Goal: Task Accomplishment & Management: Manage account settings

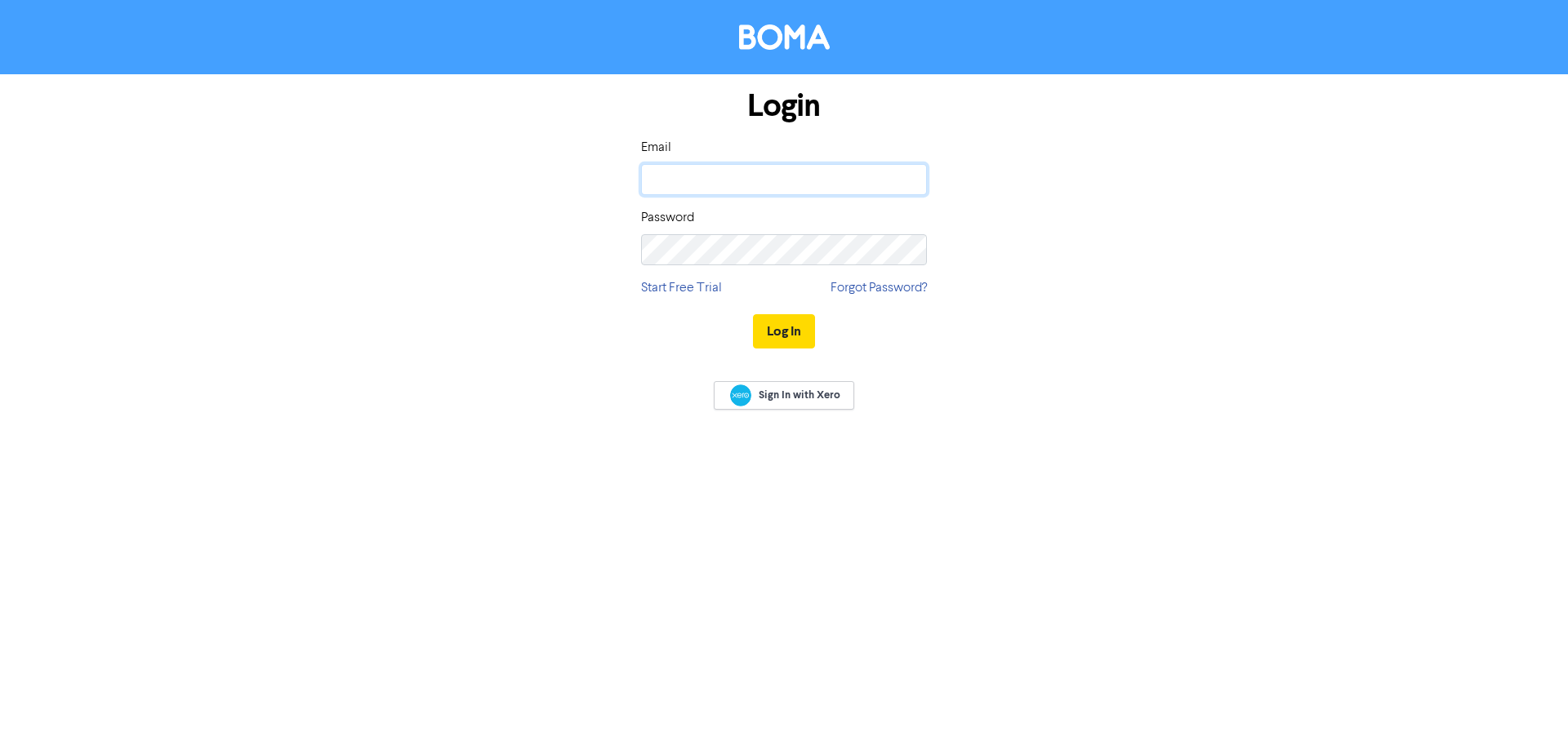
click at [810, 170] on input "email" at bounding box center [784, 180] width 286 height 31
paste input "[EMAIL_ADDRESS][DOMAIN_NAME]"
type input "[EMAIL_ADDRESS][DOMAIN_NAME]"
click at [794, 333] on button "Log In" at bounding box center [784, 331] width 62 height 34
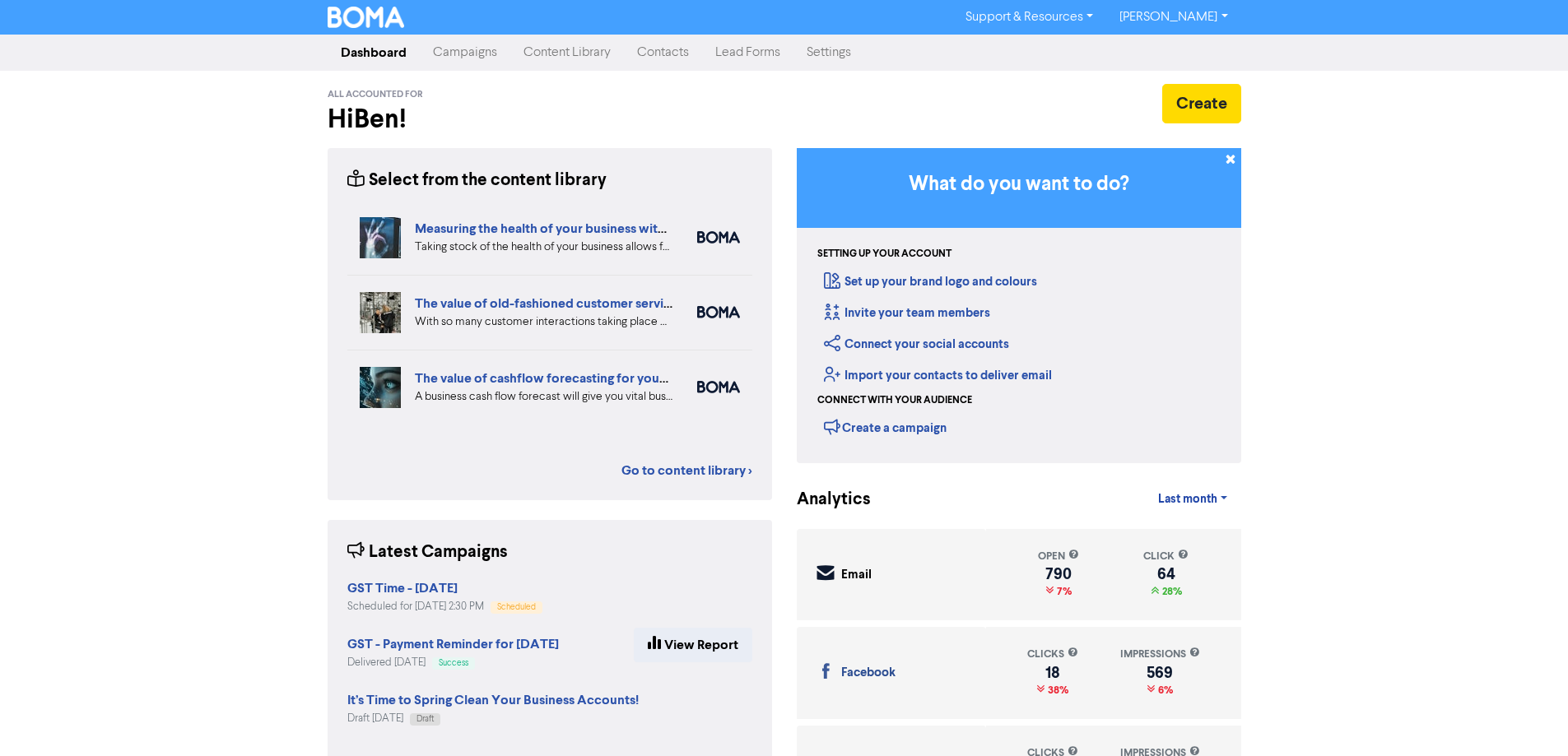
click at [466, 51] on link "Campaigns" at bounding box center [465, 53] width 91 height 33
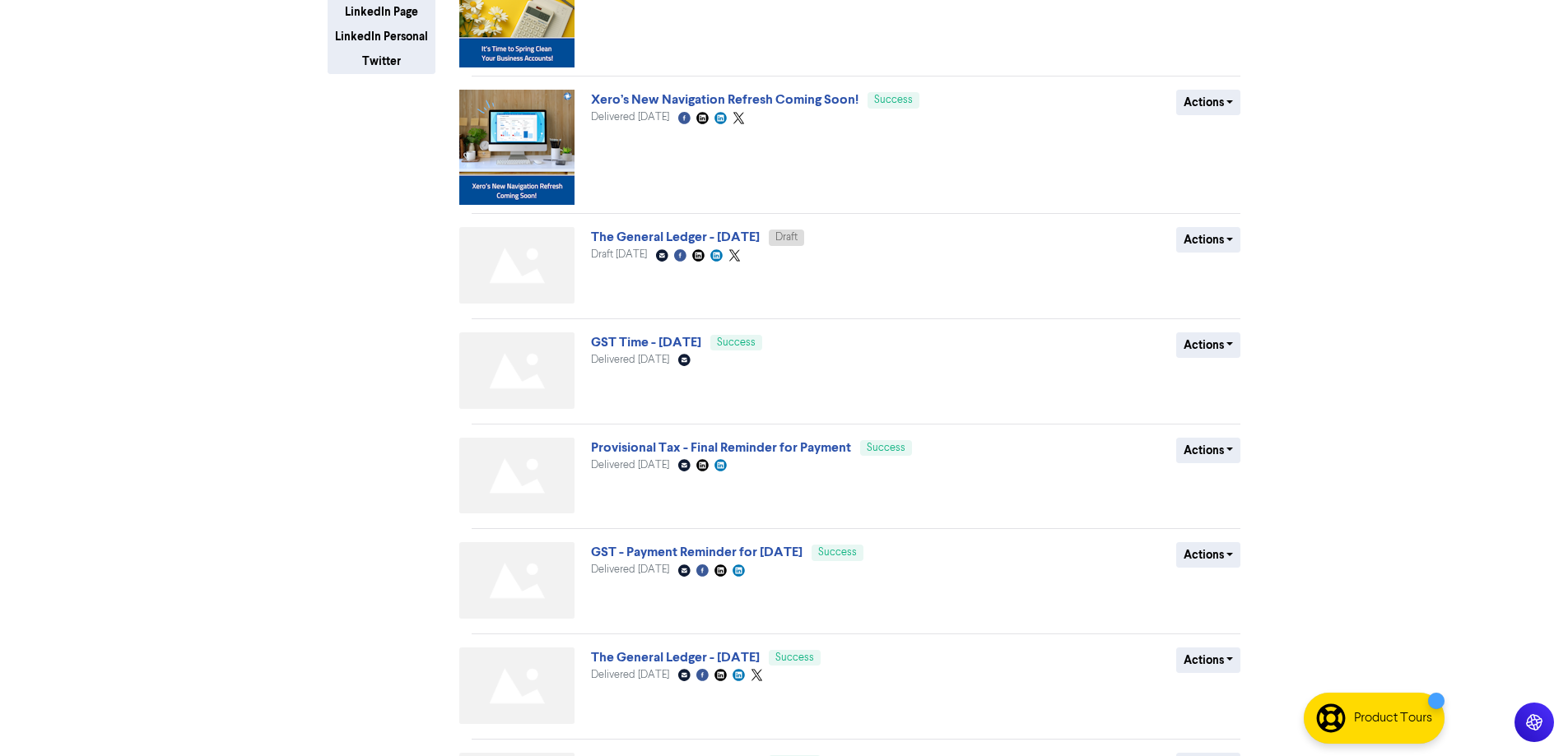
scroll to position [538, 0]
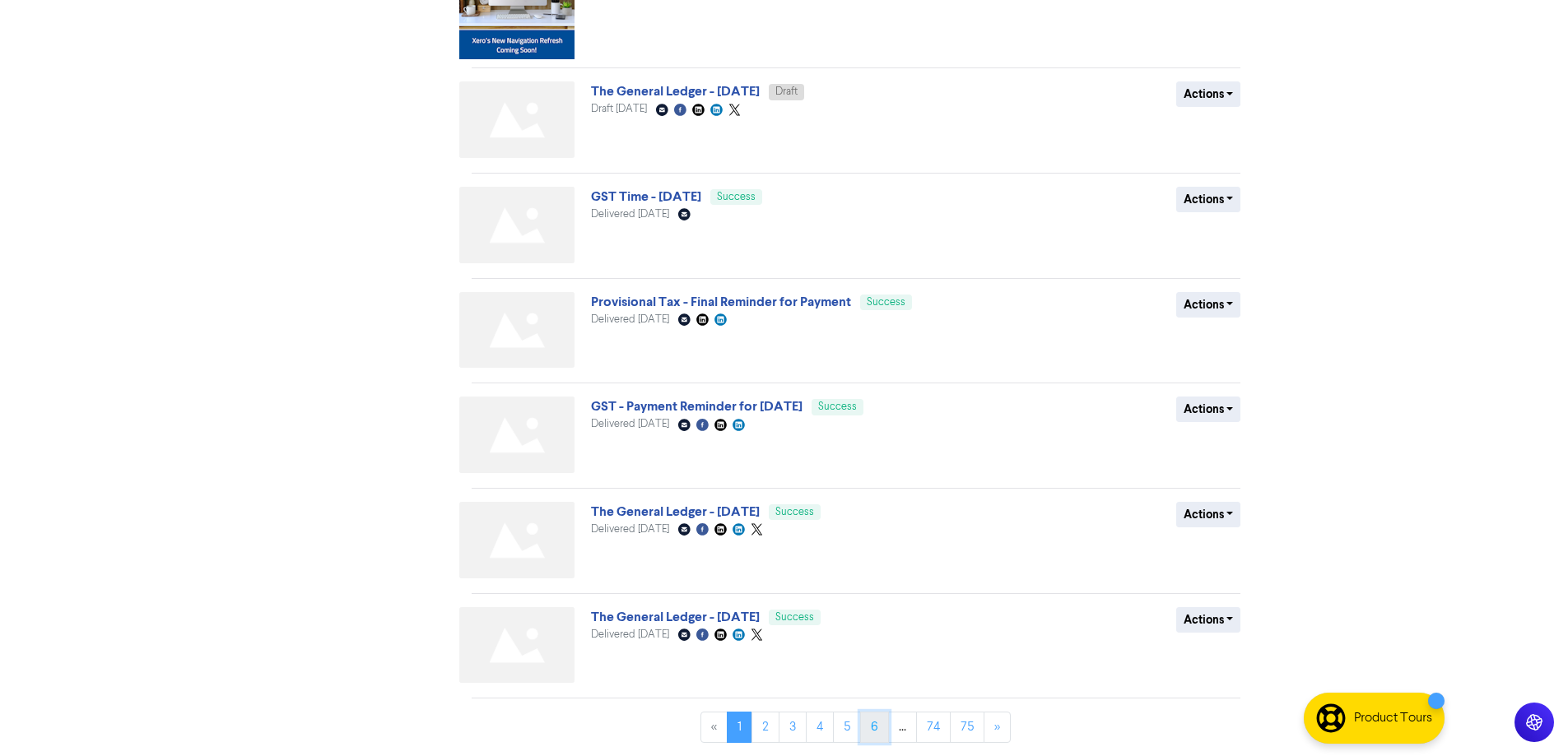
click at [875, 729] on link "6" at bounding box center [875, 727] width 29 height 31
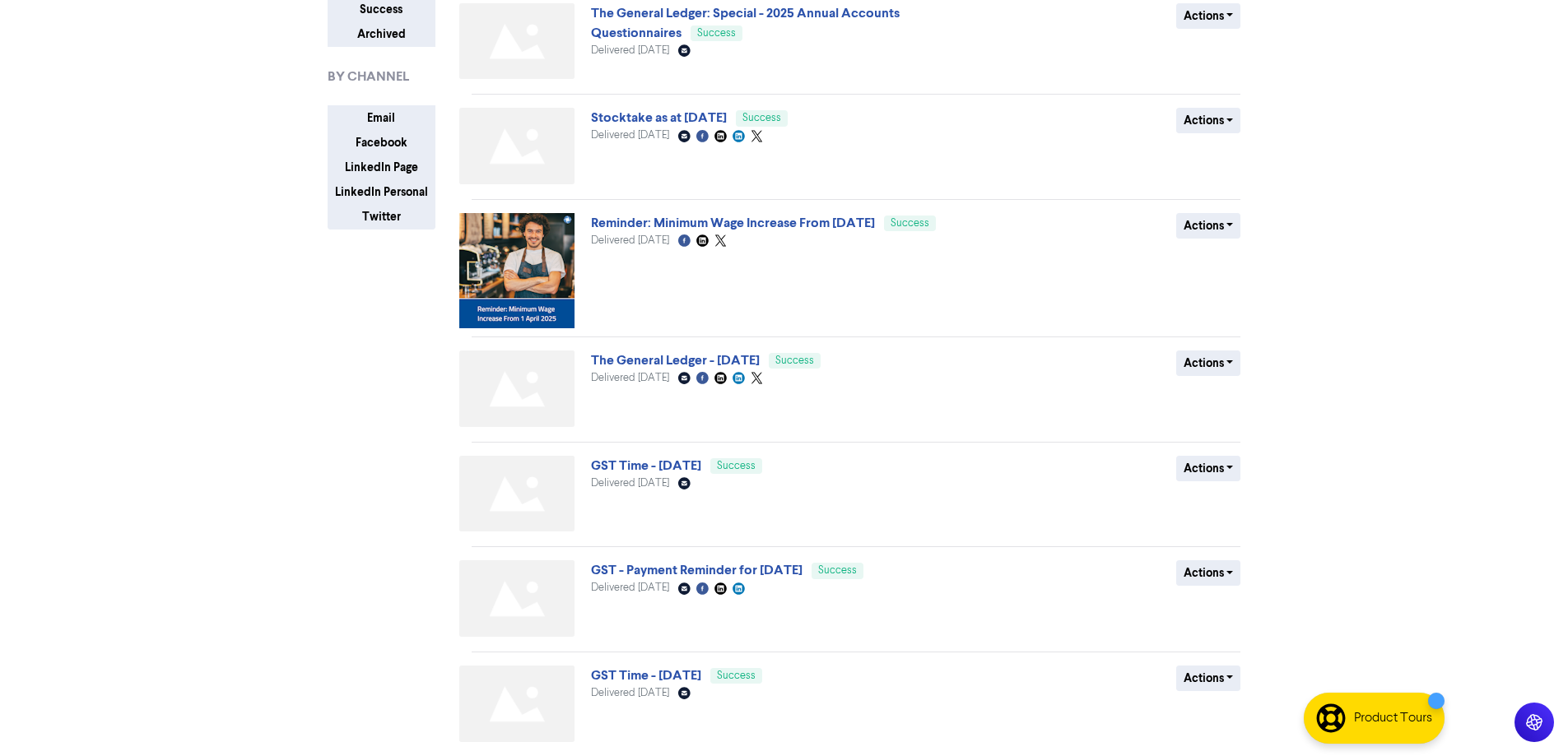
scroll to position [571, 0]
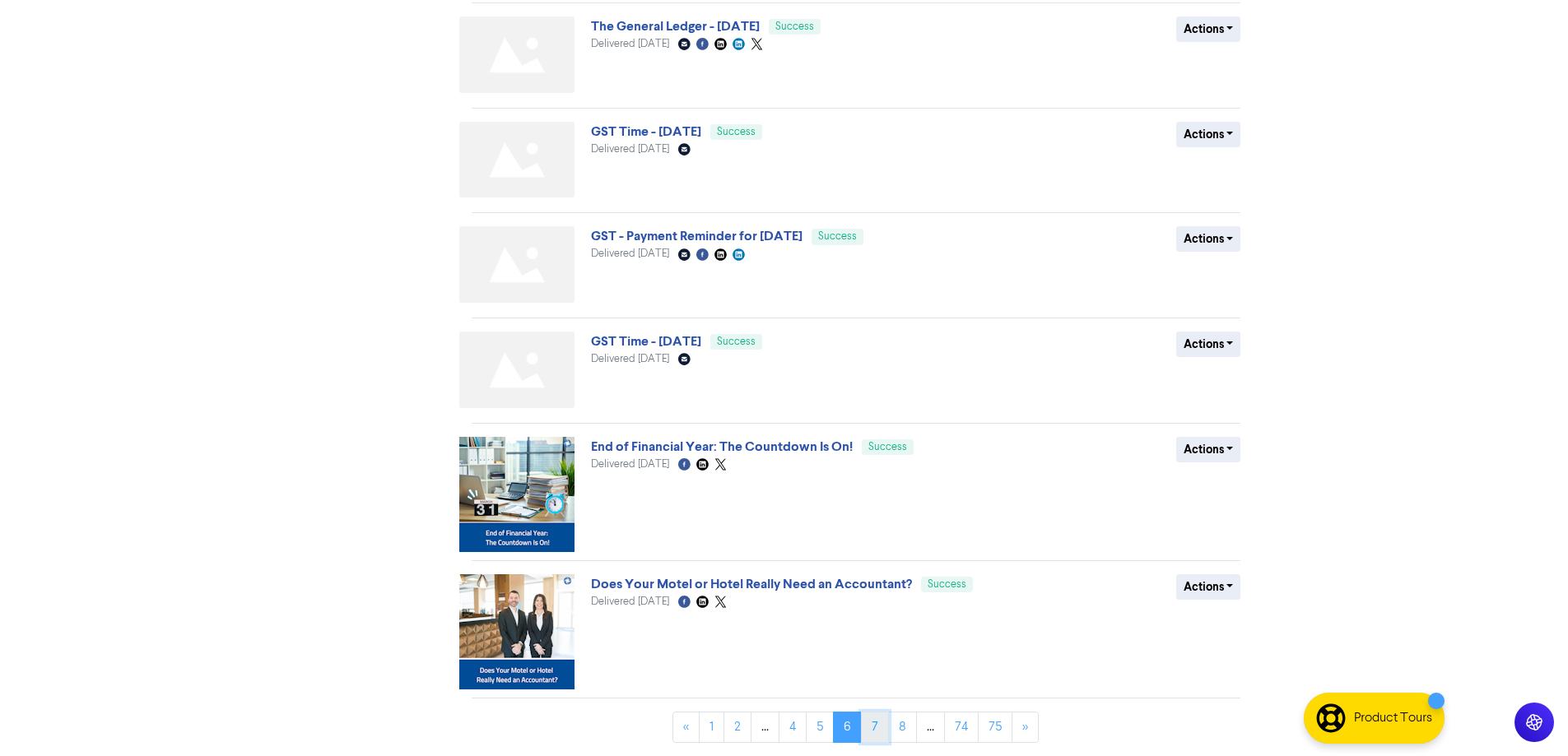
click at [877, 730] on link "7" at bounding box center [875, 727] width 28 height 31
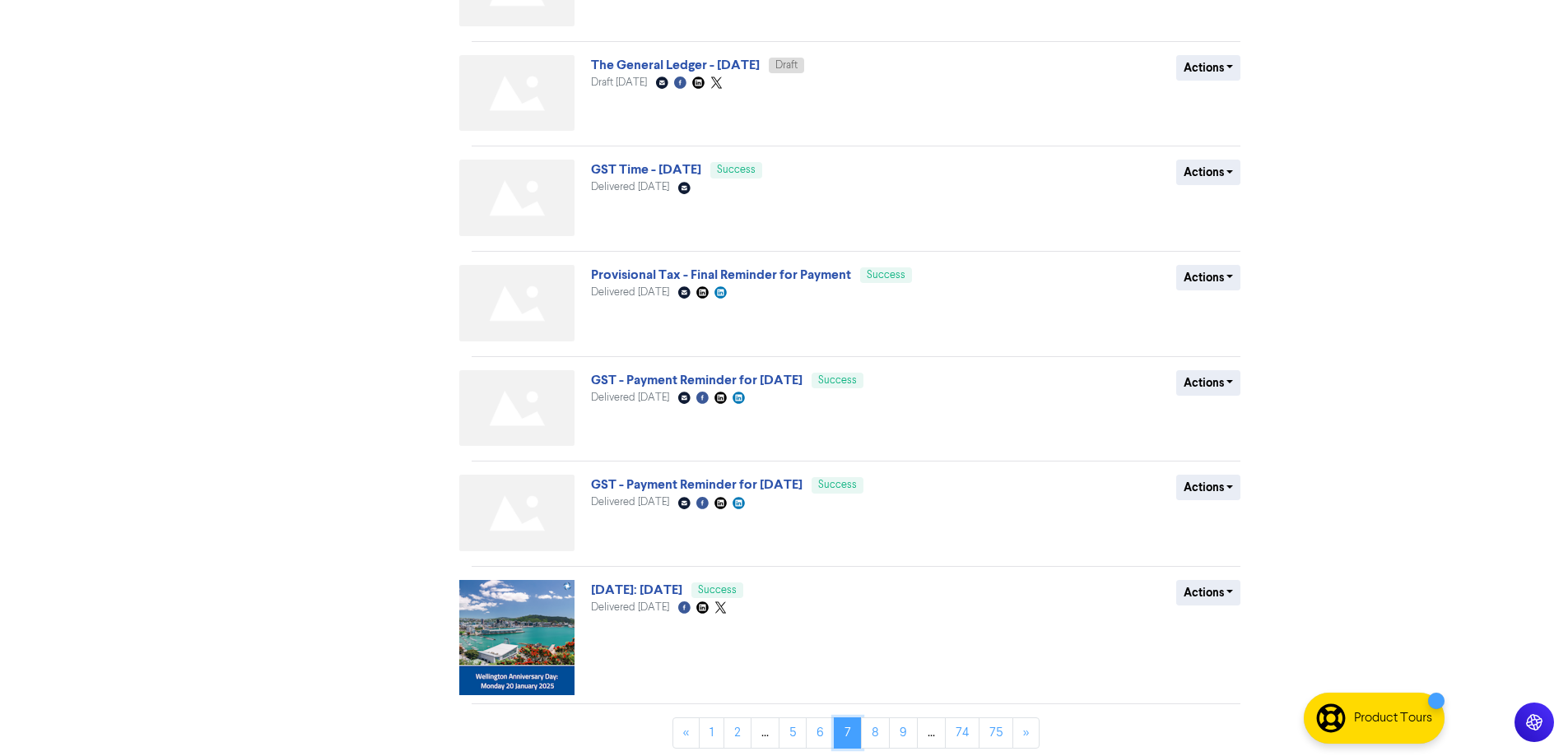
scroll to position [603, 0]
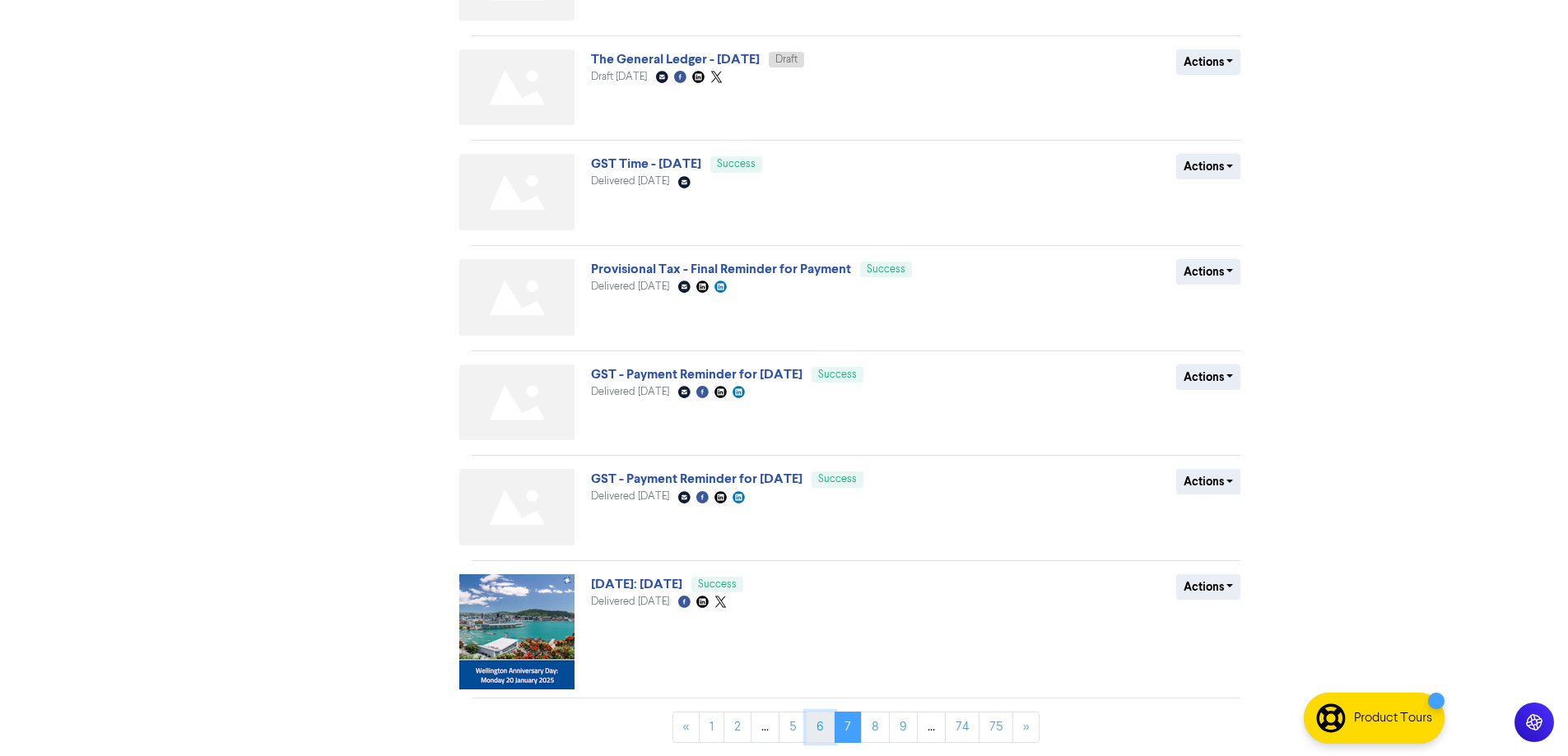
click at [814, 734] on link "6" at bounding box center [820, 727] width 29 height 31
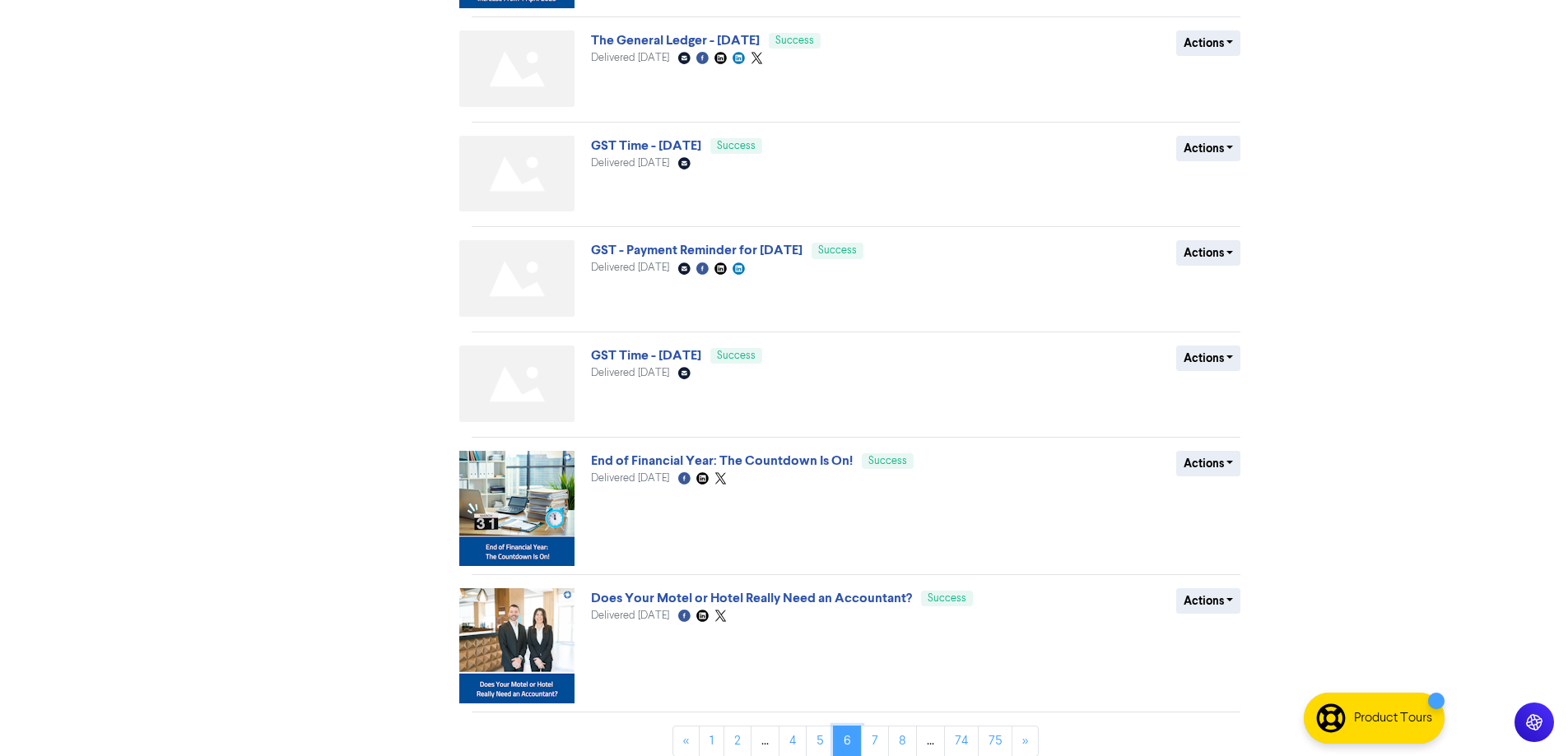
scroll to position [571, 0]
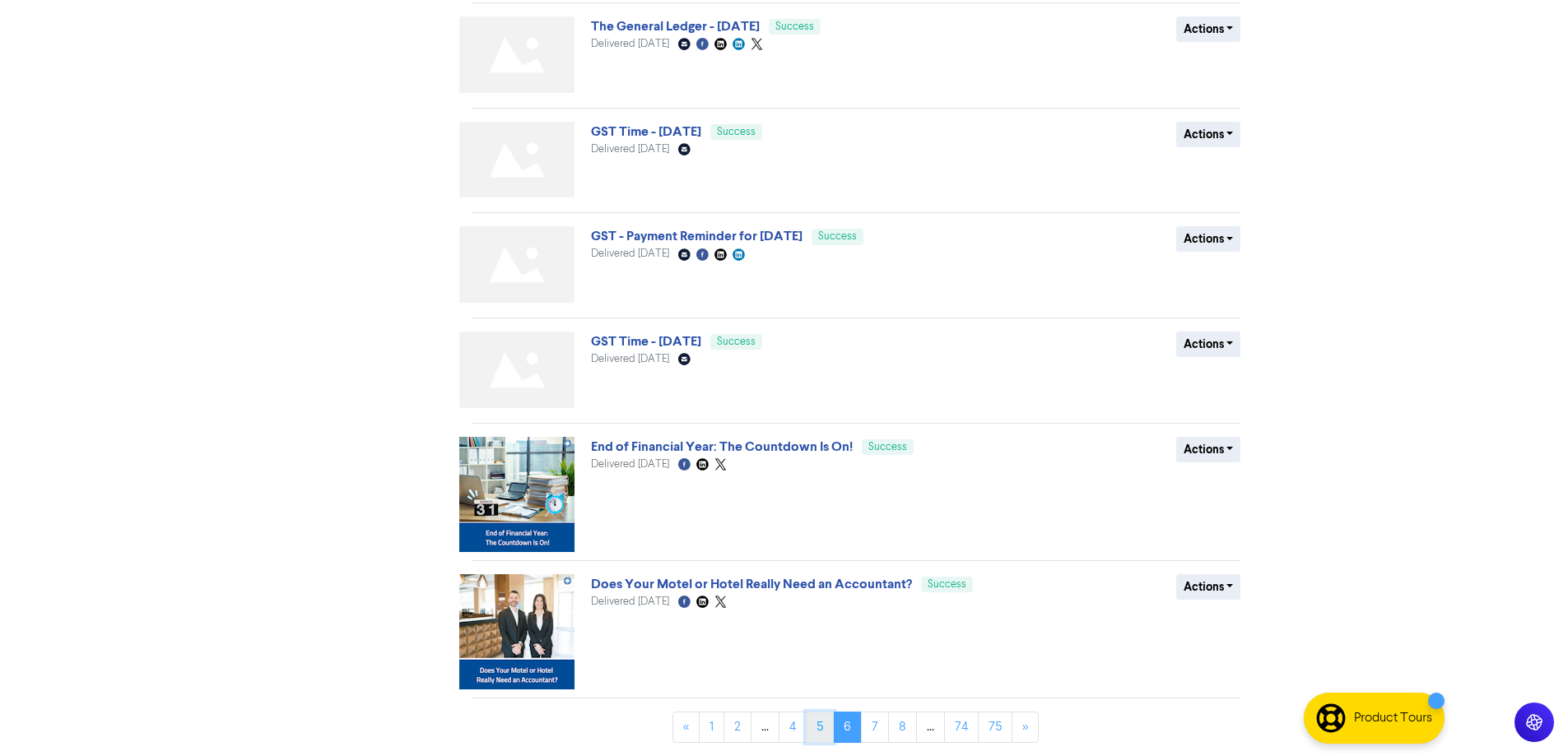
click at [820, 731] on link "5" at bounding box center [820, 727] width 28 height 31
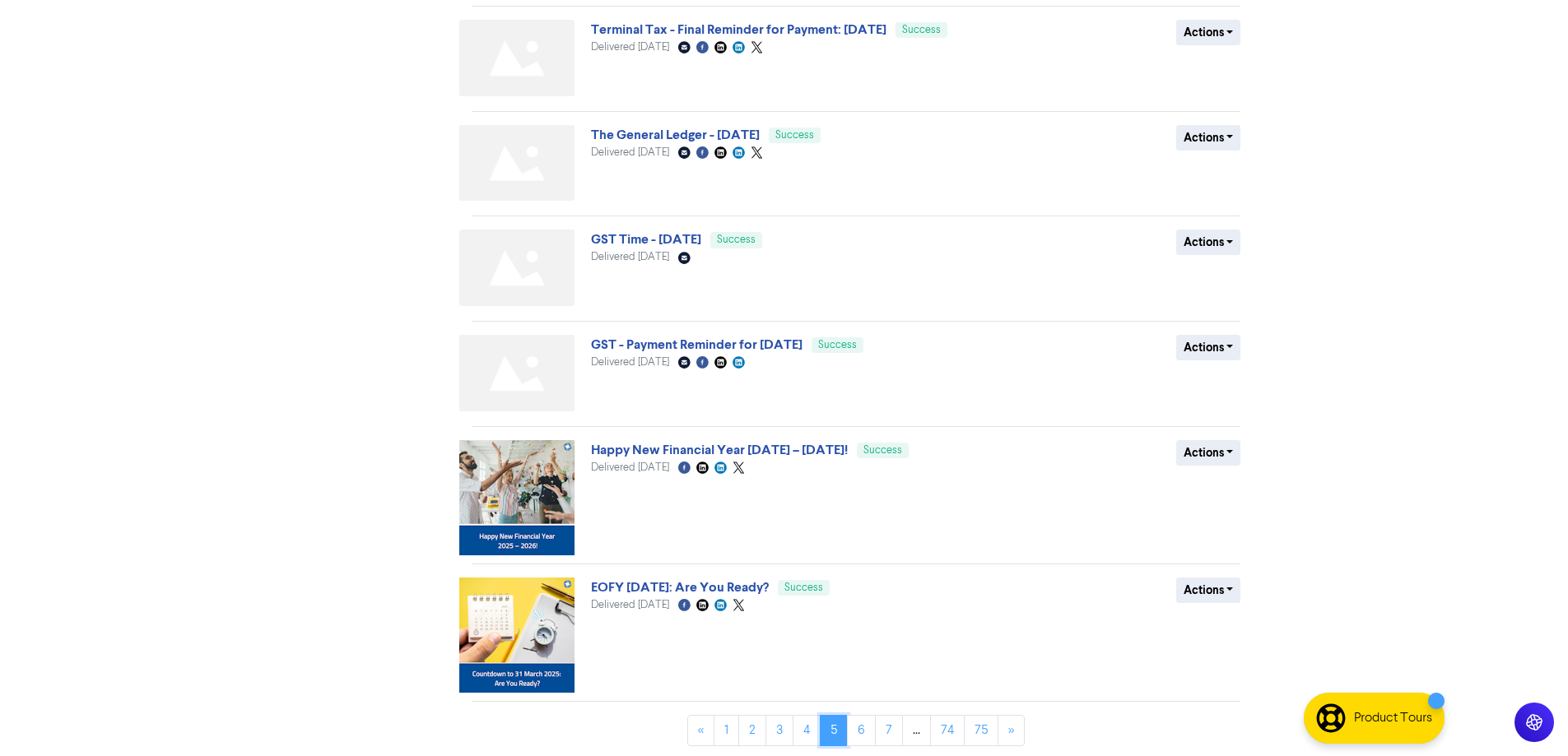
scroll to position [668, 0]
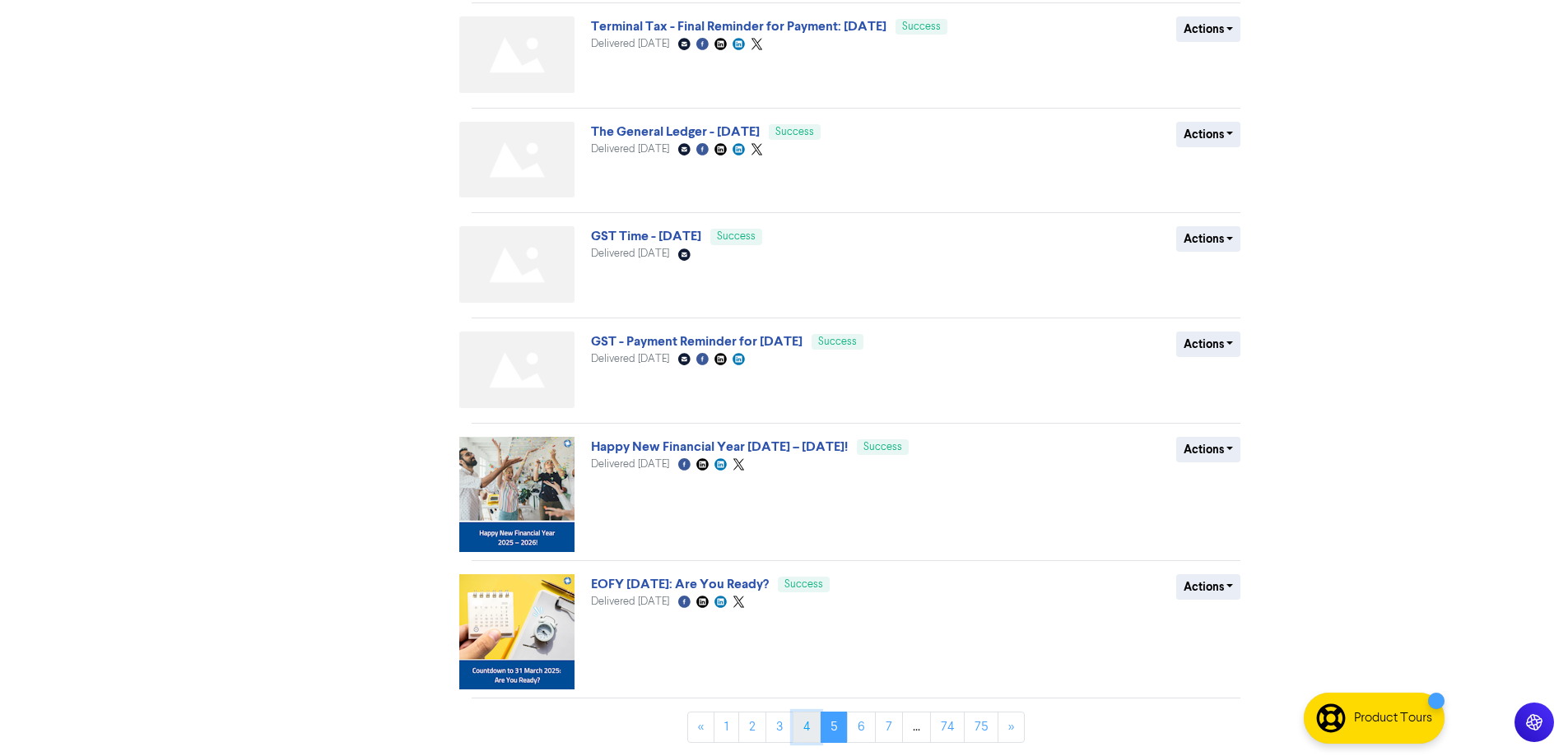
click at [805, 735] on link "4" at bounding box center [807, 727] width 28 height 31
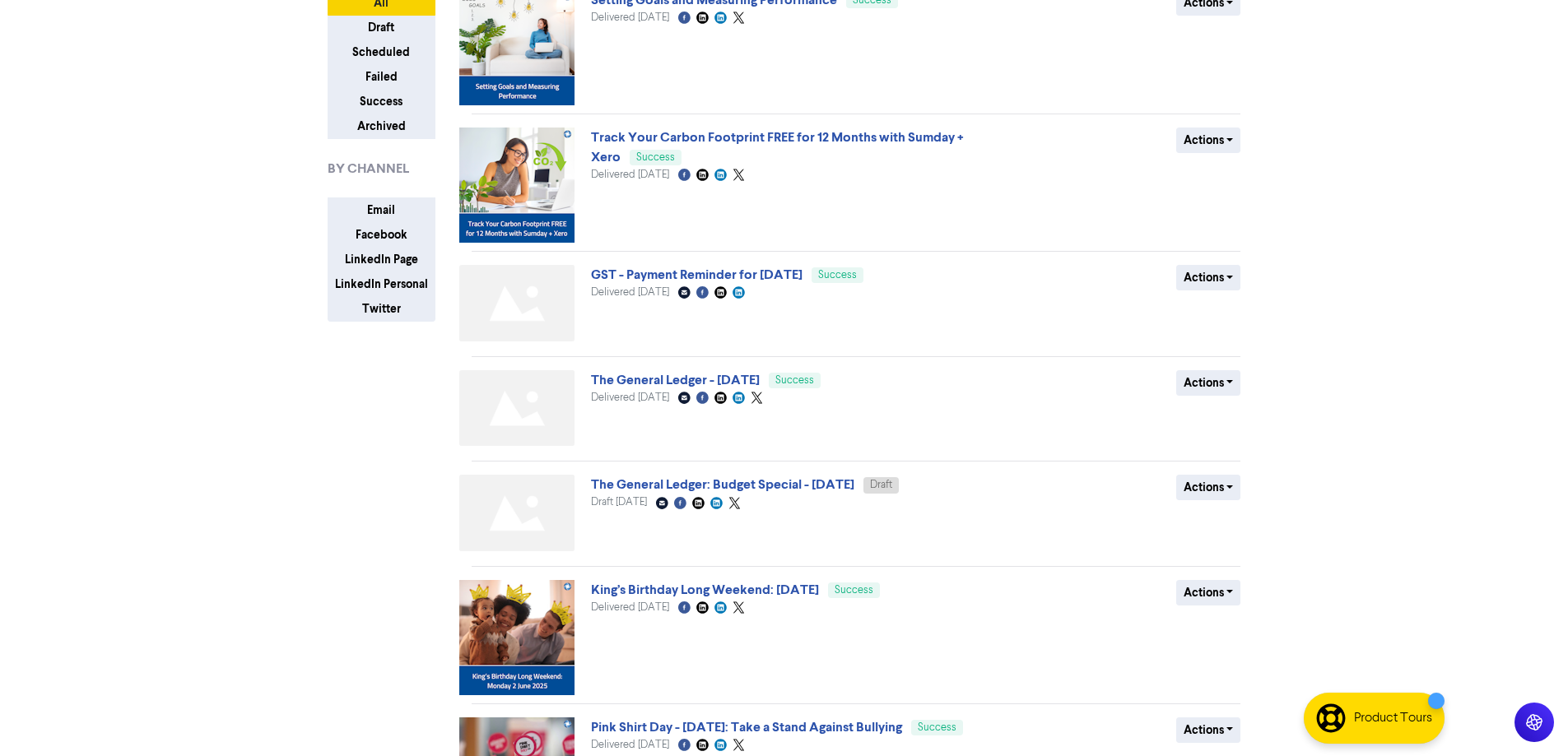
scroll to position [603, 0]
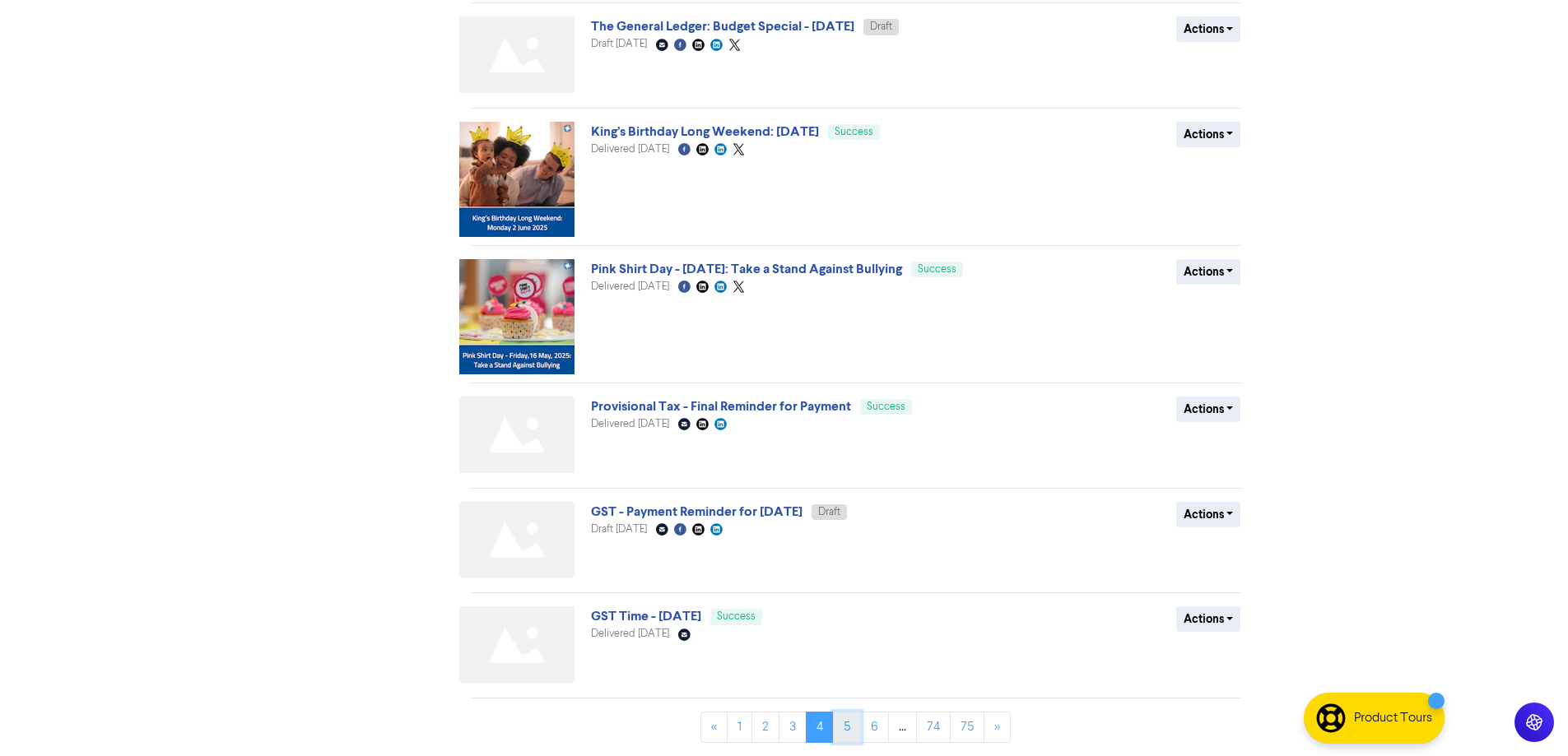
click at [849, 727] on link "5" at bounding box center [847, 727] width 28 height 31
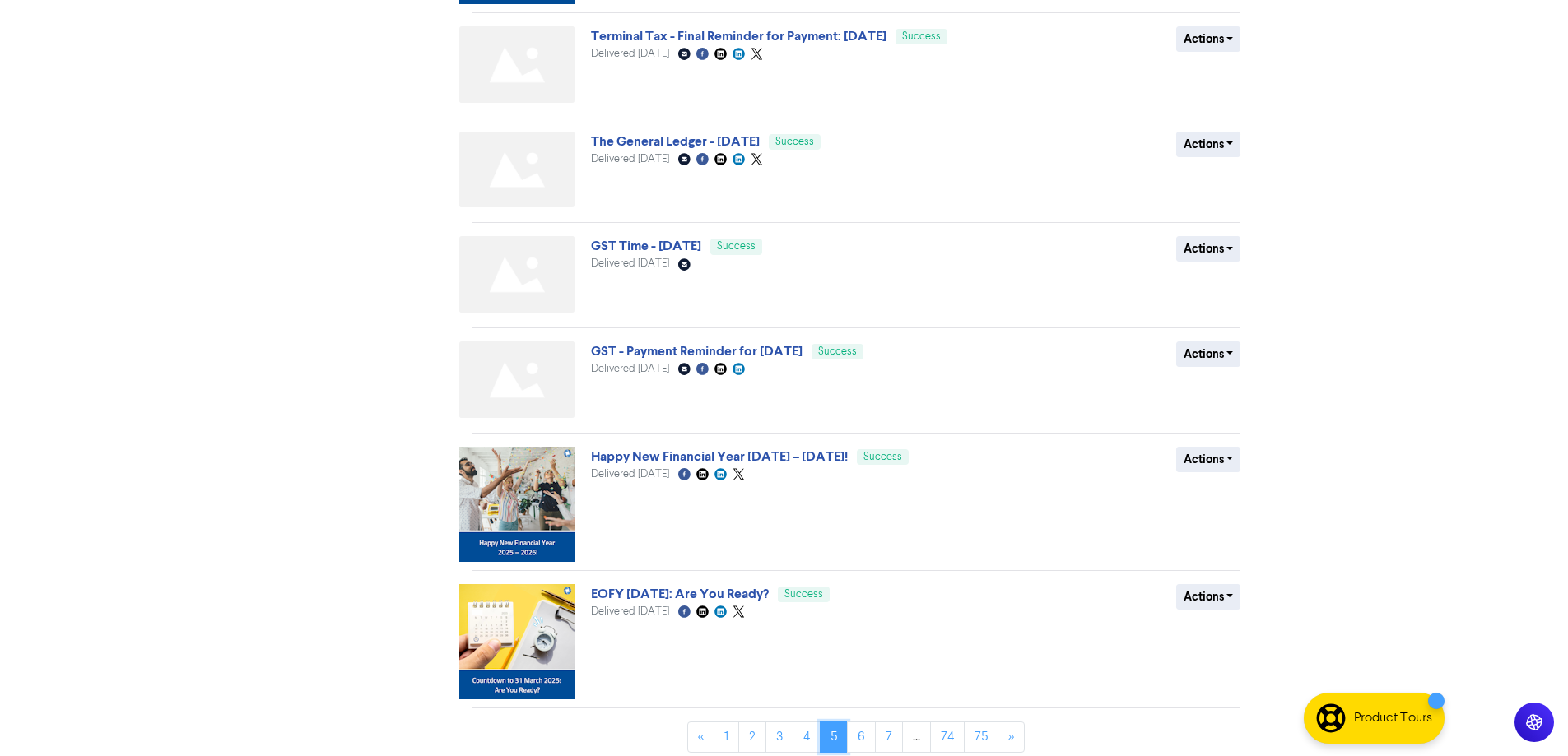
scroll to position [668, 0]
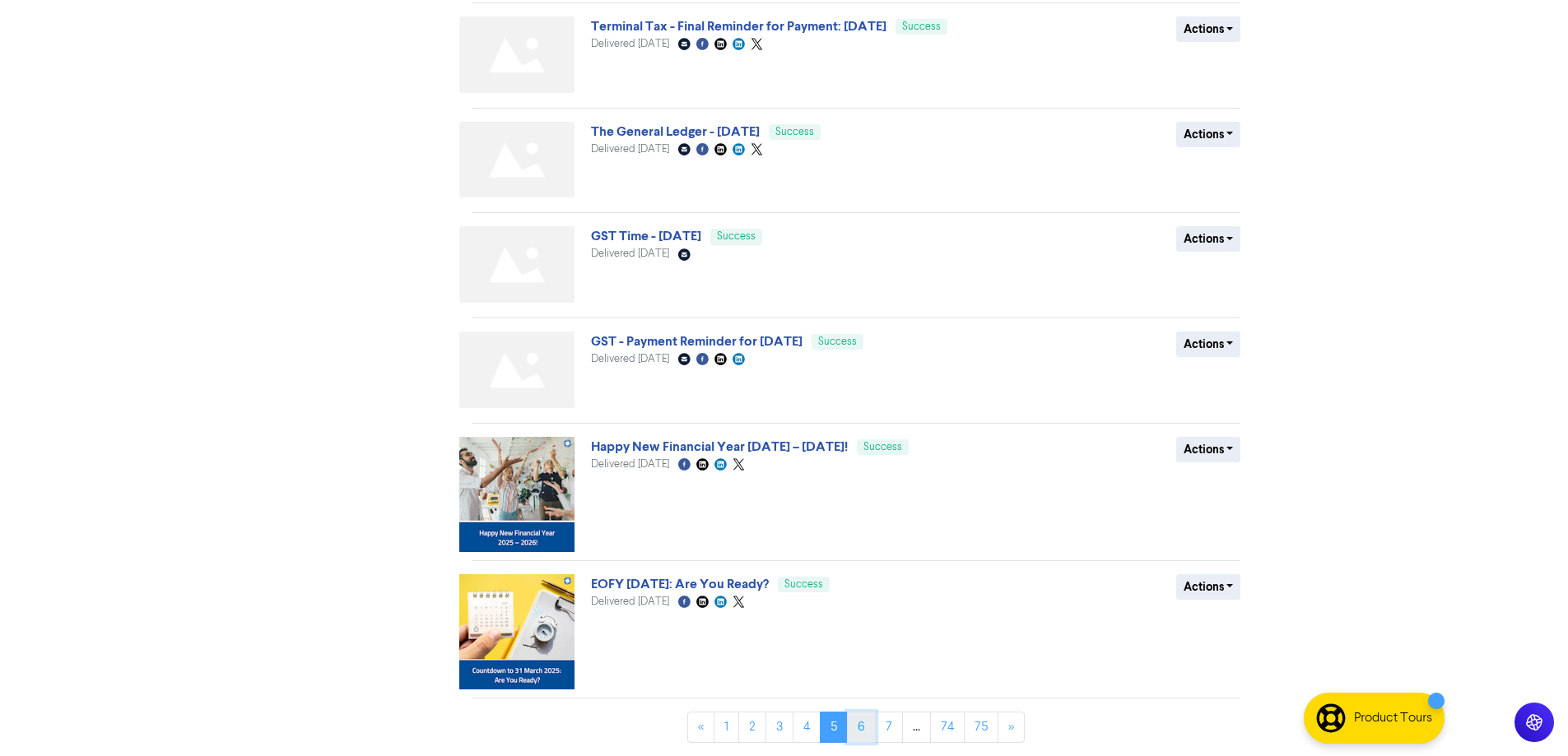
click at [857, 728] on link "6" at bounding box center [861, 727] width 29 height 31
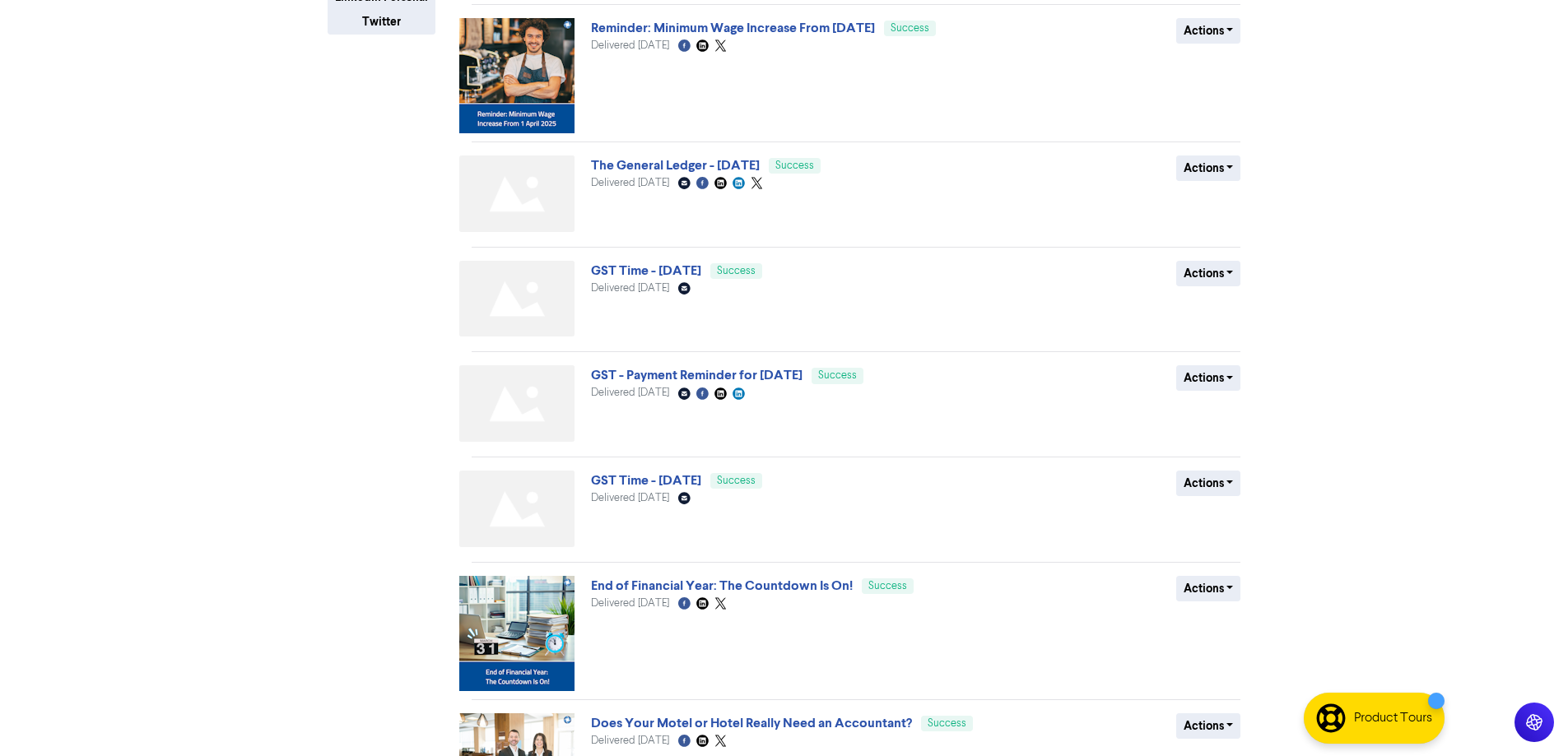
scroll to position [571, 0]
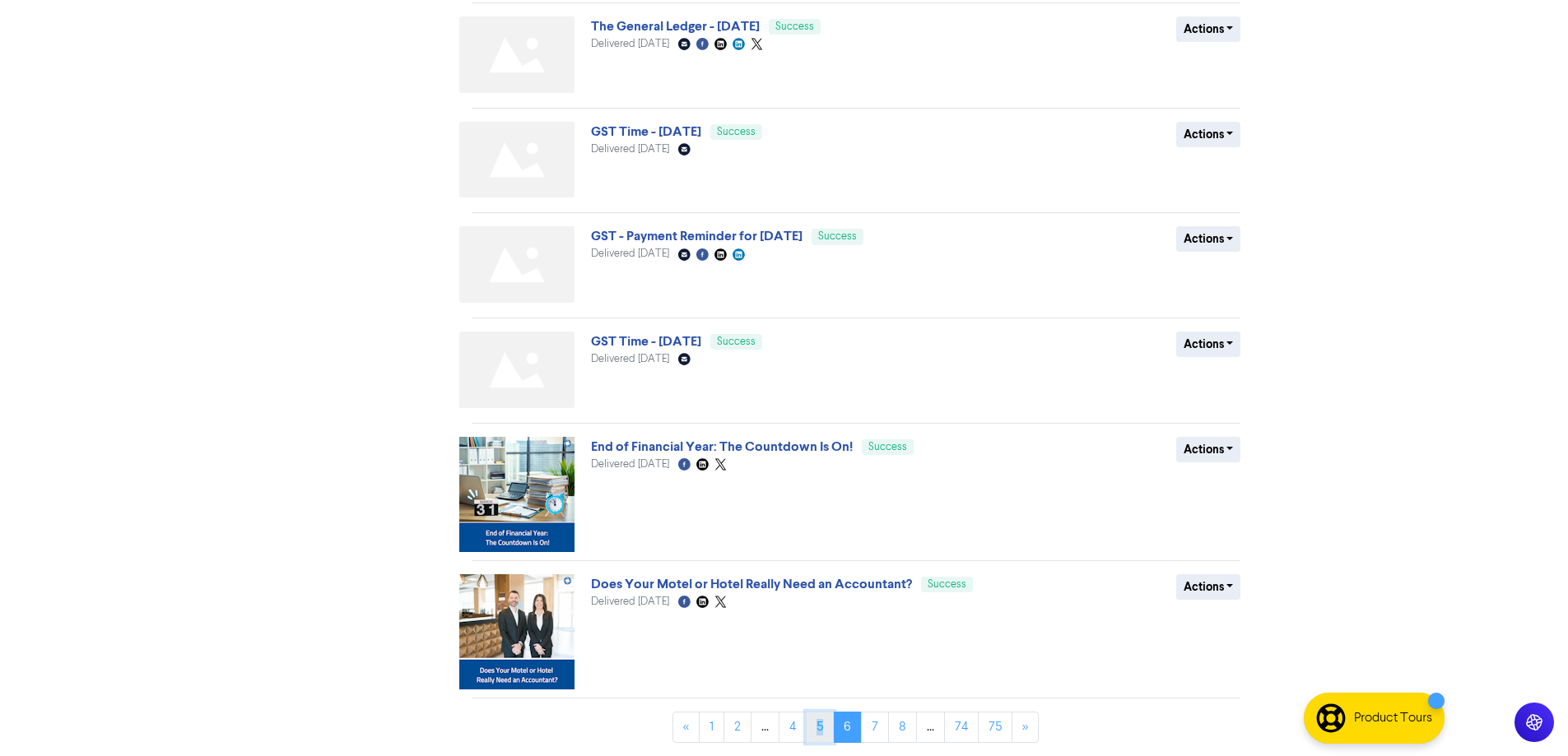
click at [822, 728] on link "5" at bounding box center [820, 727] width 28 height 31
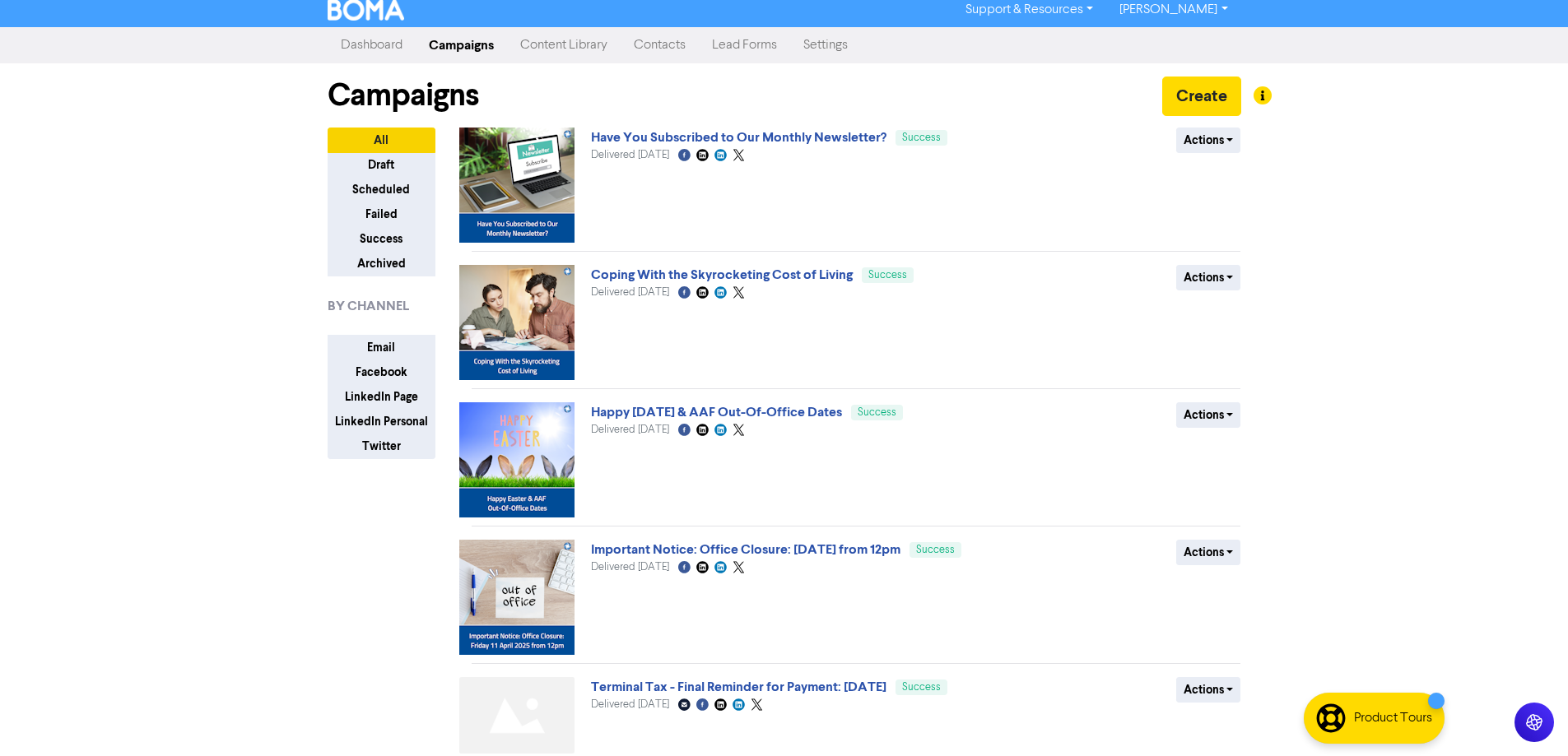
scroll to position [0, 0]
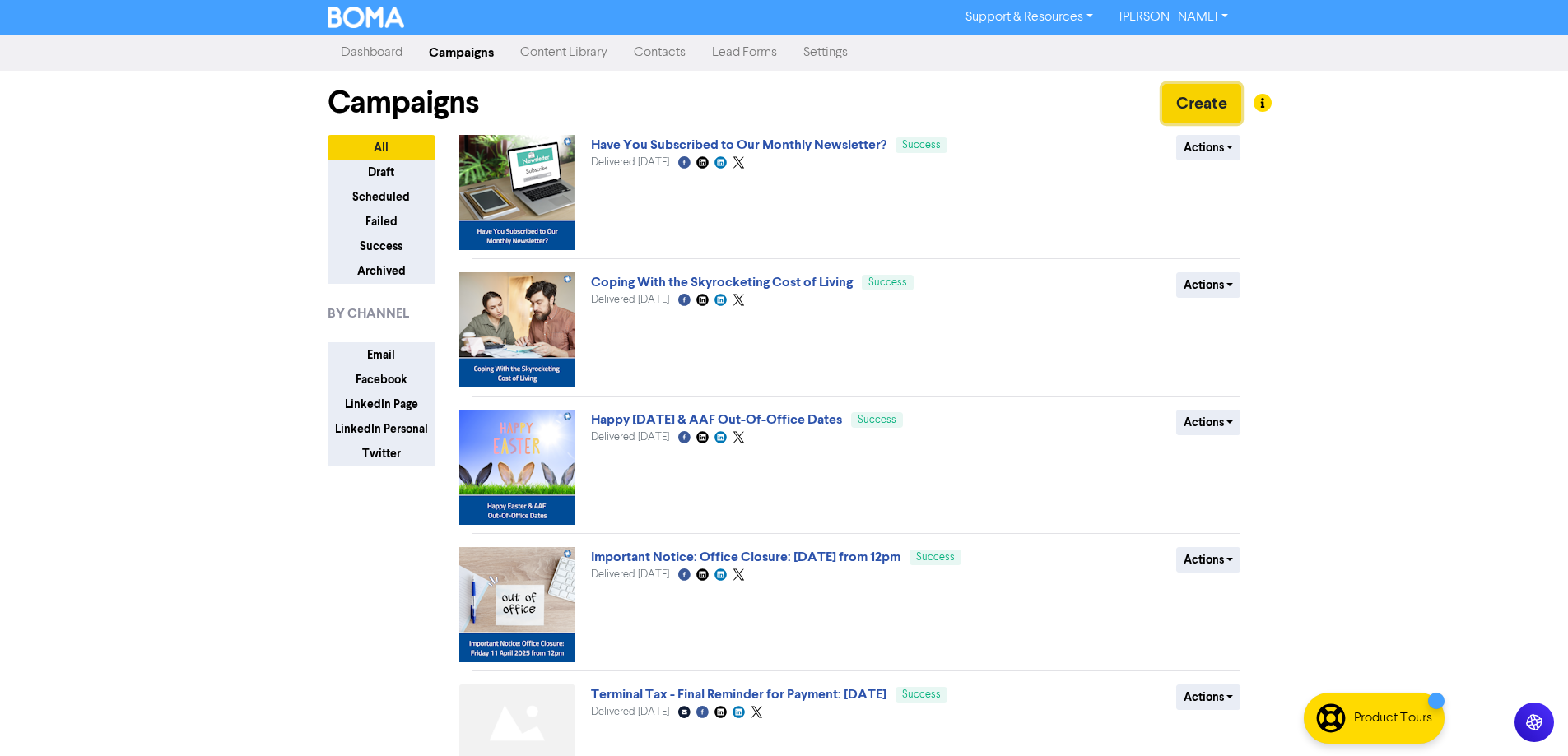
click at [1203, 102] on button "Create" at bounding box center [1202, 104] width 79 height 40
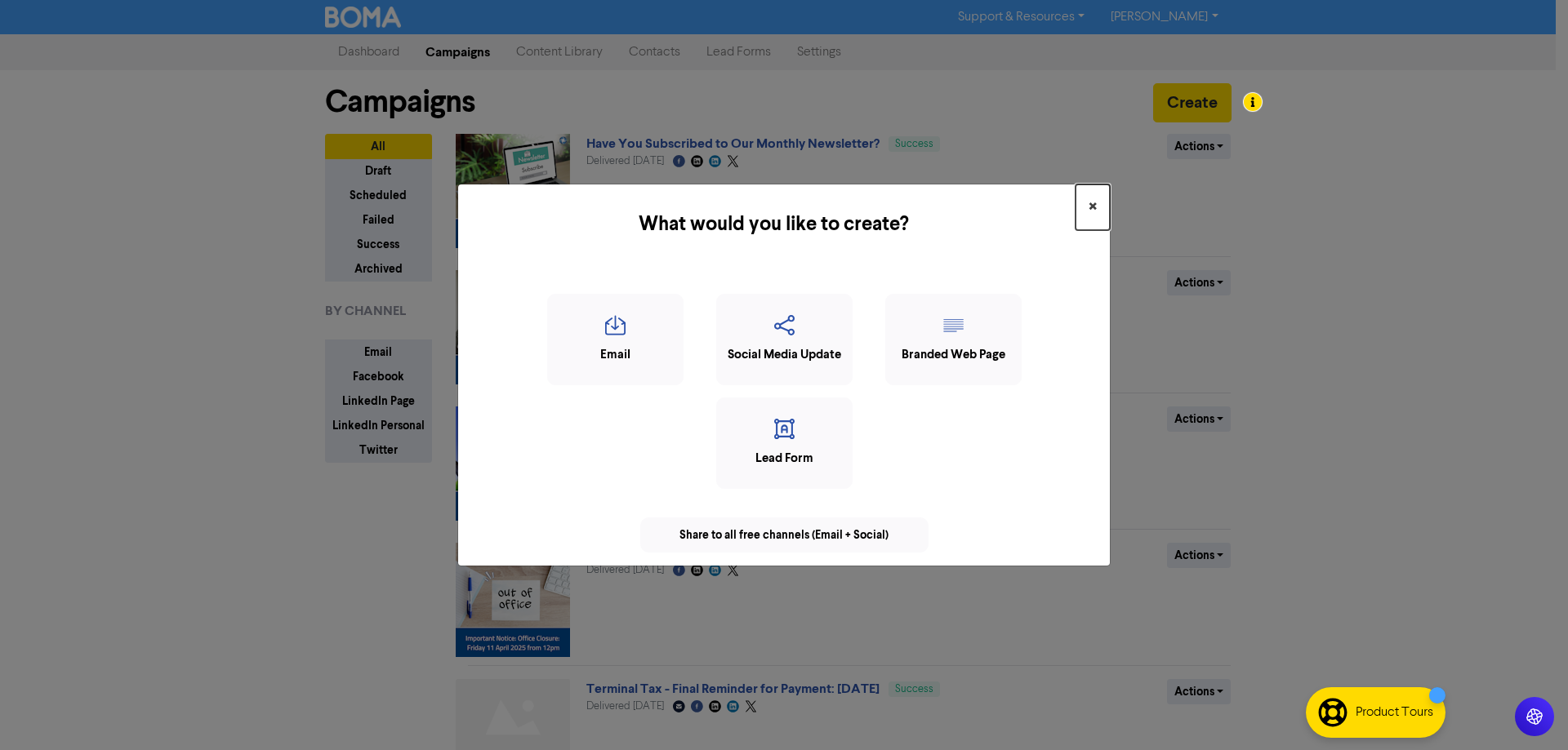
click at [1086, 201] on button "×" at bounding box center [1093, 207] width 34 height 46
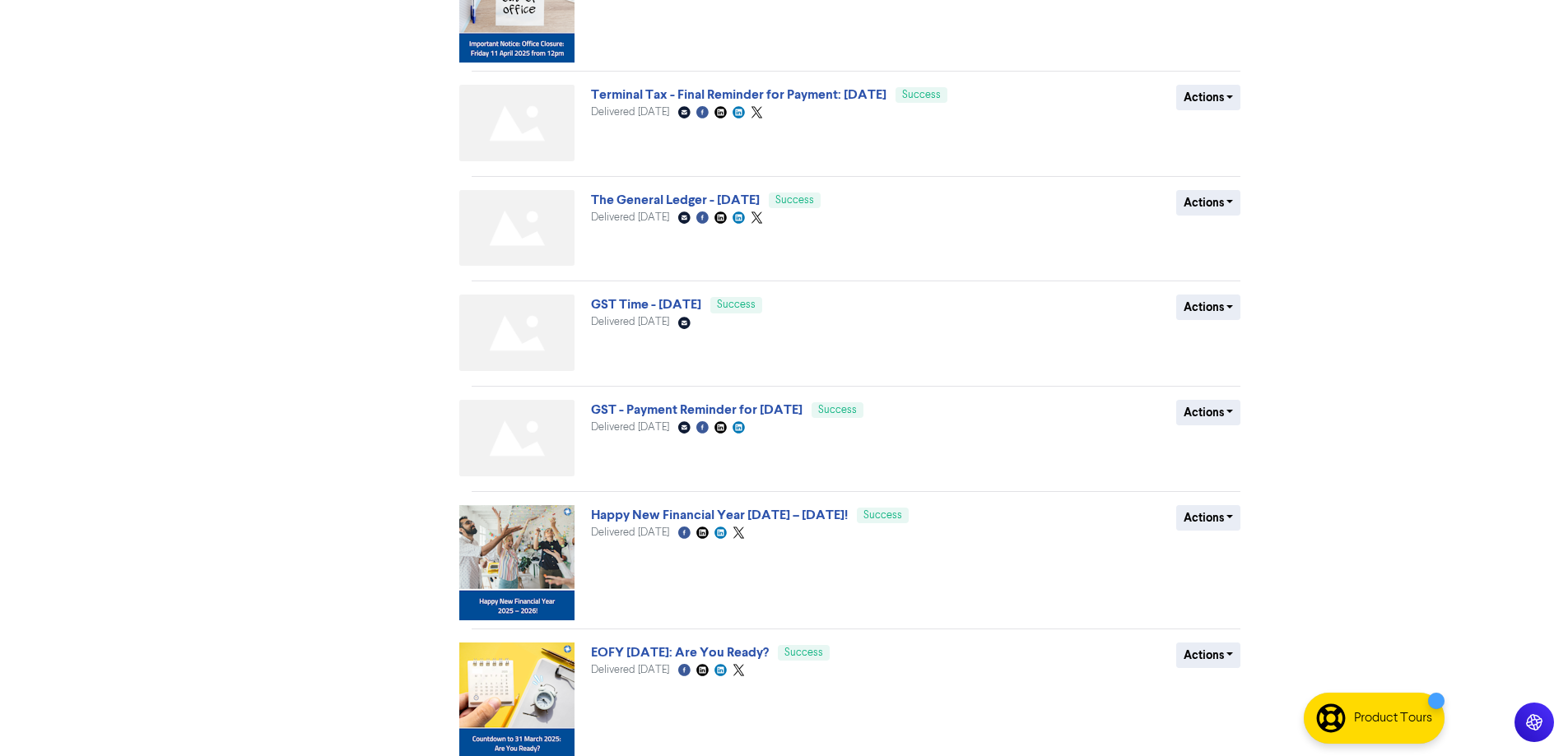
scroll to position [668, 0]
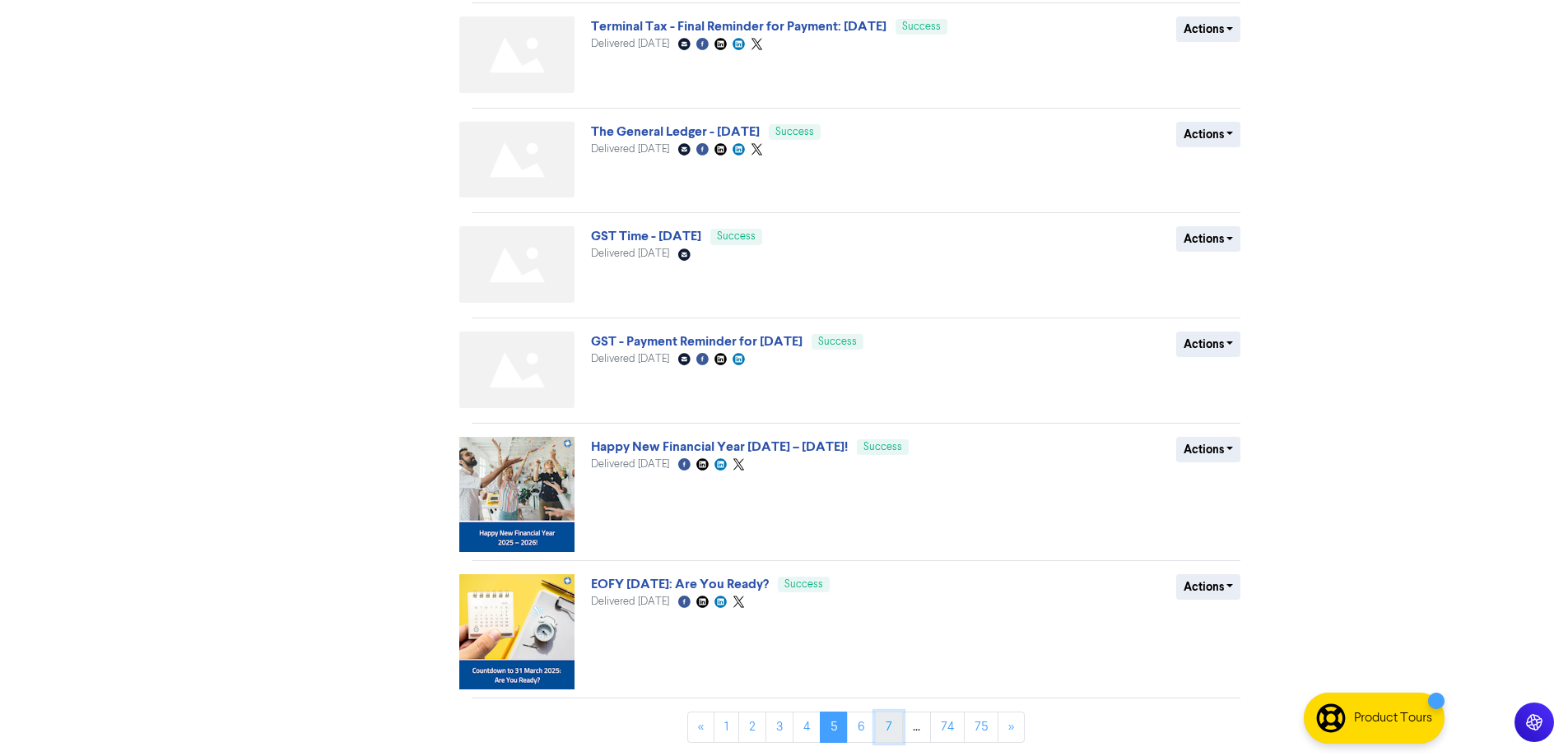
click at [881, 728] on link "7" at bounding box center [889, 727] width 28 height 31
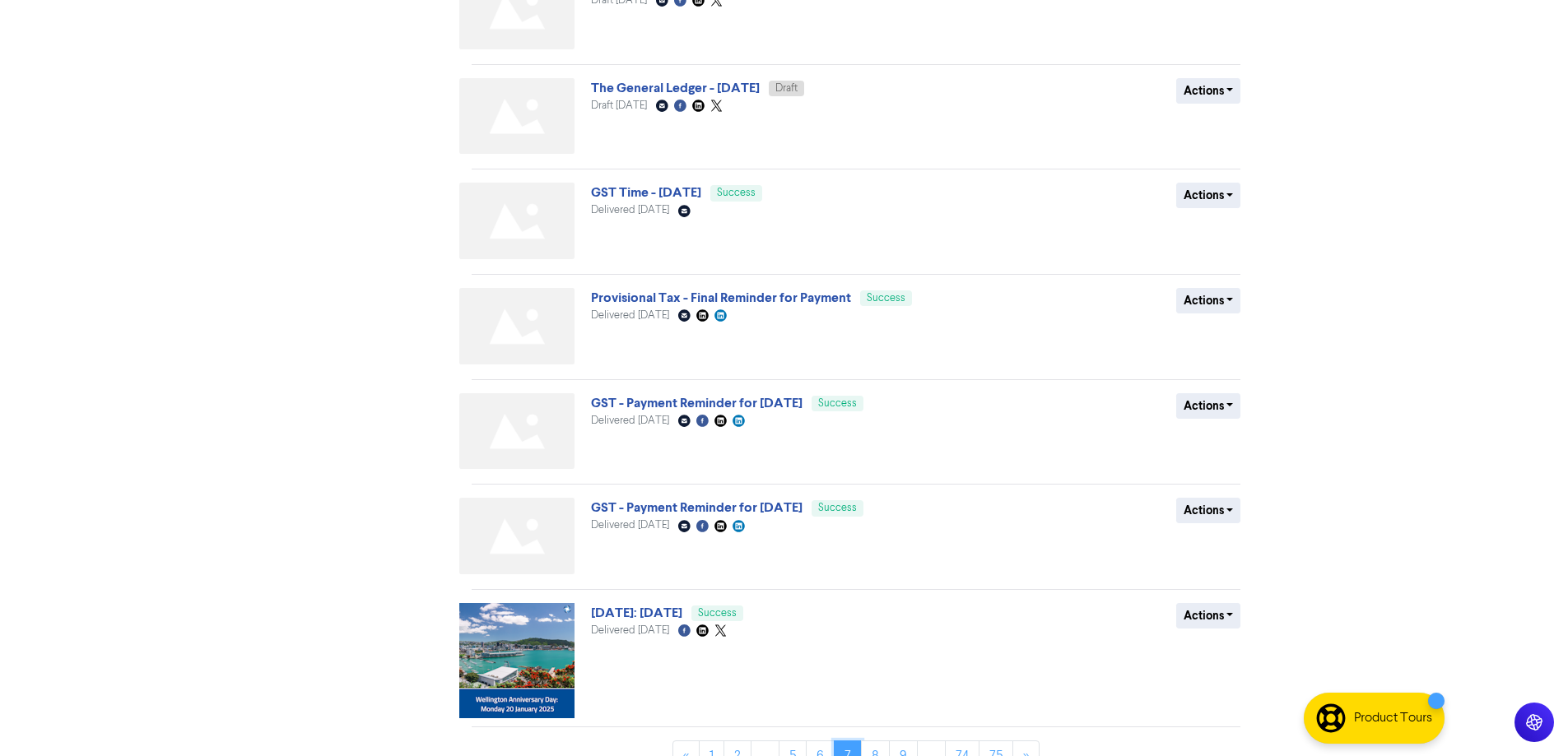
scroll to position [603, 0]
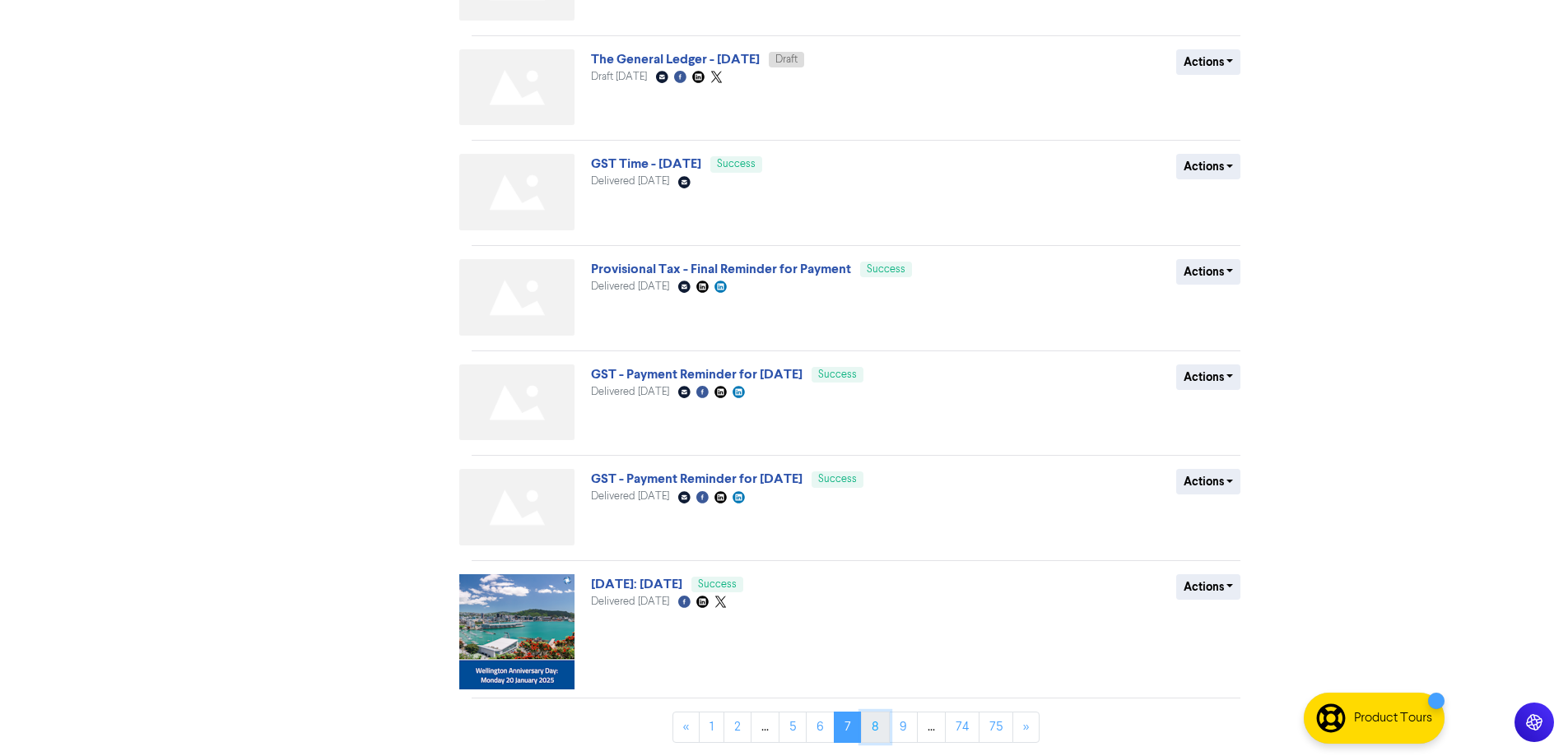
click at [879, 738] on link "8" at bounding box center [875, 727] width 29 height 31
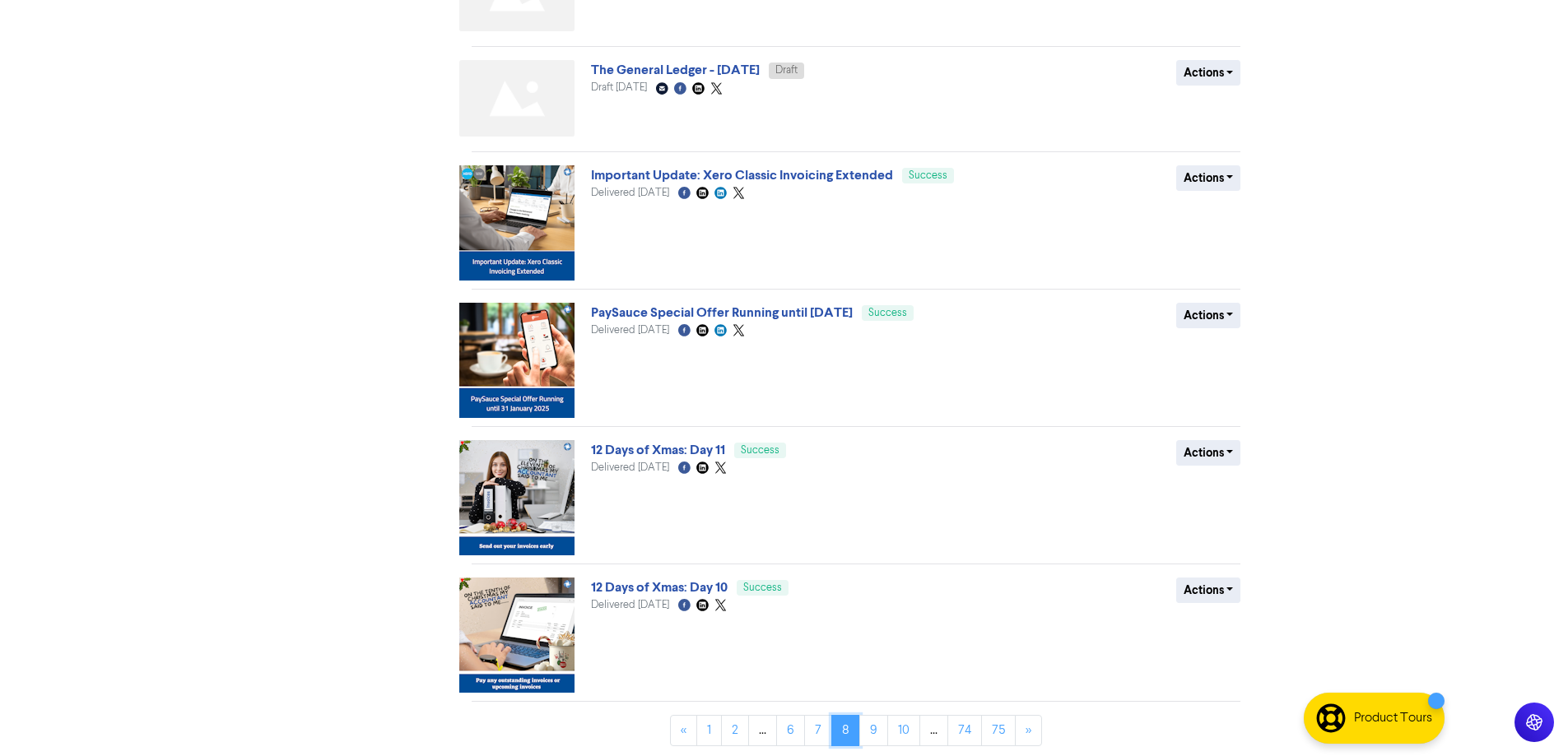
scroll to position [700, 0]
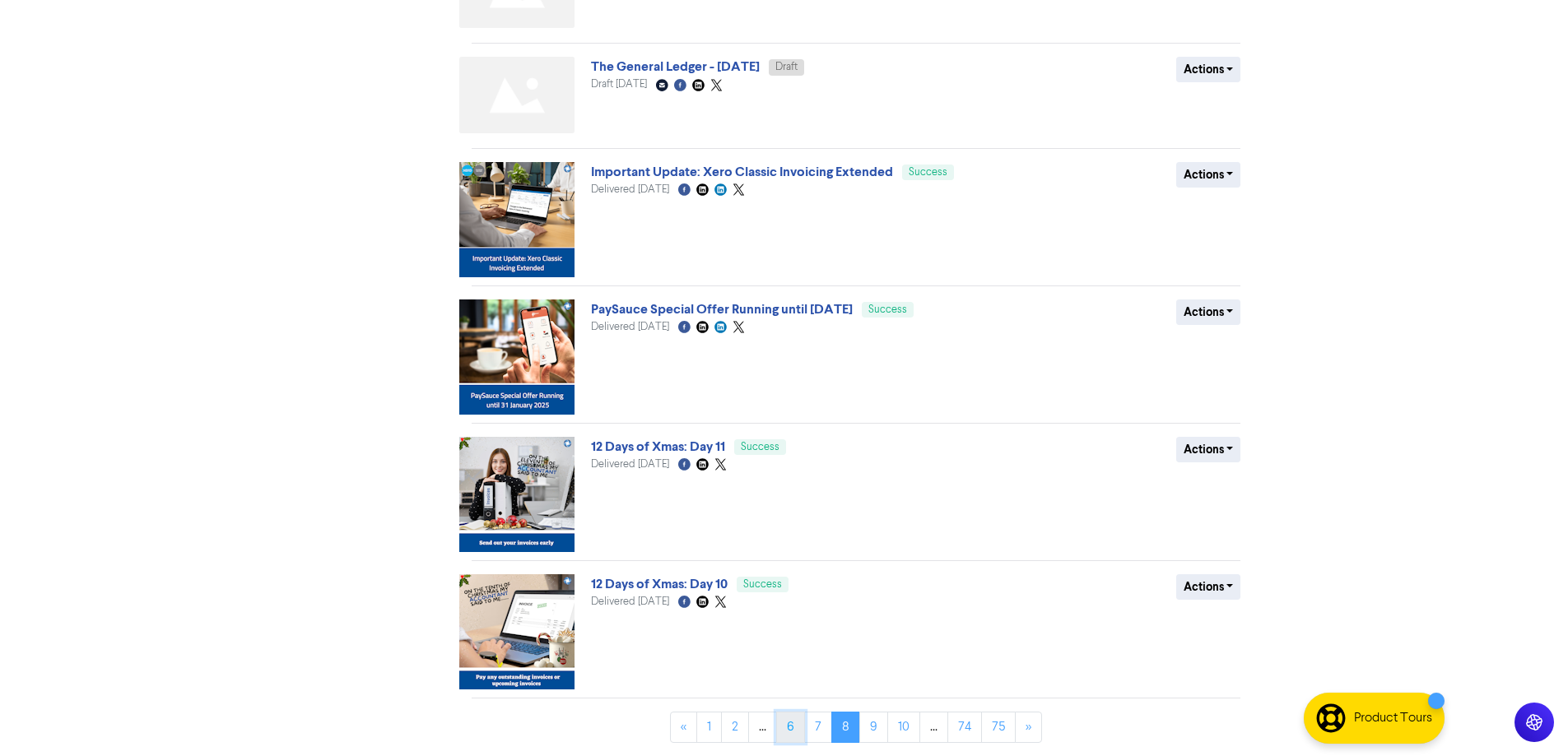
click at [794, 727] on link "6" at bounding box center [790, 727] width 29 height 31
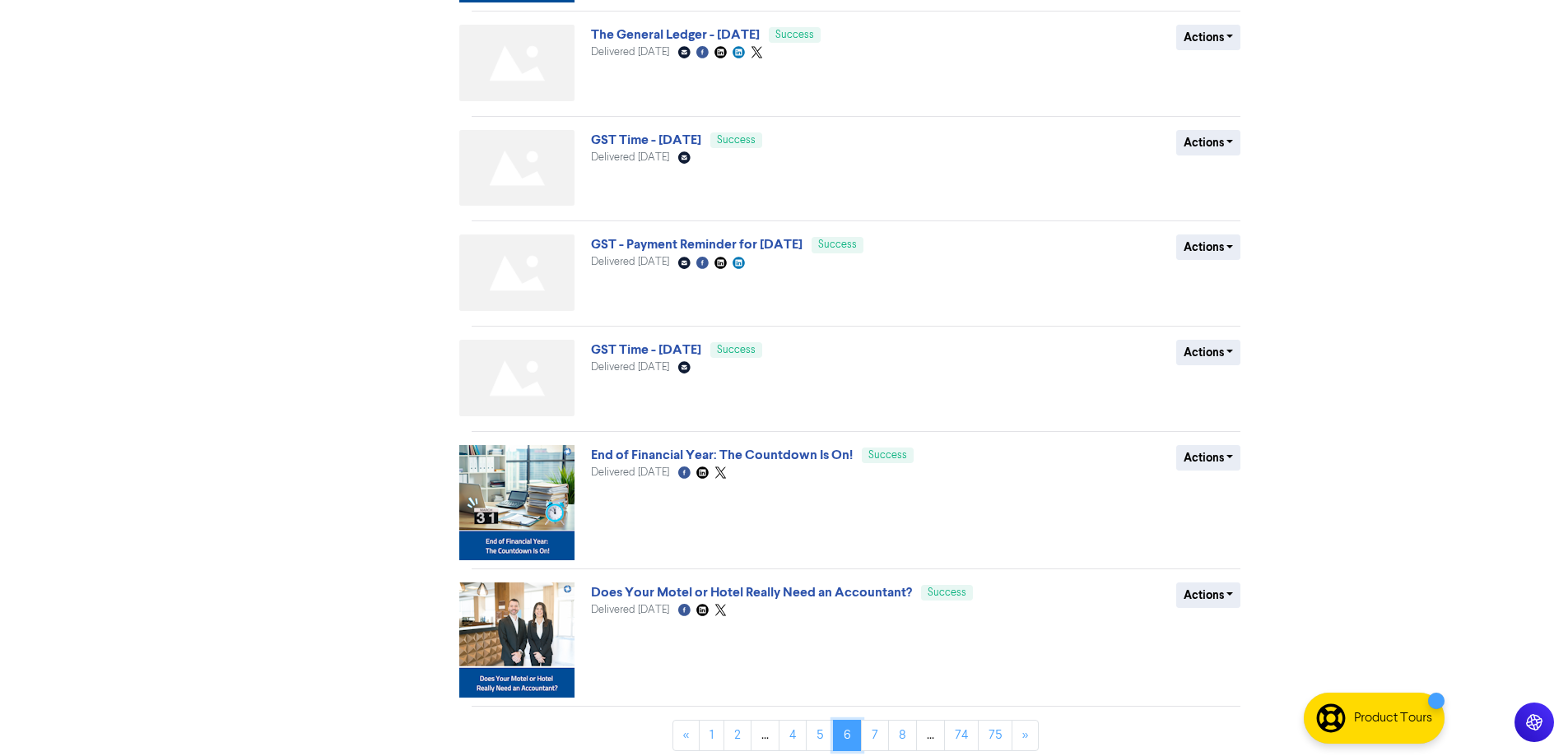
scroll to position [571, 0]
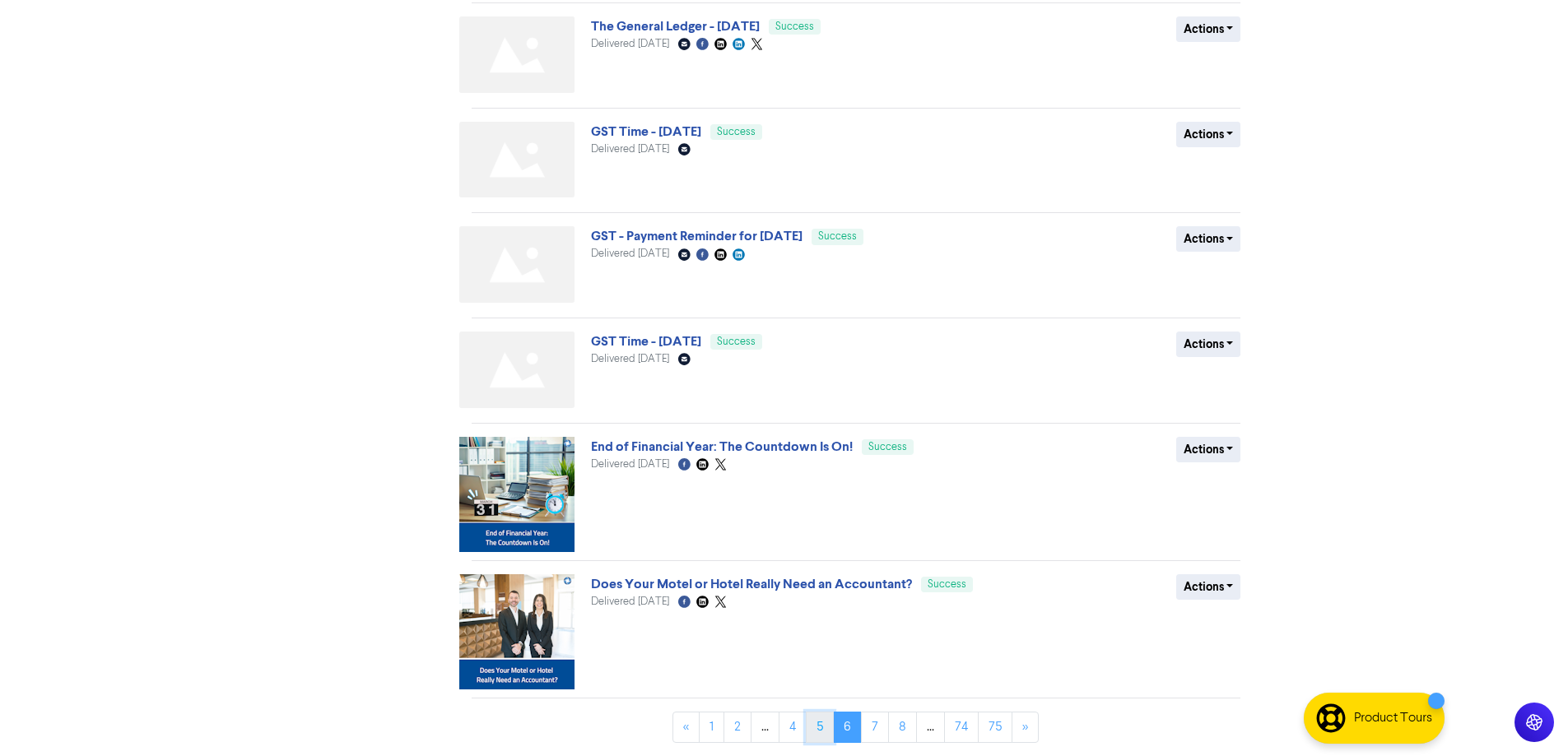
click at [817, 738] on link "5" at bounding box center [820, 727] width 28 height 31
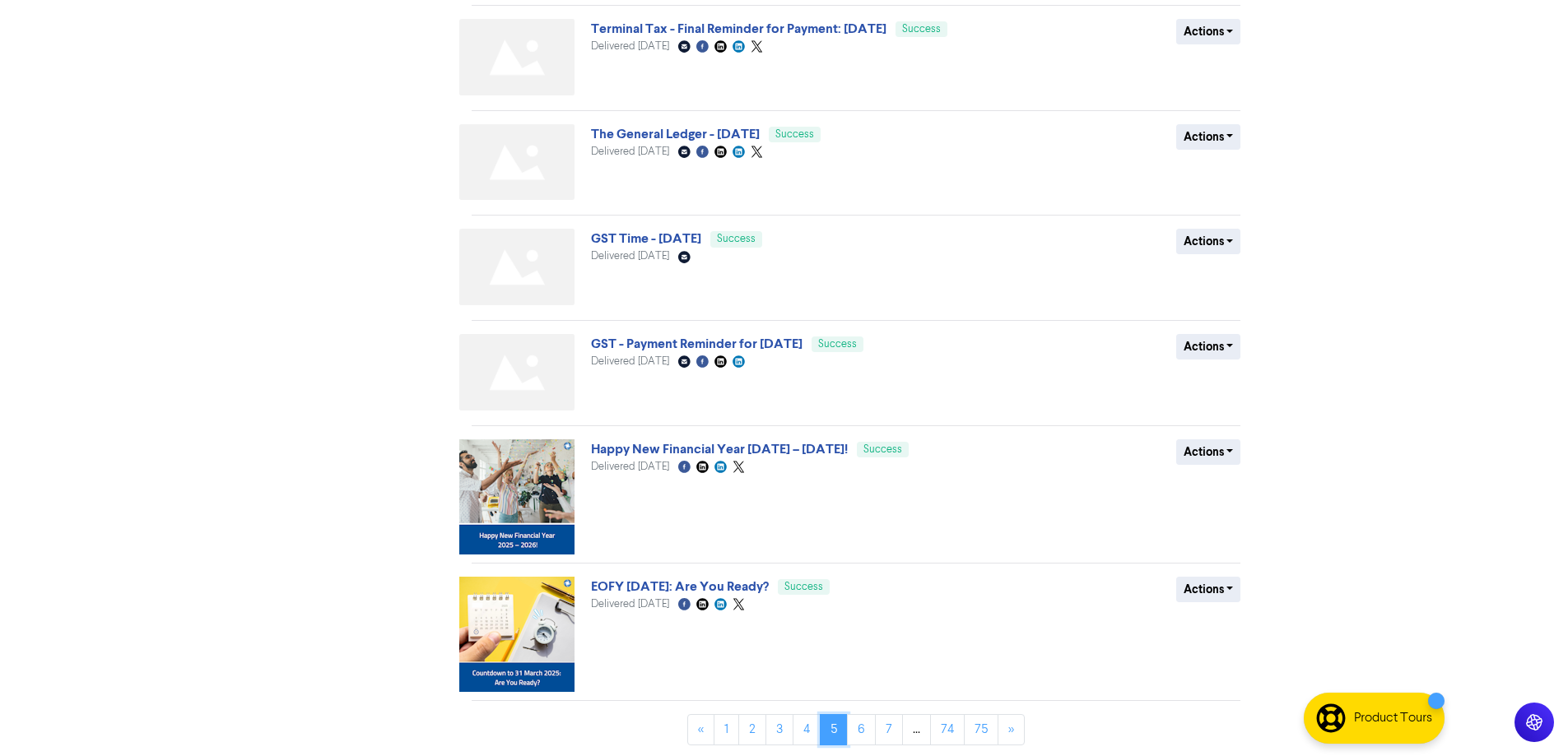
scroll to position [668, 0]
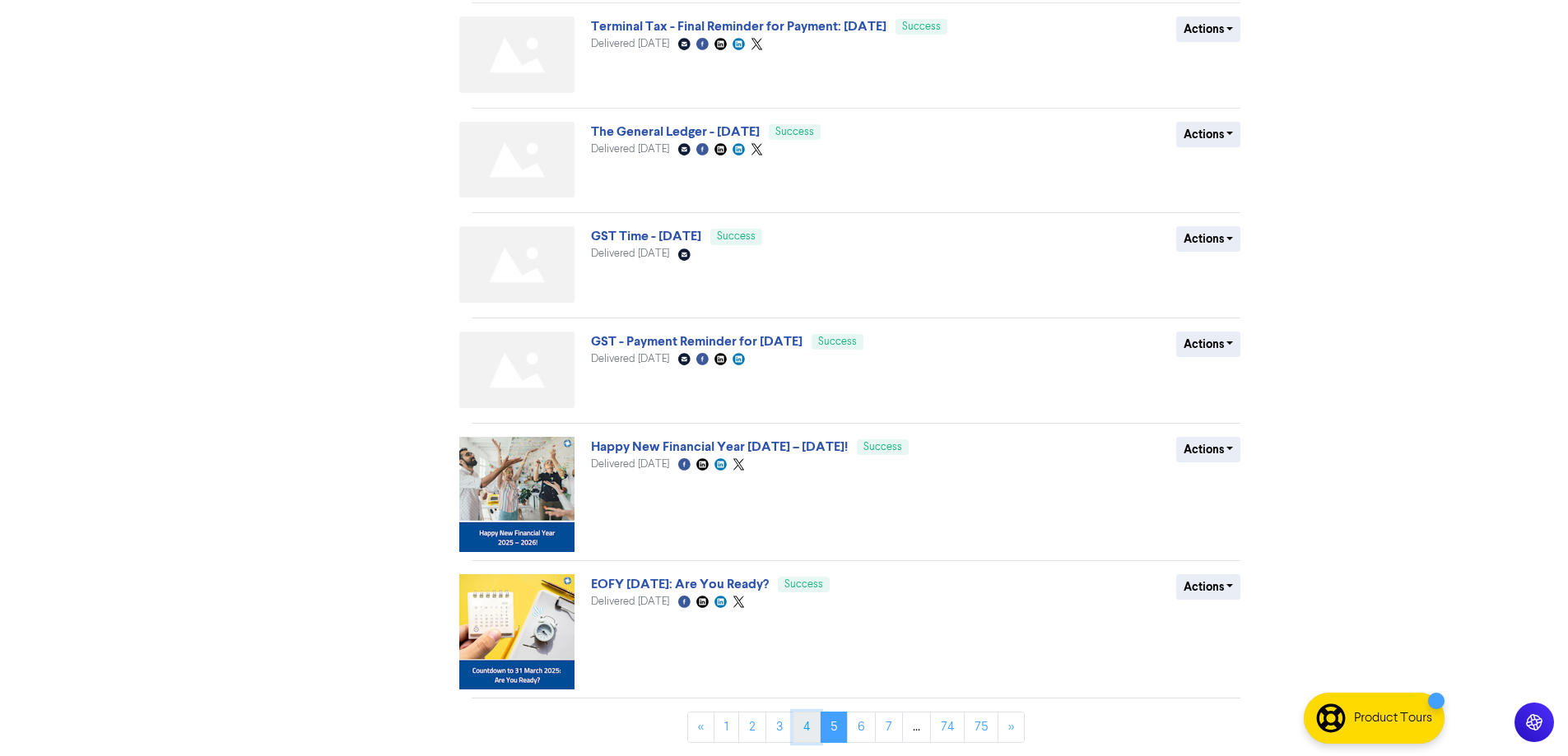
click at [803, 728] on link "4" at bounding box center [807, 727] width 28 height 31
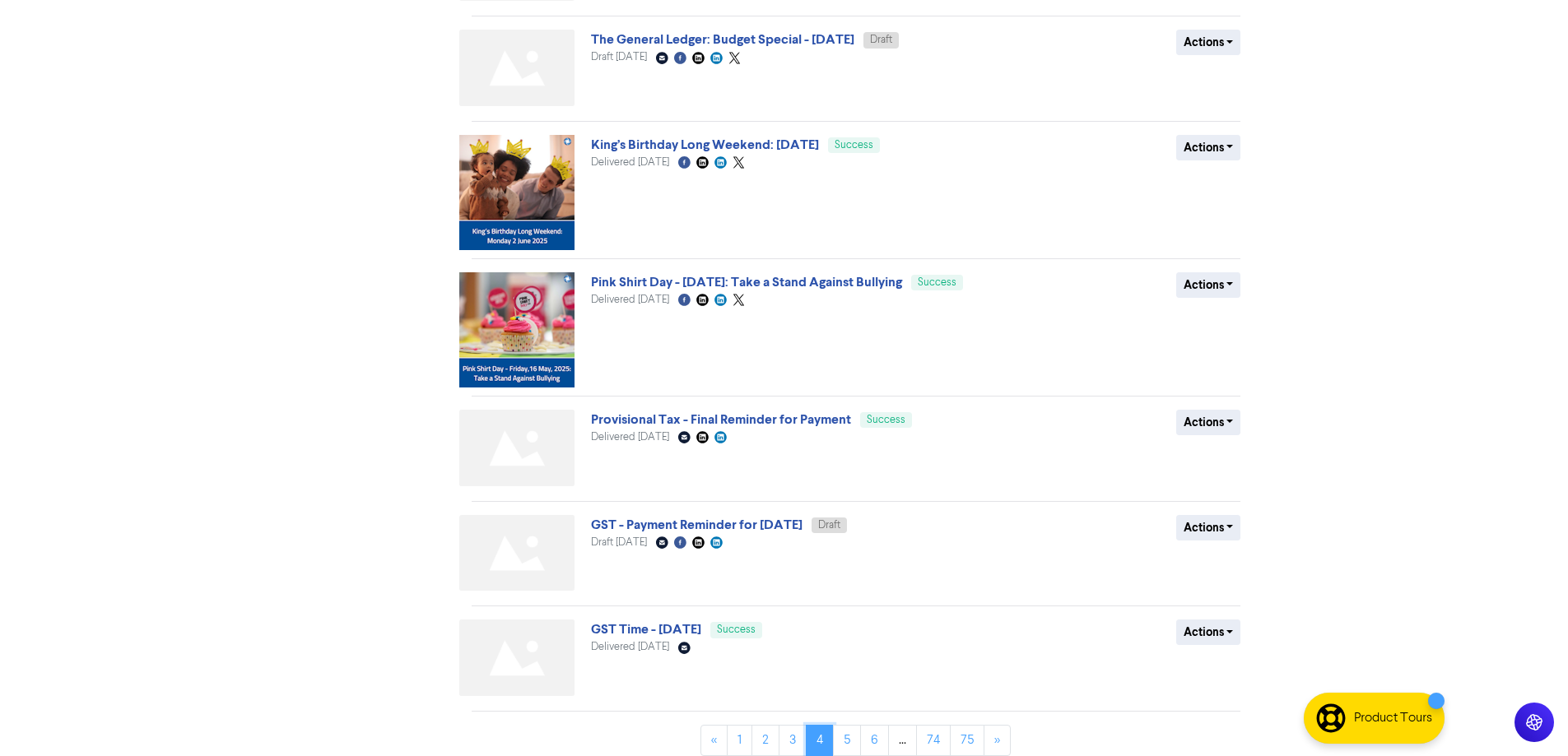
scroll to position [603, 0]
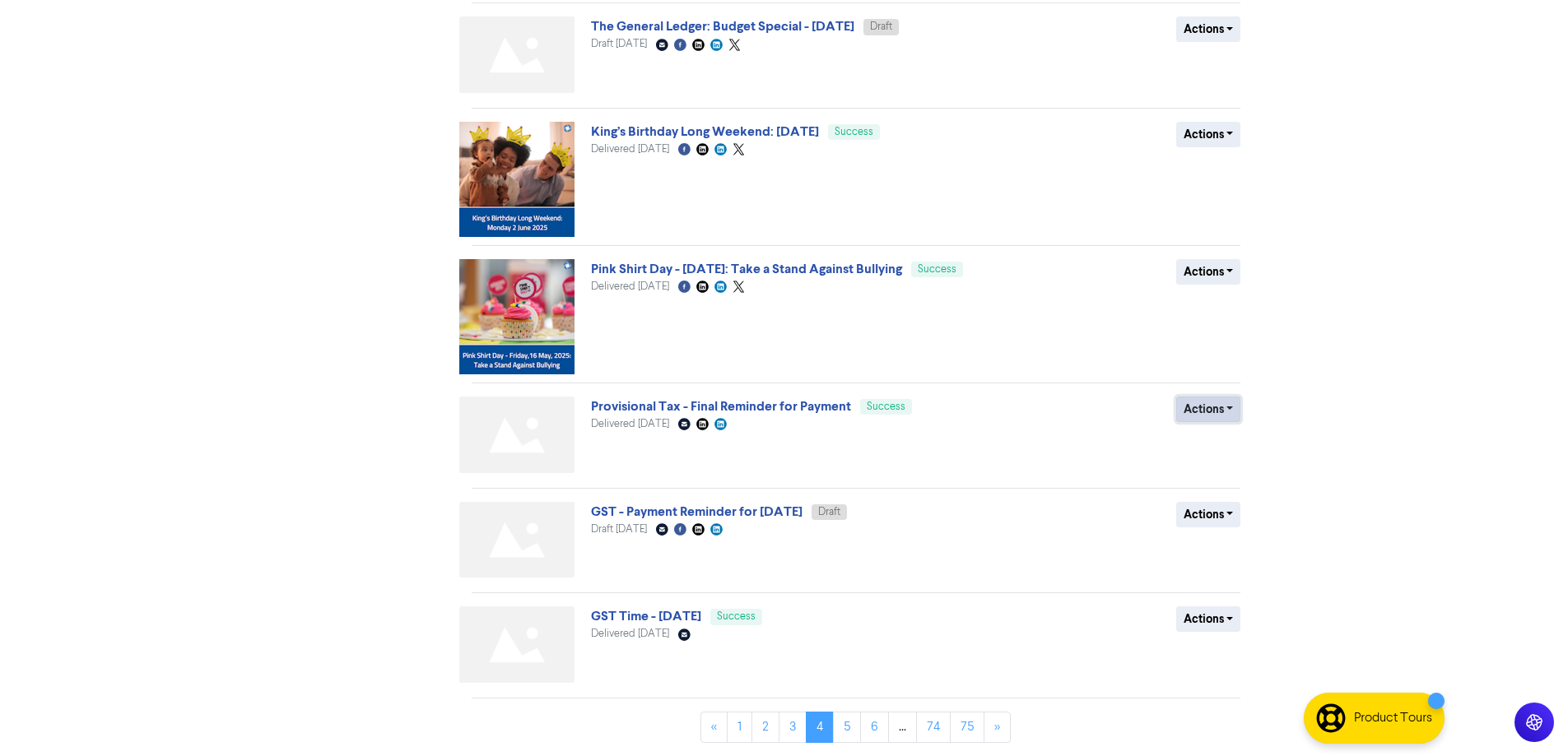
click at [1227, 411] on button "Actions" at bounding box center [1208, 409] width 65 height 26
click at [1227, 445] on button "Duplicate" at bounding box center [1242, 445] width 130 height 26
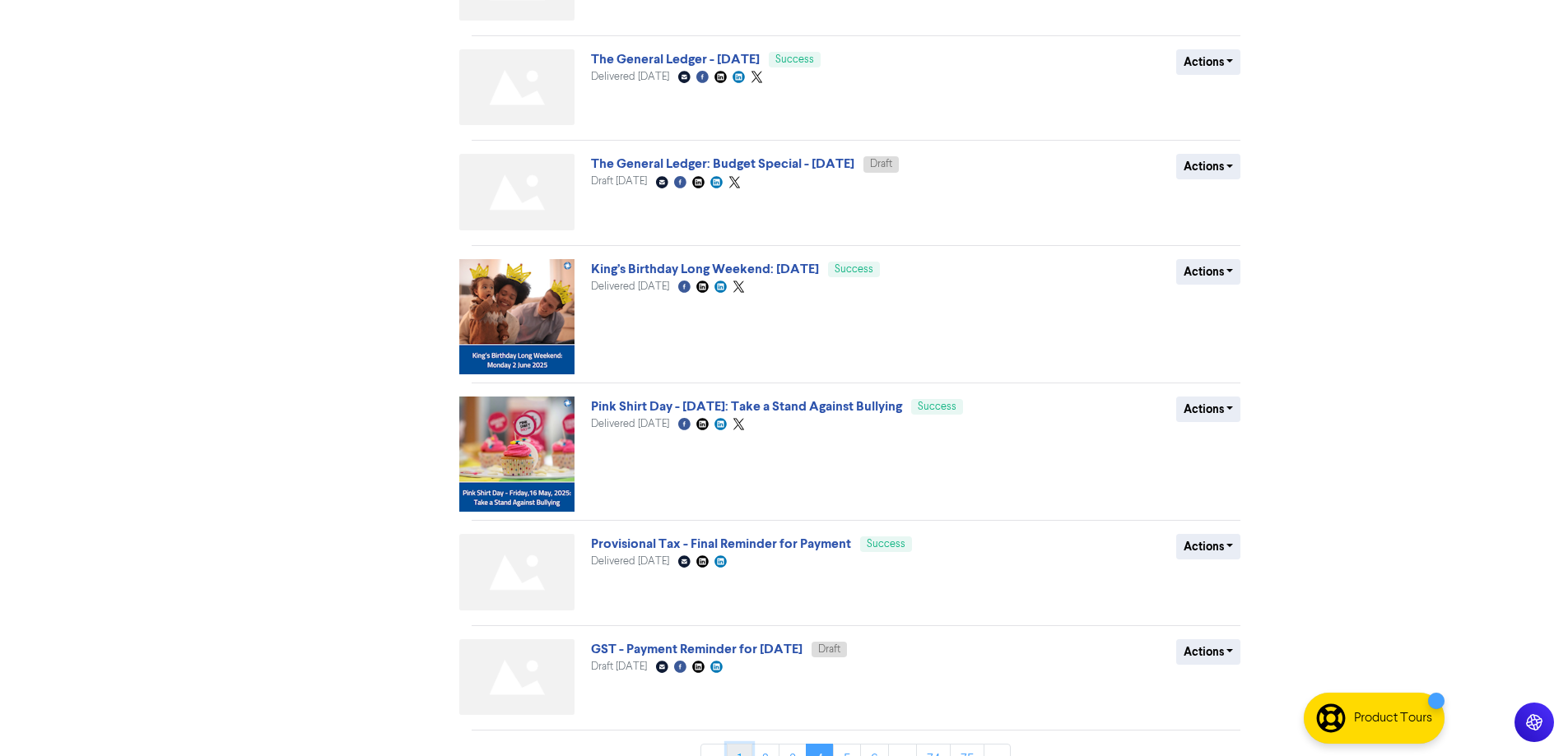
click at [735, 754] on link "1" at bounding box center [739, 759] width 26 height 31
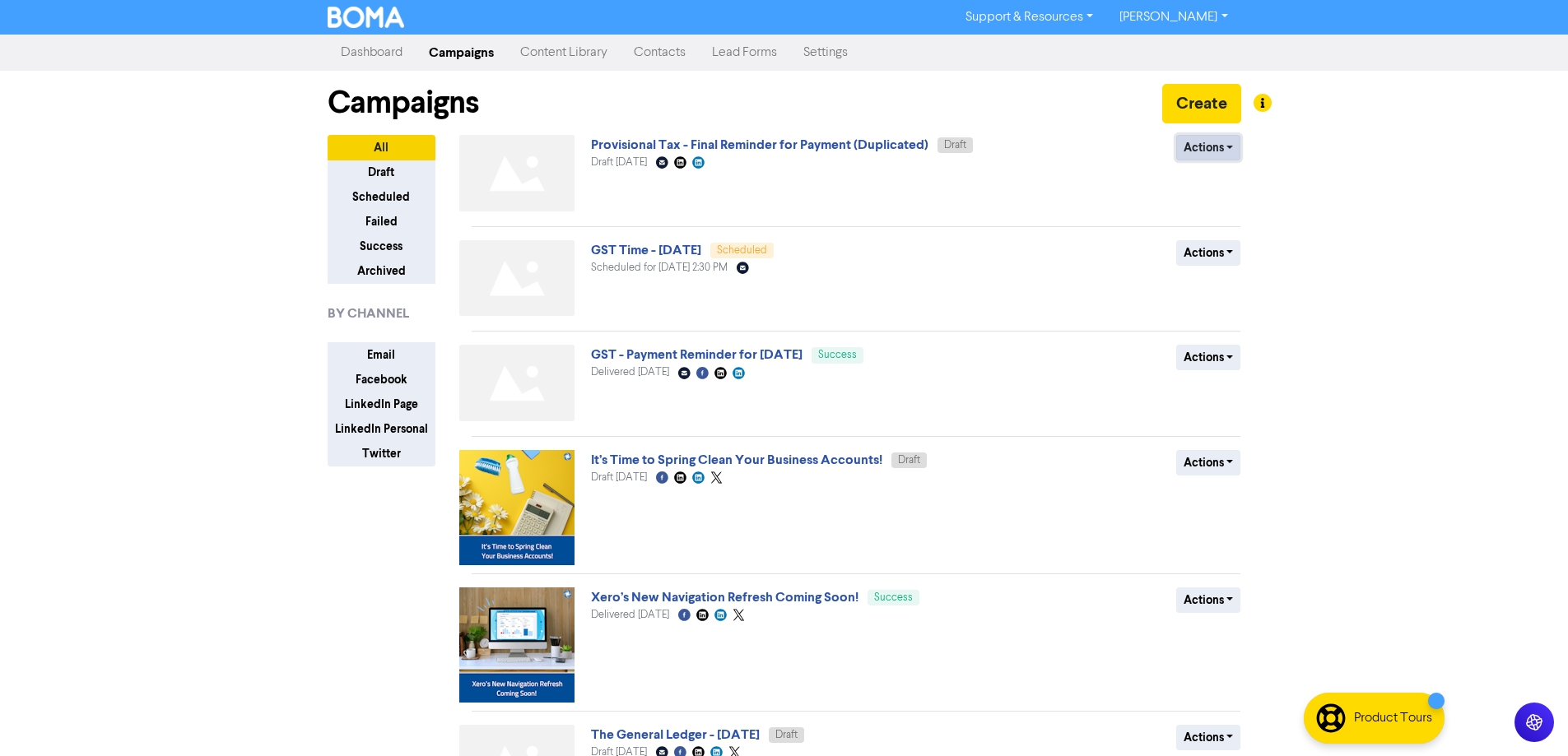
click at [1213, 158] on button "Actions" at bounding box center [1208, 147] width 65 height 26
click at [1218, 240] on button "Rename" at bounding box center [1242, 235] width 130 height 26
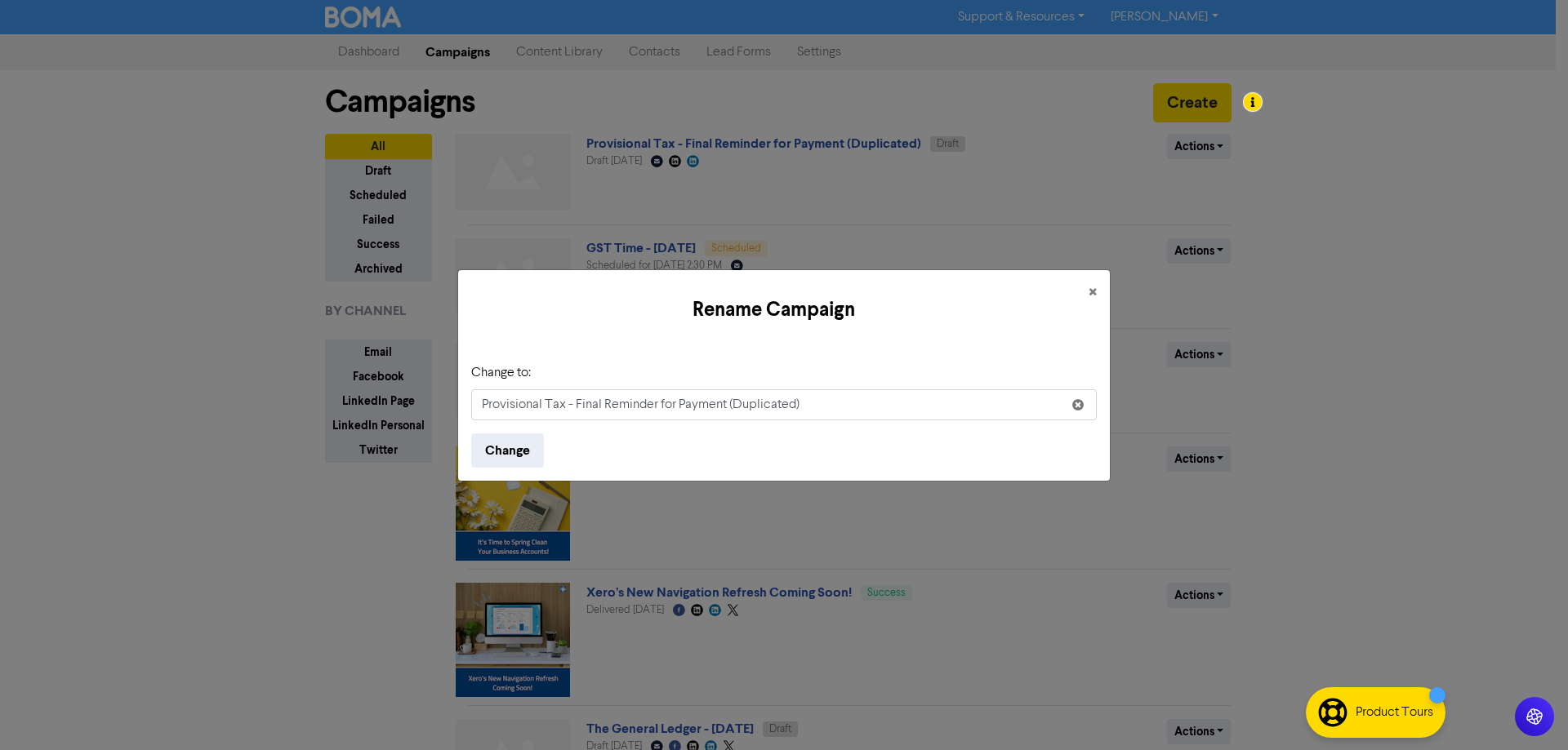
click at [505, 405] on input "Provisional Tax - Final Reminder for Payment (Duplicated)" at bounding box center [784, 405] width 626 height 31
click at [485, 401] on input "Student Loan - Final Reminder for Payment (Duplicated)" at bounding box center [784, 405] width 626 height 31
drag, startPoint x: 907, startPoint y: 404, endPoint x: 832, endPoint y: 407, distance: 75.1
click at [832, 407] on input "Overseas borrower Student Loan - Final Reminder for Payment (Duplicated)" at bounding box center [784, 405] width 626 height 31
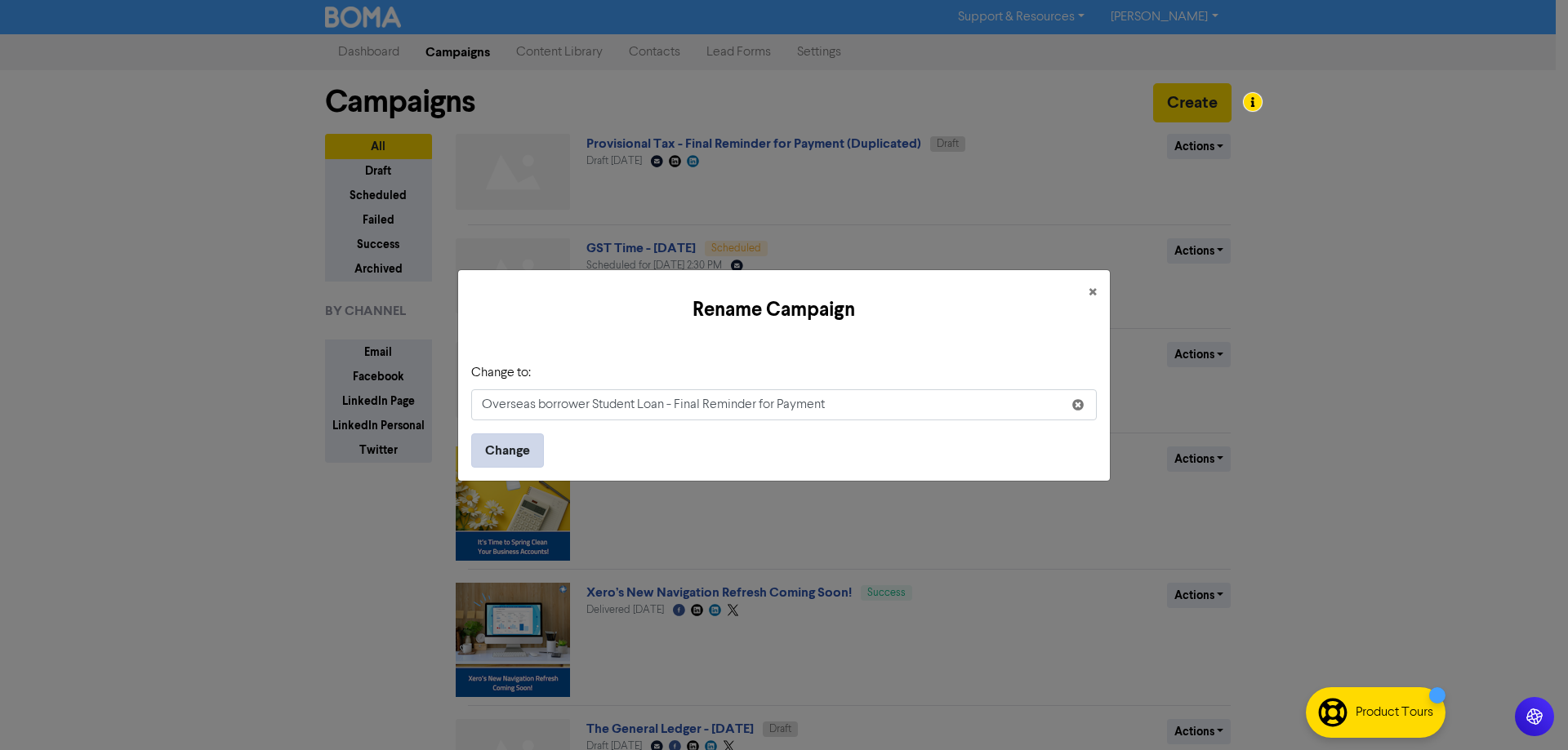
type input "Overseas borrower Student Loan - Final Reminder for Payment"
click at [513, 447] on button "Change" at bounding box center [508, 451] width 73 height 34
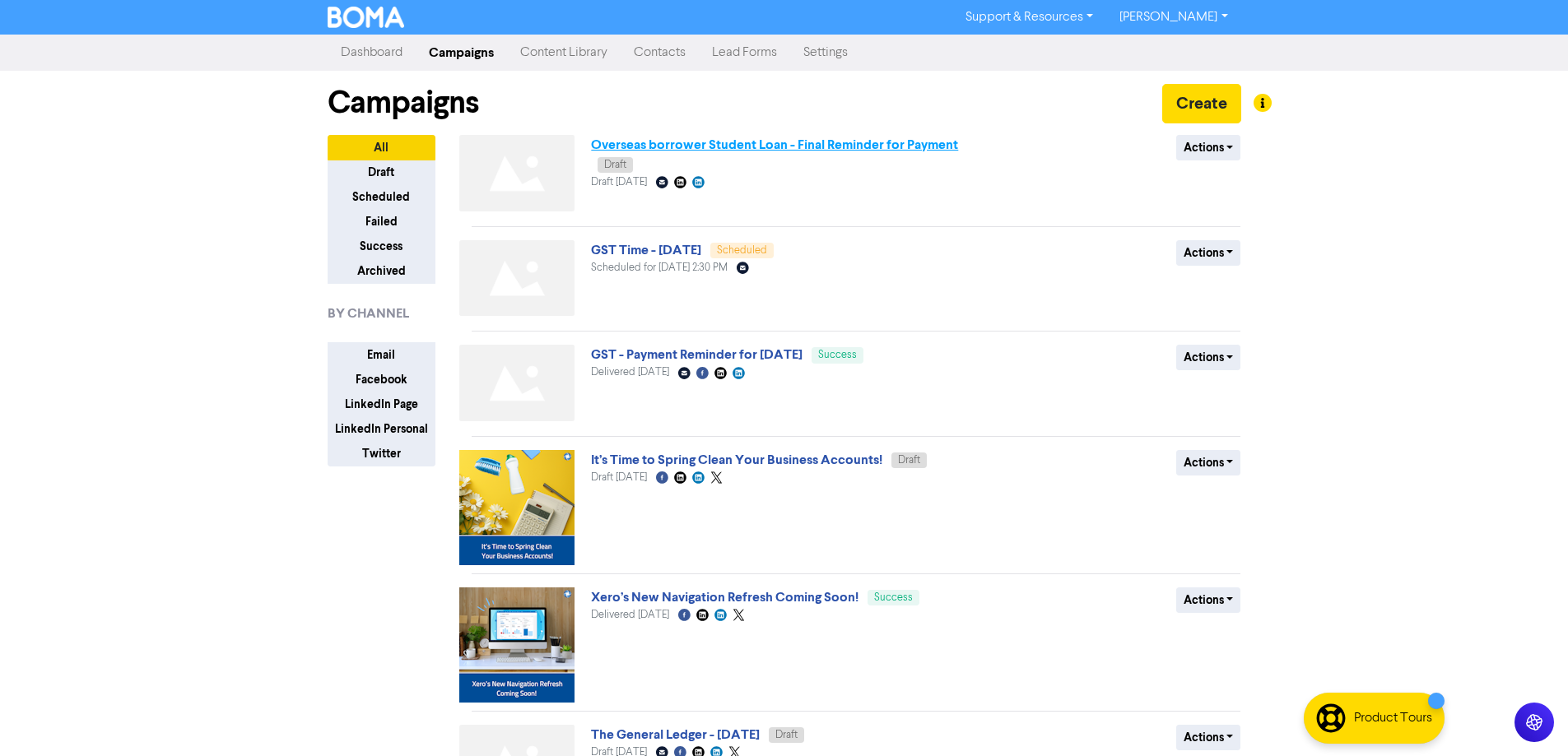
click at [746, 145] on link "Overseas borrower Student Loan - Final Reminder for Payment" at bounding box center [774, 145] width 367 height 17
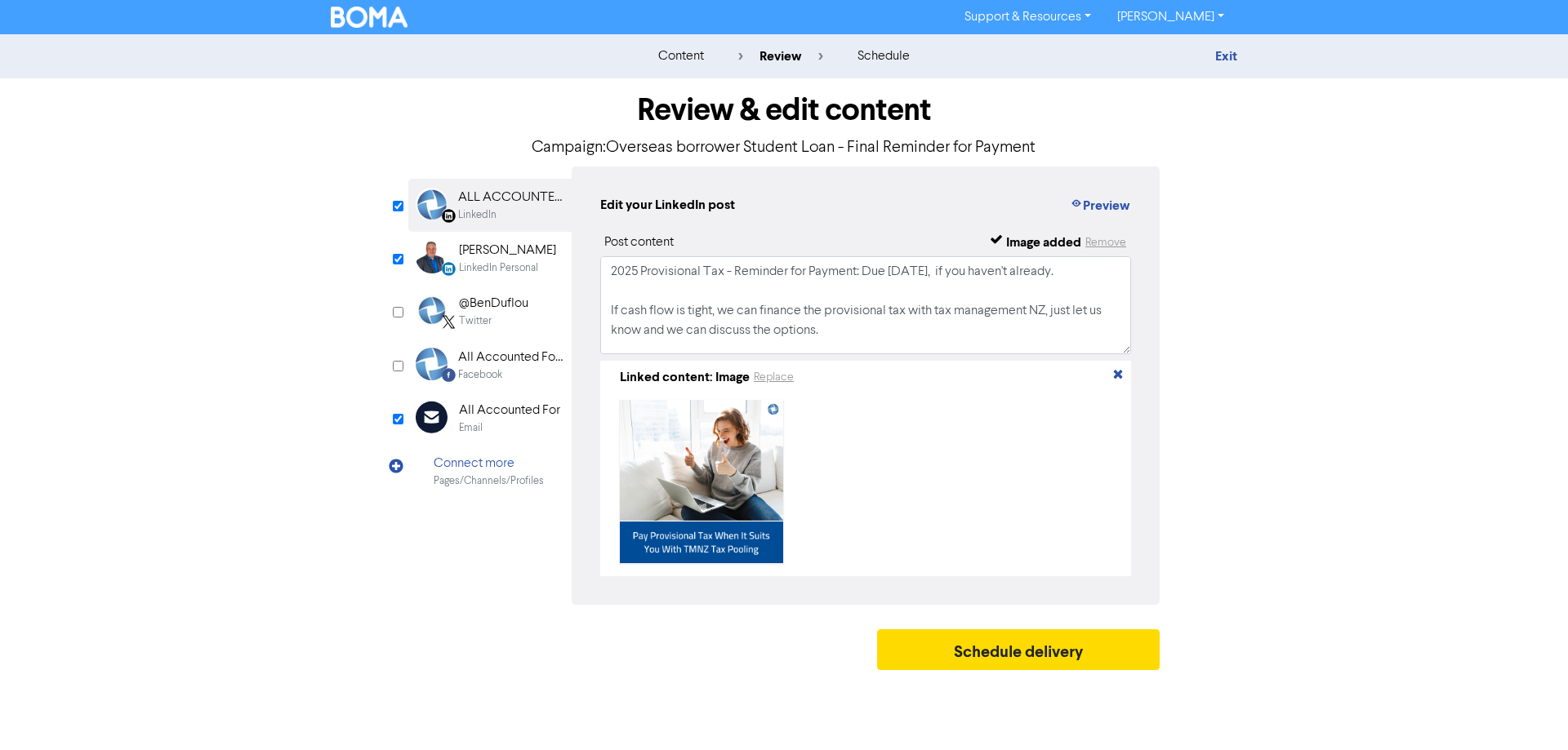
click at [467, 409] on div "All Accounted For" at bounding box center [509, 411] width 101 height 20
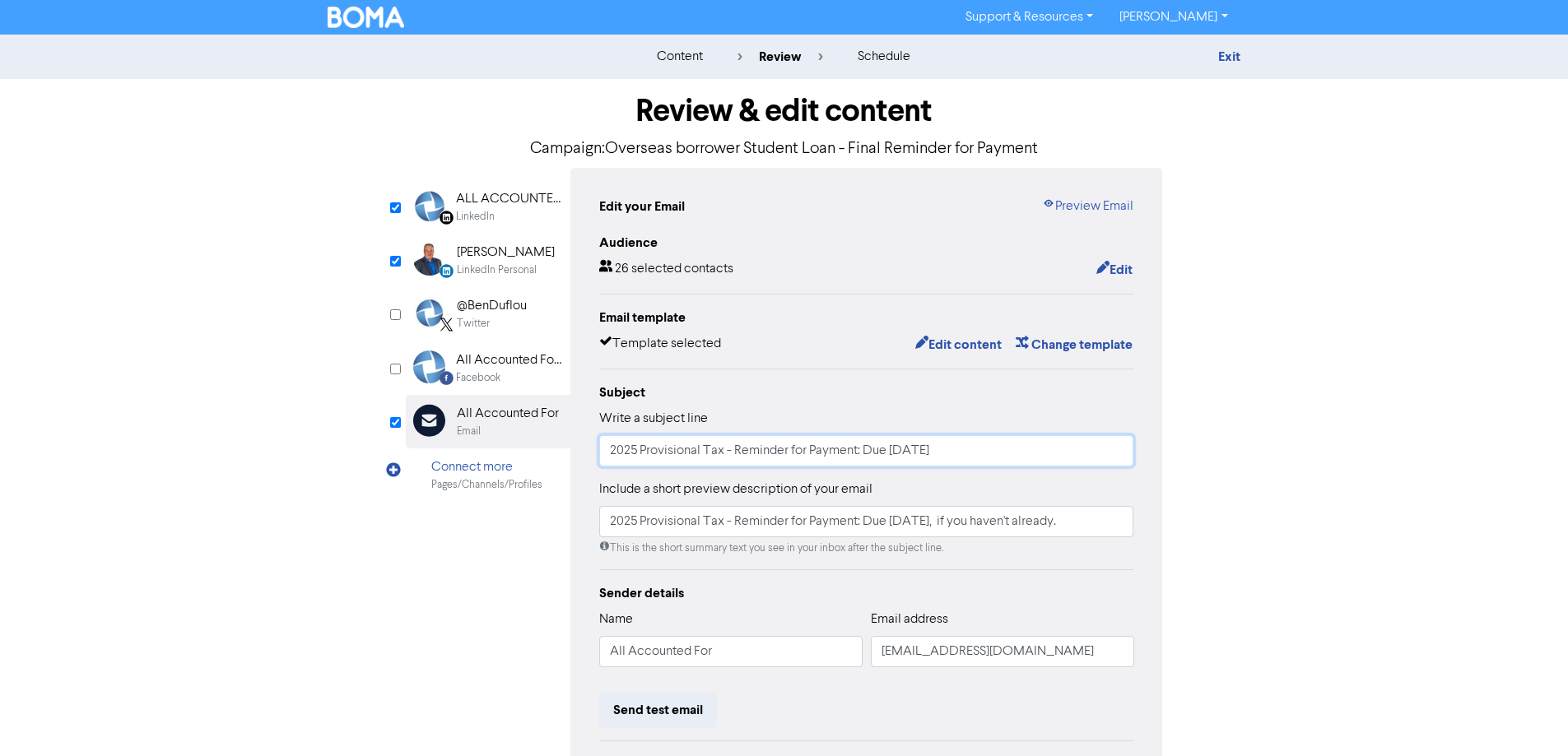
drag, startPoint x: 721, startPoint y: 451, endPoint x: 565, endPoint y: 448, distance: 156.0
click at [565, 448] on div "LinkedIn Page Created with Sketch. ALL ACCOUNTED FOR LTD LinkedIn LinkedIn Pers…" at bounding box center [784, 511] width 757 height 687
drag, startPoint x: 1031, startPoint y: 454, endPoint x: 998, endPoint y: 452, distance: 33.1
click at [998, 452] on input "2026 Student Loan Overseas borrower - Reminder for Payment: Due [DATE]" at bounding box center [866, 451] width 535 height 31
click at [1053, 451] on input "2026 Student Loan Overseas borrower - Reminder for Payment: Due [DATE]" at bounding box center [866, 451] width 535 height 31
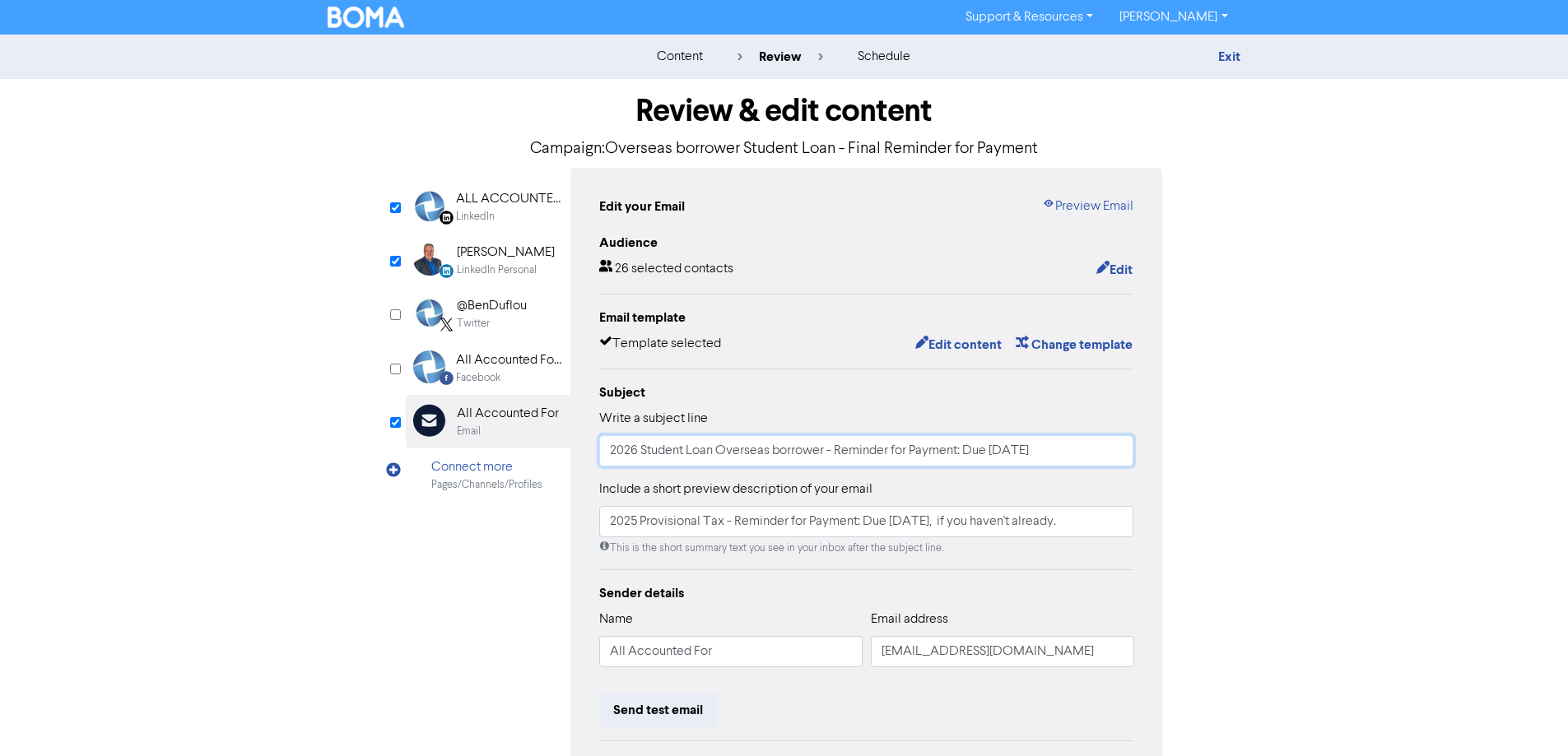
scroll to position [0, 5]
type input "2026 Student Loan Overseas borrower - Reminder for Payment: Due [DATE]"
click at [851, 535] on input "2025 Provisional Tax - Reminder for Payment: Due [DATE], if you haven't already." at bounding box center [866, 521] width 535 height 31
drag, startPoint x: 827, startPoint y: 451, endPoint x: 603, endPoint y: 452, distance: 224.0
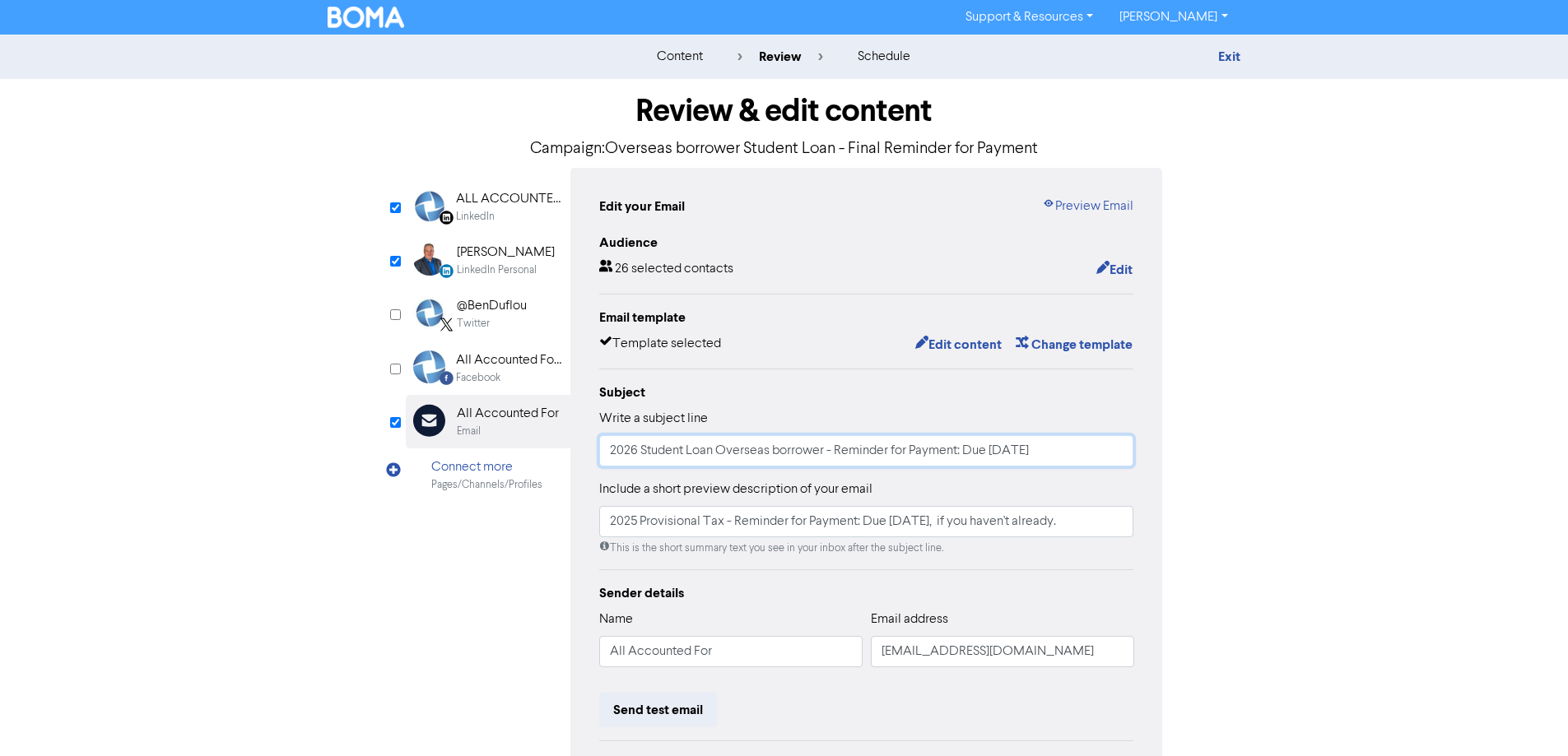
click at [603, 452] on input "2026 Student Loan Overseas borrower - Reminder for Payment: Due [DATE]" at bounding box center [866, 451] width 535 height 31
drag, startPoint x: 722, startPoint y: 519, endPoint x: 621, endPoint y: 519, distance: 101.0
click at [621, 519] on input "2025 Provisional Tax - Reminder for Payment: Due [DATE], if you haven't already." at bounding box center [866, 521] width 535 height 31
paste input "026 Student Loan Overseas borrower"
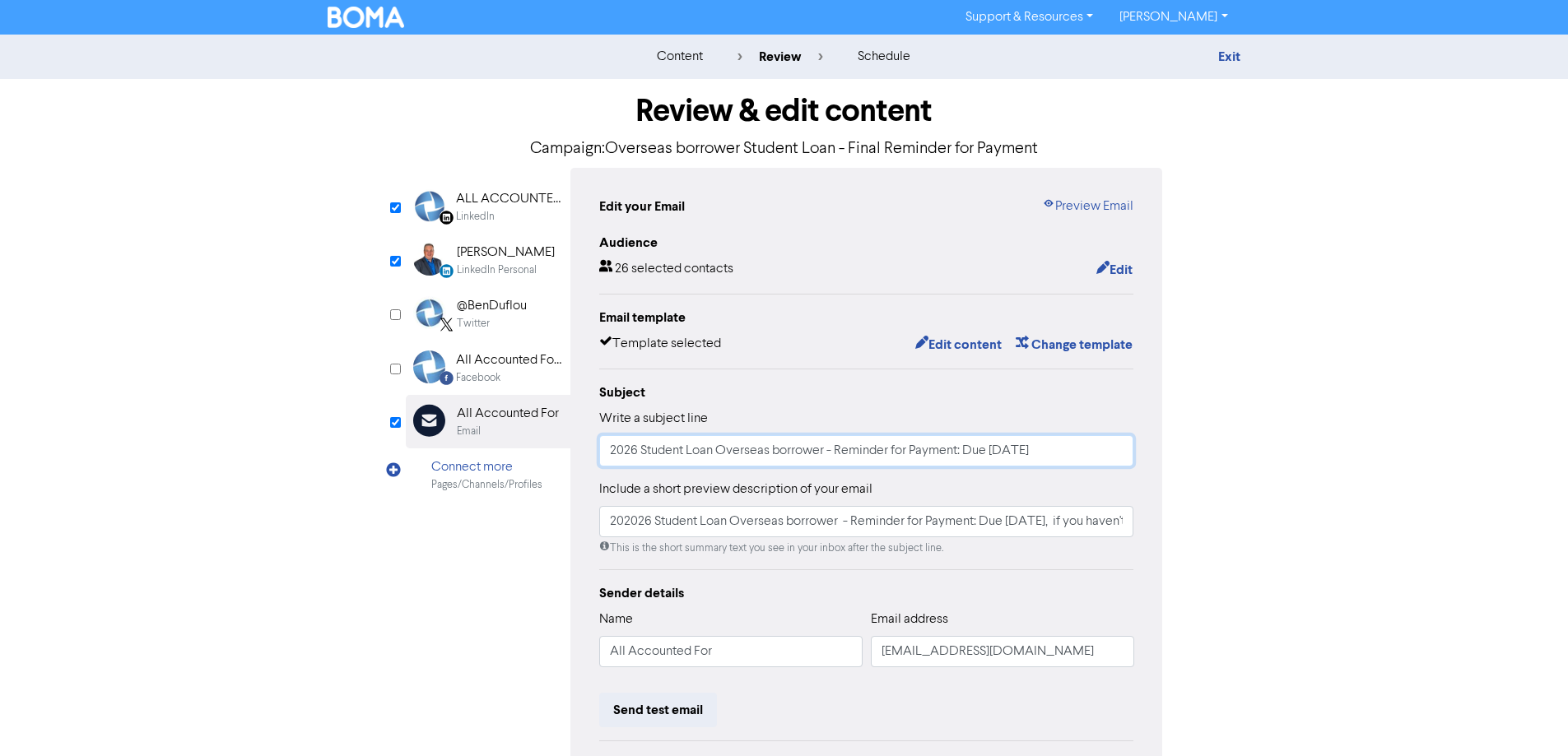
drag, startPoint x: 994, startPoint y: 452, endPoint x: 1131, endPoint y: 454, distance: 137.0
click at [1131, 454] on input "2026 Student Loan Overseas borrower - Reminder for Payment: Due [DATE]" at bounding box center [866, 451] width 535 height 31
drag, startPoint x: 1011, startPoint y: 522, endPoint x: 1145, endPoint y: 517, distance: 134.1
click at [1145, 517] on div "Edit your Email Preview Email Audience 26 selected contacts Edit Email template…" at bounding box center [866, 511] width 593 height 687
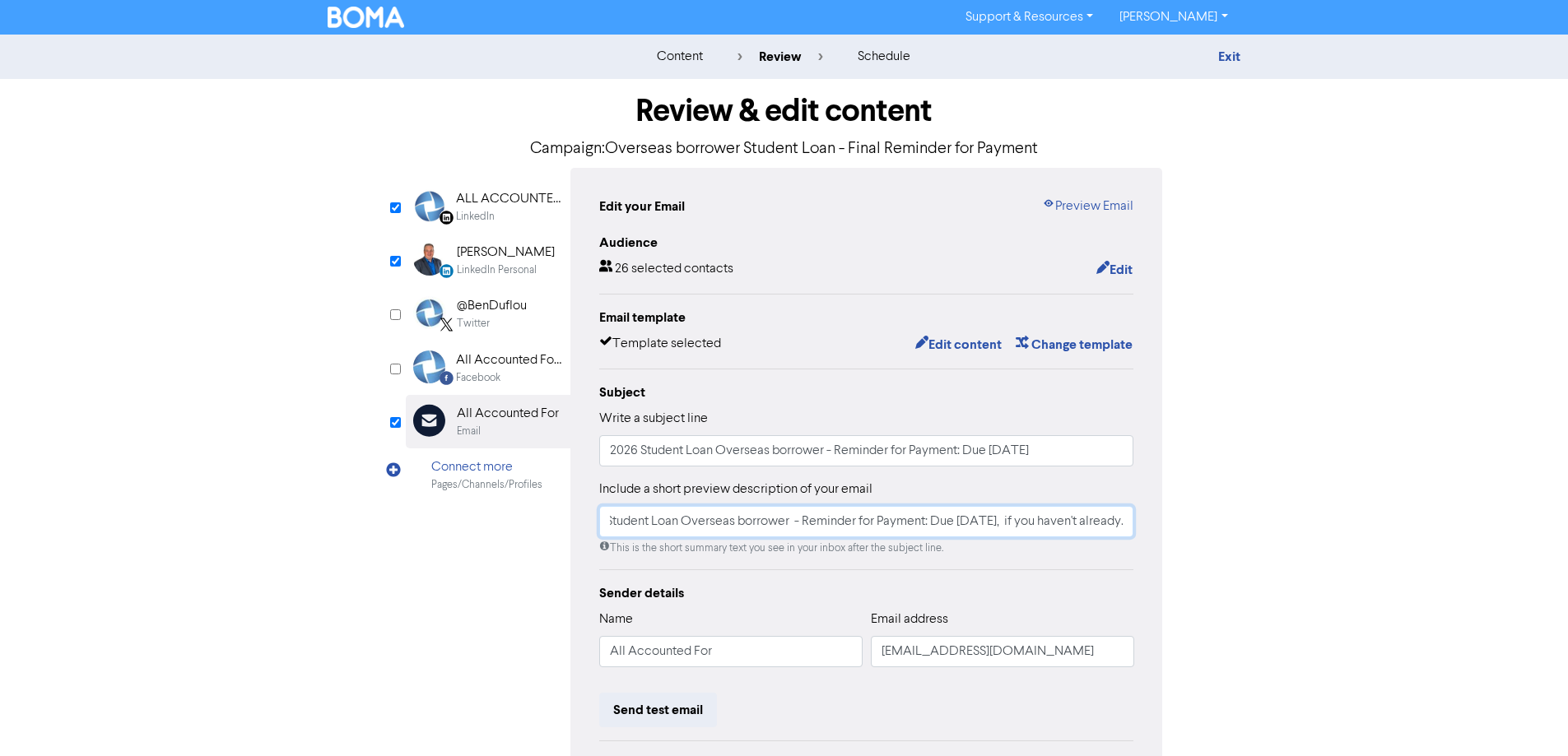
click at [998, 525] on input "202026 Student Loan Overseas borrower - Reminder for Payment: Due [DATE], if yo…" at bounding box center [866, 521] width 535 height 31
drag, startPoint x: 993, startPoint y: 525, endPoint x: 860, endPoint y: 523, distance: 133.0
click at [859, 523] on input "202026 Student Loan Overseas borrower - Reminder for Payment: Due [DATE], if yo…" at bounding box center [866, 521] width 535 height 31
paste input "[DATE]"
type input "202026 Student Loan Overseas borrower - Reminder for Payment: Due [DATE], if yo…"
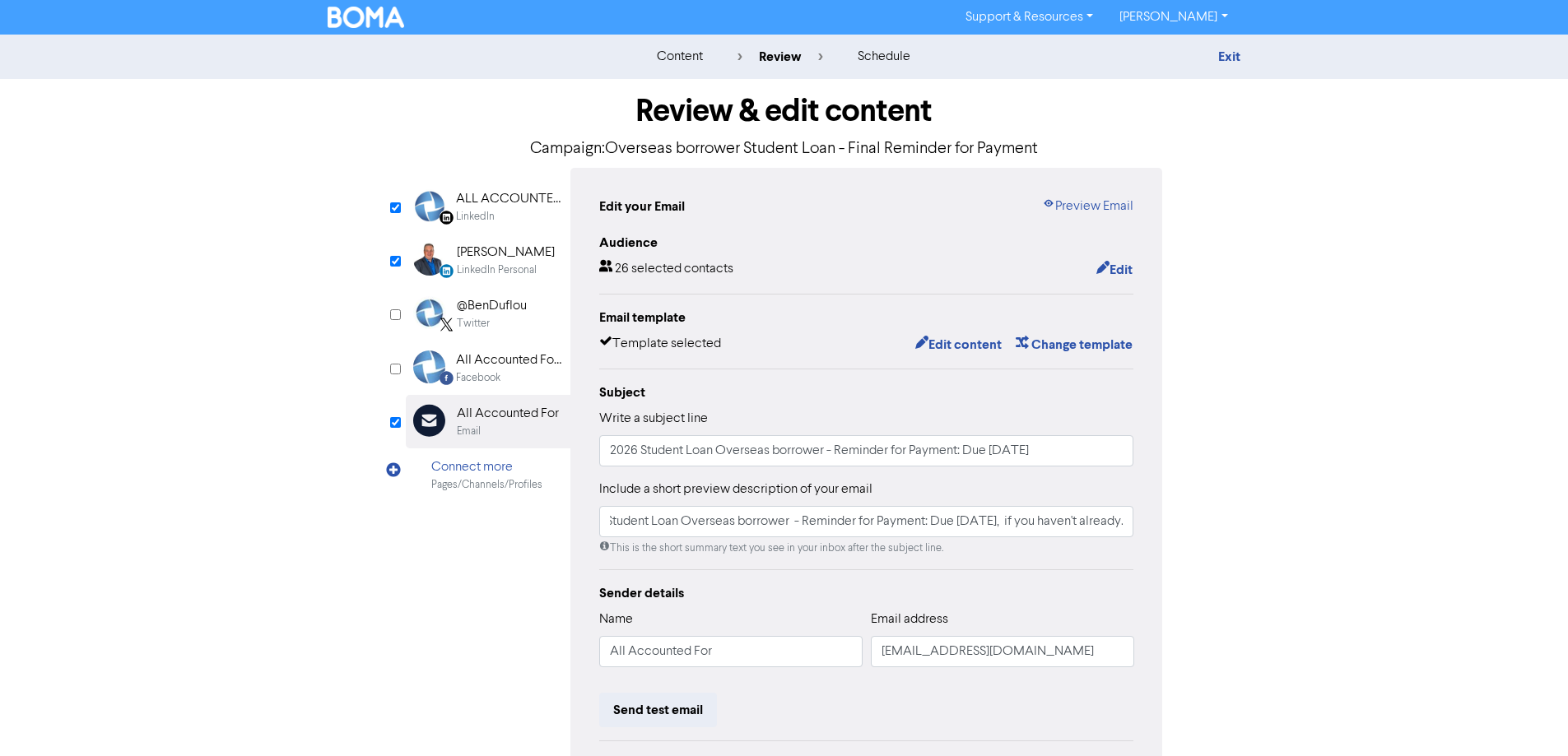
click at [920, 472] on div "Subject Write a subject line 2026 Student Loan Overseas borrower - Reminder for…" at bounding box center [866, 469] width 535 height 174
click at [932, 338] on button "Edit content" at bounding box center [958, 345] width 88 height 21
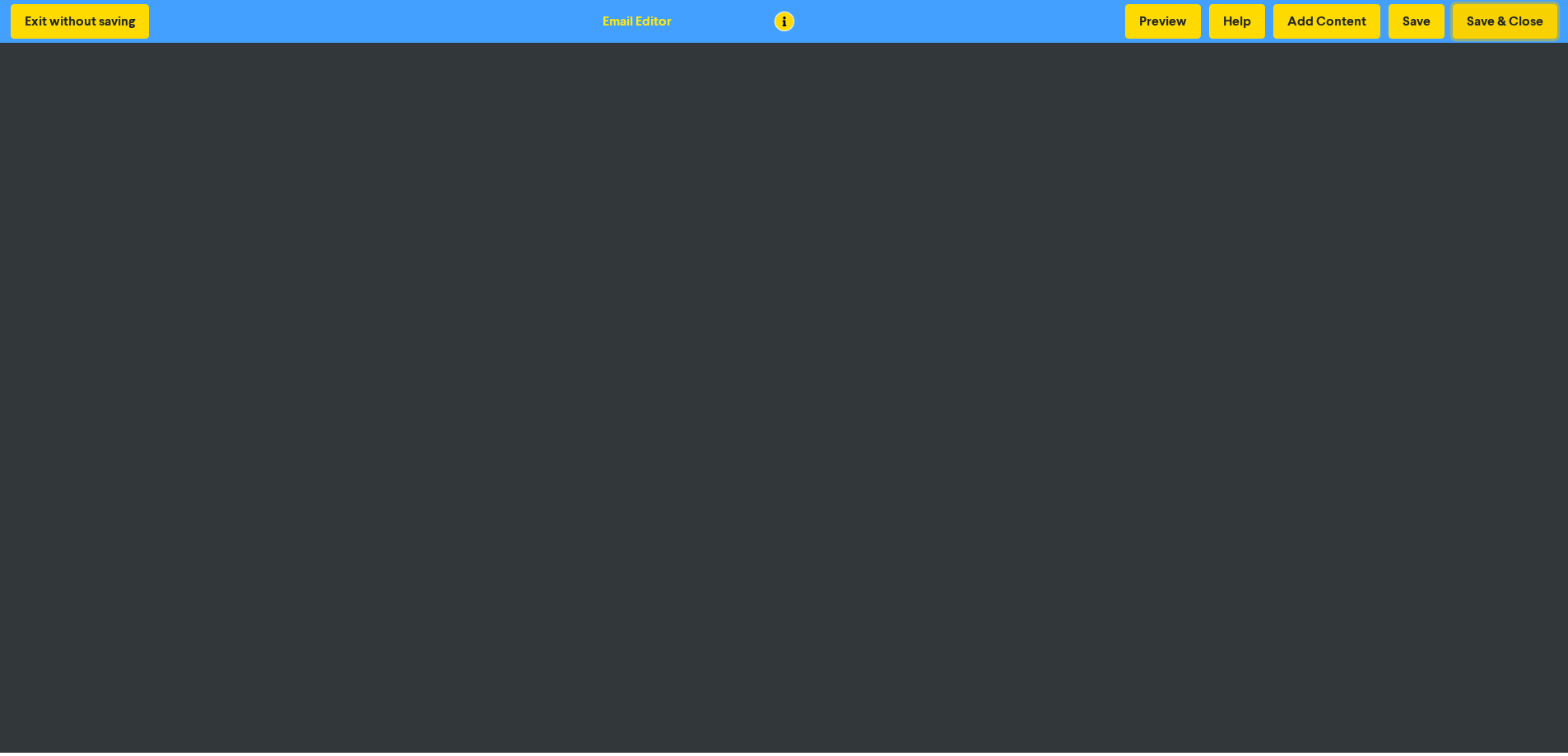
click at [1492, 20] on button "Save & Close" at bounding box center [1505, 21] width 104 height 35
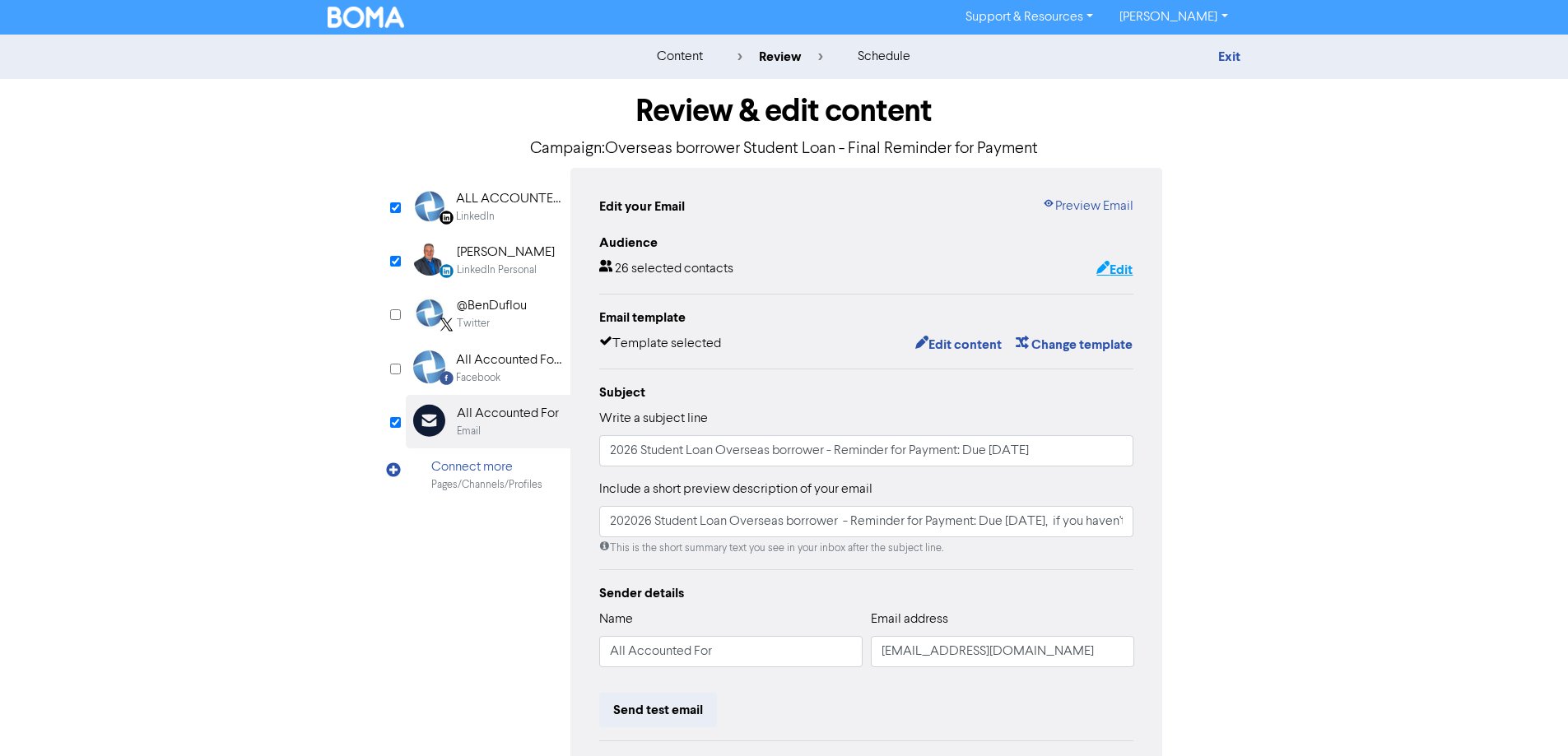
click at [1121, 263] on button "Edit" at bounding box center [1114, 270] width 38 height 21
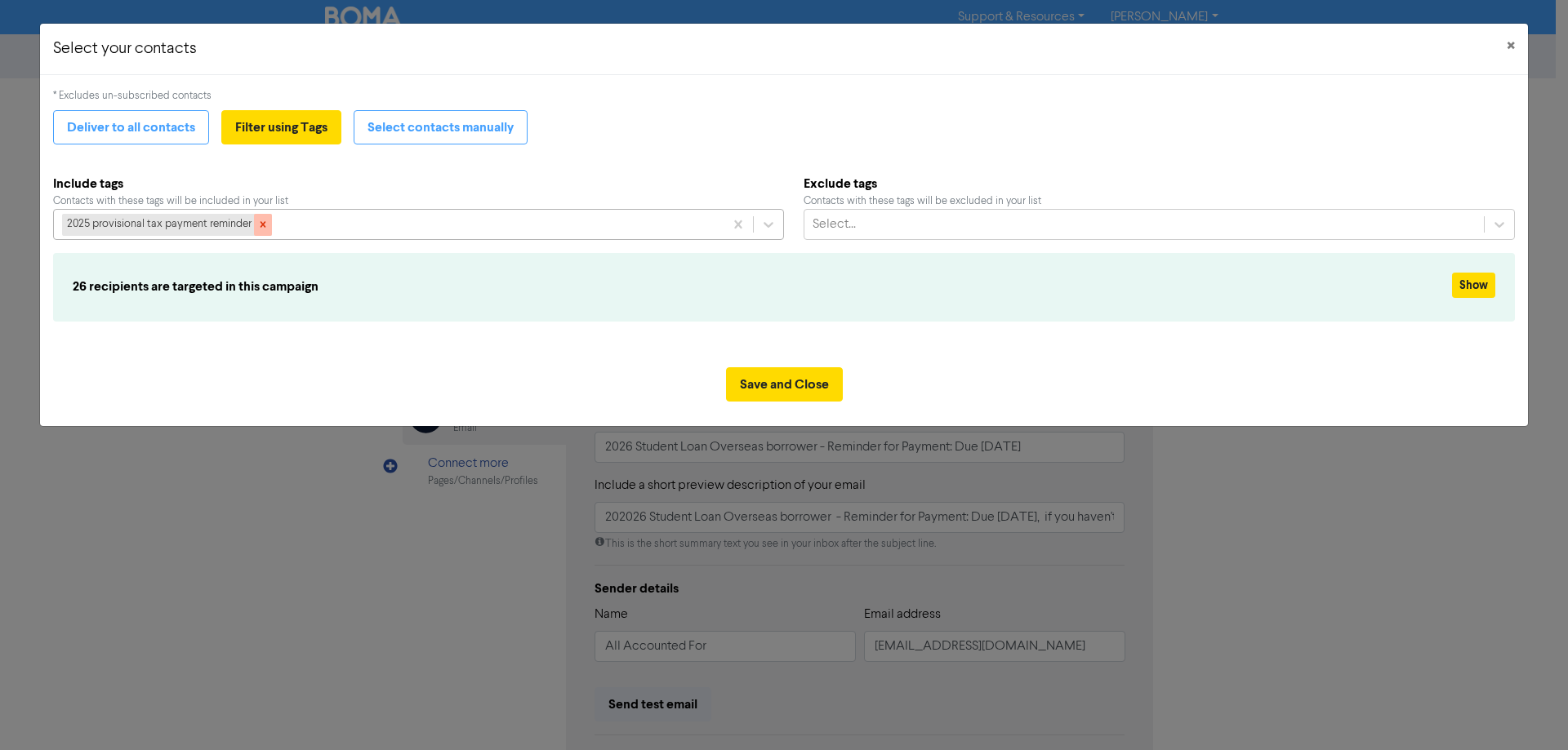
click at [261, 224] on icon at bounding box center [263, 225] width 11 height 11
click at [791, 378] on button "Save and Close" at bounding box center [784, 384] width 116 height 34
click at [766, 224] on div at bounding box center [758, 225] width 30 height 30
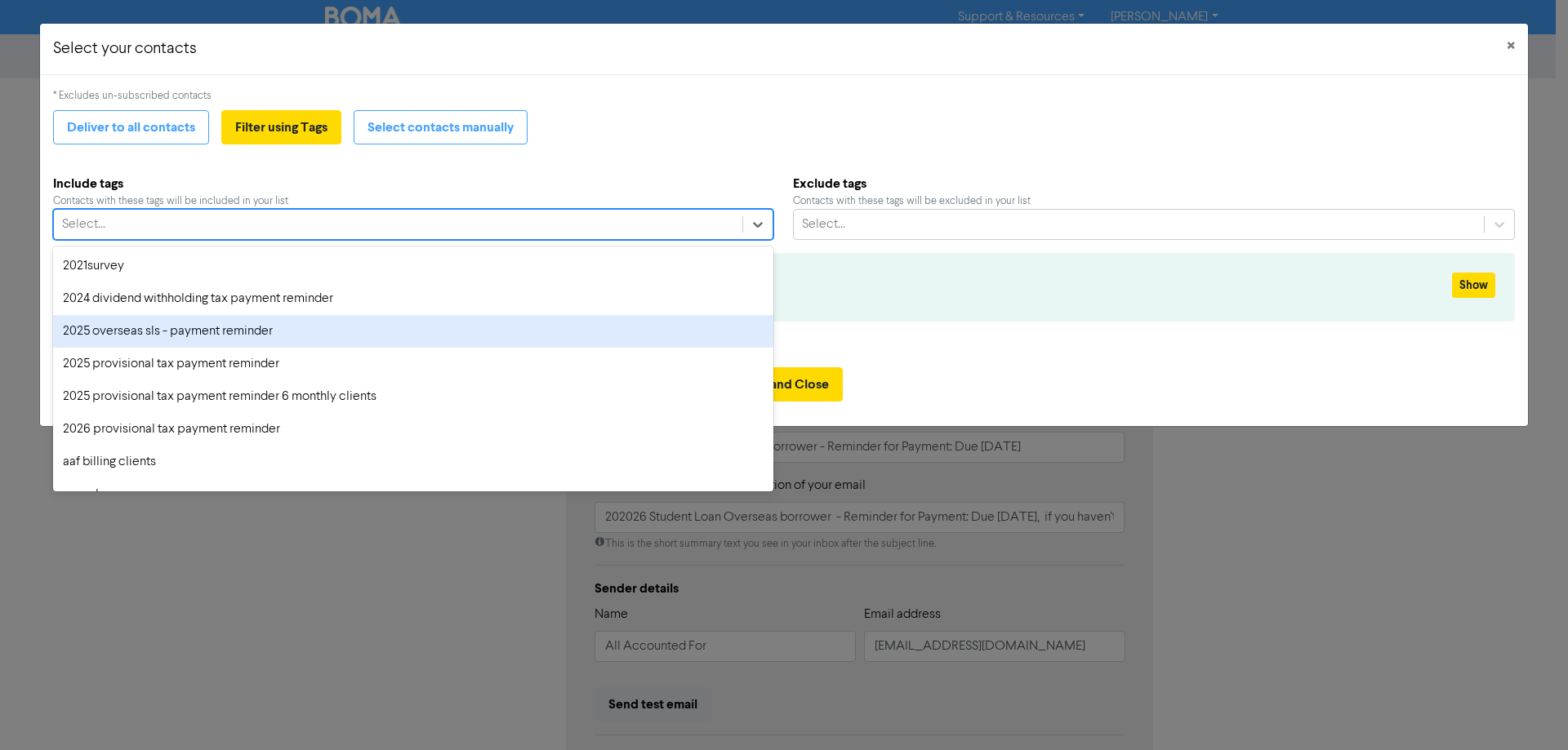
click at [214, 334] on div "2025 overseas sls - payment reminder" at bounding box center [413, 331] width 720 height 33
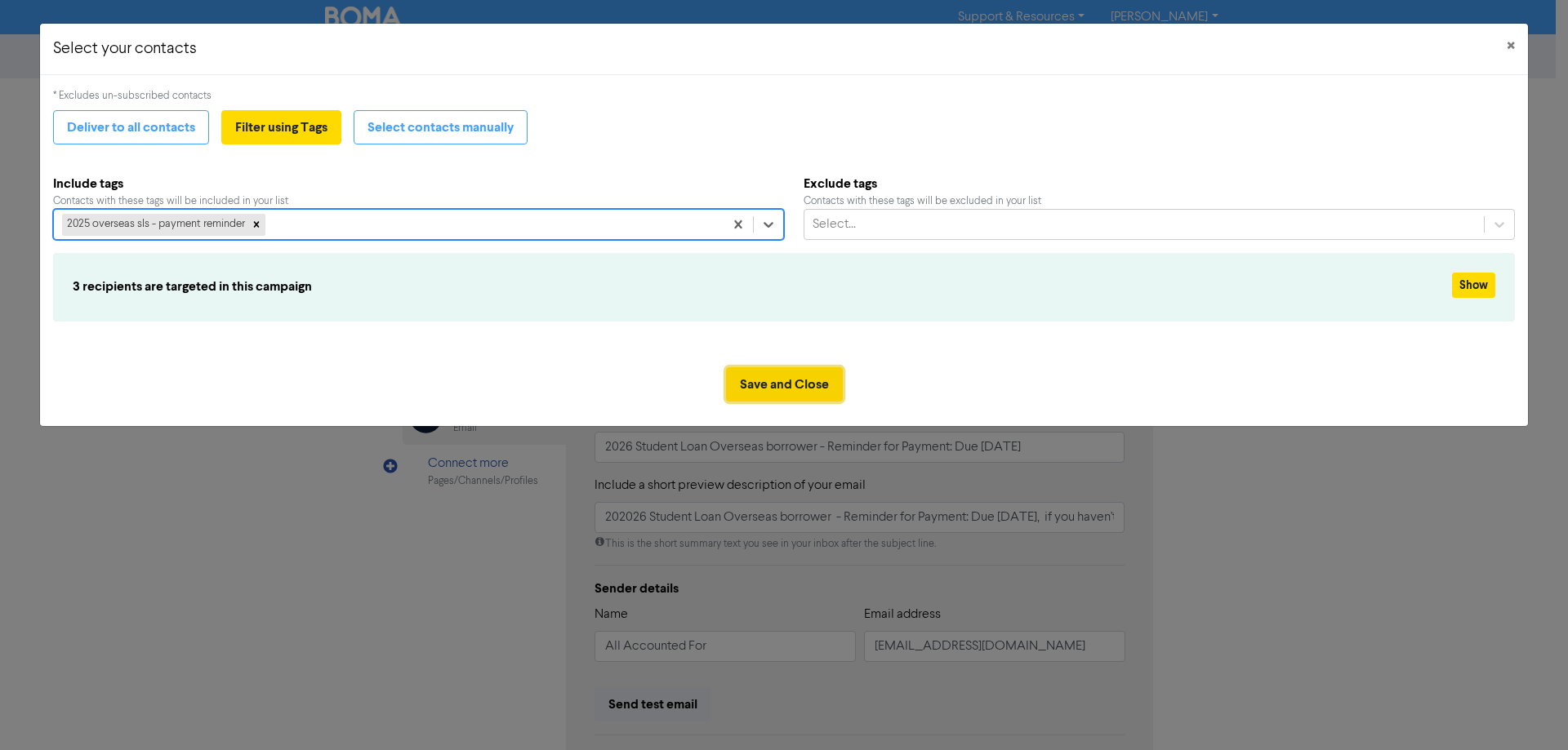
click at [773, 387] on button "Save and Close" at bounding box center [784, 384] width 116 height 34
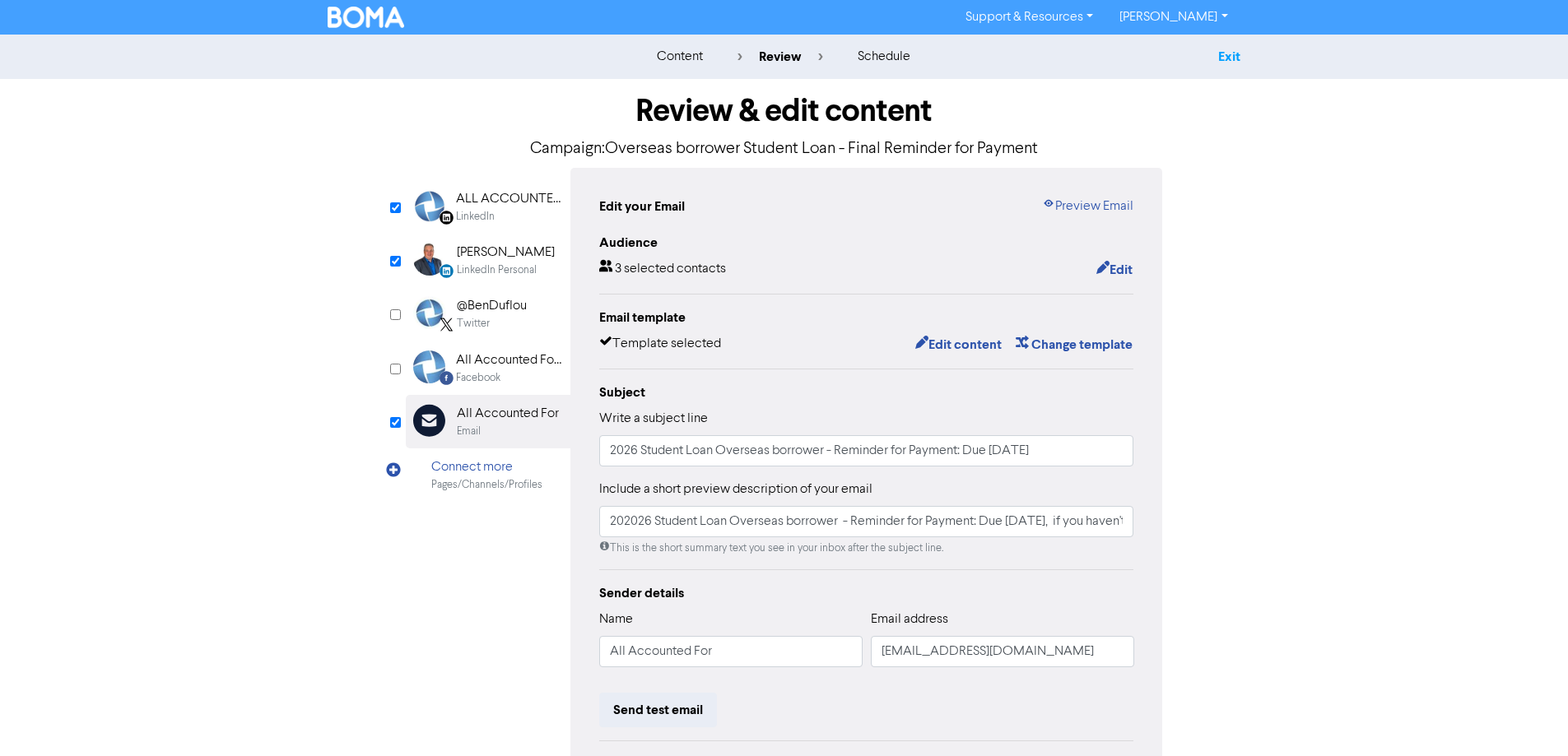
click at [1230, 60] on link "Exit" at bounding box center [1229, 57] width 22 height 17
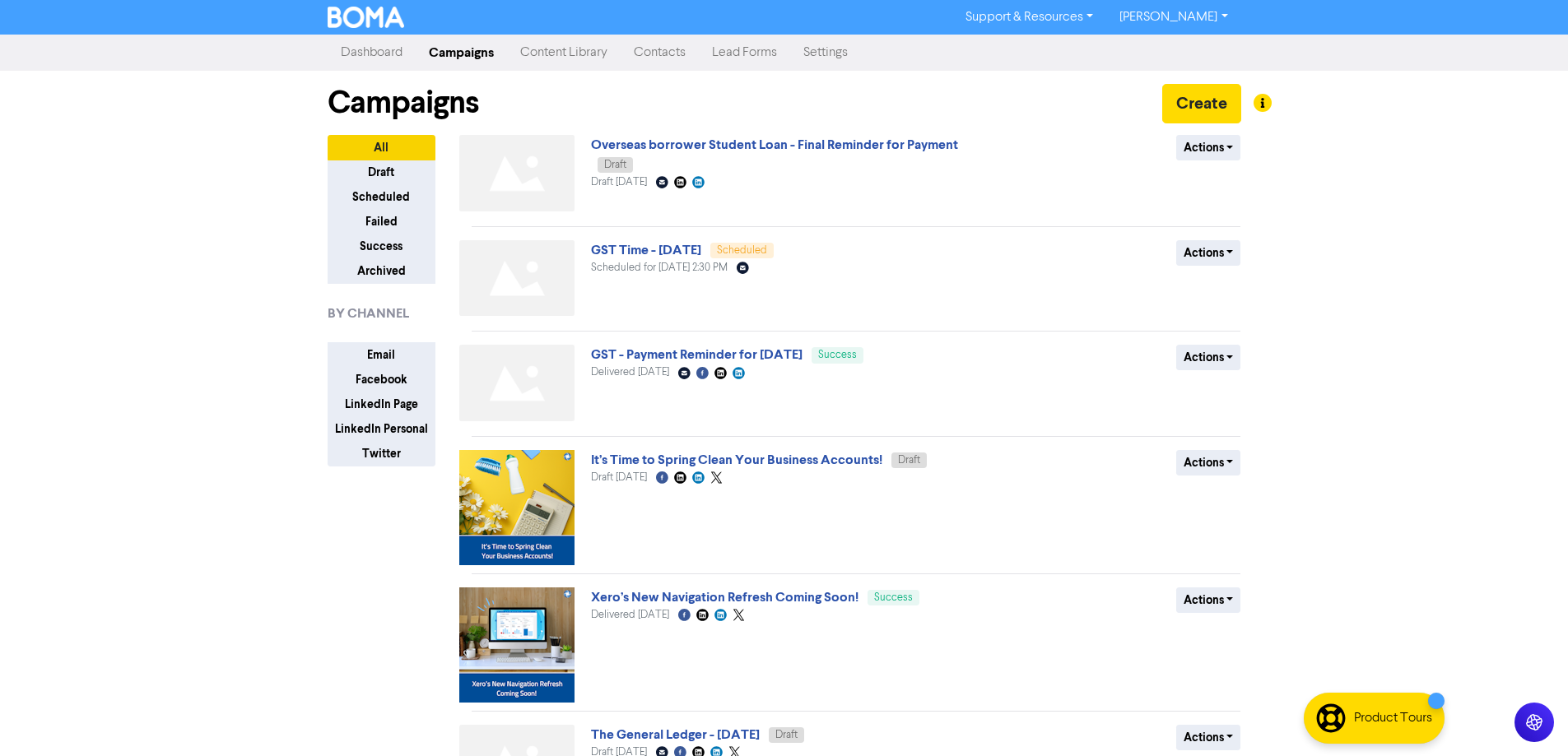
click at [834, 55] on link "Settings" at bounding box center [826, 53] width 71 height 33
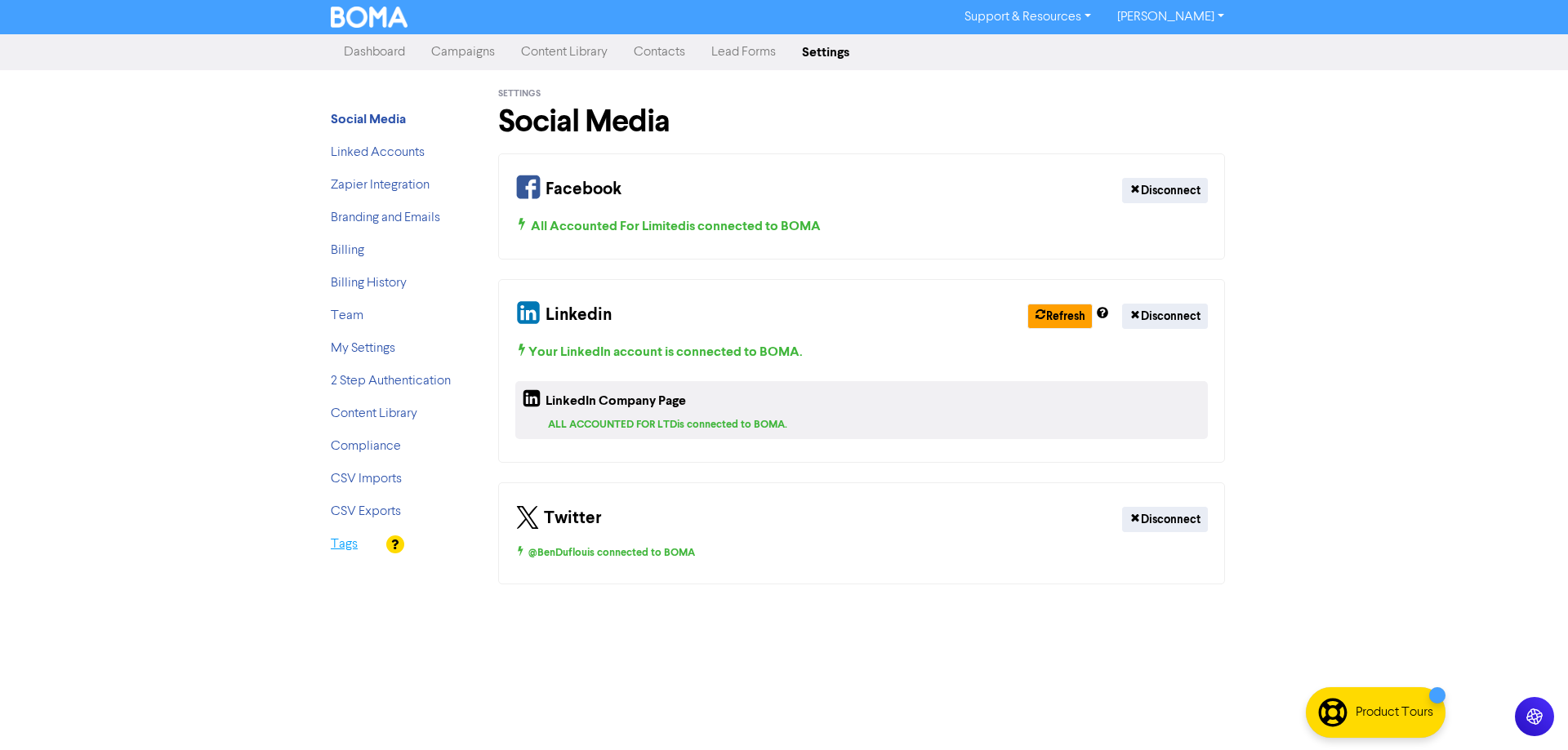
click at [342, 547] on link "Tags" at bounding box center [344, 544] width 27 height 13
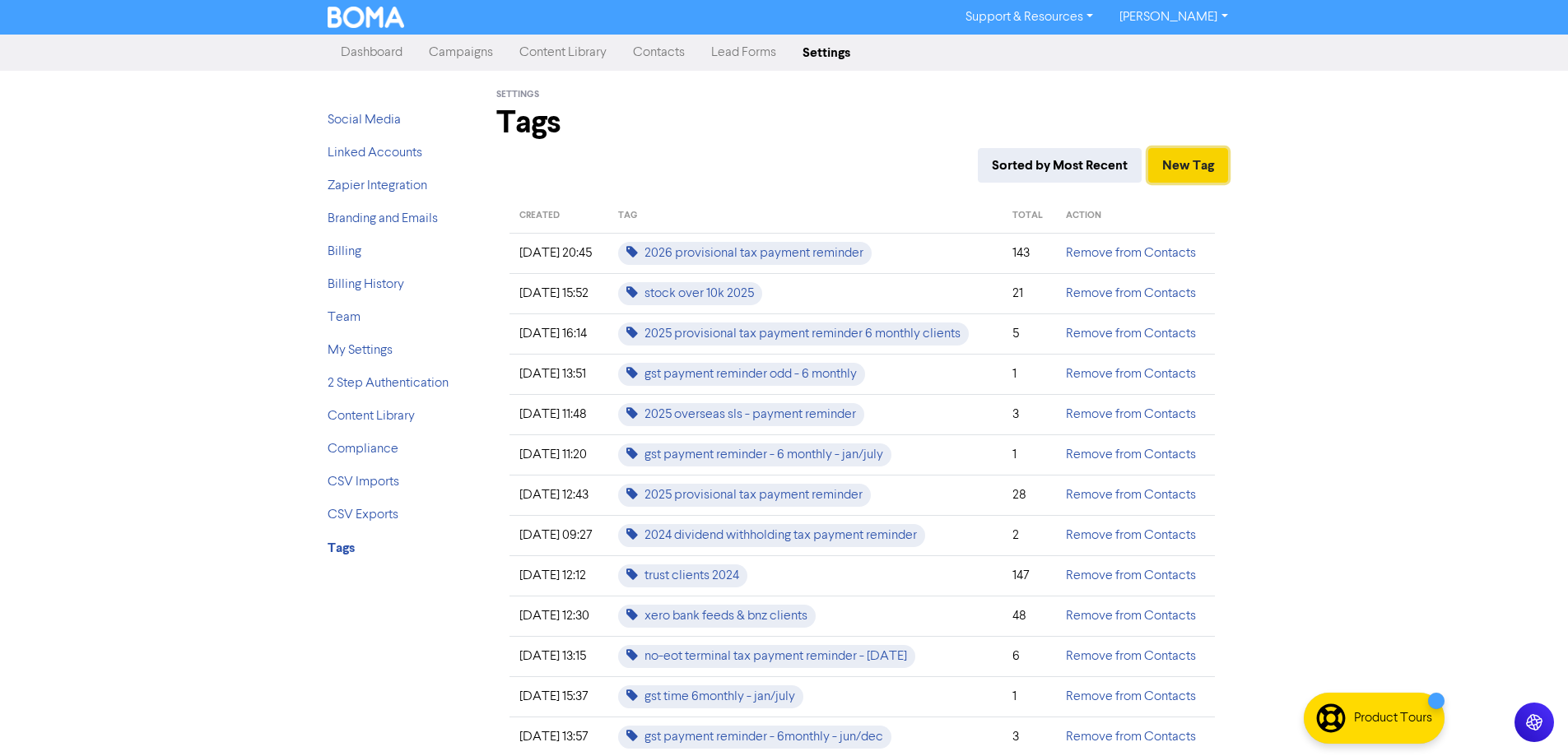
click at [1204, 163] on button "New Tag" at bounding box center [1188, 165] width 80 height 35
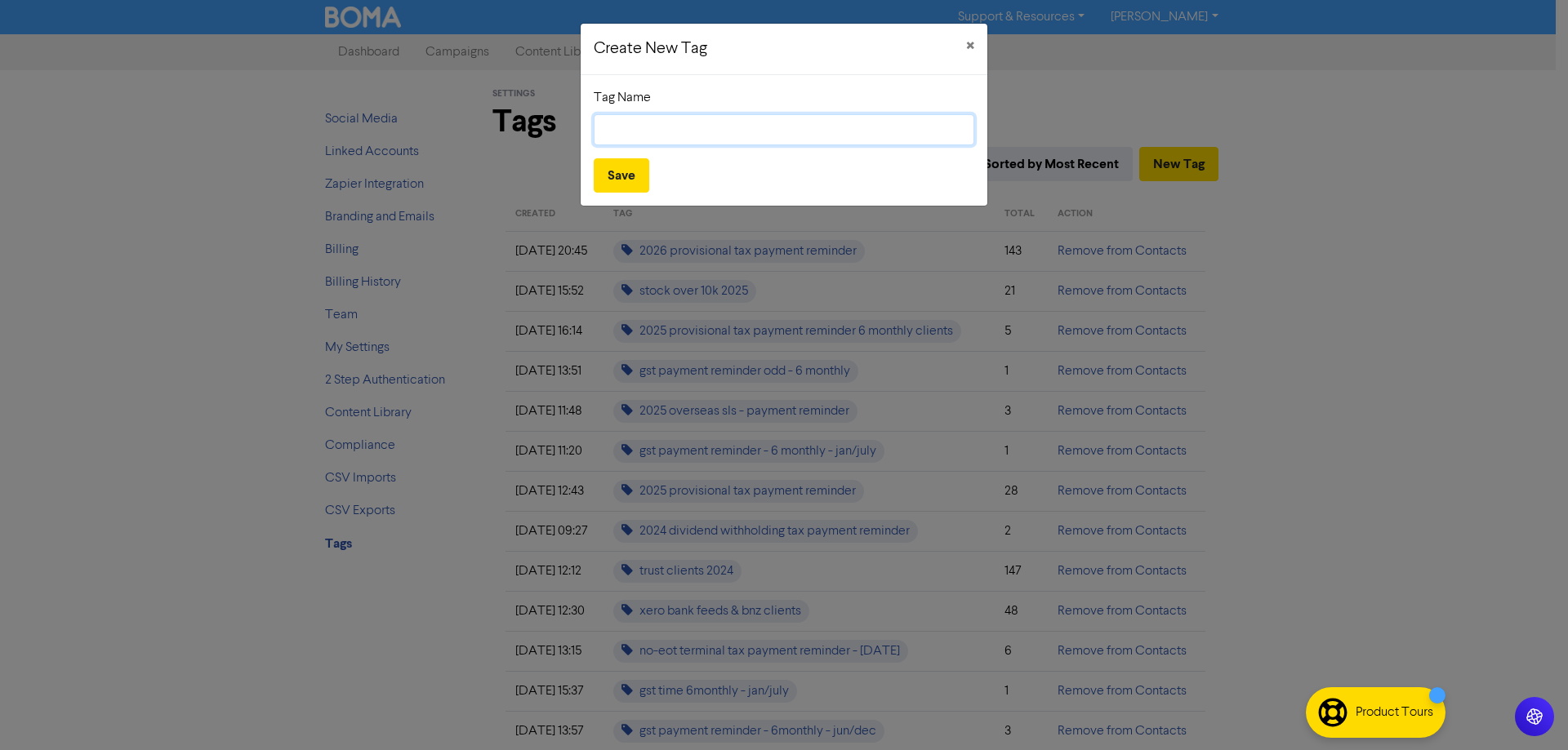
click at [704, 126] on input "text" at bounding box center [784, 130] width 381 height 31
type input "2026 overseas sls - payment reminder"
click at [613, 172] on button "Save" at bounding box center [622, 175] width 56 height 34
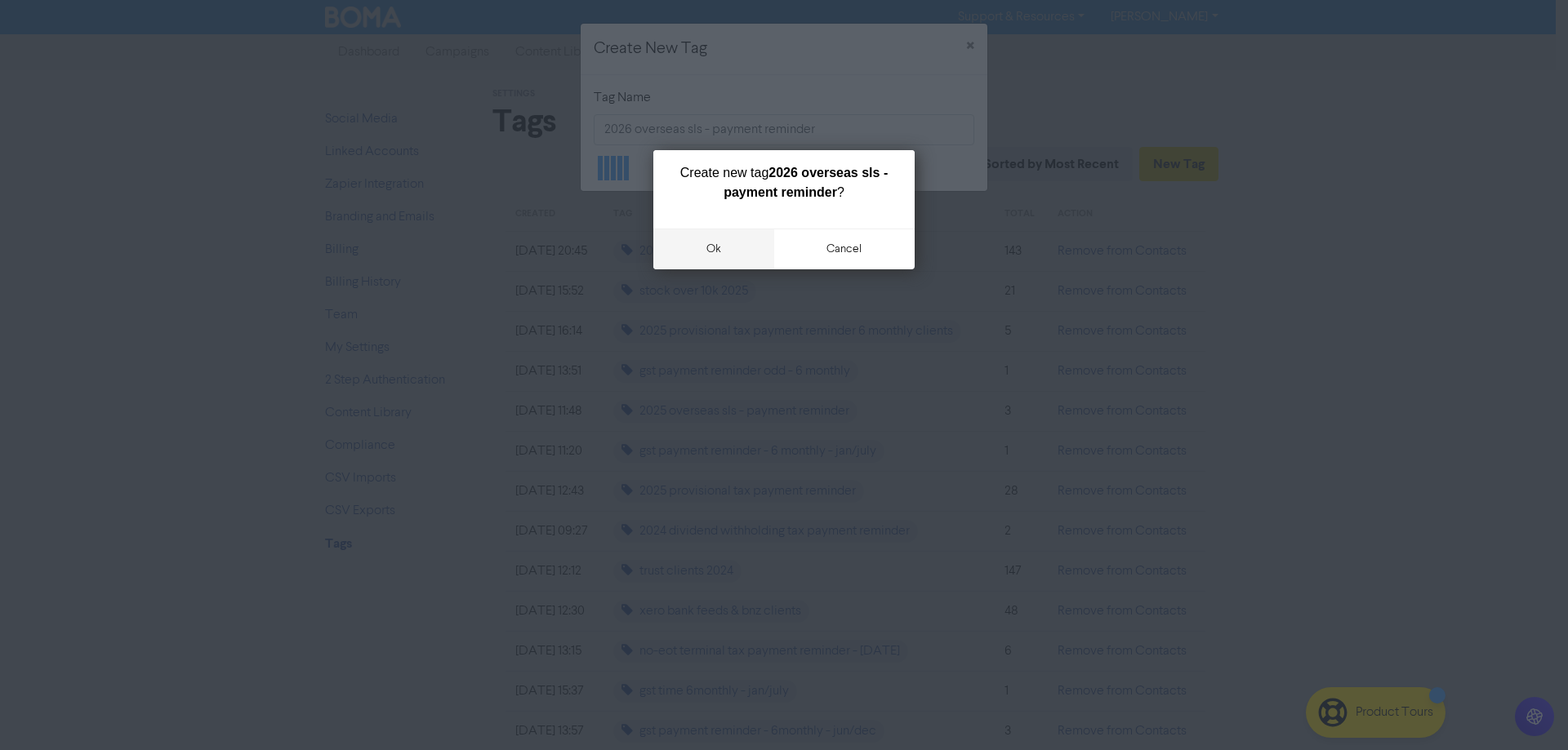
click at [700, 248] on button "ok" at bounding box center [713, 249] width 121 height 41
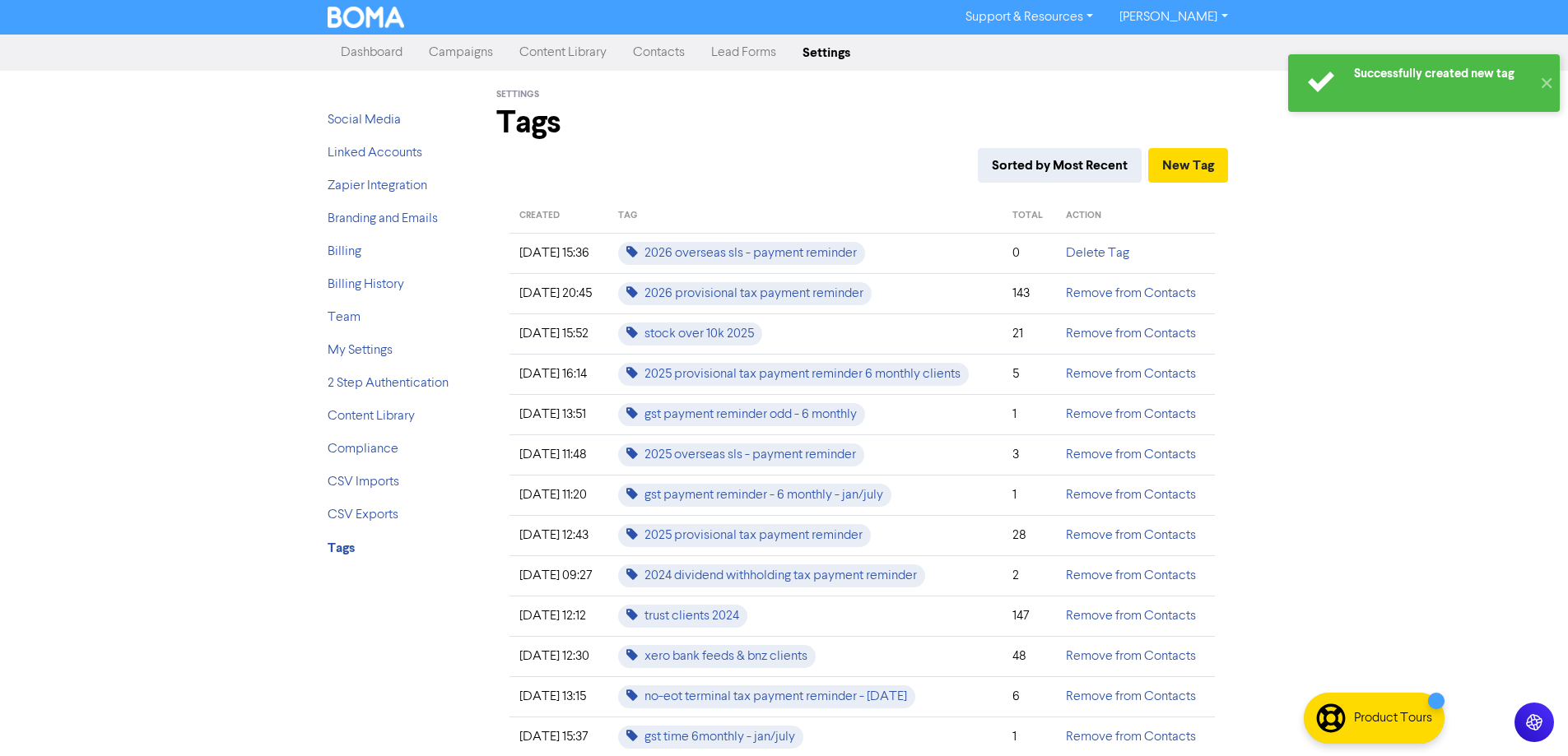
click at [448, 56] on link "Campaigns" at bounding box center [461, 53] width 91 height 33
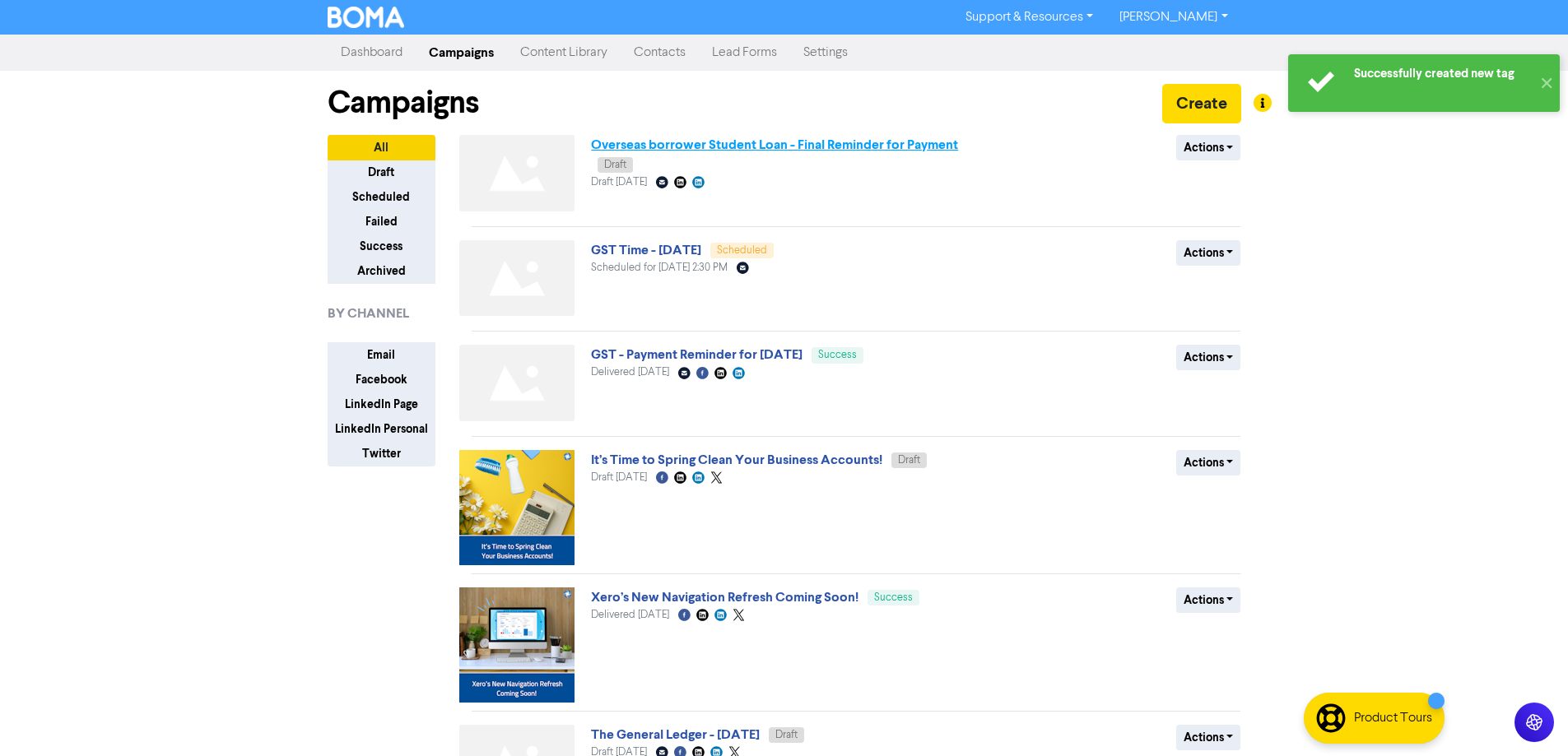
click at [687, 144] on link "Overseas borrower Student Loan - Final Reminder for Payment" at bounding box center [774, 145] width 367 height 17
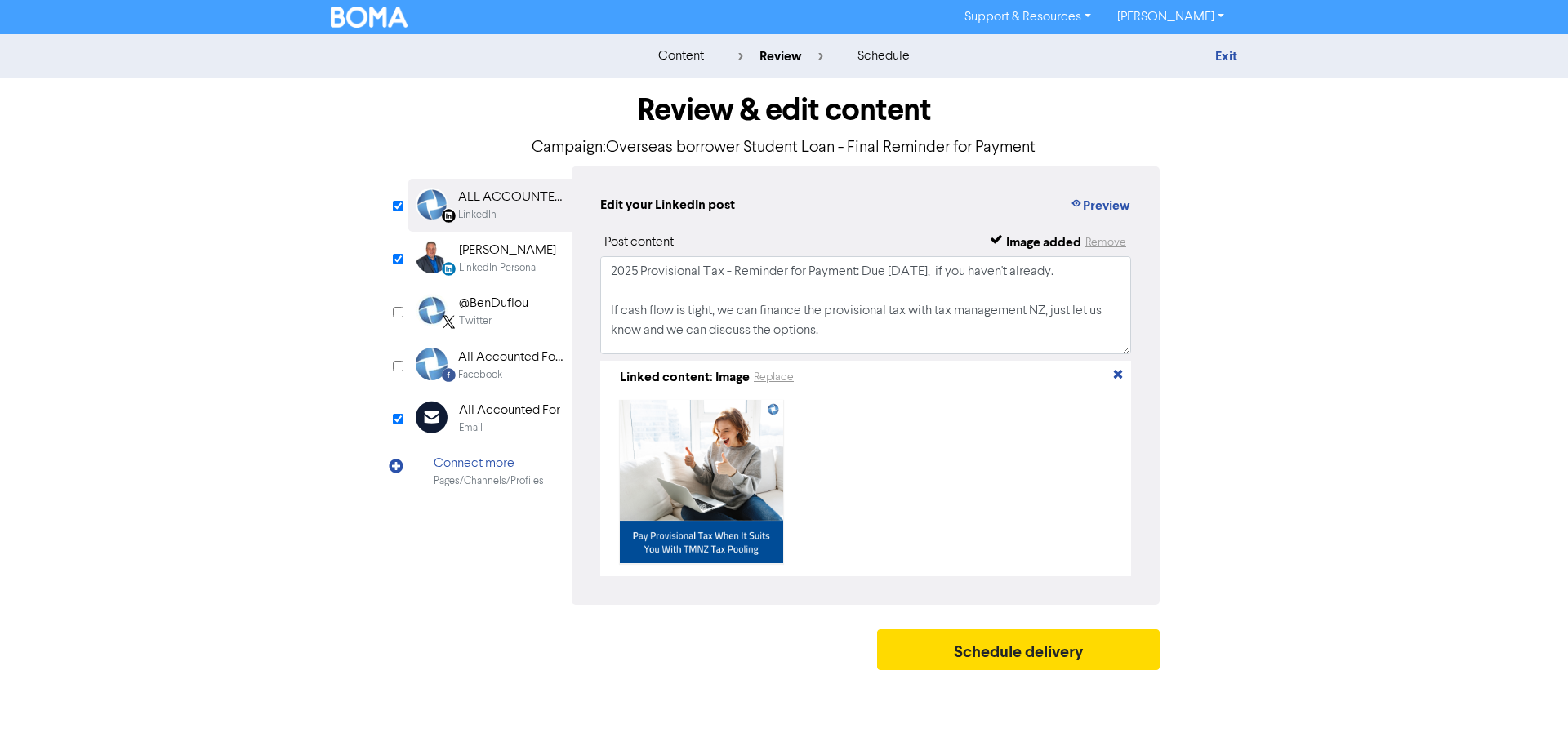
drag, startPoint x: 483, startPoint y: 411, endPoint x: 700, endPoint y: 428, distance: 217.7
click at [484, 411] on div "All Accounted For" at bounding box center [509, 411] width 101 height 20
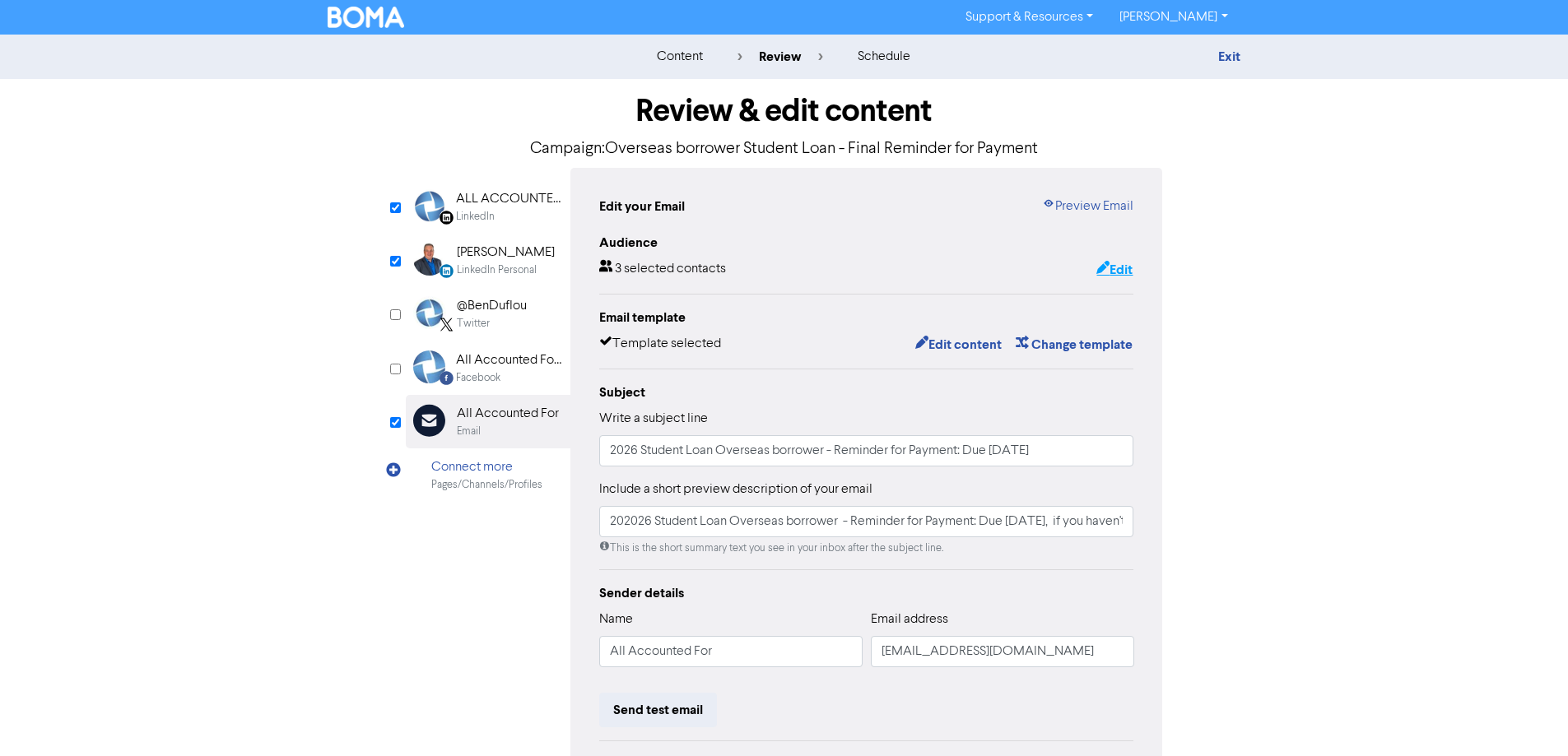
click at [1119, 267] on button "Edit" at bounding box center [1114, 270] width 38 height 21
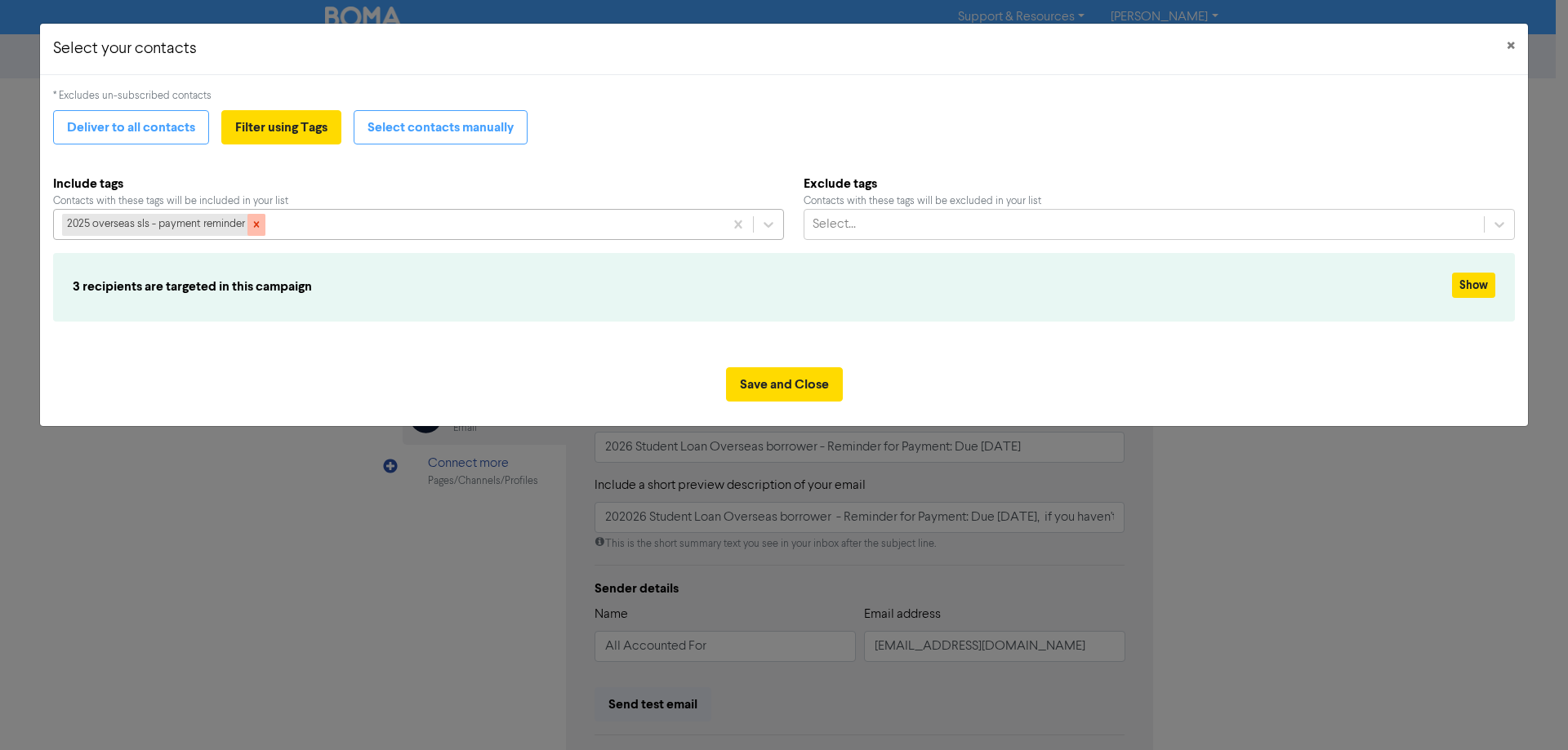
click at [258, 224] on icon at bounding box center [257, 225] width 6 height 6
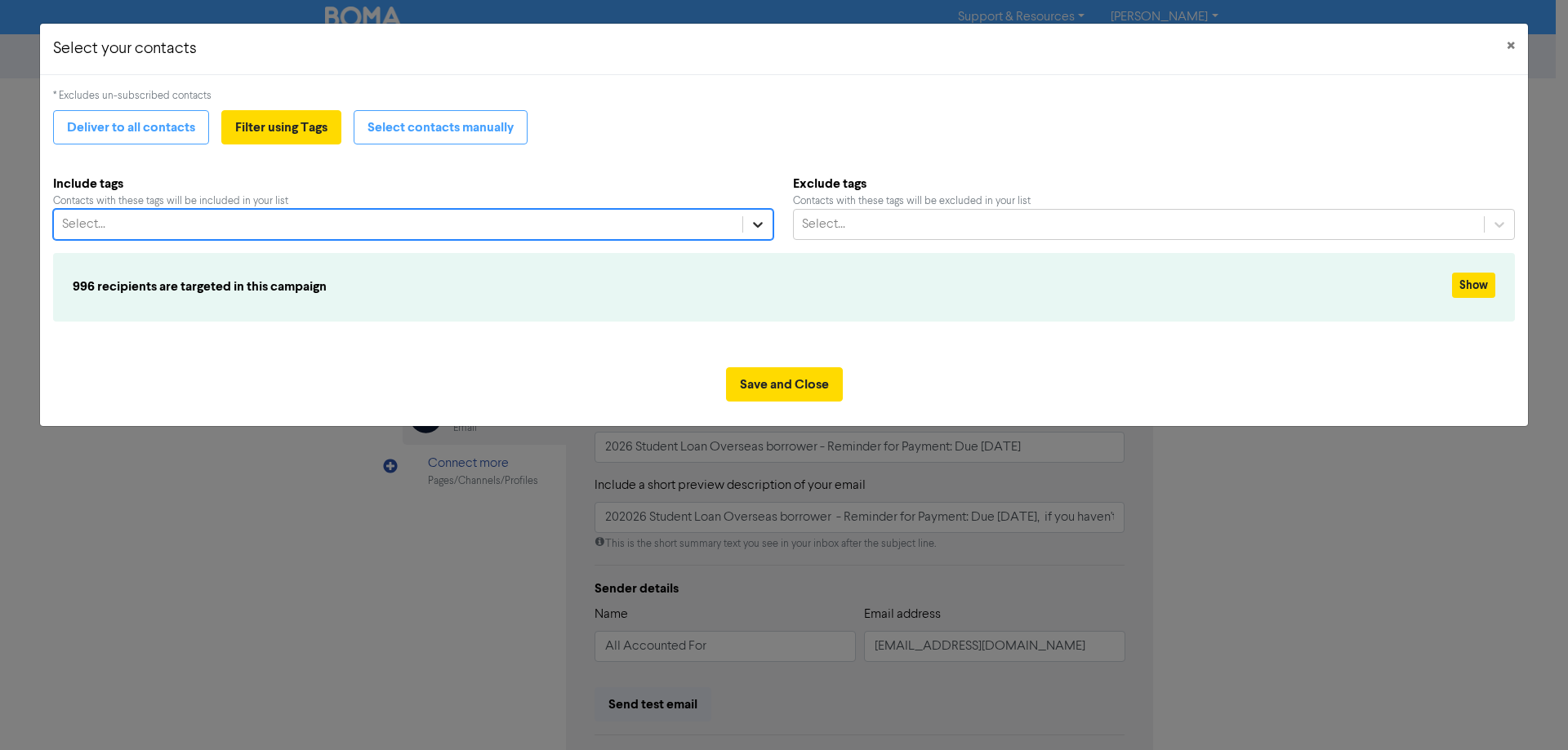
drag, startPoint x: 755, startPoint y: 222, endPoint x: 745, endPoint y: 231, distance: 13.5
click at [755, 221] on icon at bounding box center [758, 225] width 16 height 16
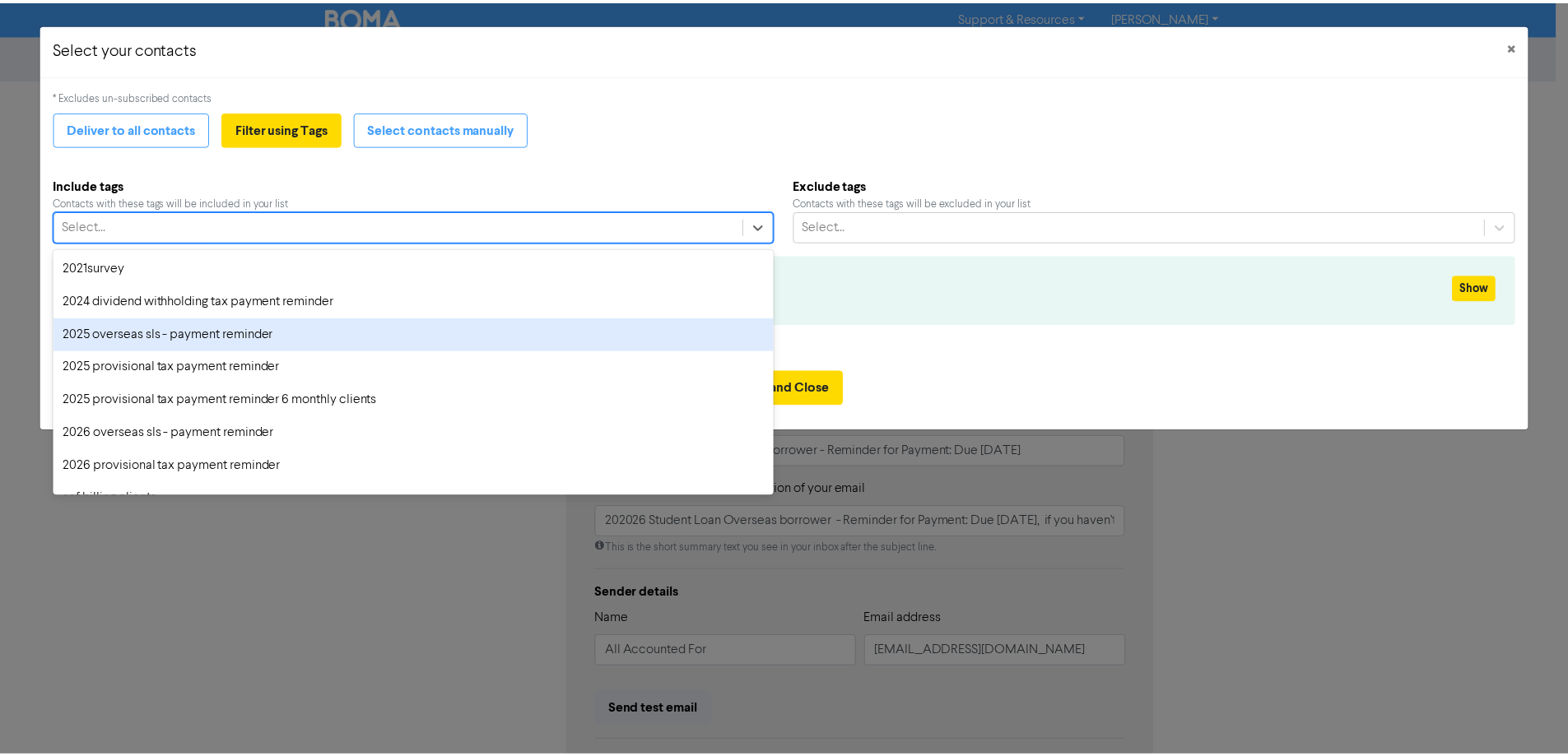
scroll to position [83, 0]
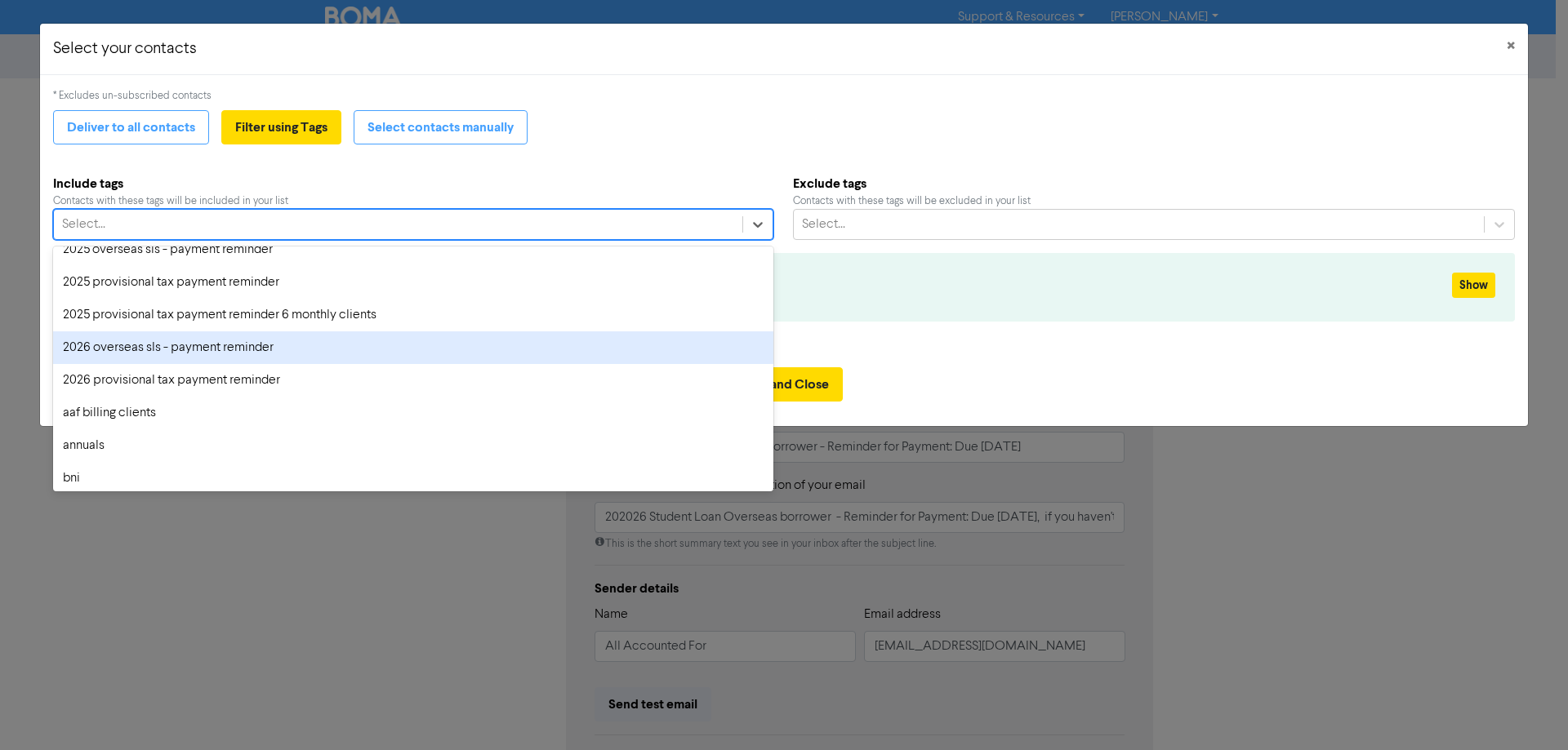
click at [157, 347] on div "2026 overseas sls - payment reminder" at bounding box center [413, 348] width 720 height 33
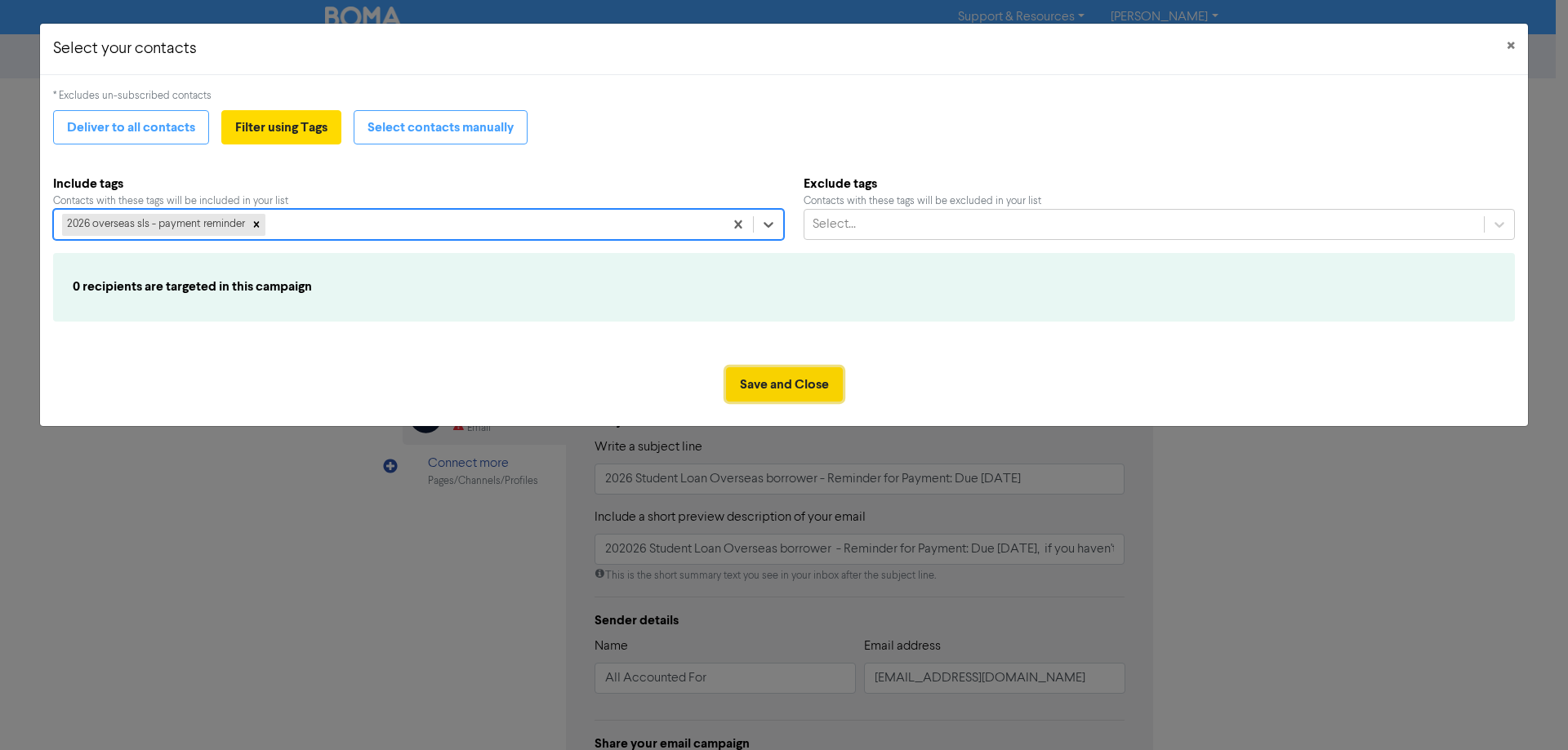
click at [784, 380] on button "Save and Close" at bounding box center [784, 384] width 116 height 34
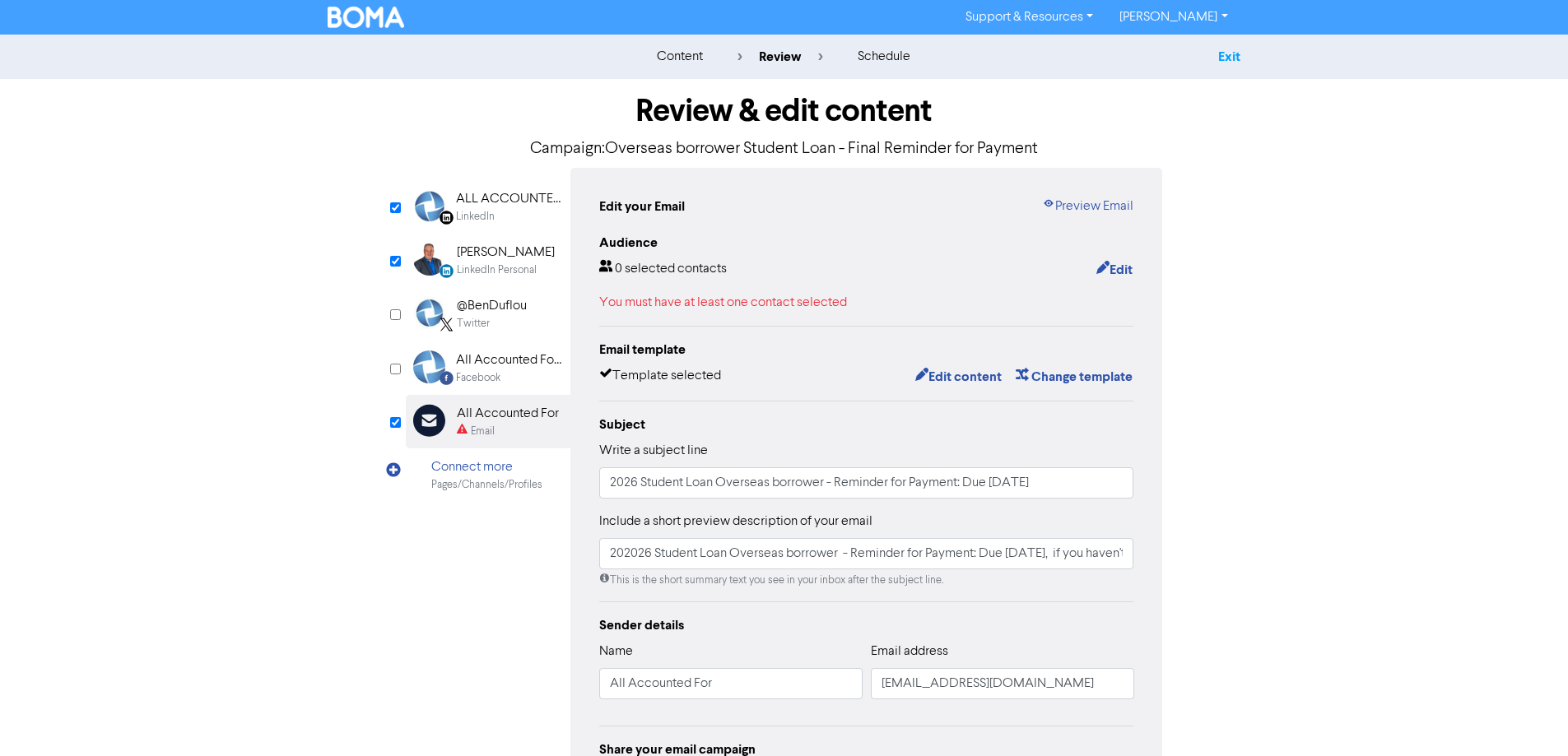
click at [1227, 56] on link "Exit" at bounding box center [1229, 57] width 22 height 17
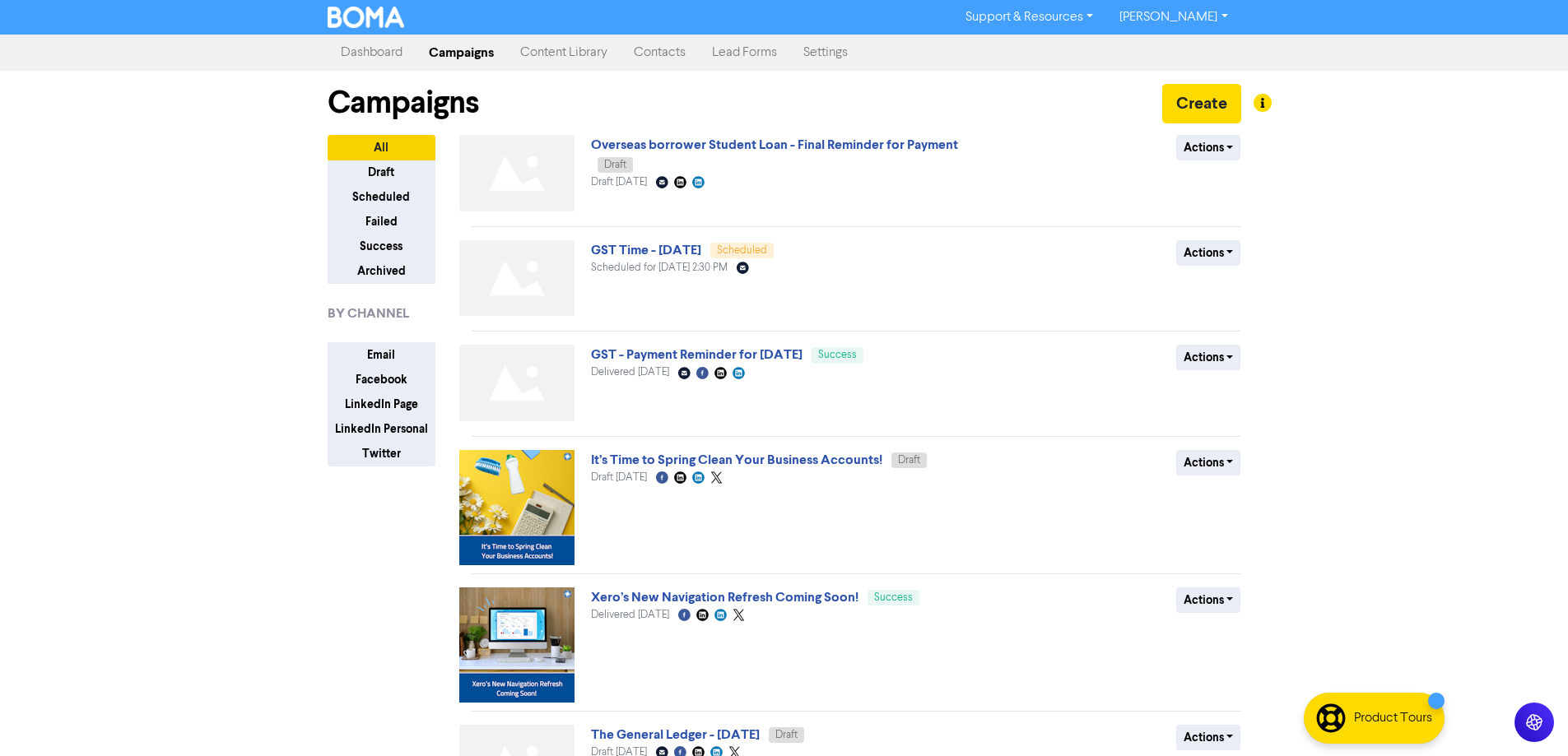
click at [640, 49] on link "Contacts" at bounding box center [660, 53] width 79 height 33
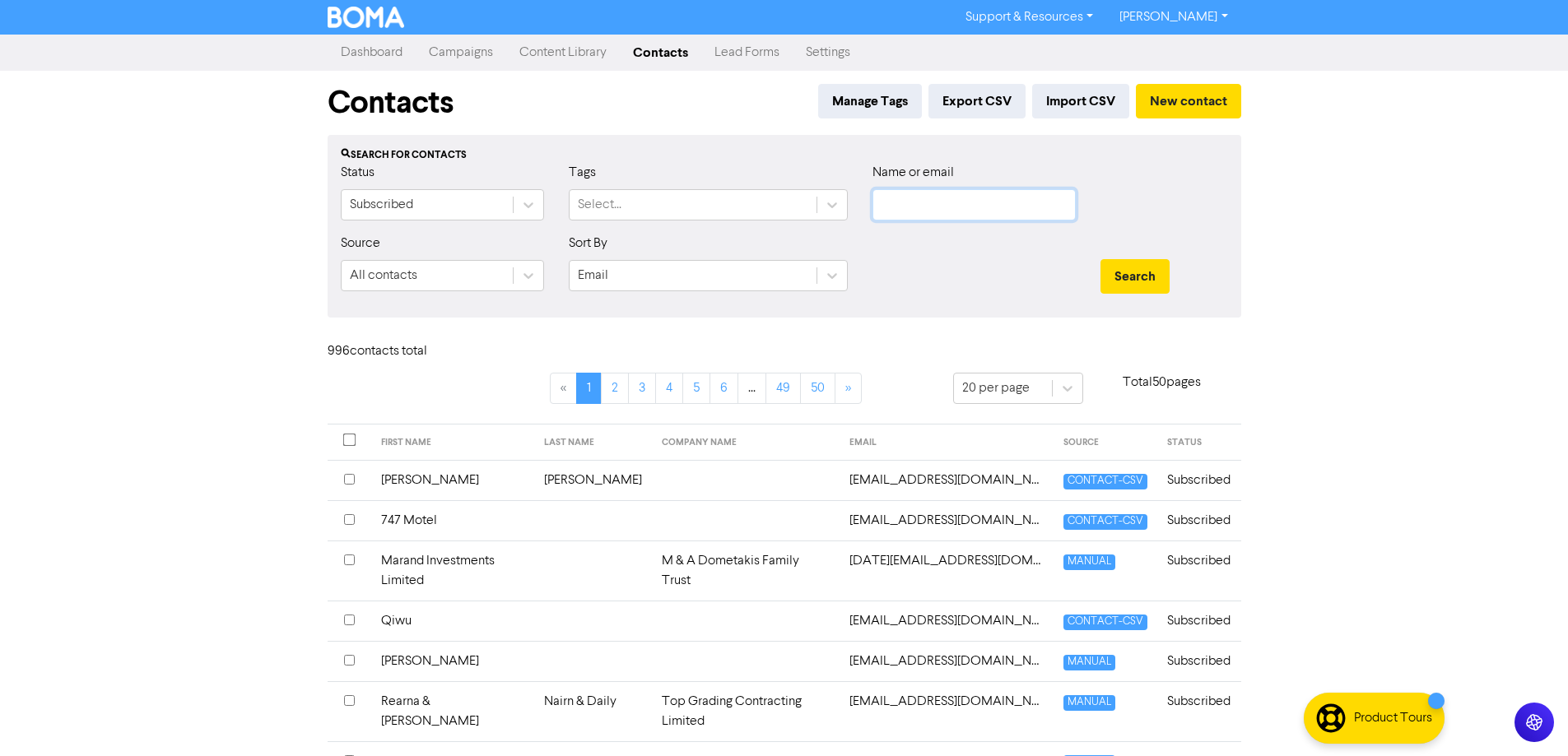
click at [983, 201] on input "text" at bounding box center [975, 205] width 203 height 31
paste input "[PERSON_NAME][EMAIL_ADDRESS][DOMAIN_NAME]"
type input "[PERSON_NAME][EMAIL_ADDRESS][DOMAIN_NAME]"
click at [1100, 259] on button "Search" at bounding box center [1135, 277] width 69 height 35
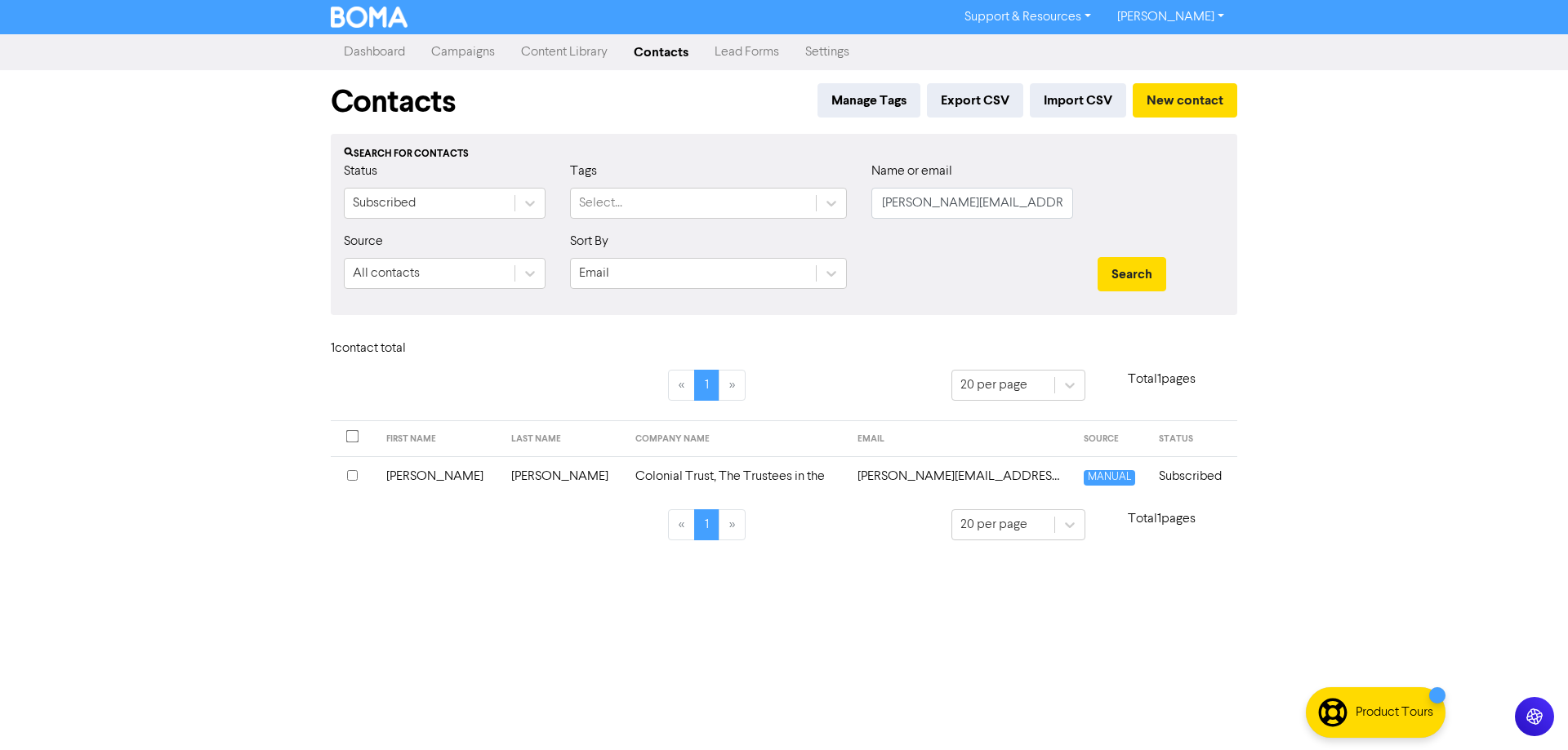
click at [900, 473] on td "[PERSON_NAME][EMAIL_ADDRESS][DOMAIN_NAME]" at bounding box center [961, 476] width 226 height 40
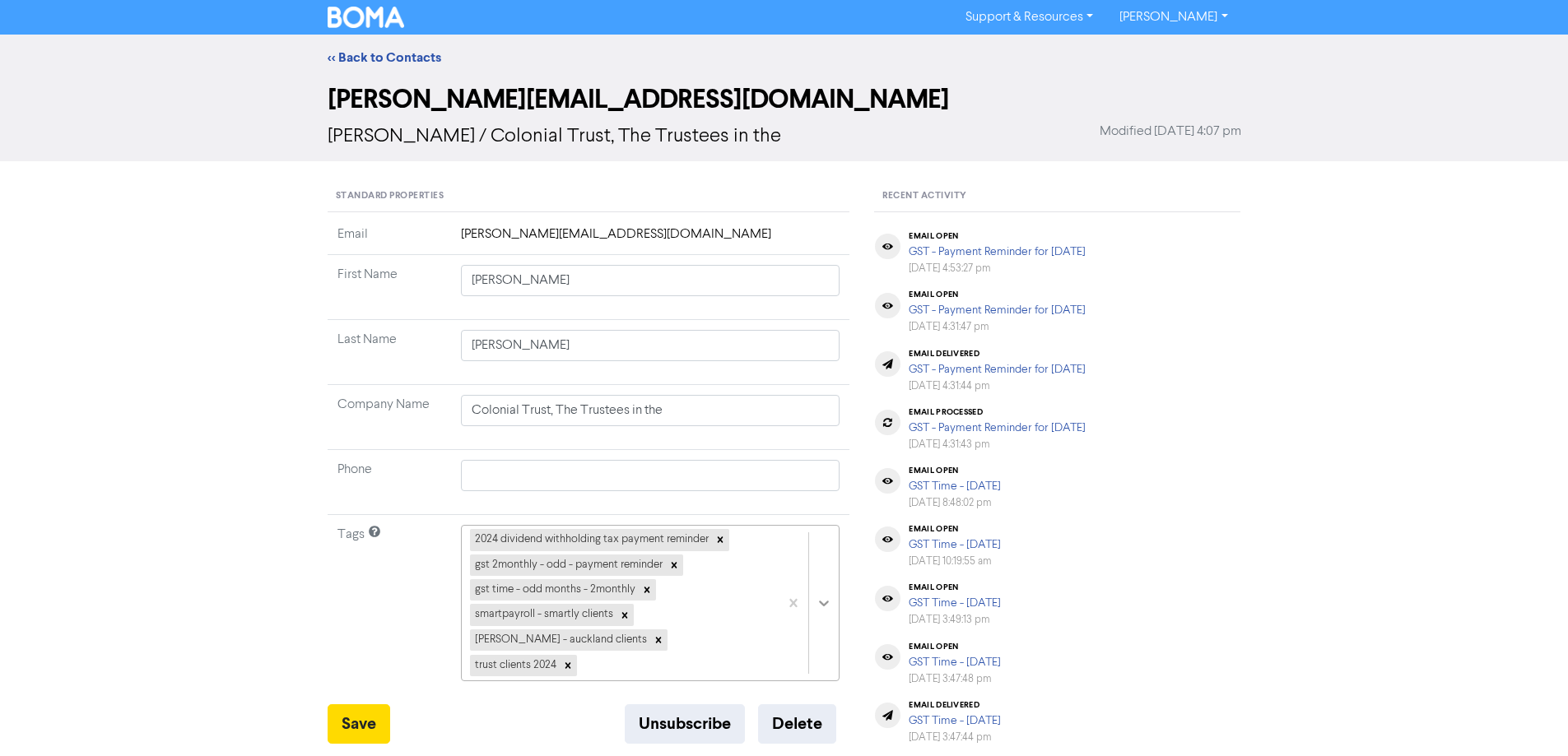
scroll to position [185, 0]
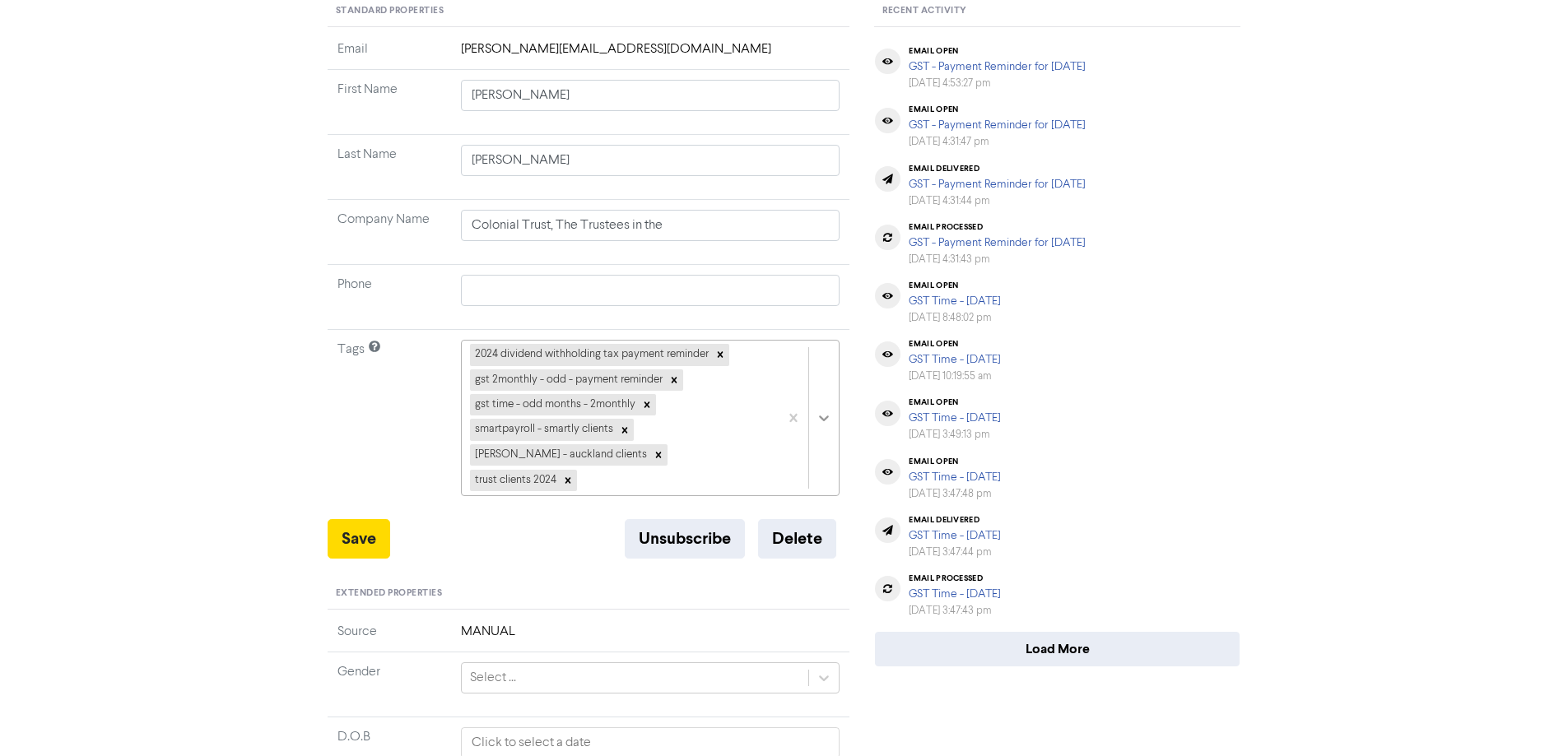
click at [823, 497] on div "2024 dividend withholding tax payment reminder gst 2monthly - odd - payment rem…" at bounding box center [651, 417] width 379 height 156
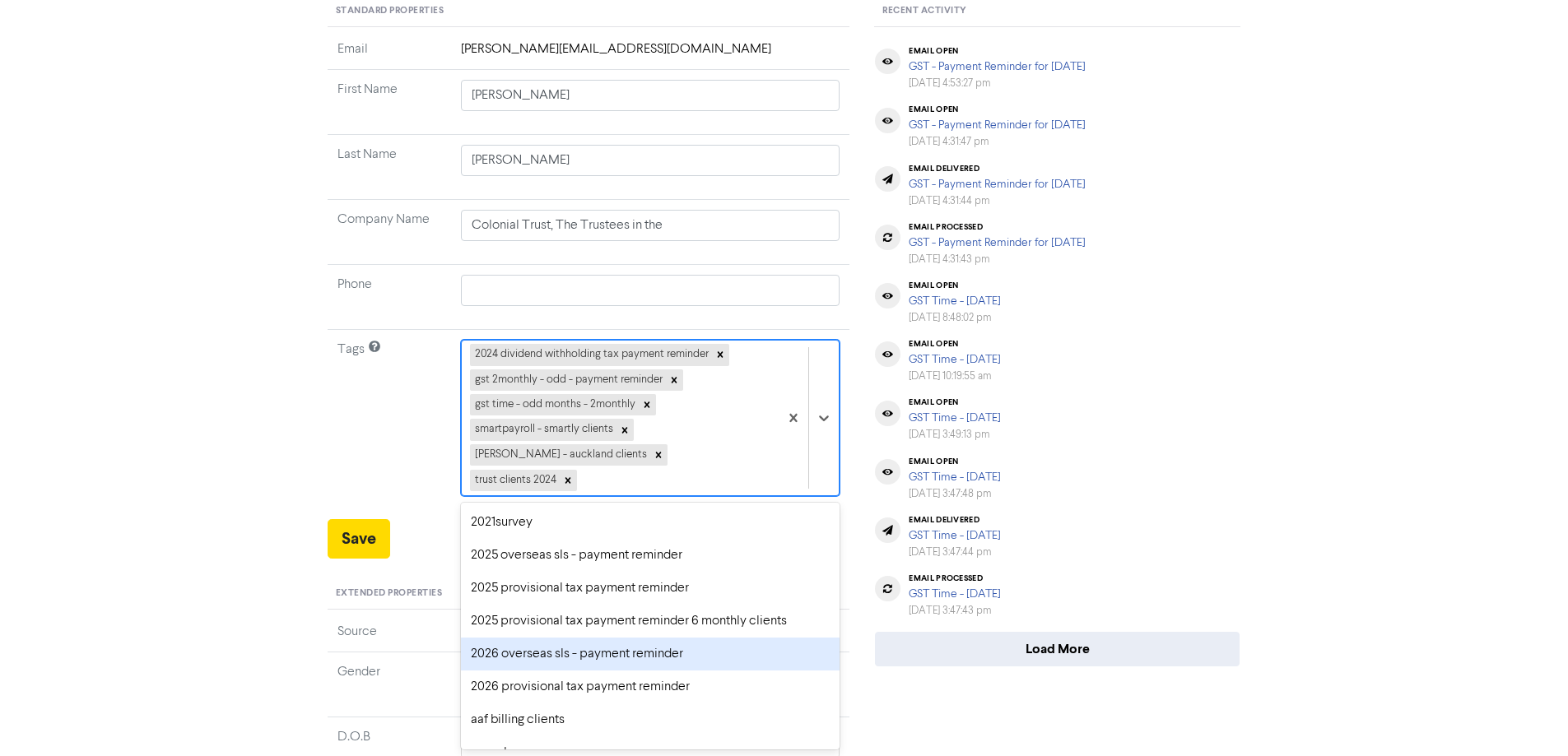
click at [626, 659] on div "2026 overseas sls - payment reminder" at bounding box center [651, 654] width 379 height 33
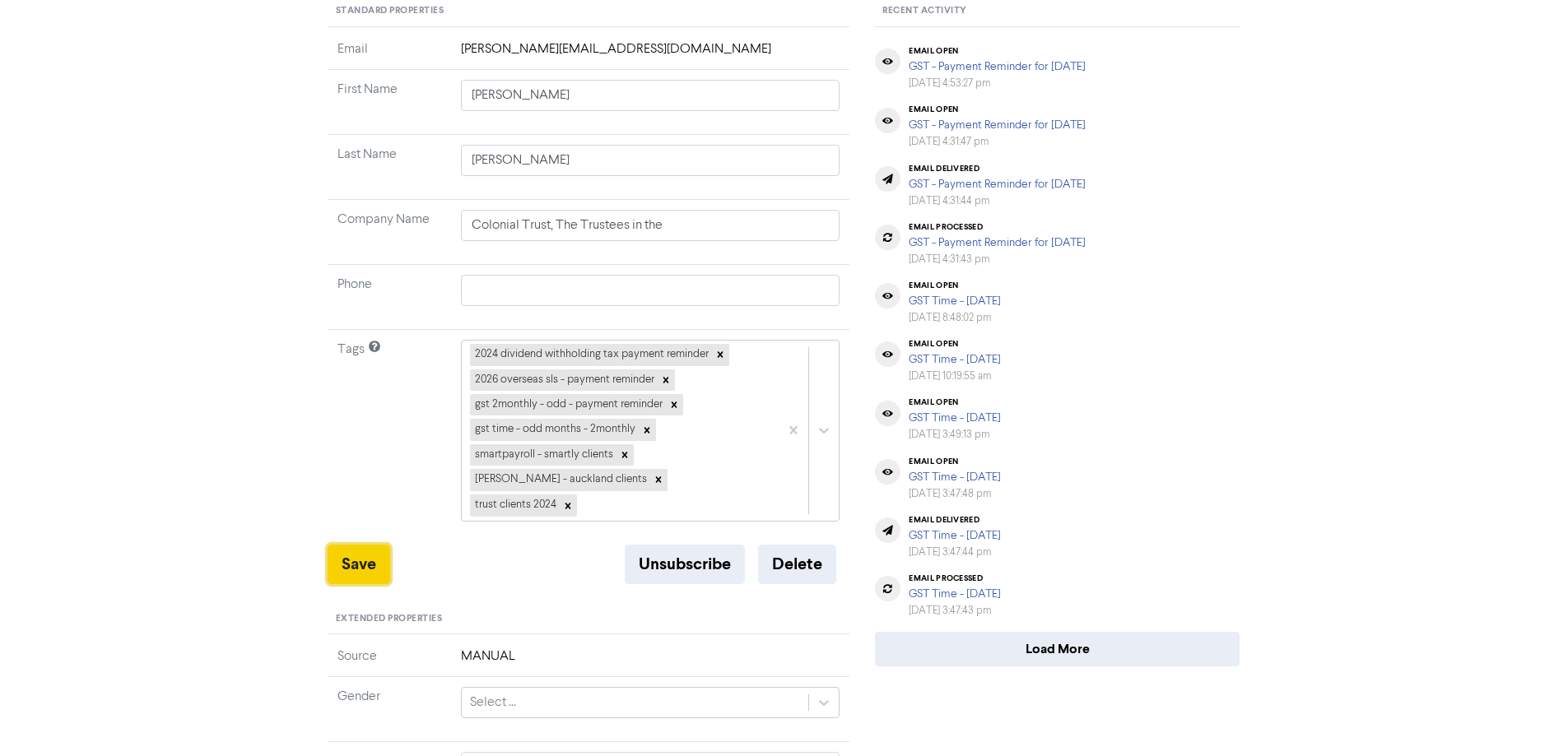
click at [367, 559] on button "Save" at bounding box center [359, 564] width 63 height 40
click at [372, 563] on button "Save" at bounding box center [359, 564] width 63 height 40
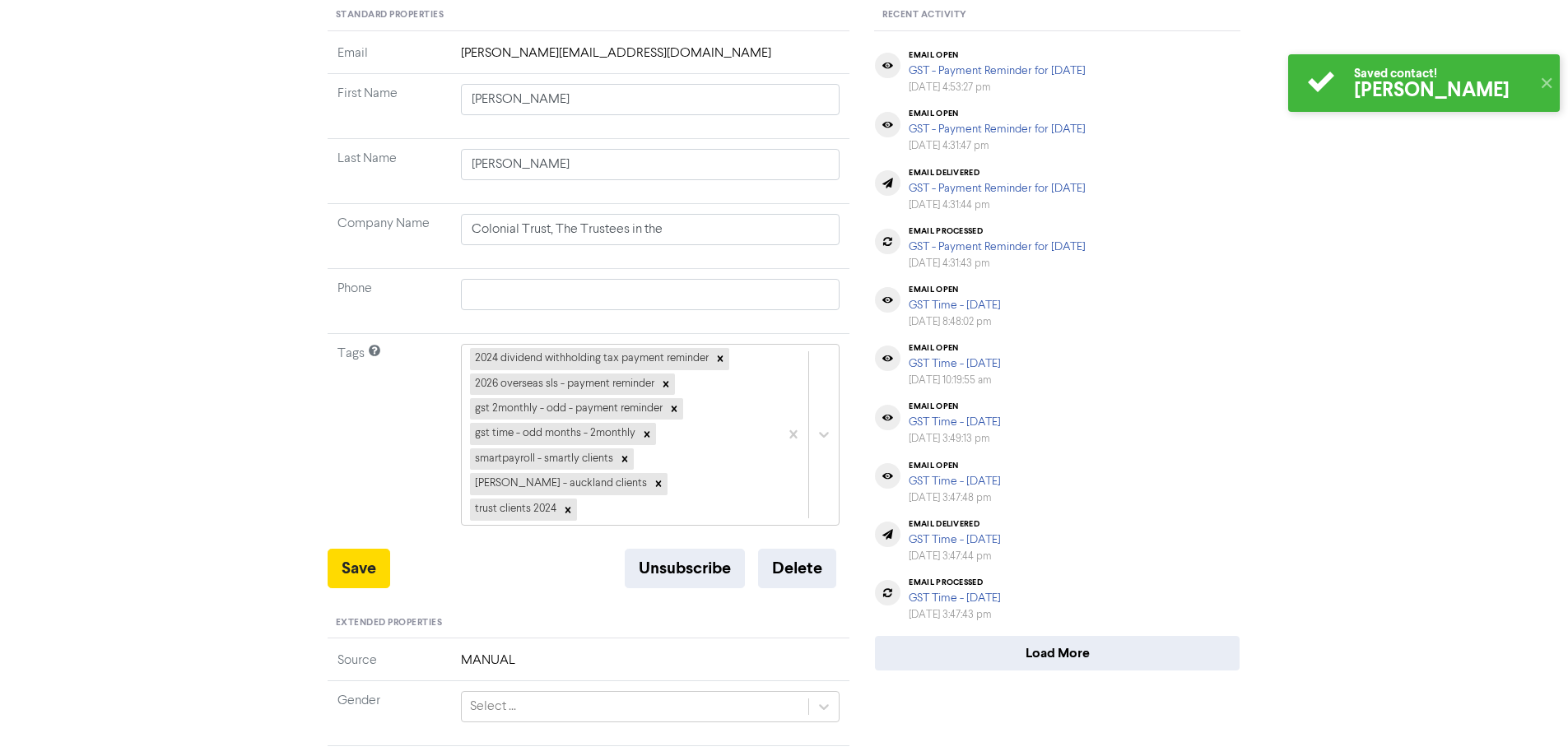
scroll to position [0, 0]
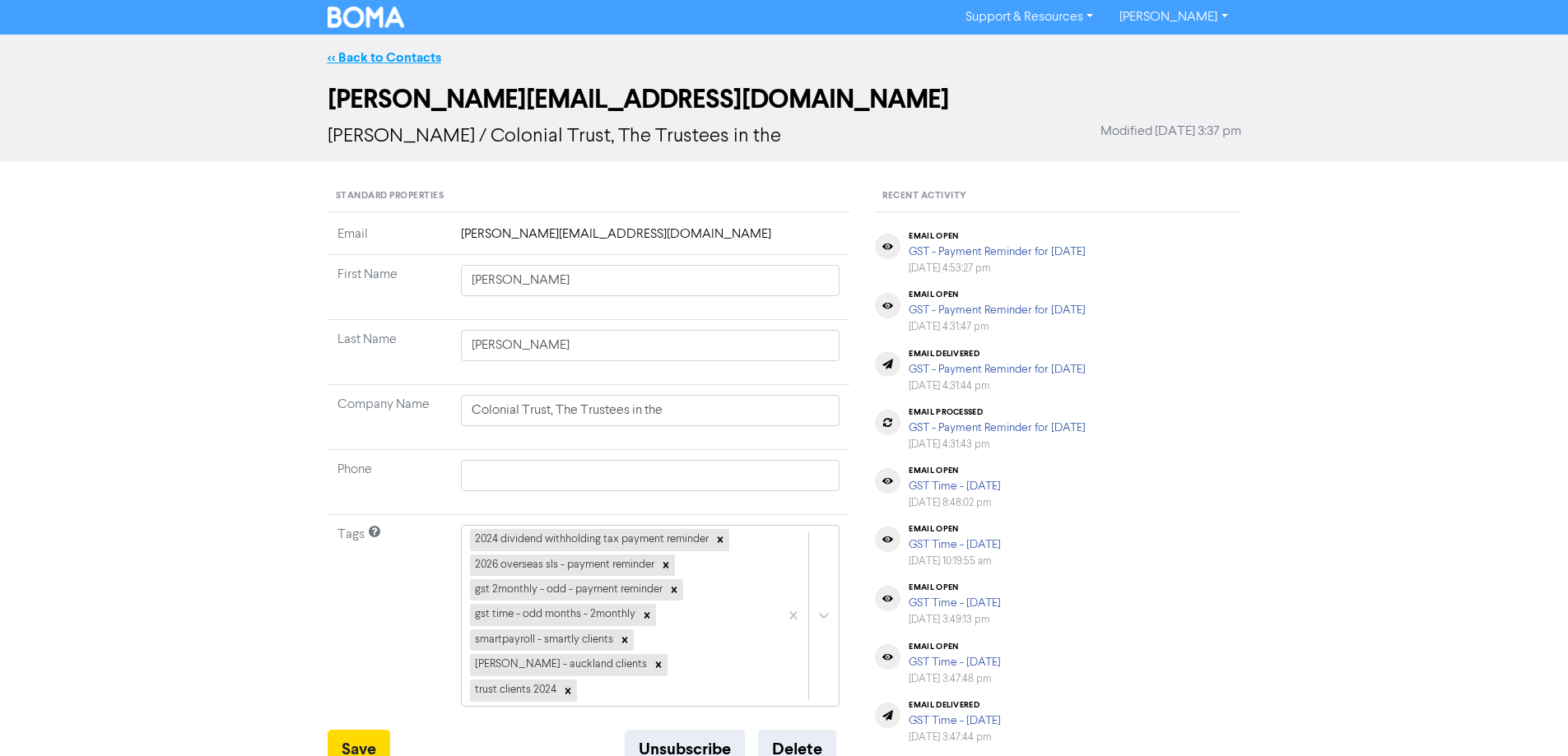
click at [381, 51] on link "<< Back to Contacts" at bounding box center [384, 58] width 113 height 17
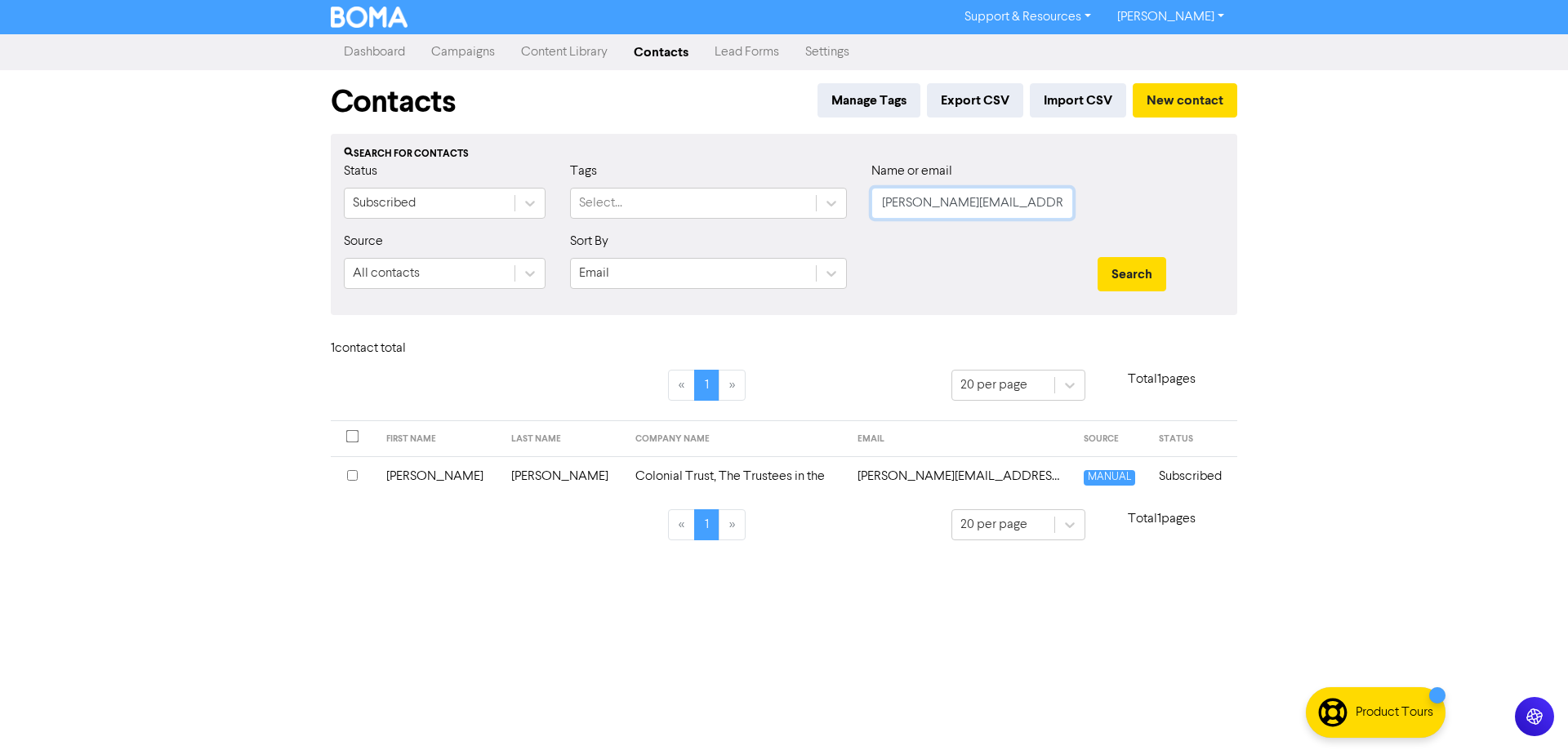
drag, startPoint x: 1007, startPoint y: 201, endPoint x: 757, endPoint y: 225, distance: 251.1
click at [757, 225] on div "Status Subscribed Tags Select... Name or email [PERSON_NAME][EMAIL_ADDRESS][DOM…" at bounding box center [783, 197] width 905 height 70
paste input "[PERSON_NAME][EMAIL_ADDRESS][PERSON_NAME][DOMAIN_NAME]"
type input "[PERSON_NAME][EMAIL_ADDRESS][PERSON_NAME][DOMAIN_NAME]"
click at [1130, 275] on button "Search" at bounding box center [1132, 275] width 69 height 34
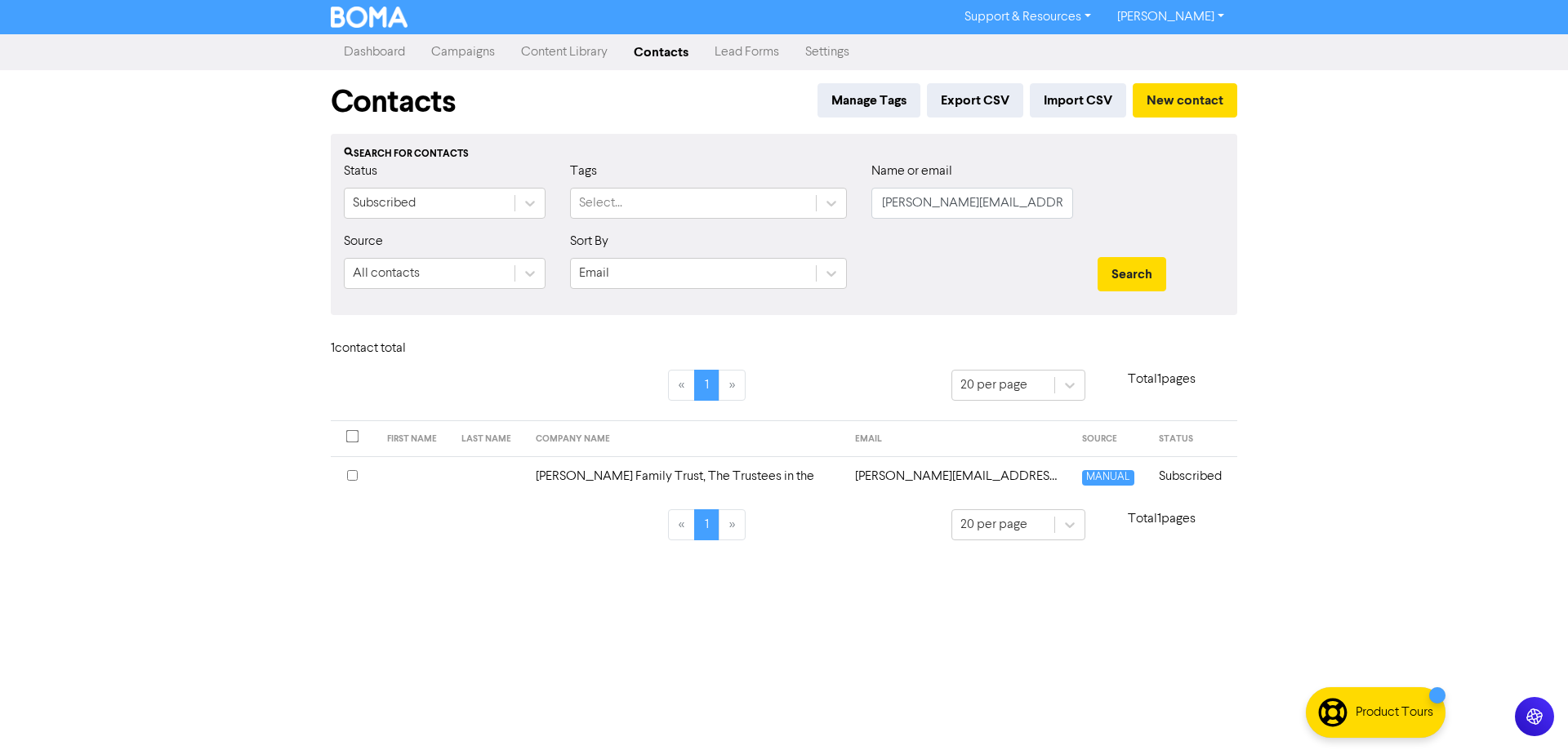
click at [887, 481] on td "[PERSON_NAME][EMAIL_ADDRESS][PERSON_NAME][DOMAIN_NAME]" at bounding box center [959, 476] width 228 height 40
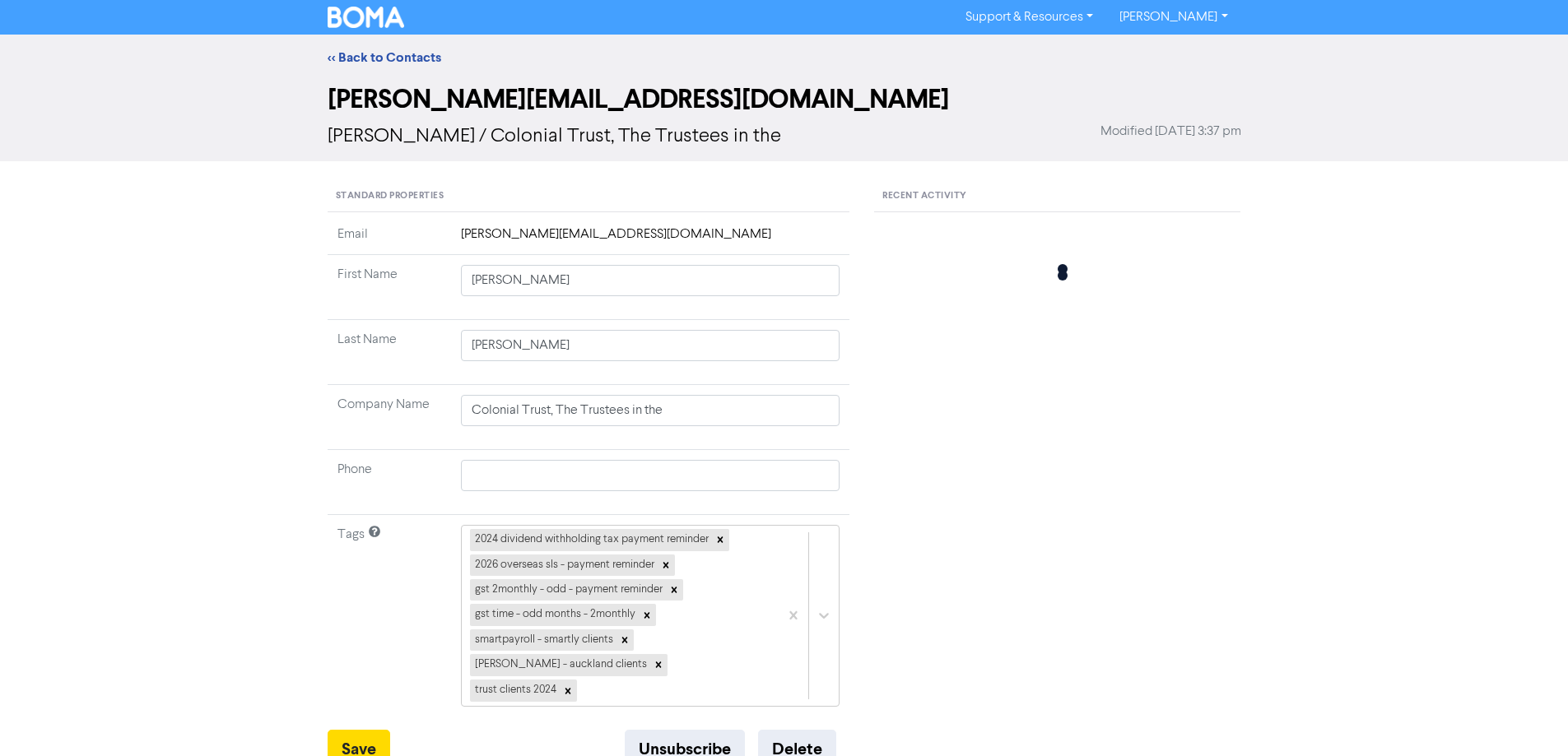
type input "[PERSON_NAME] Family Trust, The Trustees in the"
type input "[PHONE_NUMBER]"
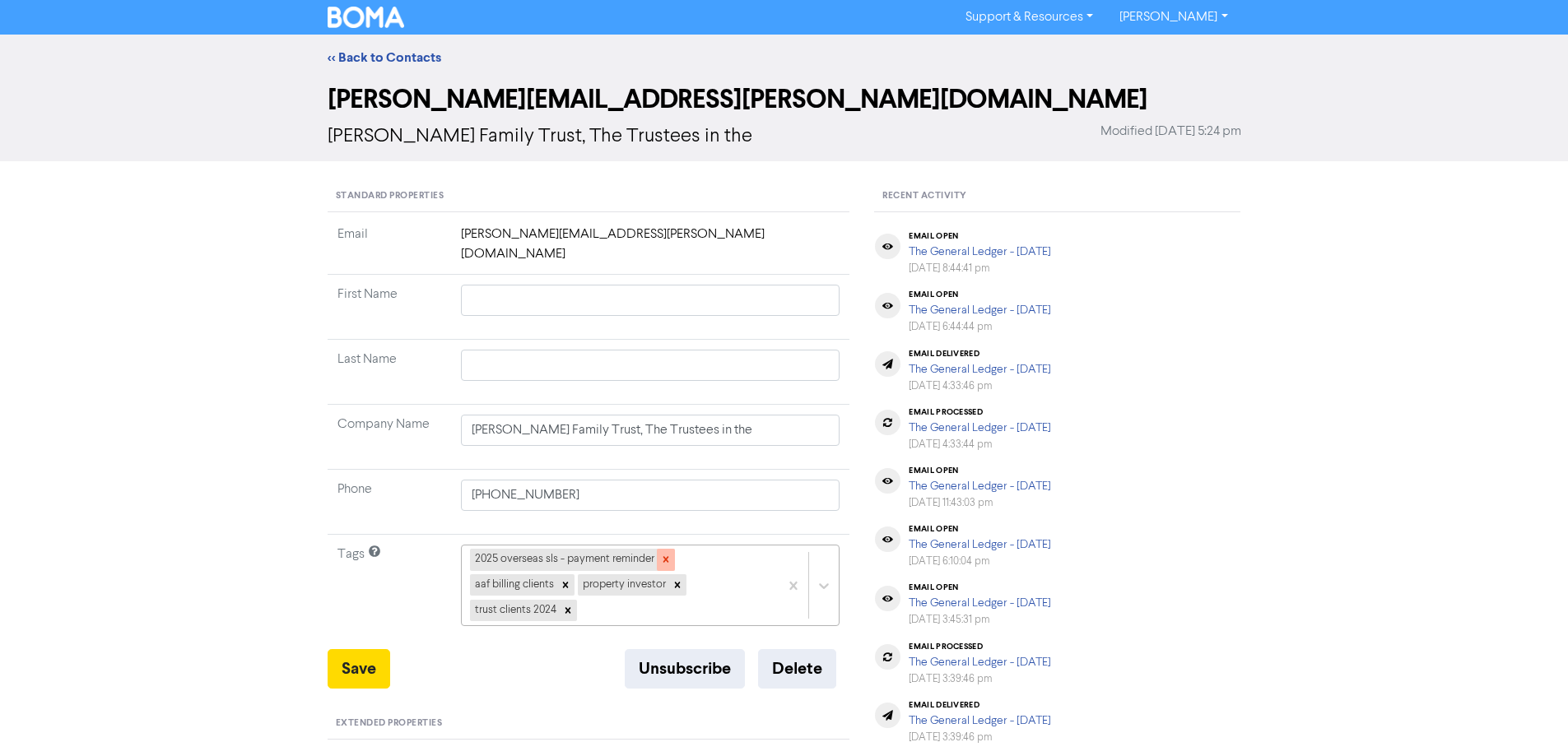
click at [666, 554] on icon at bounding box center [666, 559] width 12 height 12
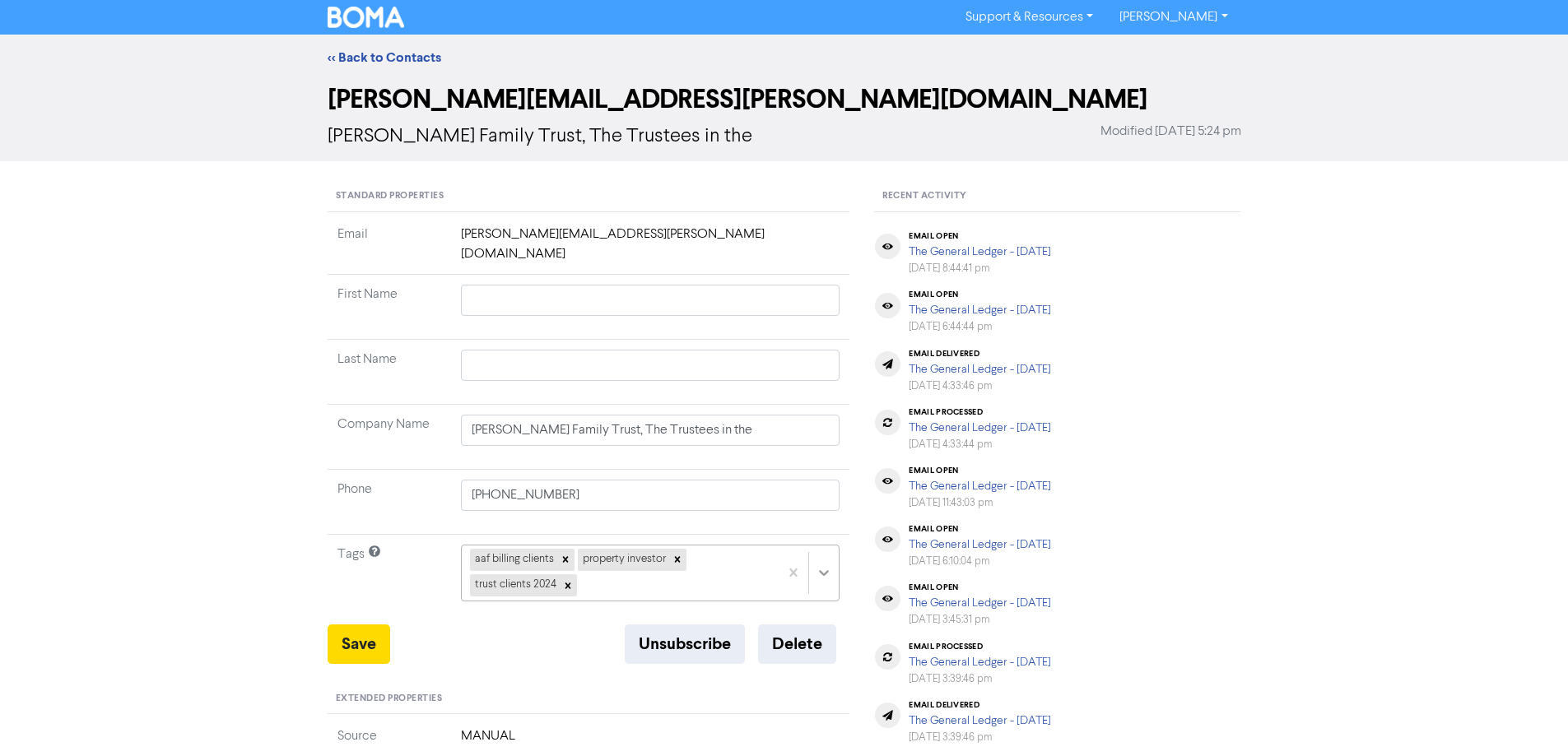
click at [833, 552] on div "aaf billing clients property investor trust clients 2024" at bounding box center [651, 573] width 379 height 56
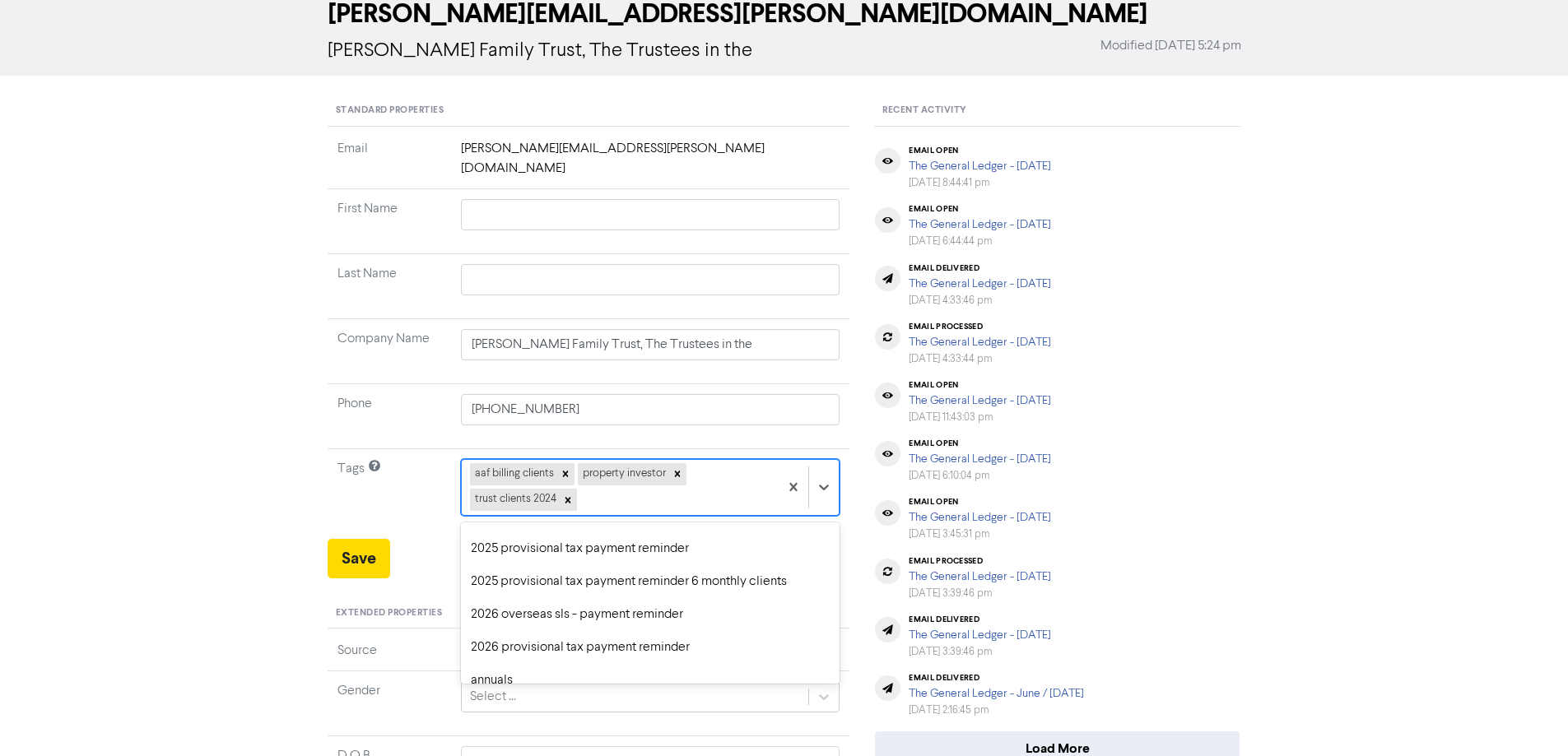
scroll to position [83, 0]
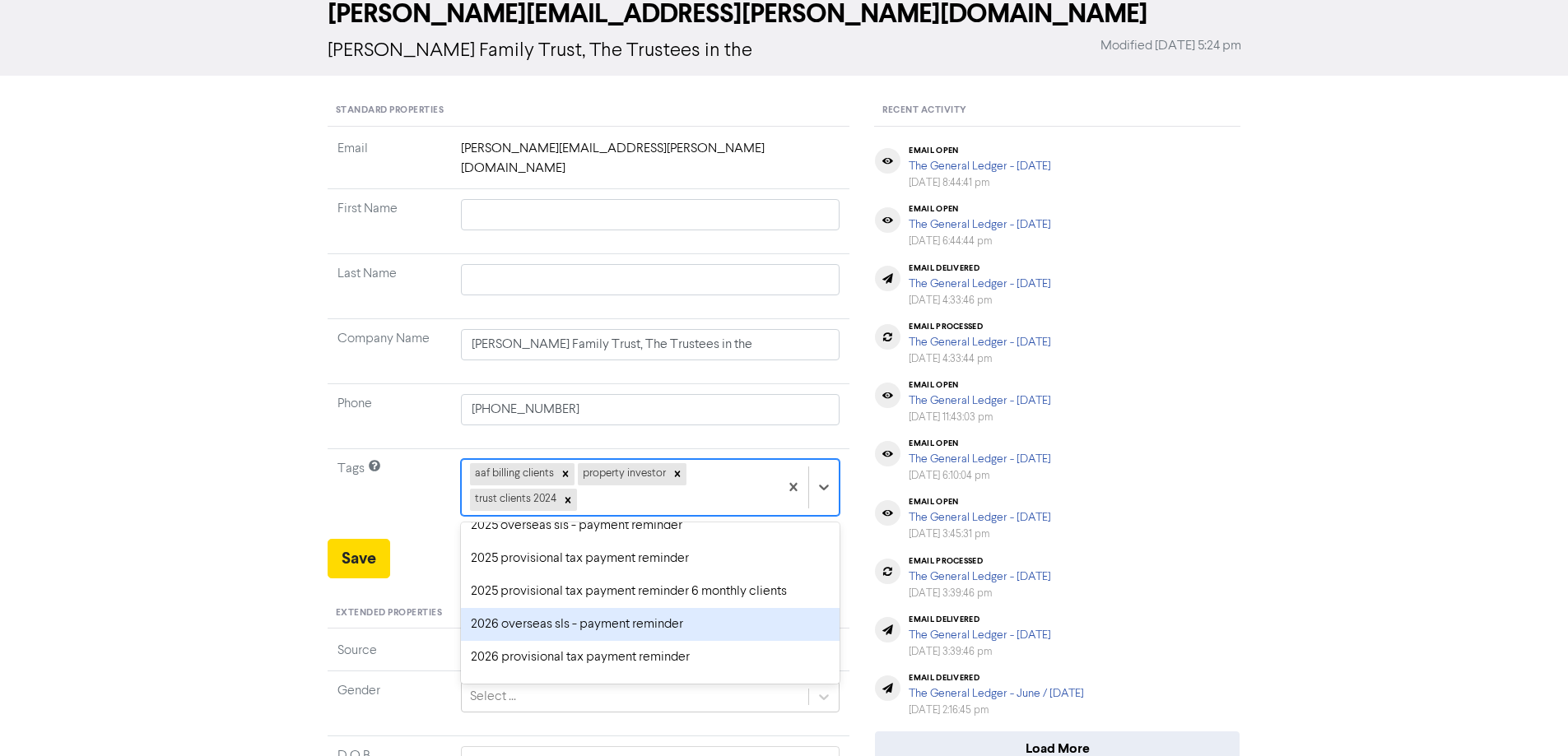
click at [581, 612] on div "2026 overseas sls - payment reminder" at bounding box center [651, 625] width 379 height 33
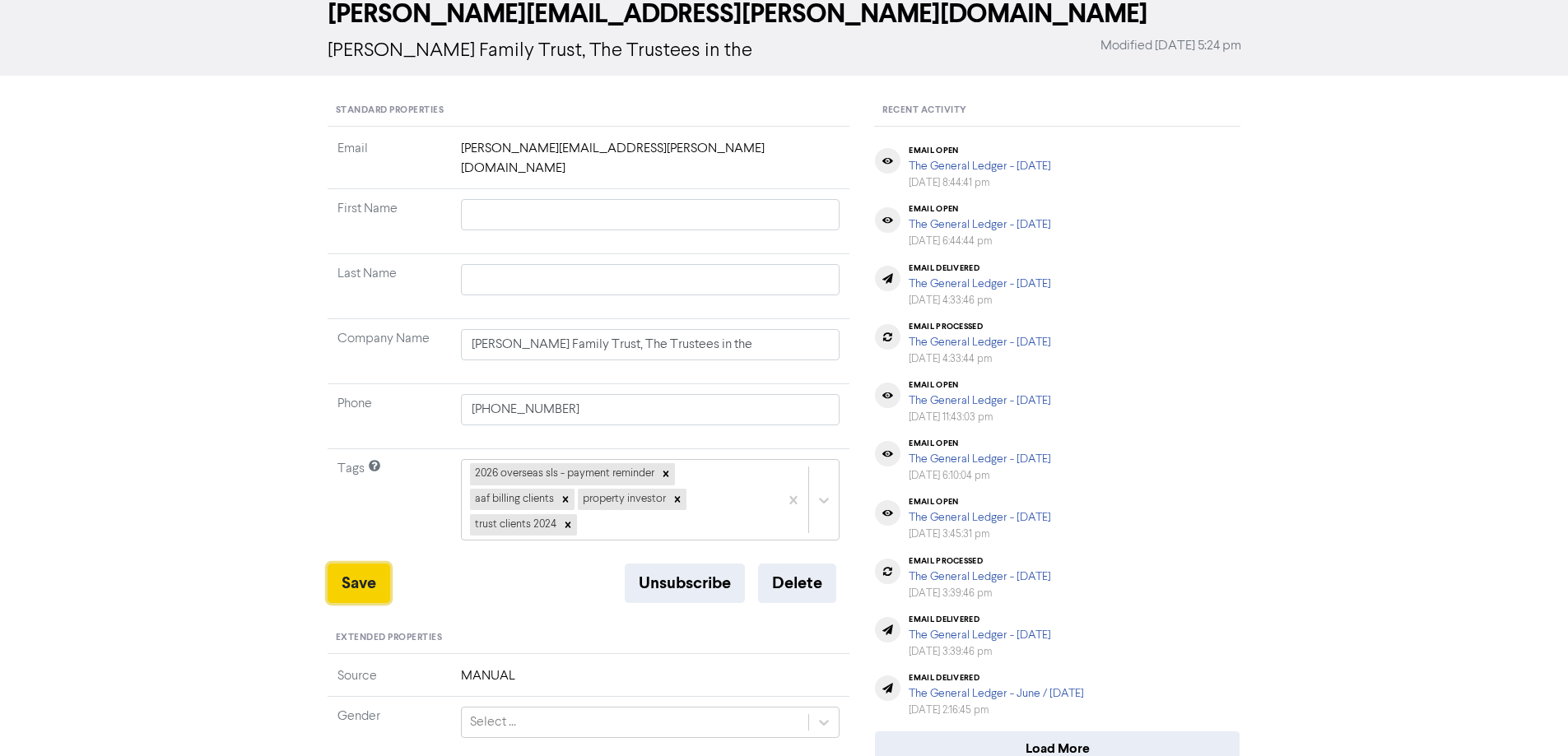
click at [334, 565] on button "Save" at bounding box center [359, 583] width 63 height 40
drag, startPoint x: 365, startPoint y: 555, endPoint x: 406, endPoint y: 150, distance: 407.1
click at [365, 563] on button "Save" at bounding box center [359, 583] width 63 height 40
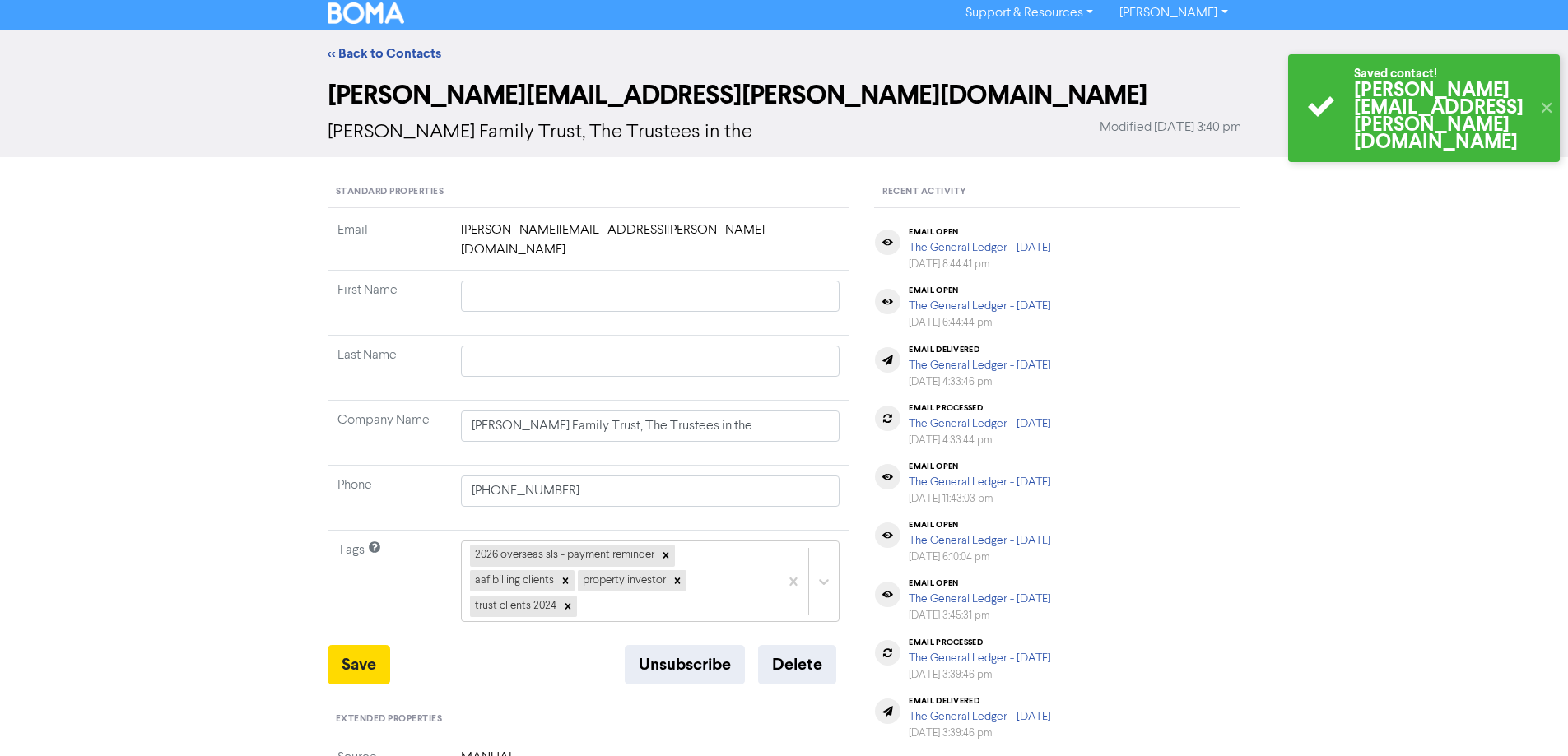
scroll to position [0, 0]
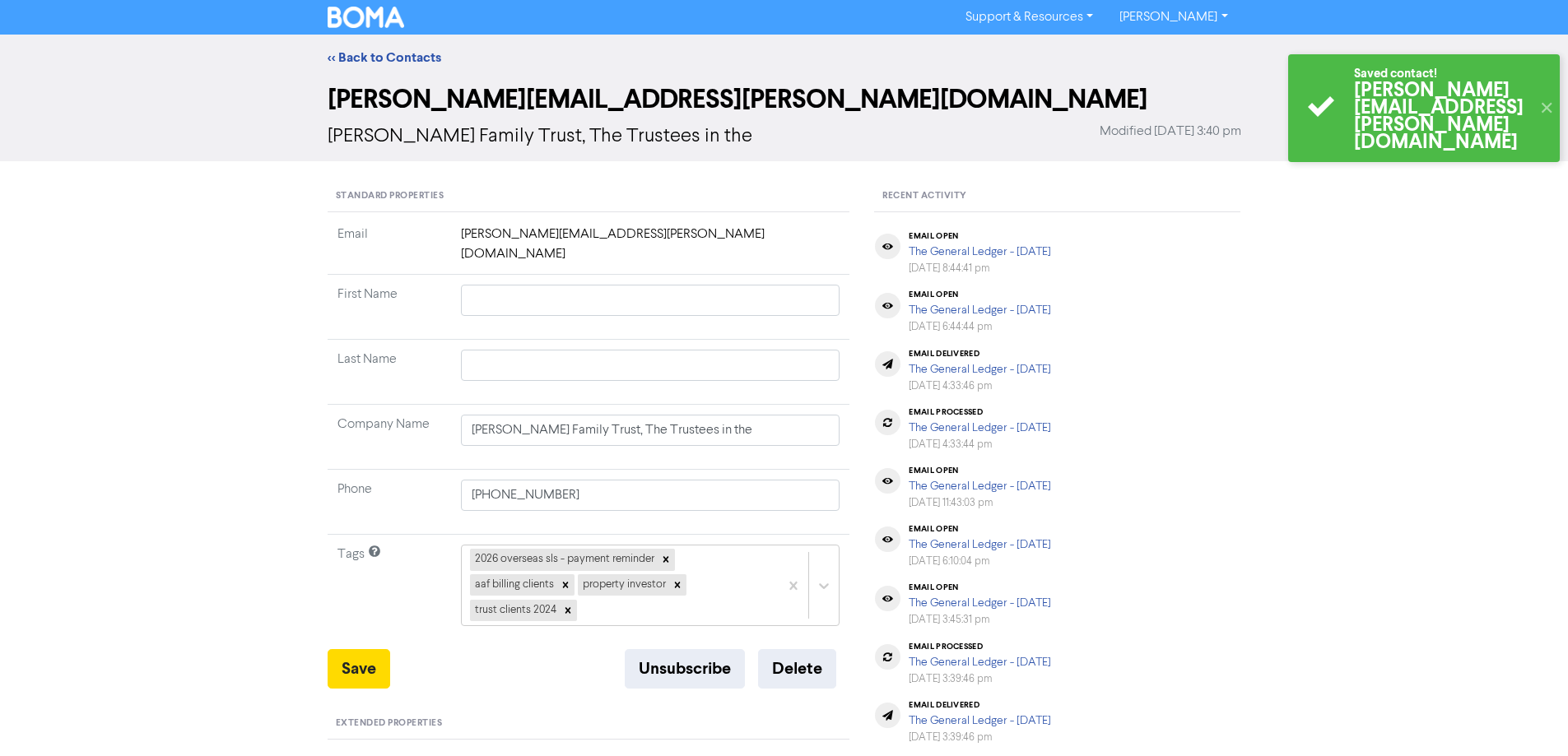
click at [389, 57] on link "<< Back to Contacts" at bounding box center [384, 58] width 113 height 17
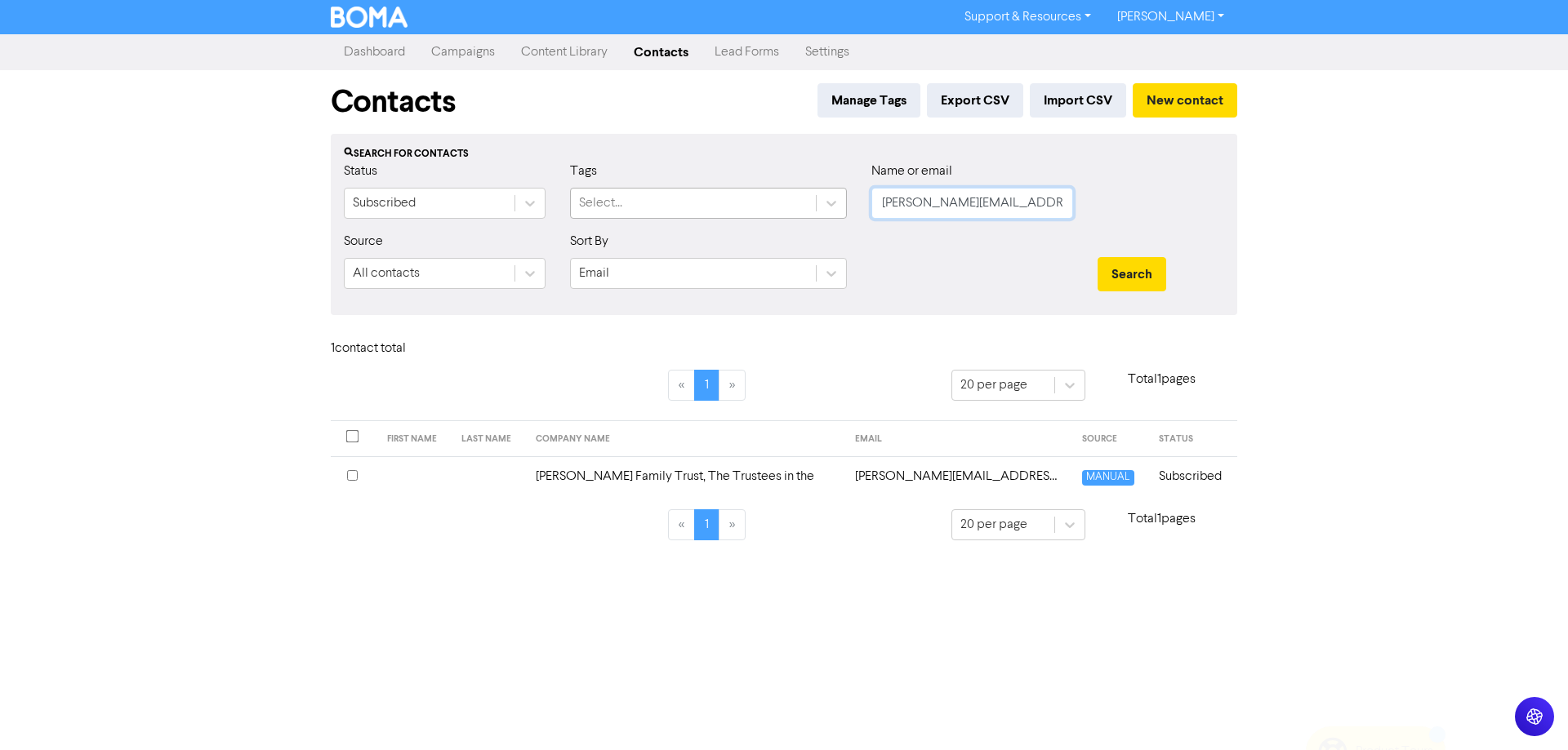
drag, startPoint x: 1045, startPoint y: 207, endPoint x: 701, endPoint y: 213, distance: 344.1
click at [663, 203] on div "Status Subscribed Tags Select... Name or email [PERSON_NAME][EMAIL_ADDRESS][PER…" at bounding box center [783, 197] width 905 height 70
paste input "[EMAIL_ADDRESS][DOMAIN_NAME]"
type input "[EMAIL_ADDRESS][DOMAIN_NAME]"
click at [1128, 275] on button "Search" at bounding box center [1132, 275] width 69 height 34
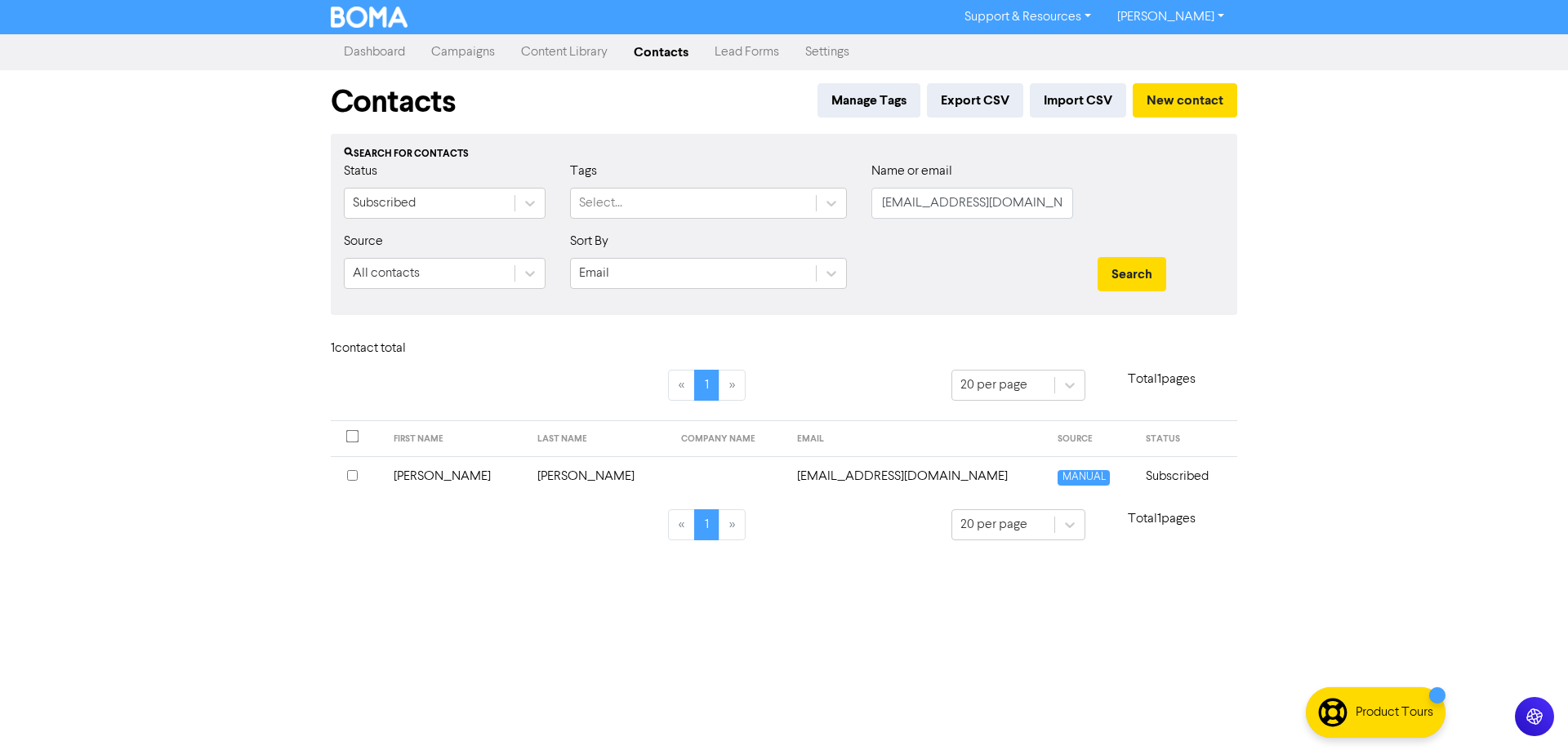
click at [847, 474] on td "[EMAIL_ADDRESS][DOMAIN_NAME]" at bounding box center [918, 476] width 262 height 40
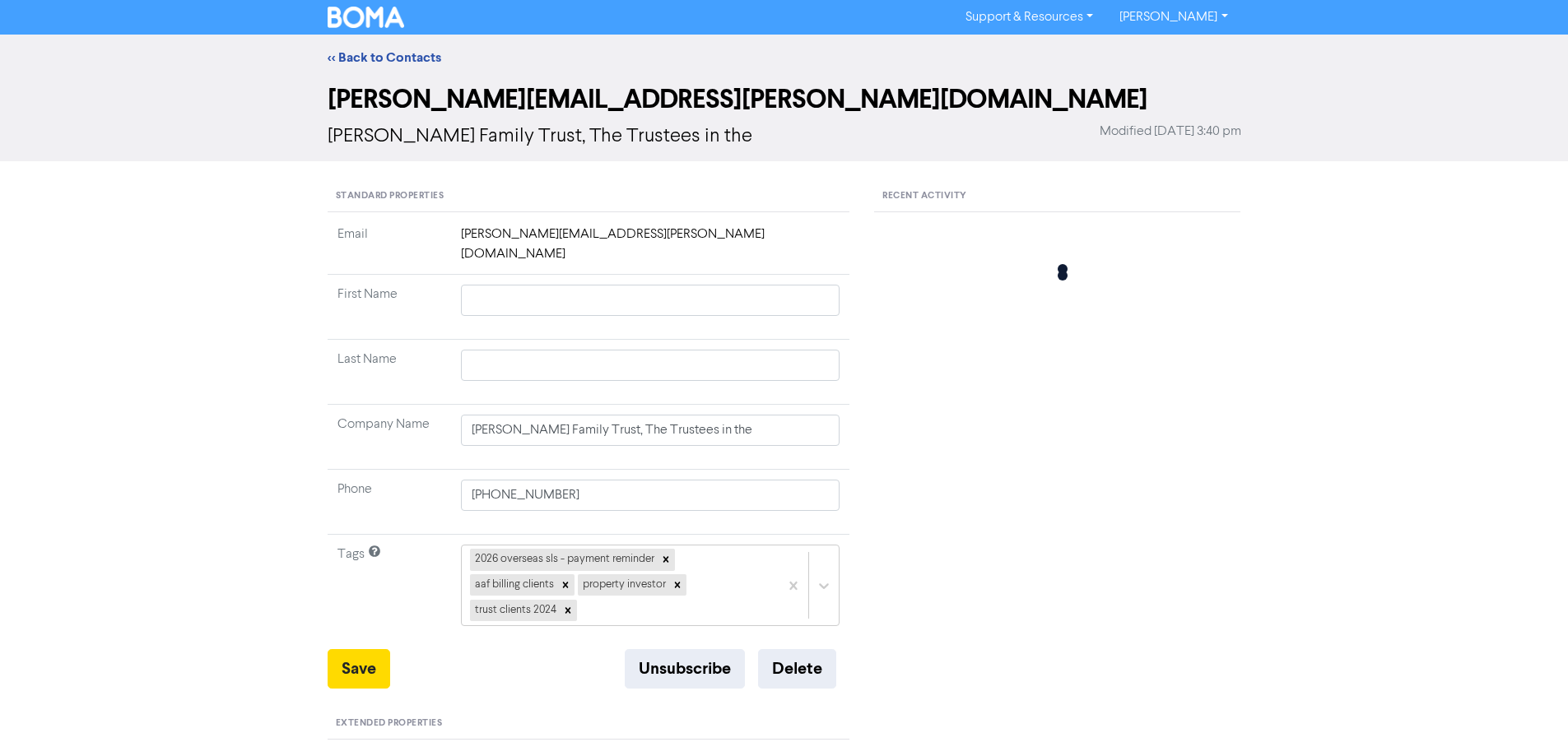
type input "[PERSON_NAME]"
type input "020 4156 2618"
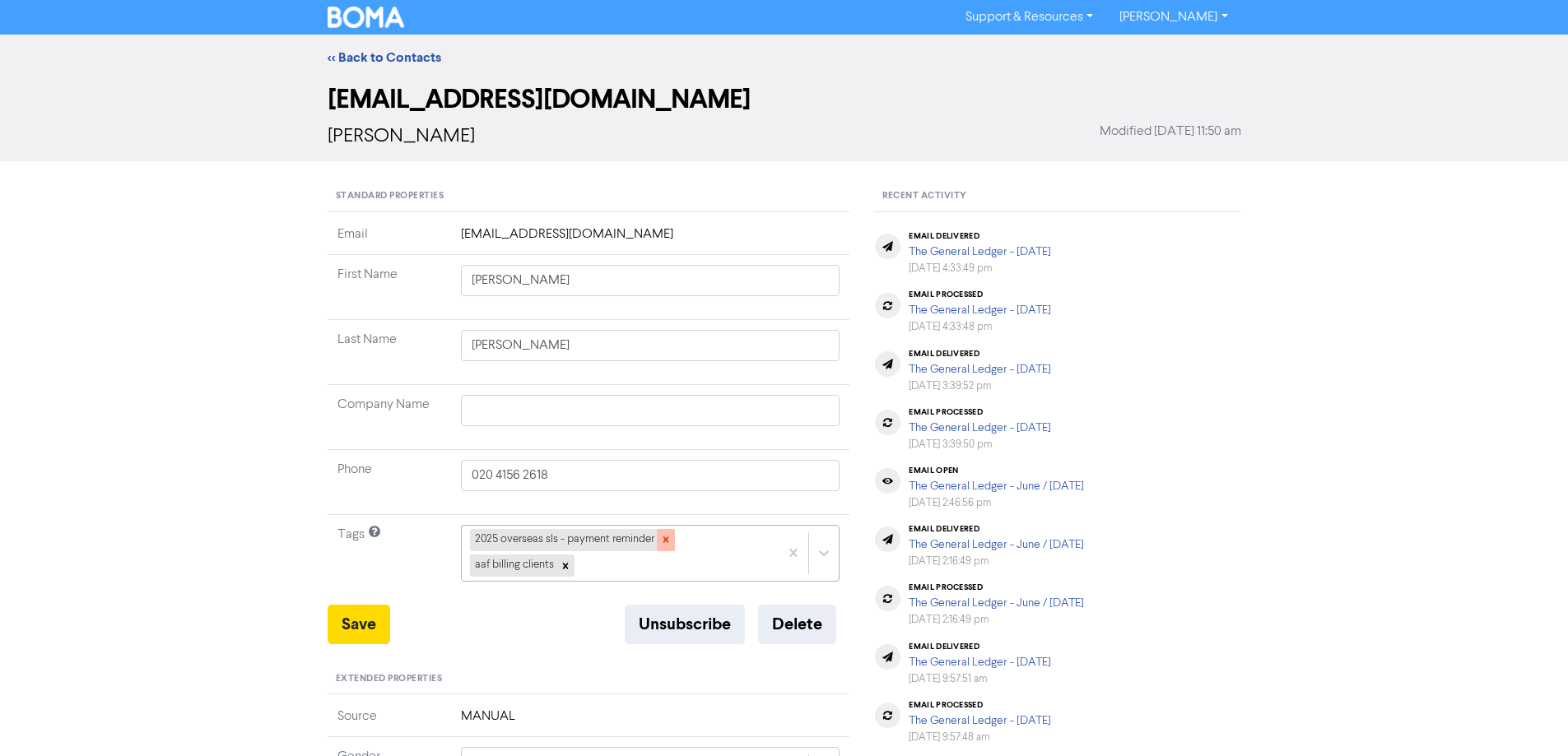
click at [669, 542] on icon at bounding box center [665, 540] width 6 height 6
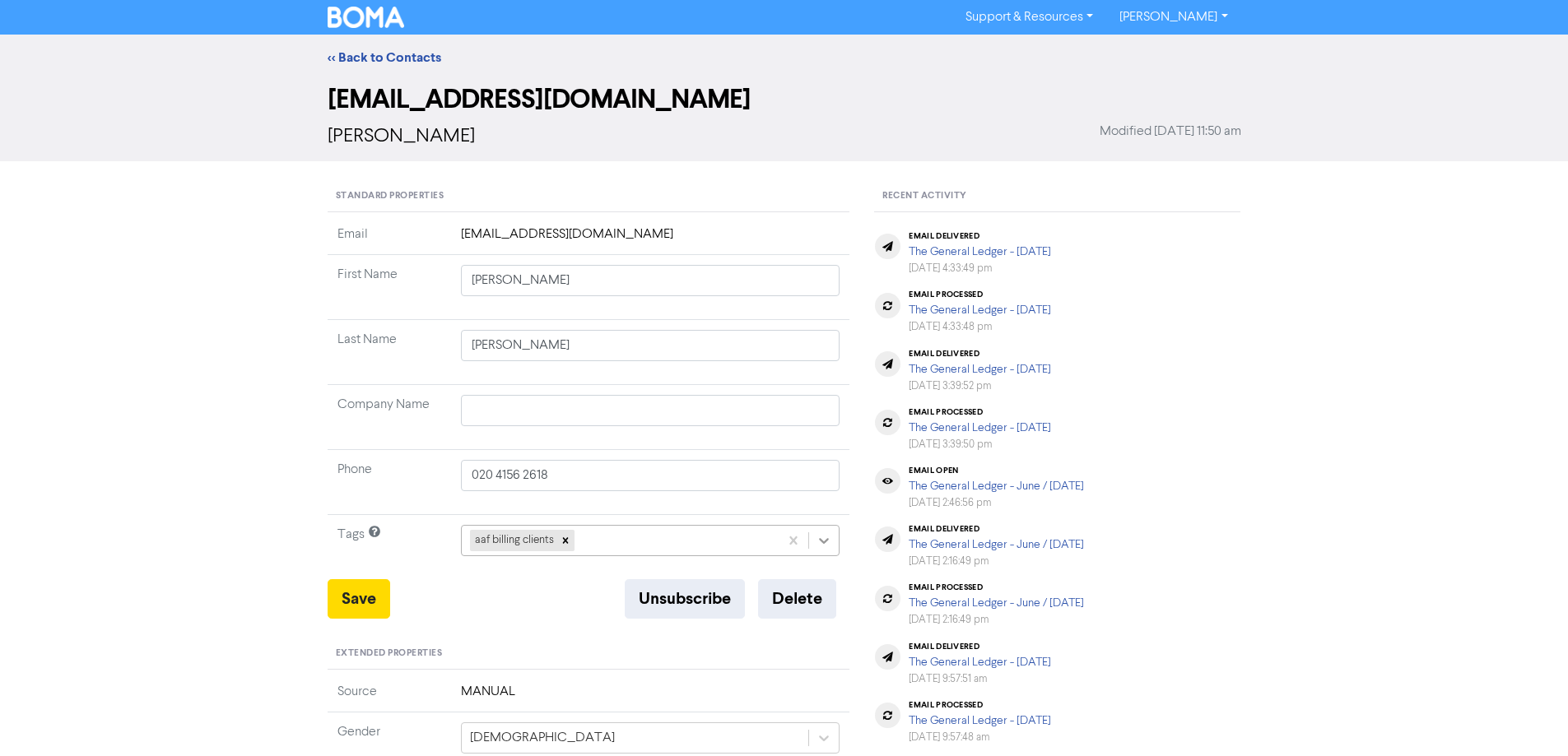
click at [819, 539] on div "aaf billing clients" at bounding box center [651, 540] width 379 height 31
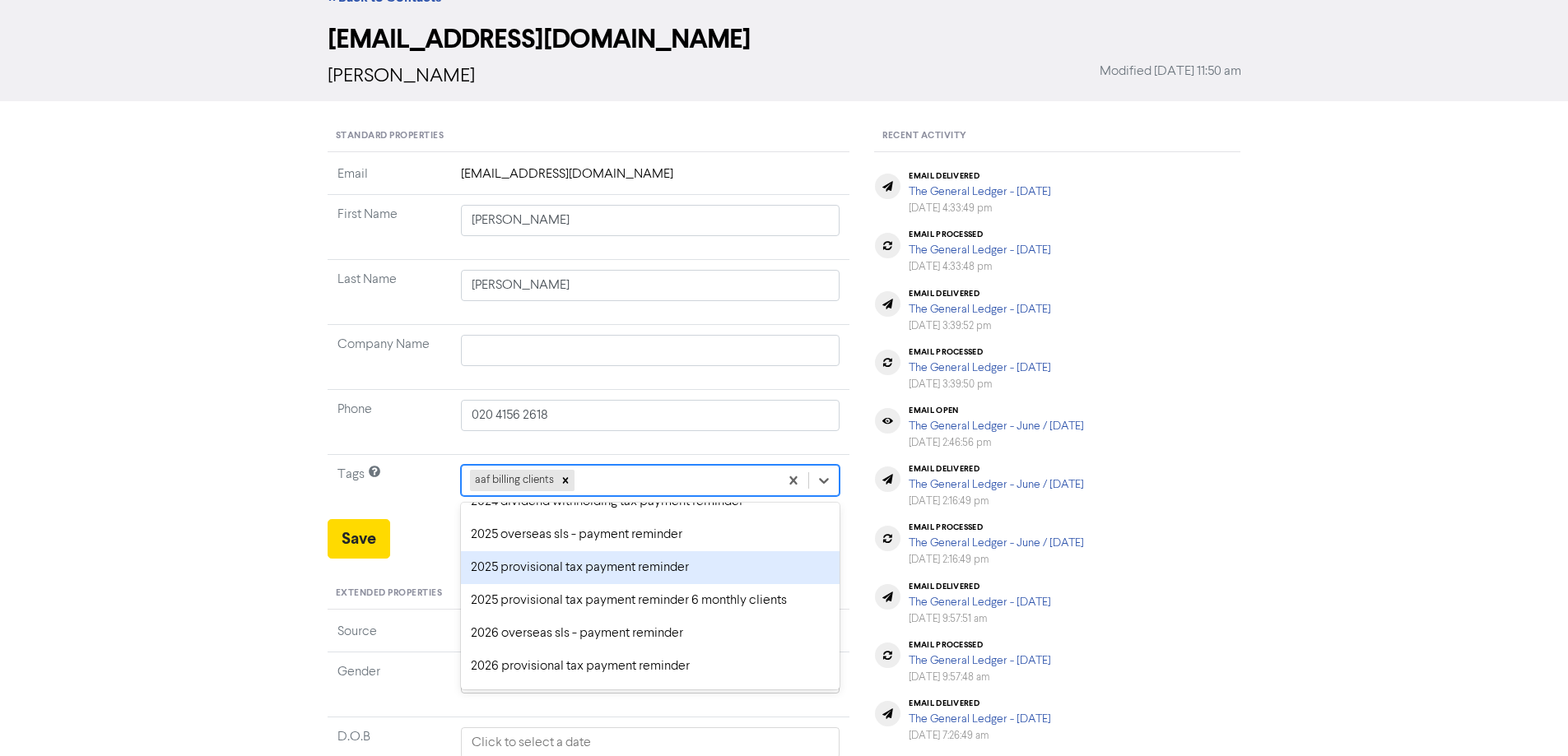
scroll to position [83, 0]
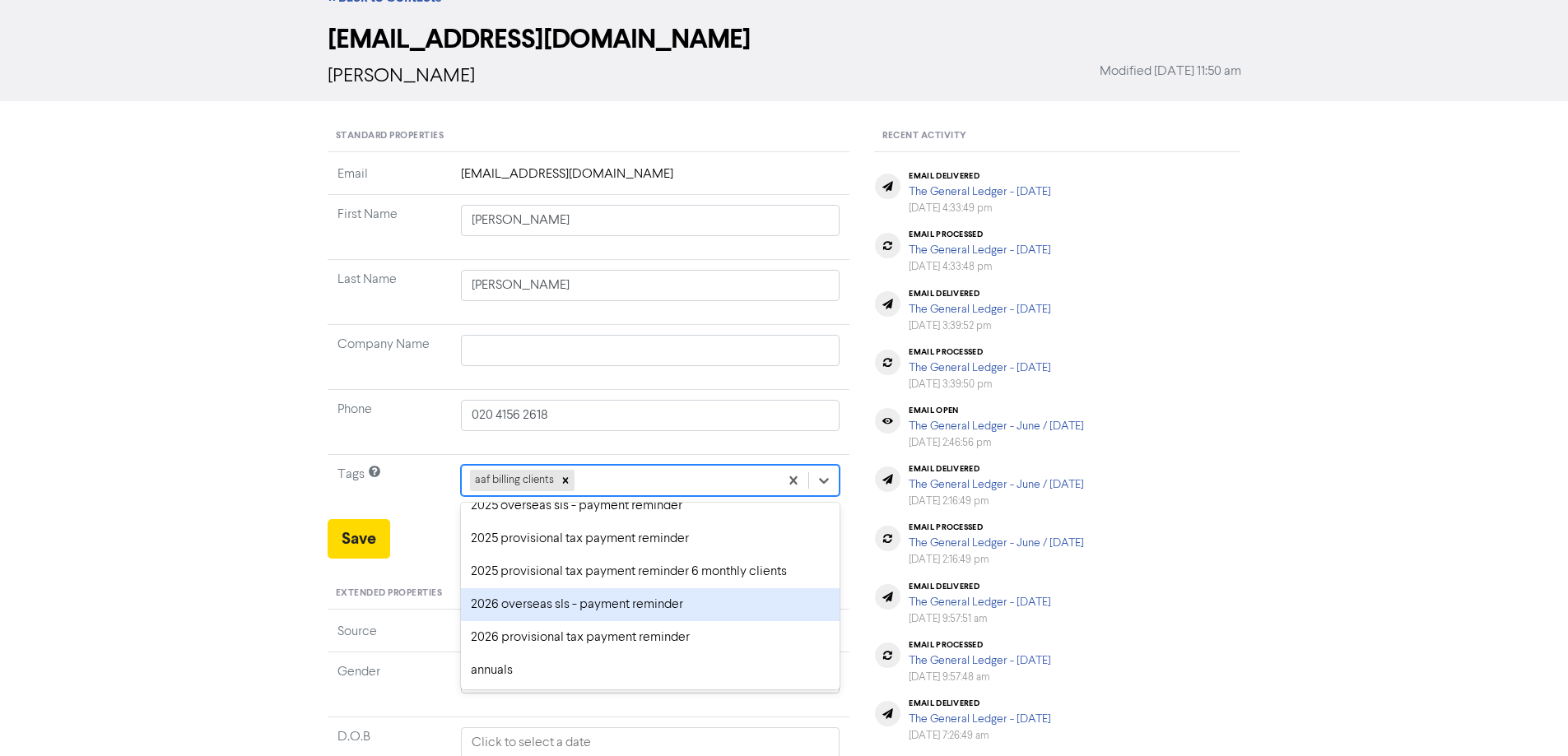
click at [557, 610] on div "2026 overseas sls - payment reminder" at bounding box center [651, 605] width 379 height 33
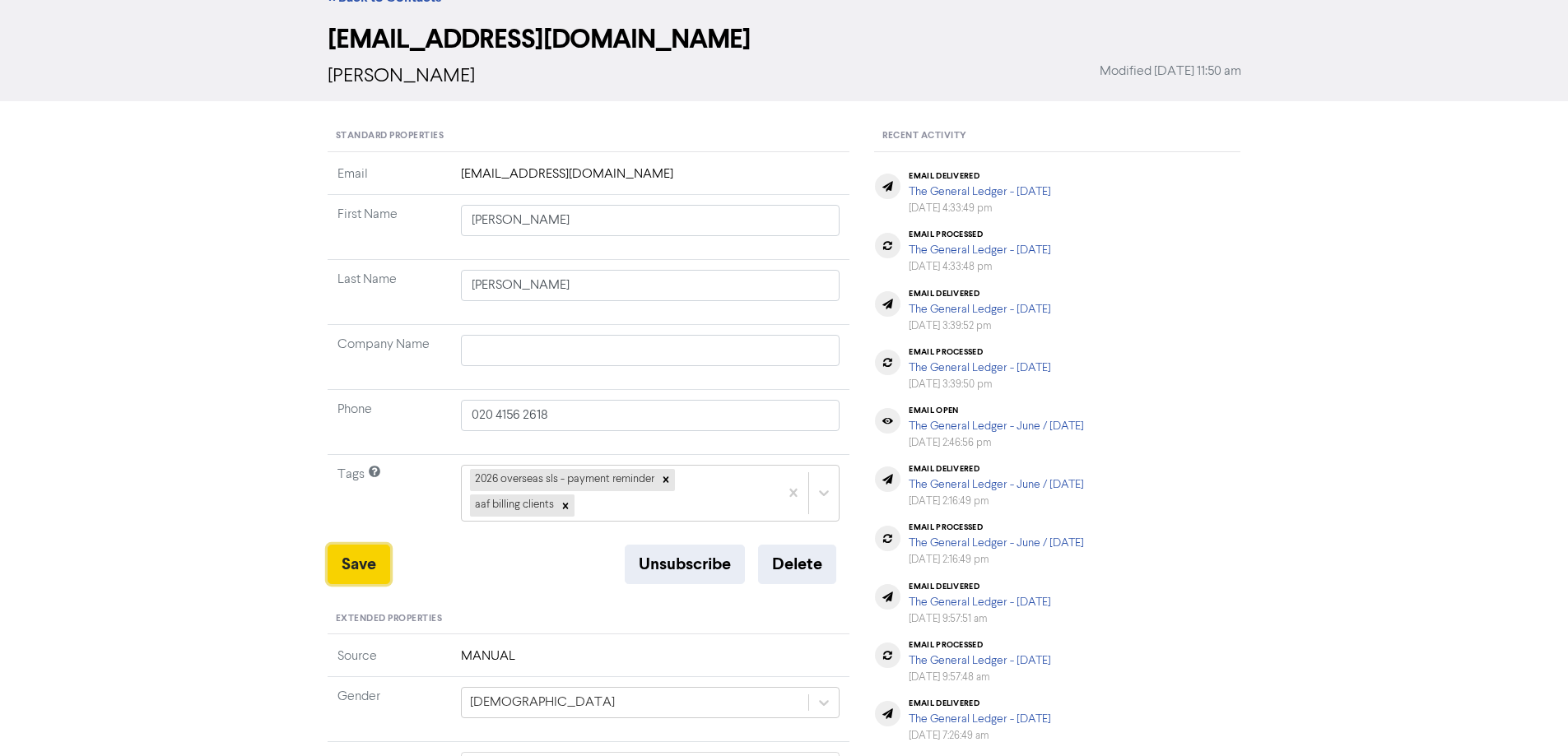
click at [367, 566] on button "Save" at bounding box center [359, 564] width 63 height 40
click at [365, 557] on button "Save" at bounding box center [359, 564] width 63 height 40
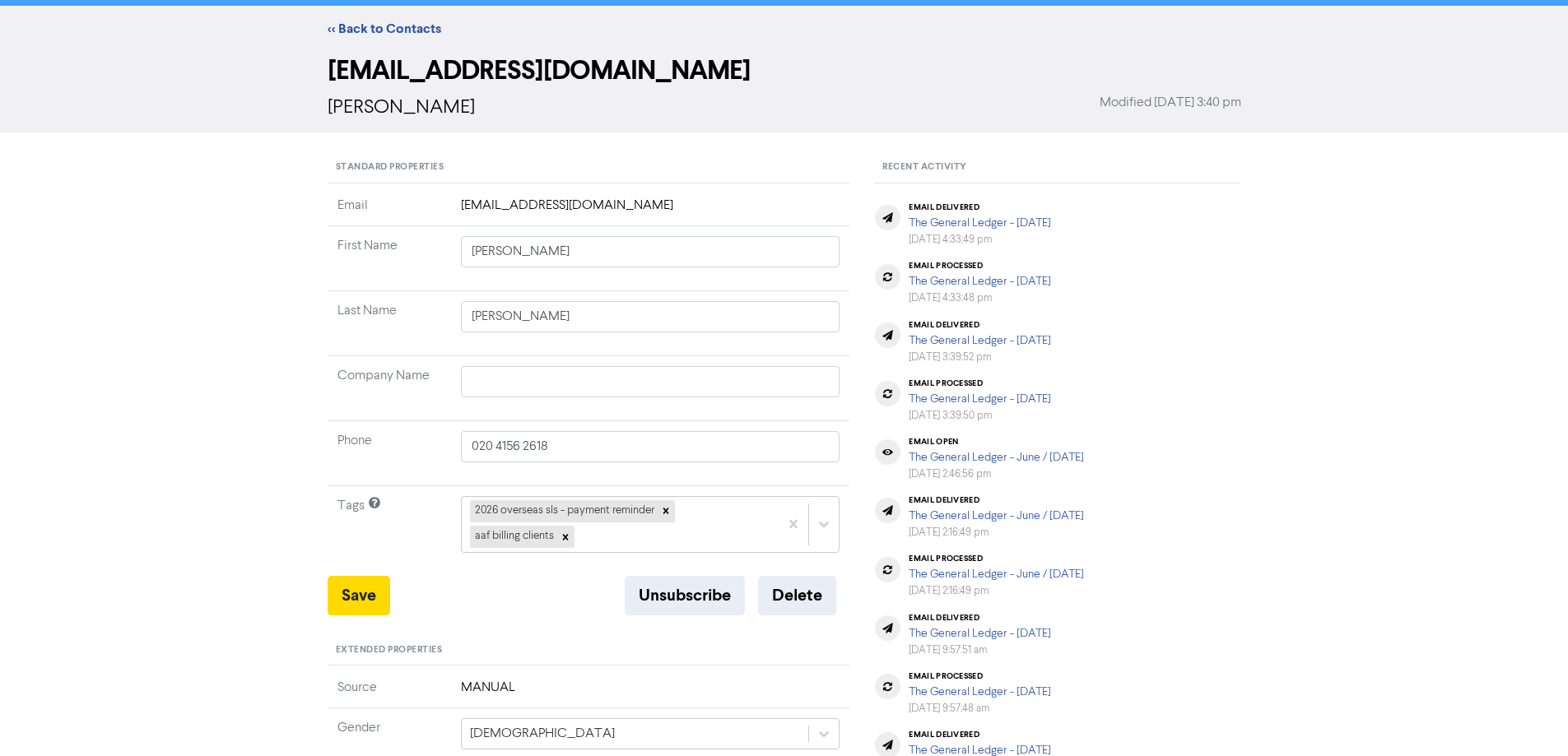
scroll to position [0, 0]
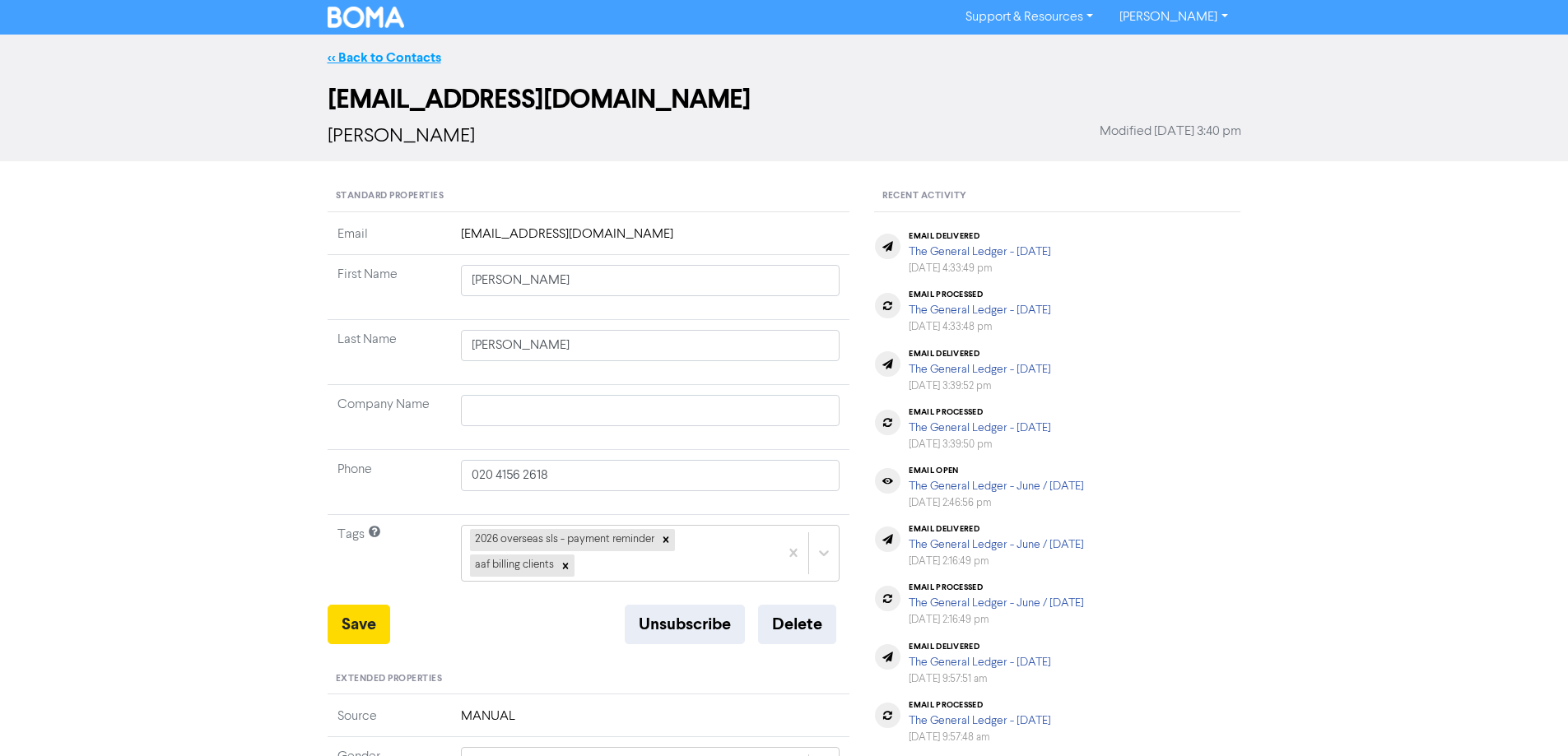
click at [353, 55] on link "<< Back to Contacts" at bounding box center [384, 58] width 113 height 17
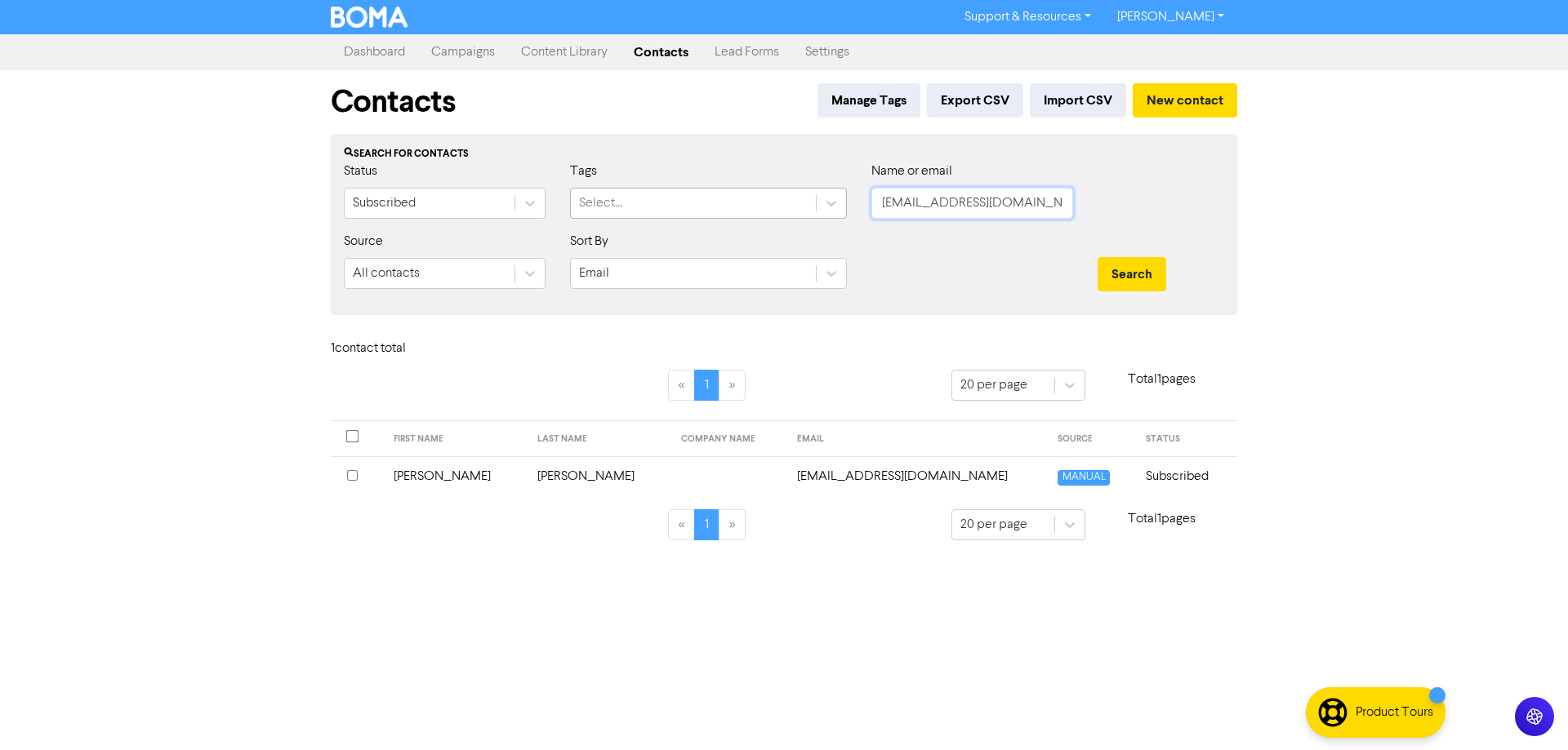
drag, startPoint x: 1013, startPoint y: 202, endPoint x: 691, endPoint y: 214, distance: 322.2
click at [686, 210] on div "Status Subscribed Tags Select... Name or email [EMAIL_ADDRESS][DOMAIN_NAME]" at bounding box center [783, 197] width 905 height 70
paste input "[PERSON_NAME][DOMAIN_NAME][EMAIL_ADDRESS][DOMAIN_NAME]"
type input "[PERSON_NAME][DOMAIN_NAME][EMAIL_ADDRESS][DOMAIN_NAME]"
click at [1121, 268] on button "Search" at bounding box center [1132, 275] width 69 height 34
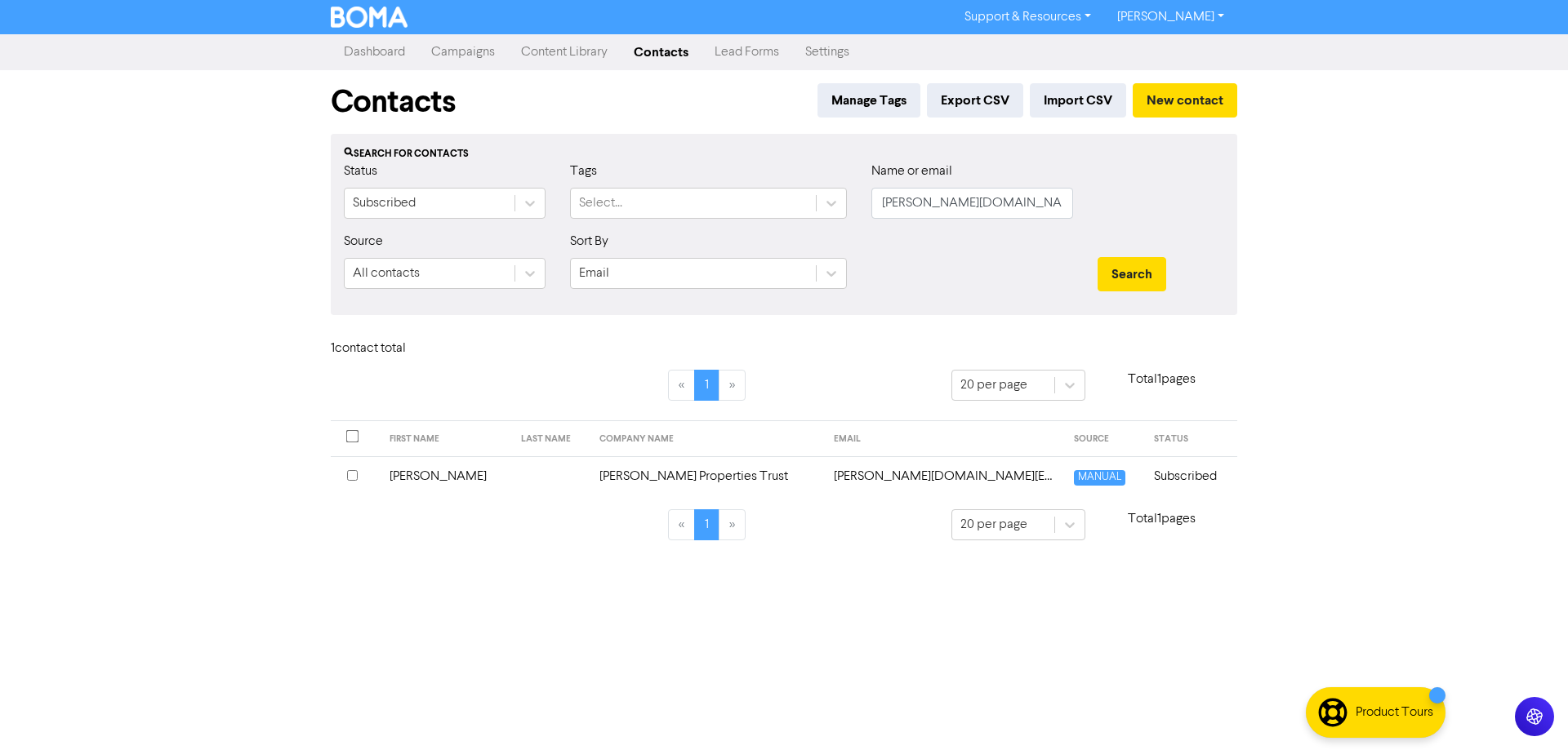
click at [846, 474] on td "[PERSON_NAME][DOMAIN_NAME][EMAIL_ADDRESS][DOMAIN_NAME]" at bounding box center [944, 476] width 239 height 40
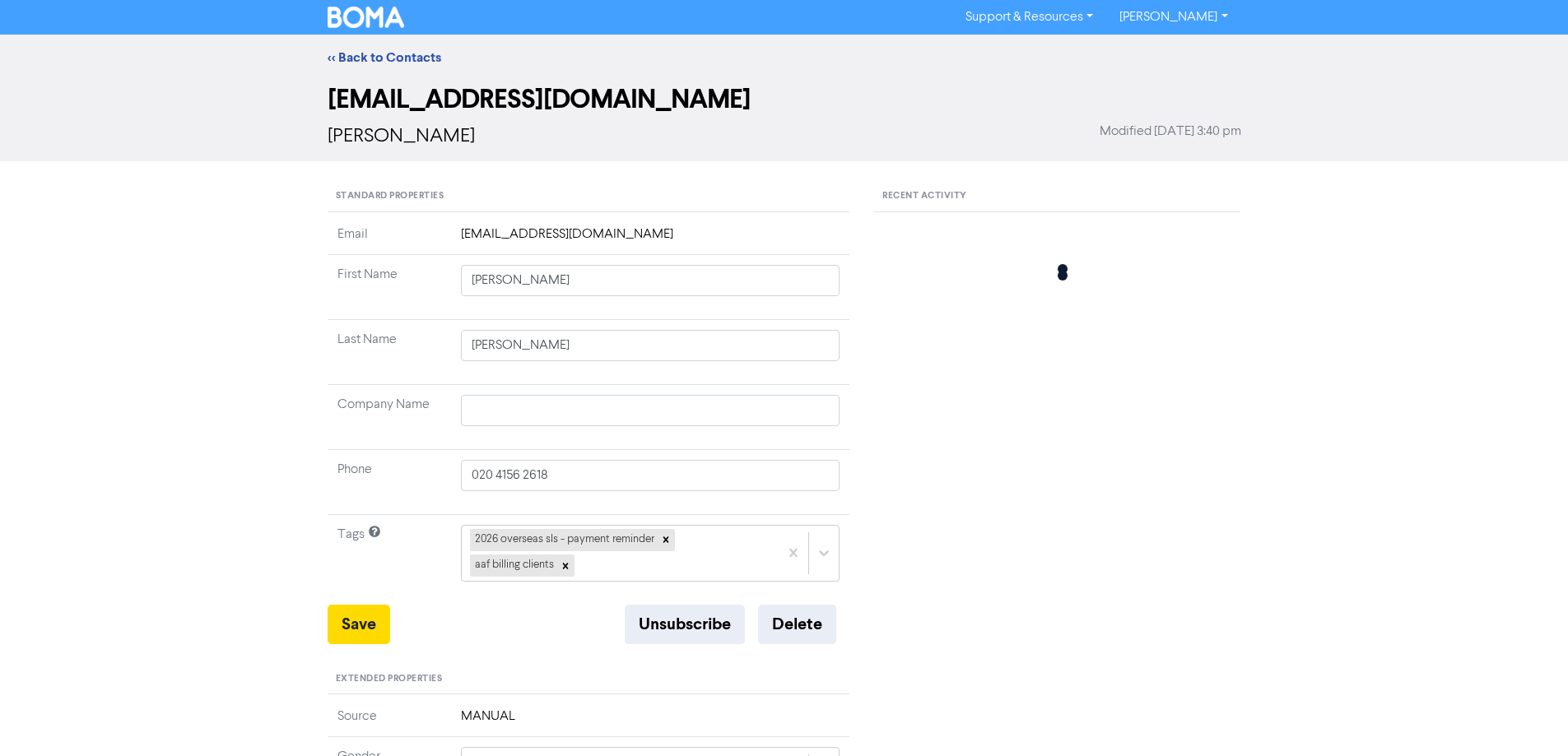
type input "[PERSON_NAME]"
type input "[PERSON_NAME] Properties Trust"
type input "021-296-7152"
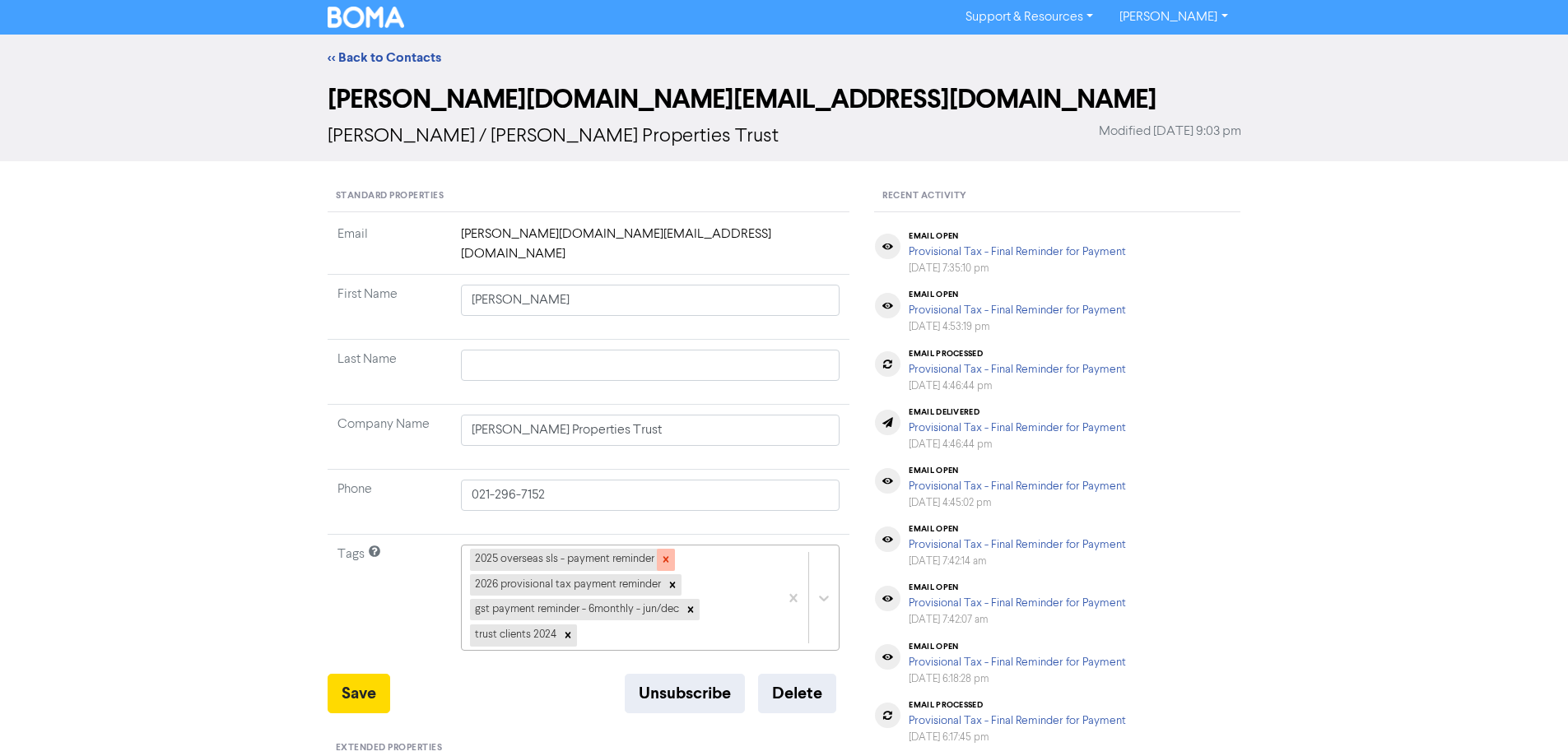
click at [669, 549] on div at bounding box center [666, 559] width 18 height 21
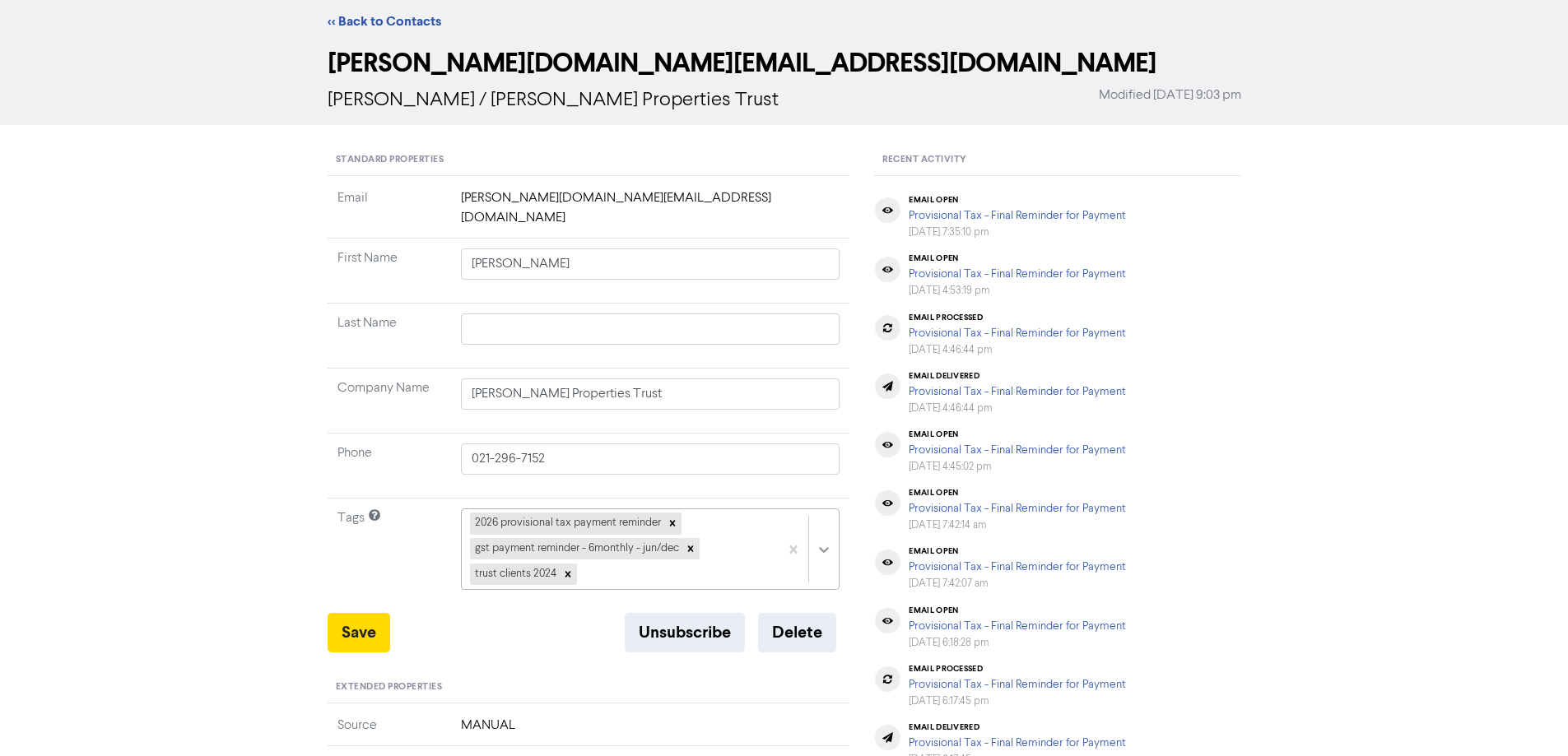
click at [827, 566] on div "2026 provisional tax payment reminder gst payment reminder - 6monthly - jun/dec…" at bounding box center [651, 549] width 379 height 82
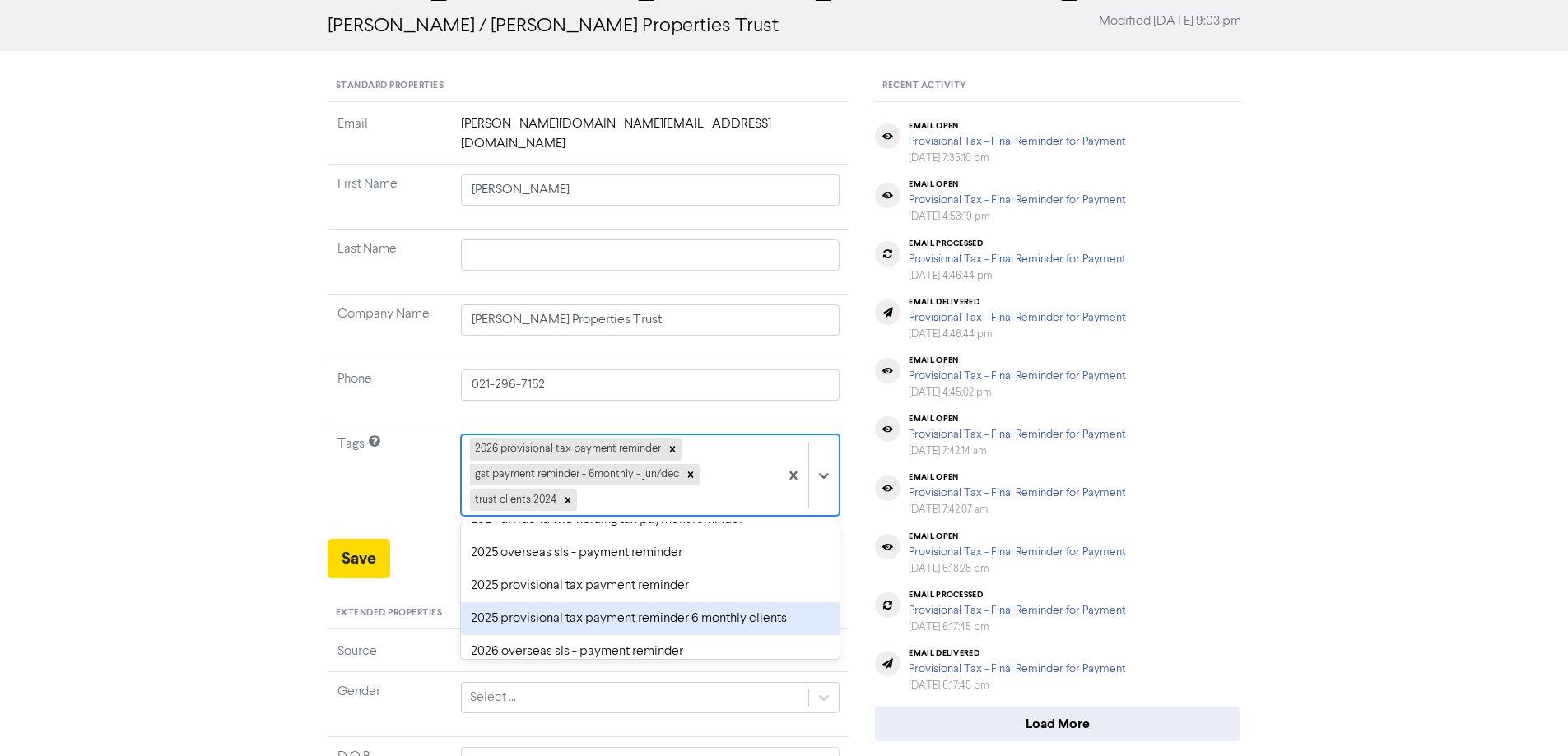
scroll to position [83, 0]
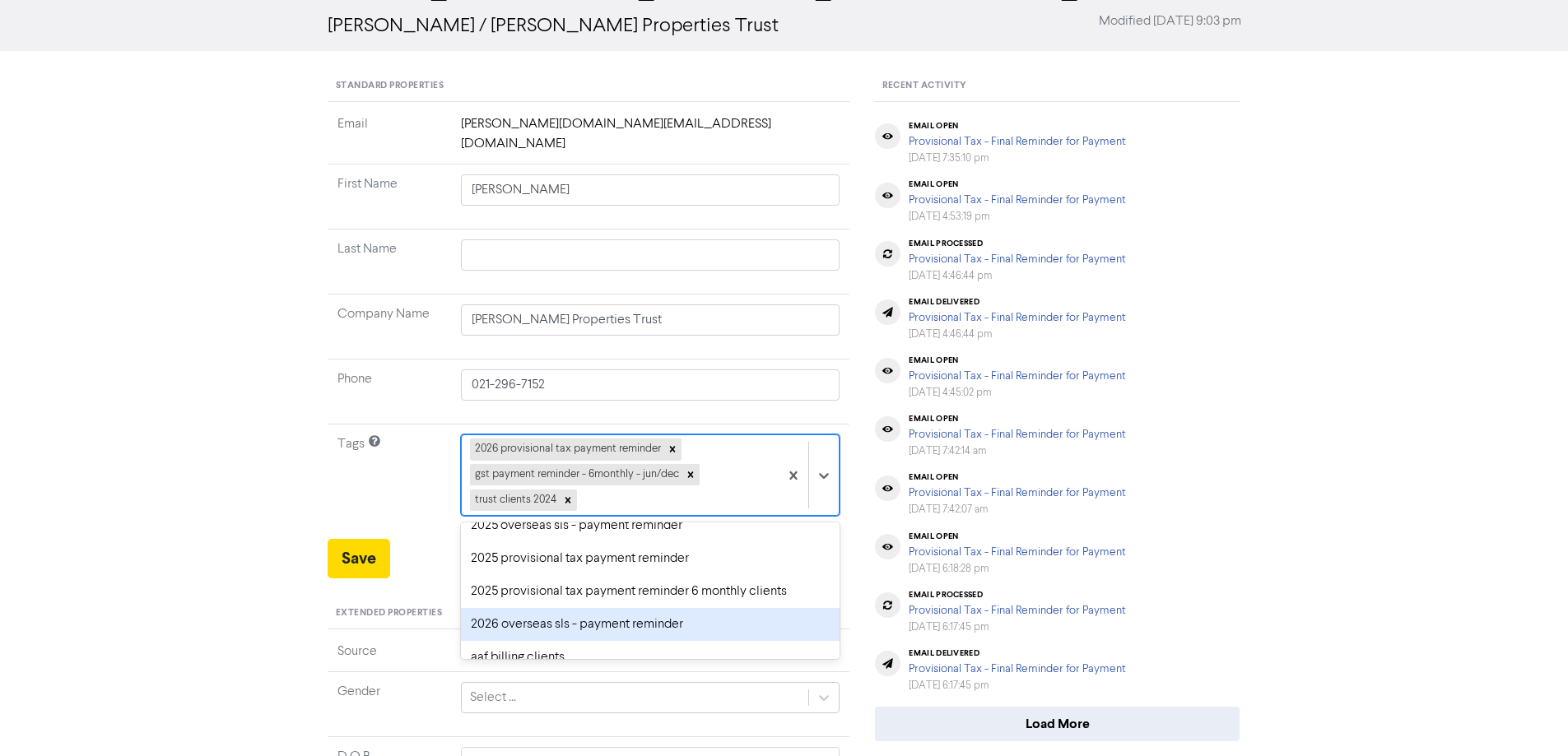
click at [584, 608] on div "2026 overseas sls - payment reminder" at bounding box center [651, 625] width 379 height 33
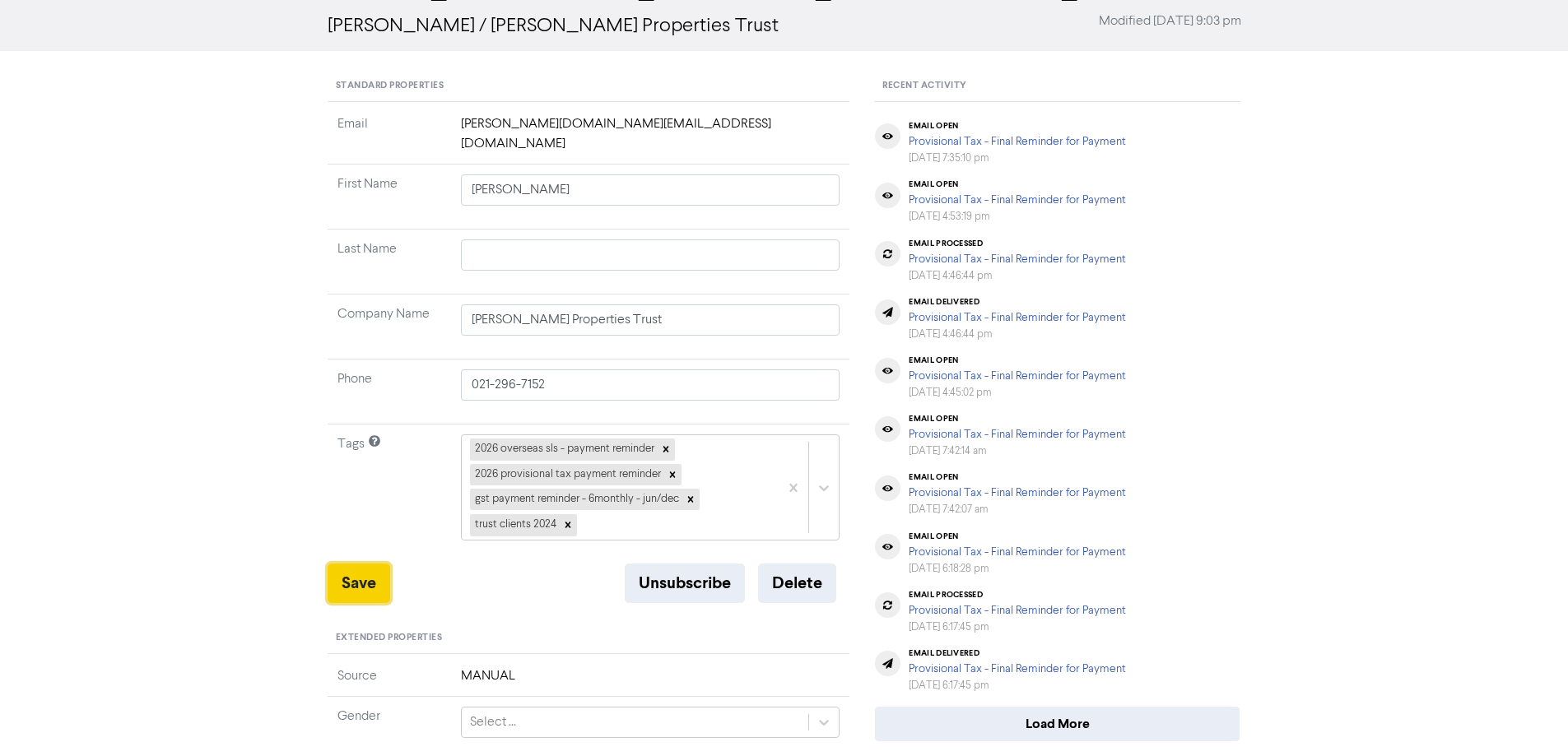
click at [350, 564] on button "Save" at bounding box center [359, 583] width 63 height 40
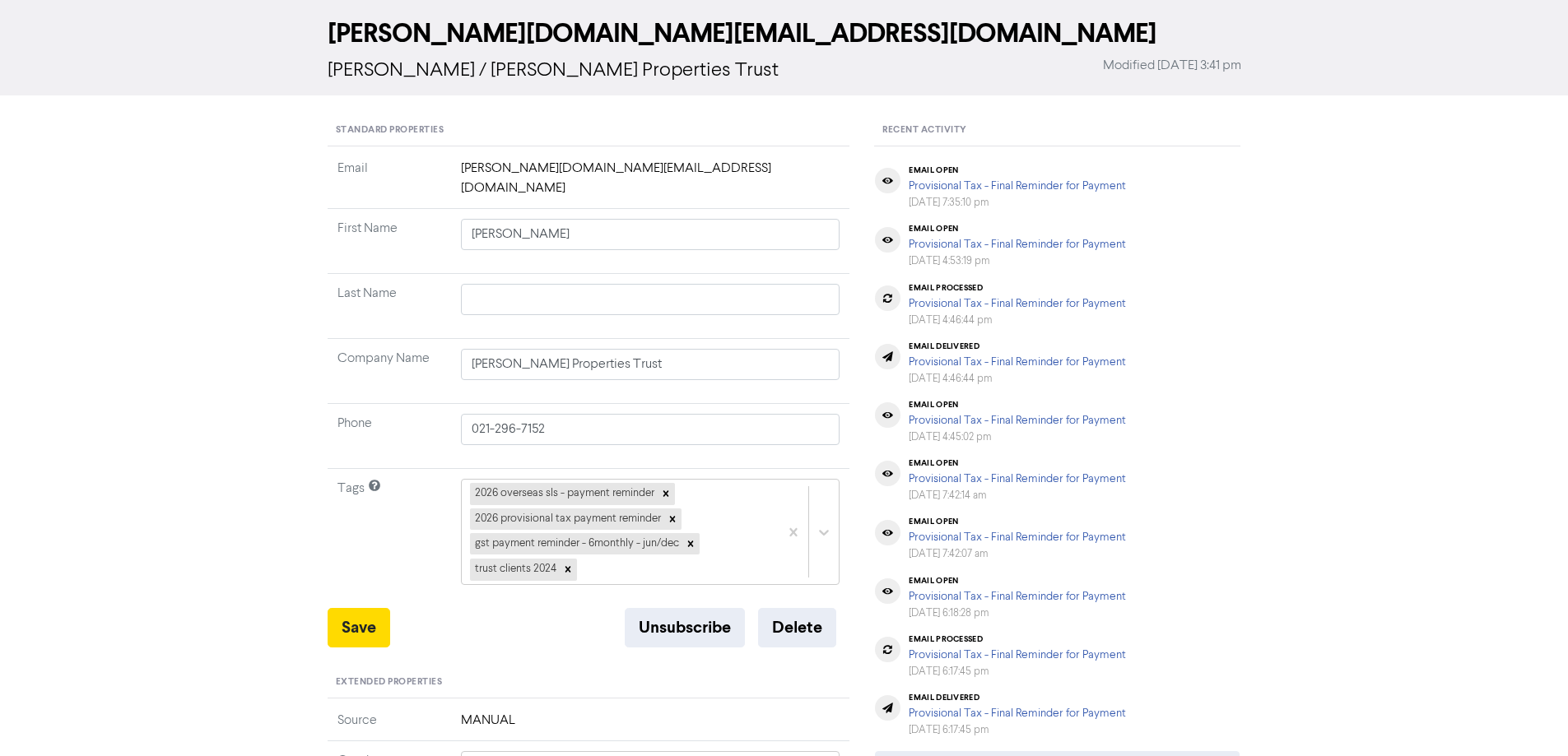
scroll to position [0, 0]
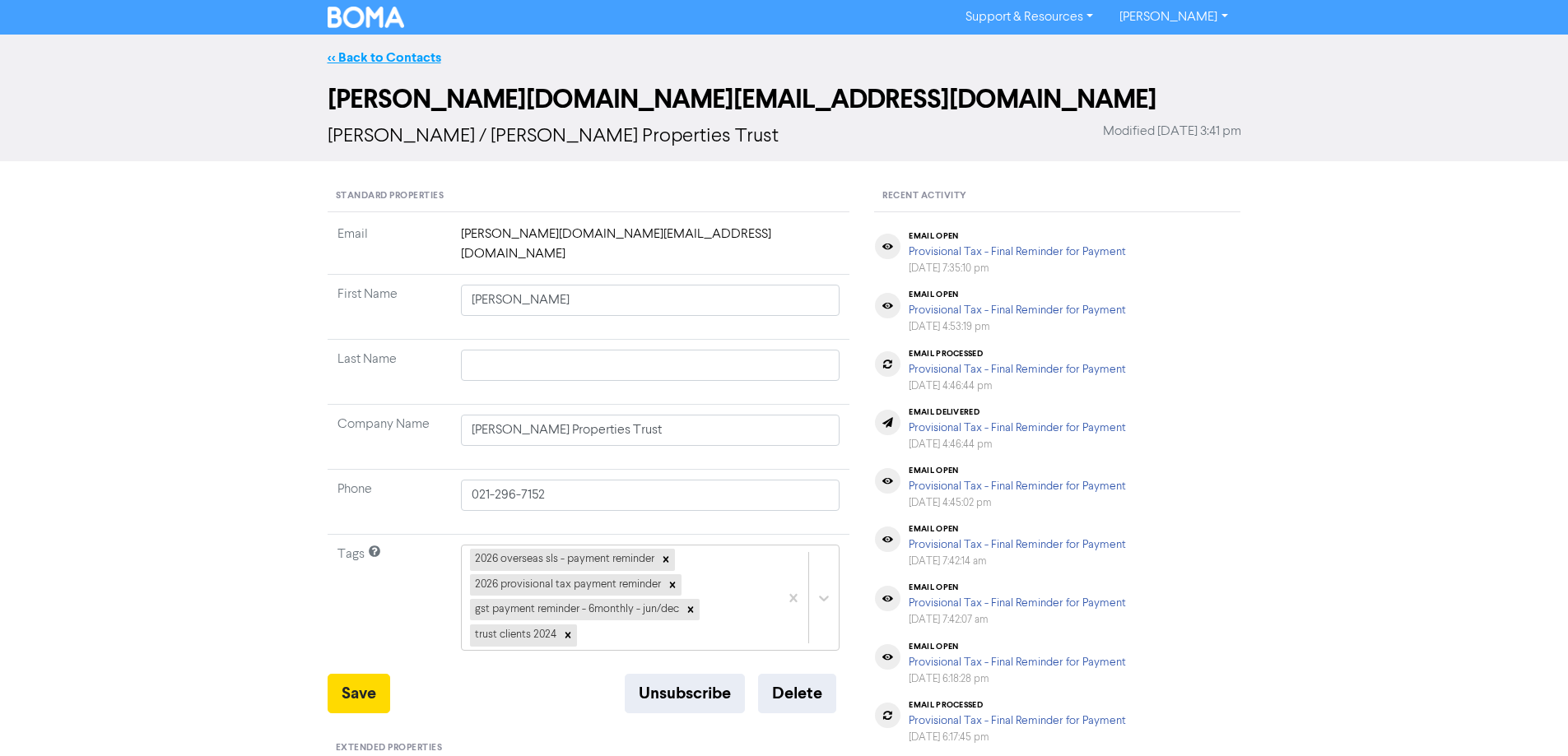
click at [386, 55] on link "<< Back to Contacts" at bounding box center [384, 58] width 113 height 17
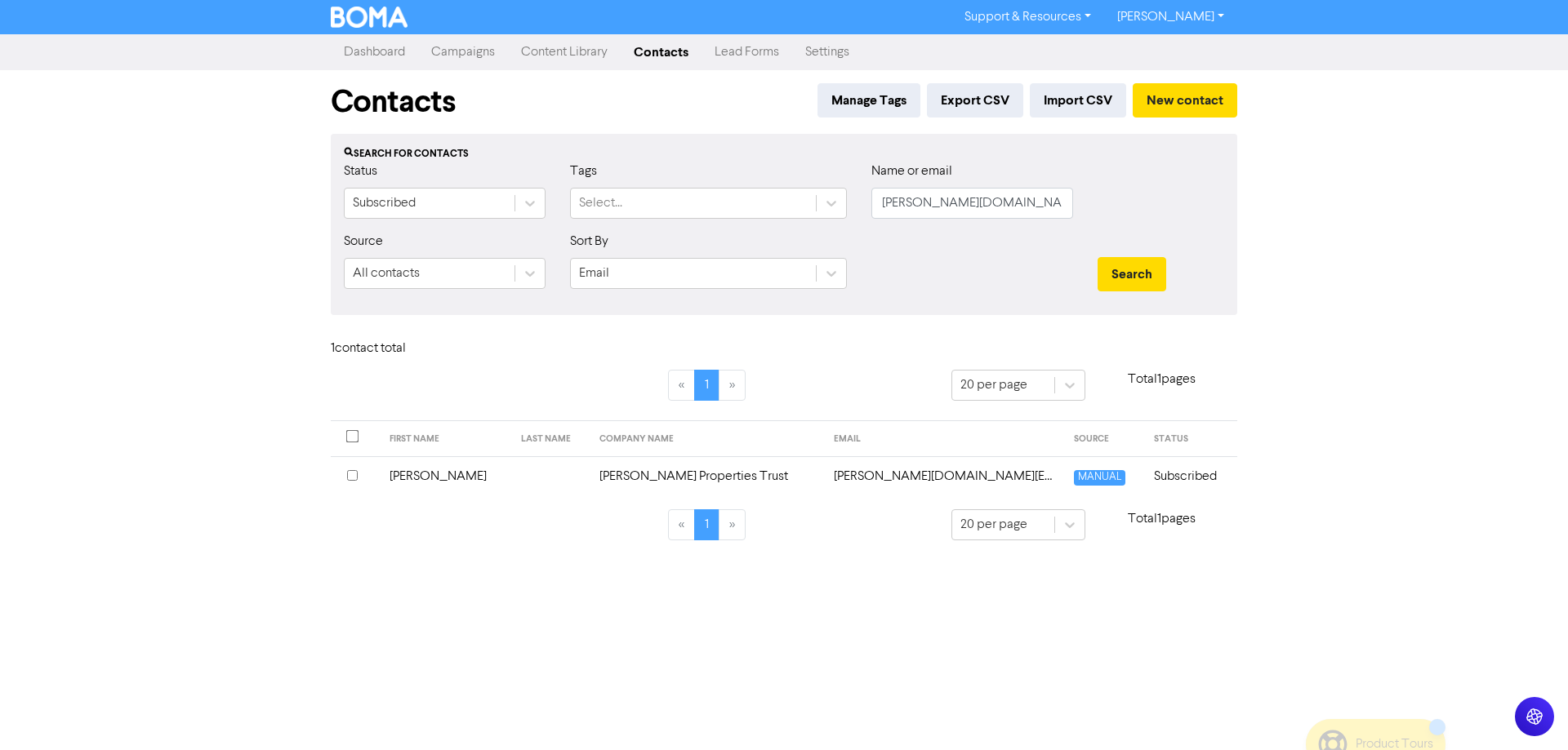
click at [455, 48] on link "Campaigns" at bounding box center [463, 52] width 90 height 33
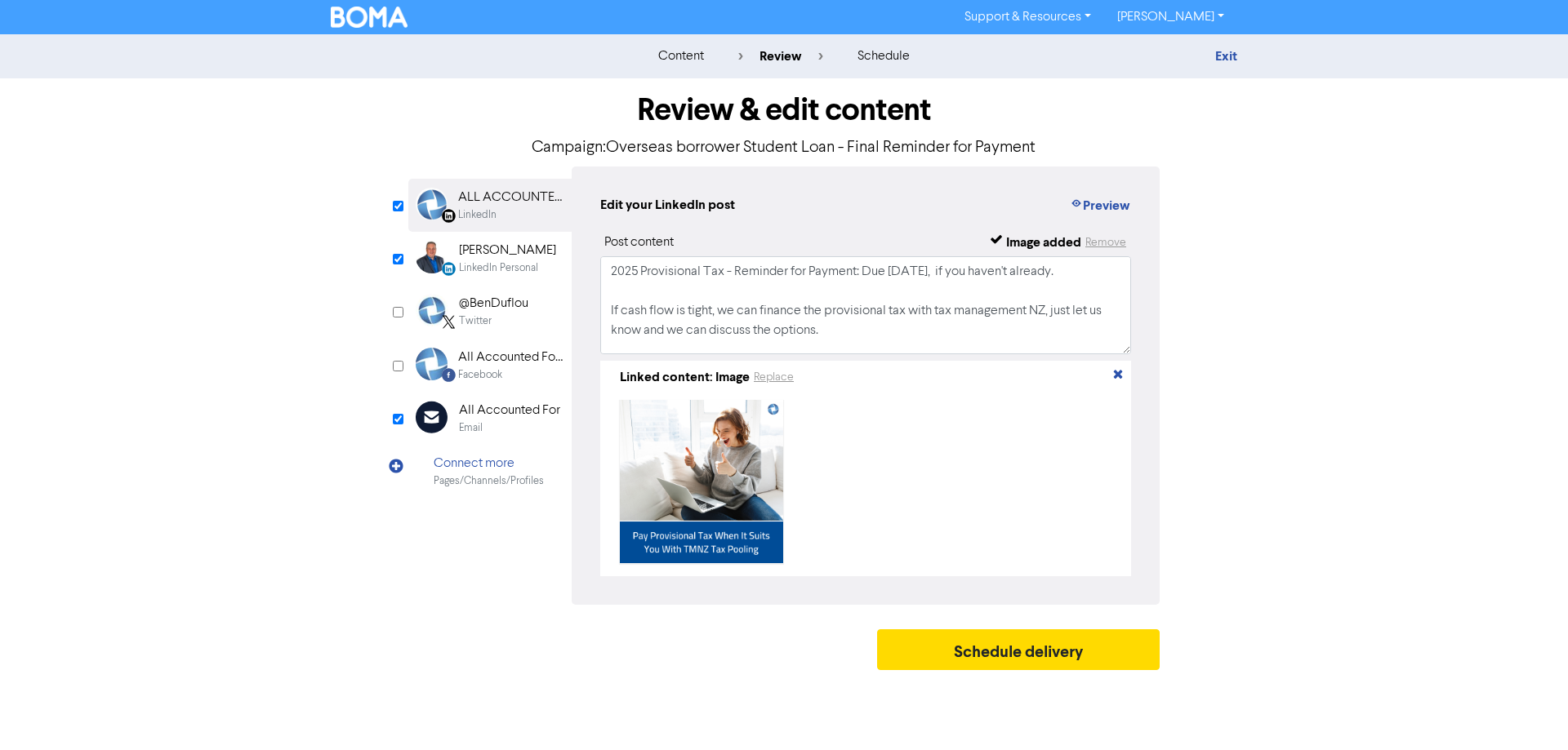
click at [461, 418] on div "All Accounted For" at bounding box center [509, 411] width 101 height 20
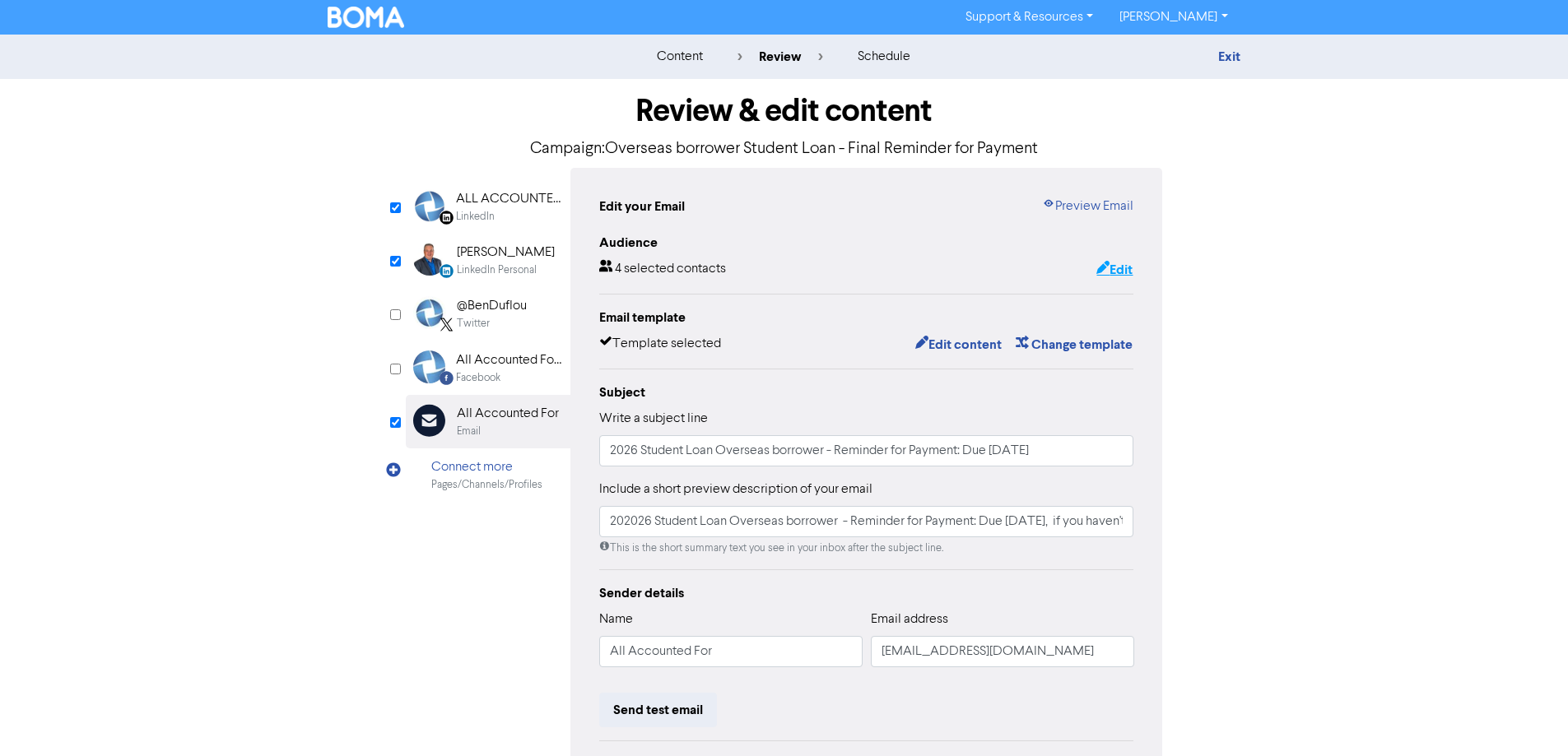
click at [1116, 270] on button "Edit" at bounding box center [1114, 270] width 38 height 21
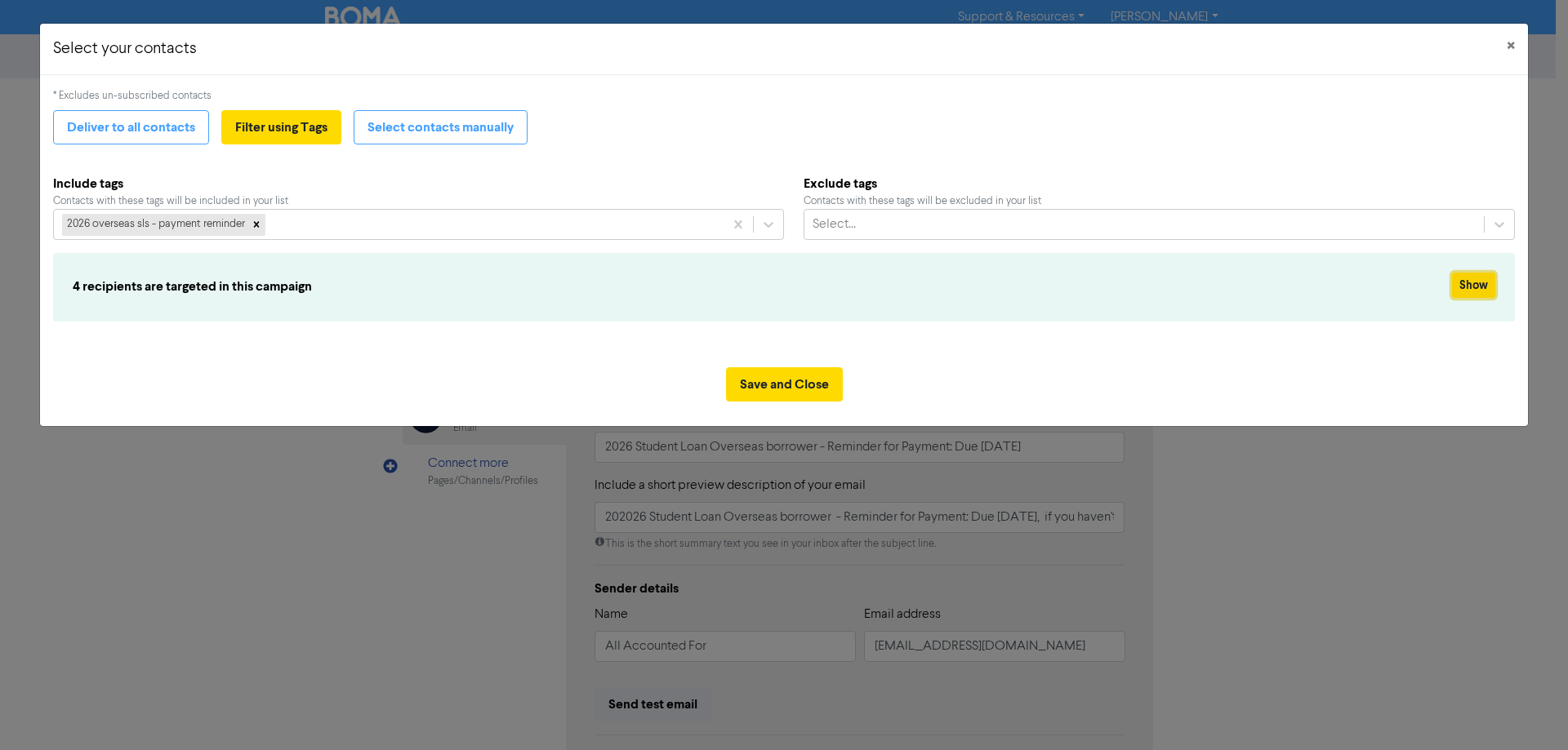
click at [1491, 281] on button "Show" at bounding box center [1474, 285] width 43 height 25
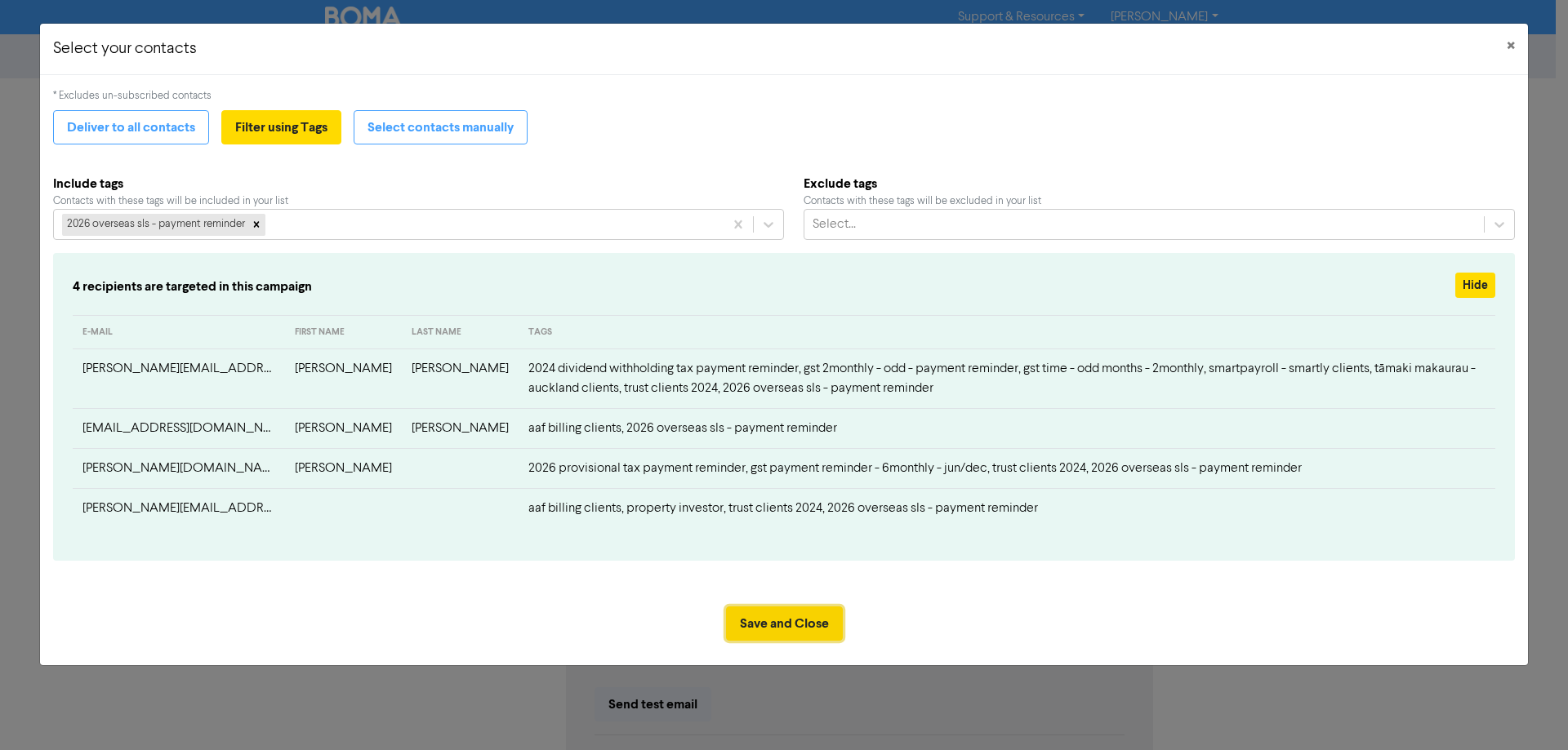
click at [782, 616] on button "Save and Close" at bounding box center [784, 624] width 116 height 34
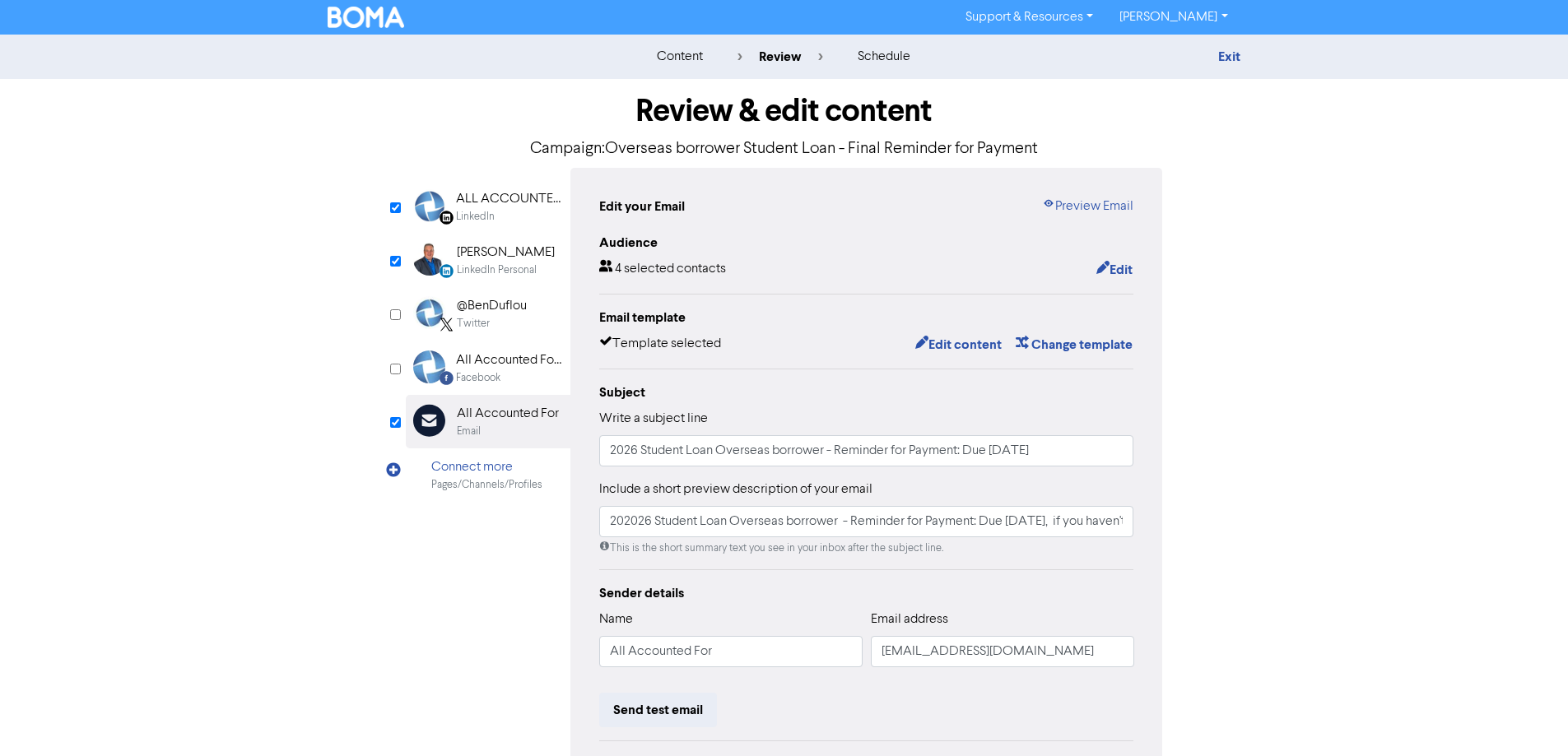
click at [479, 264] on div "LinkedIn Personal" at bounding box center [497, 270] width 80 height 16
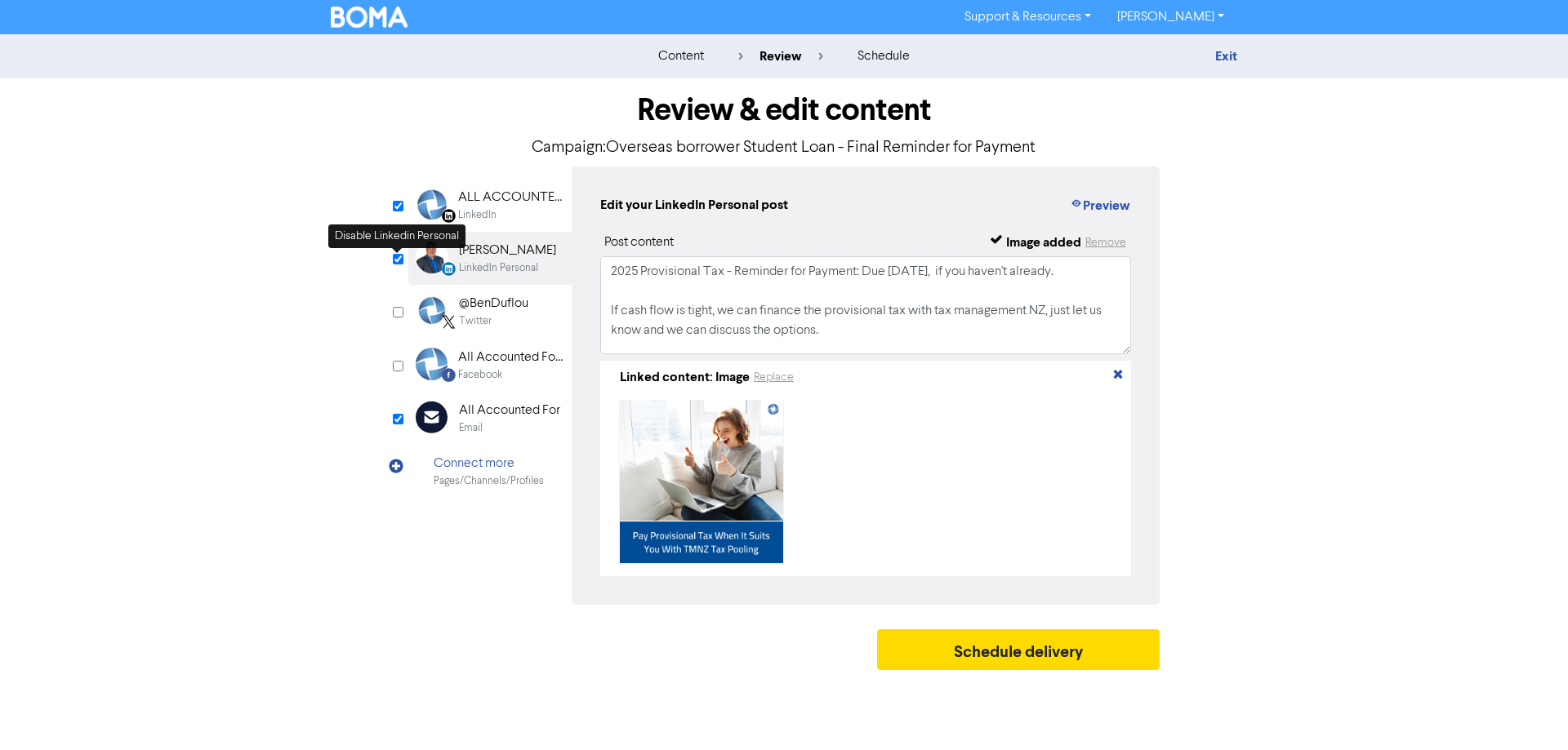
click at [394, 257] on input "checkbox" at bounding box center [398, 259] width 11 height 11
checkbox input "false"
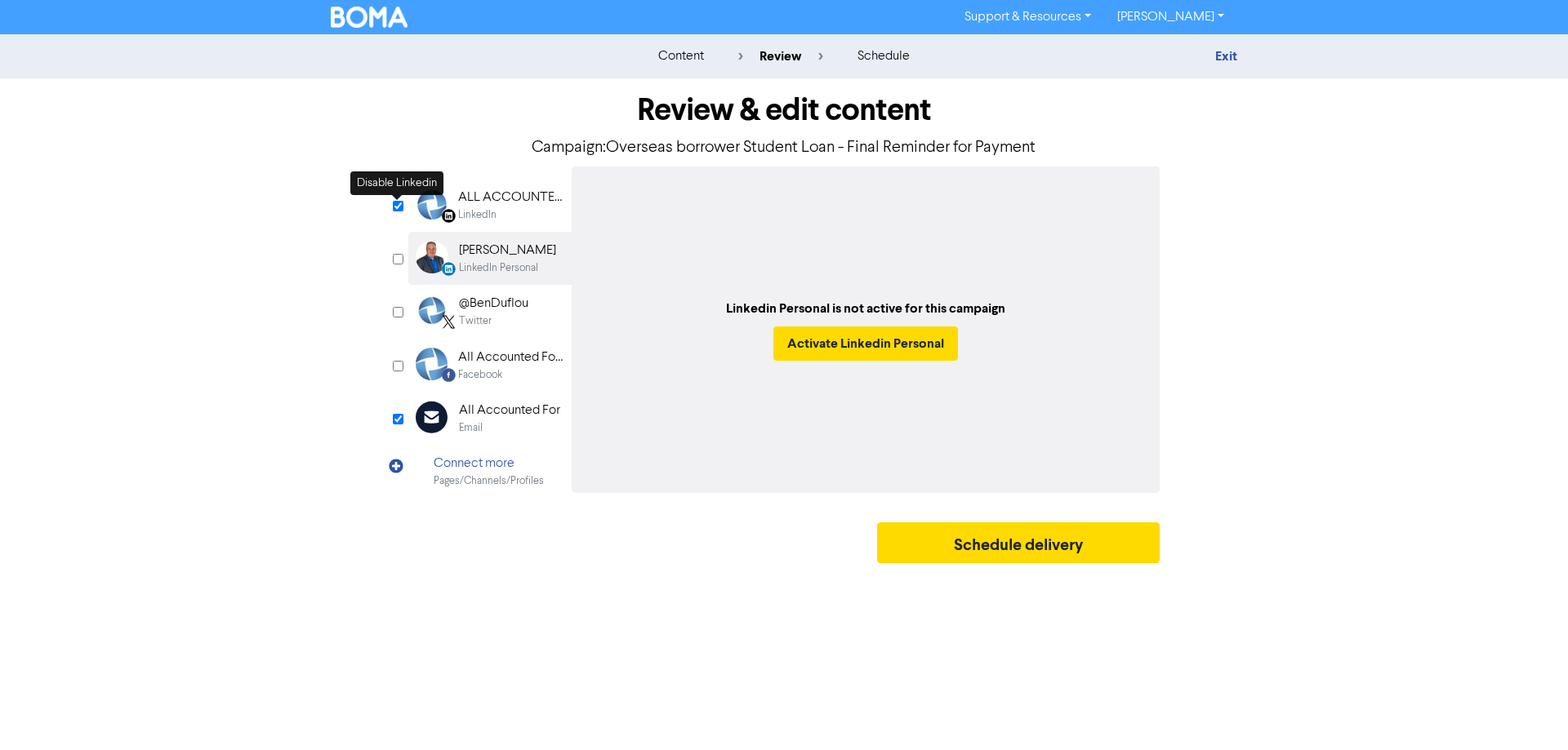
click at [396, 205] on input "checkbox" at bounding box center [398, 206] width 11 height 11
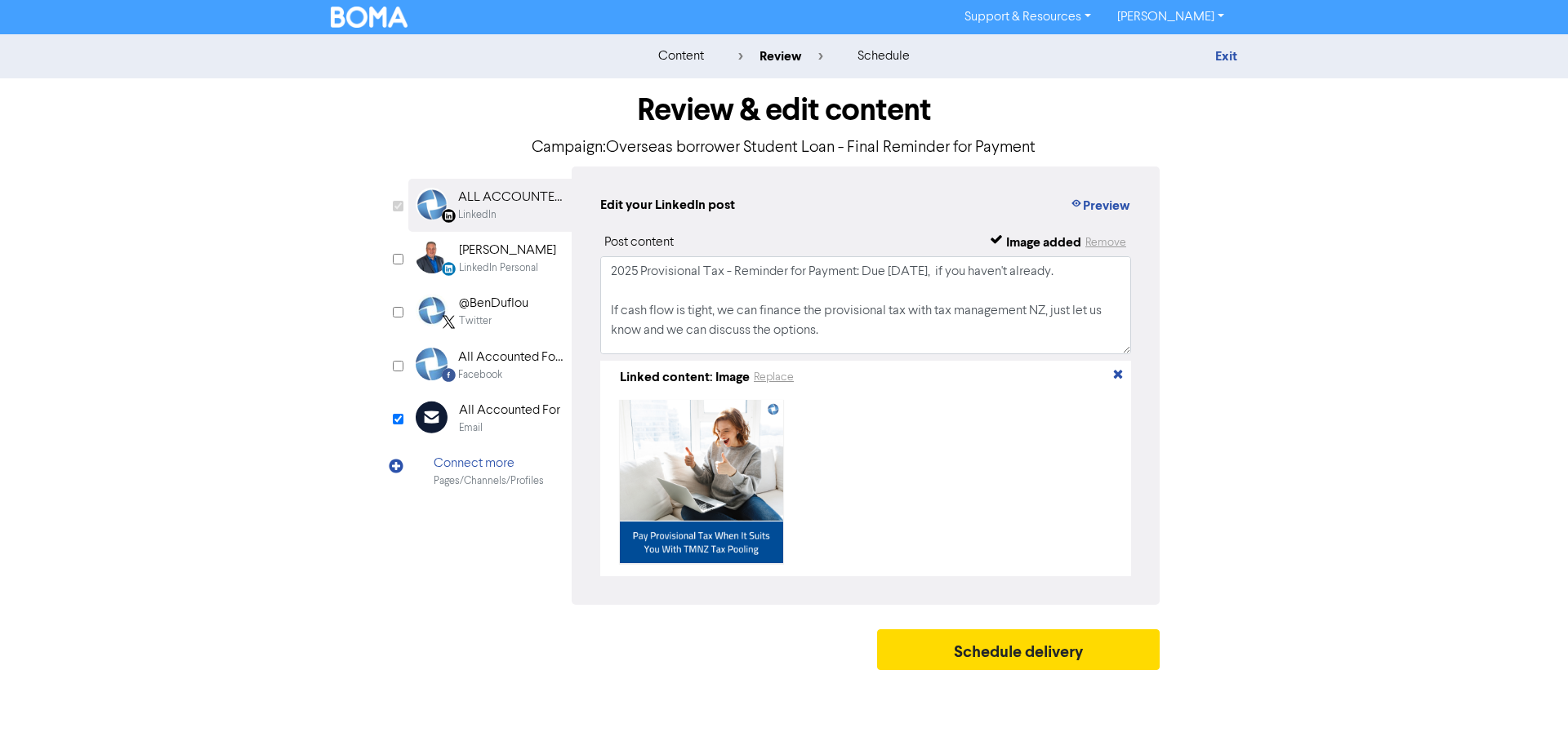
checkbox input "false"
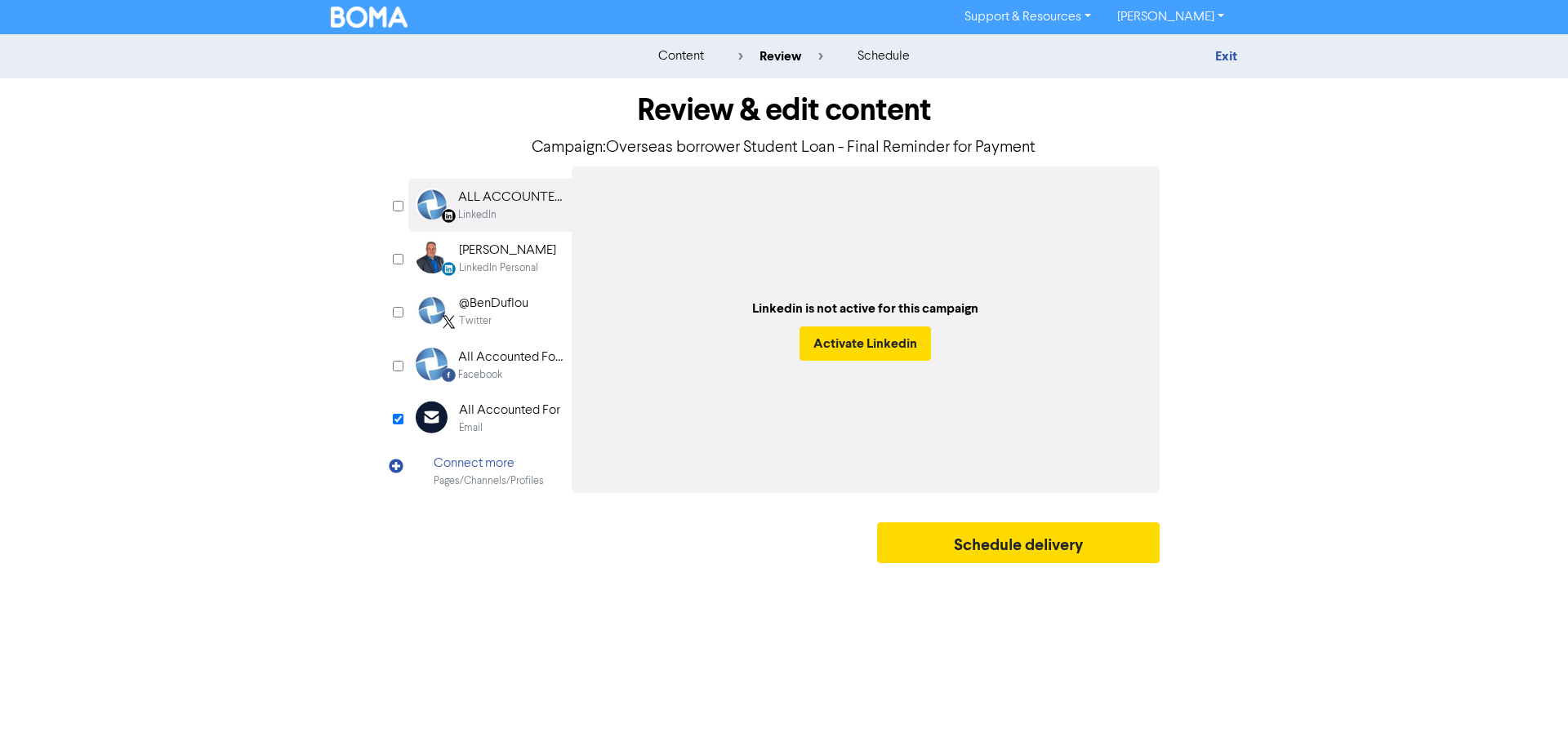
click at [489, 416] on div "All Accounted For" at bounding box center [509, 411] width 101 height 20
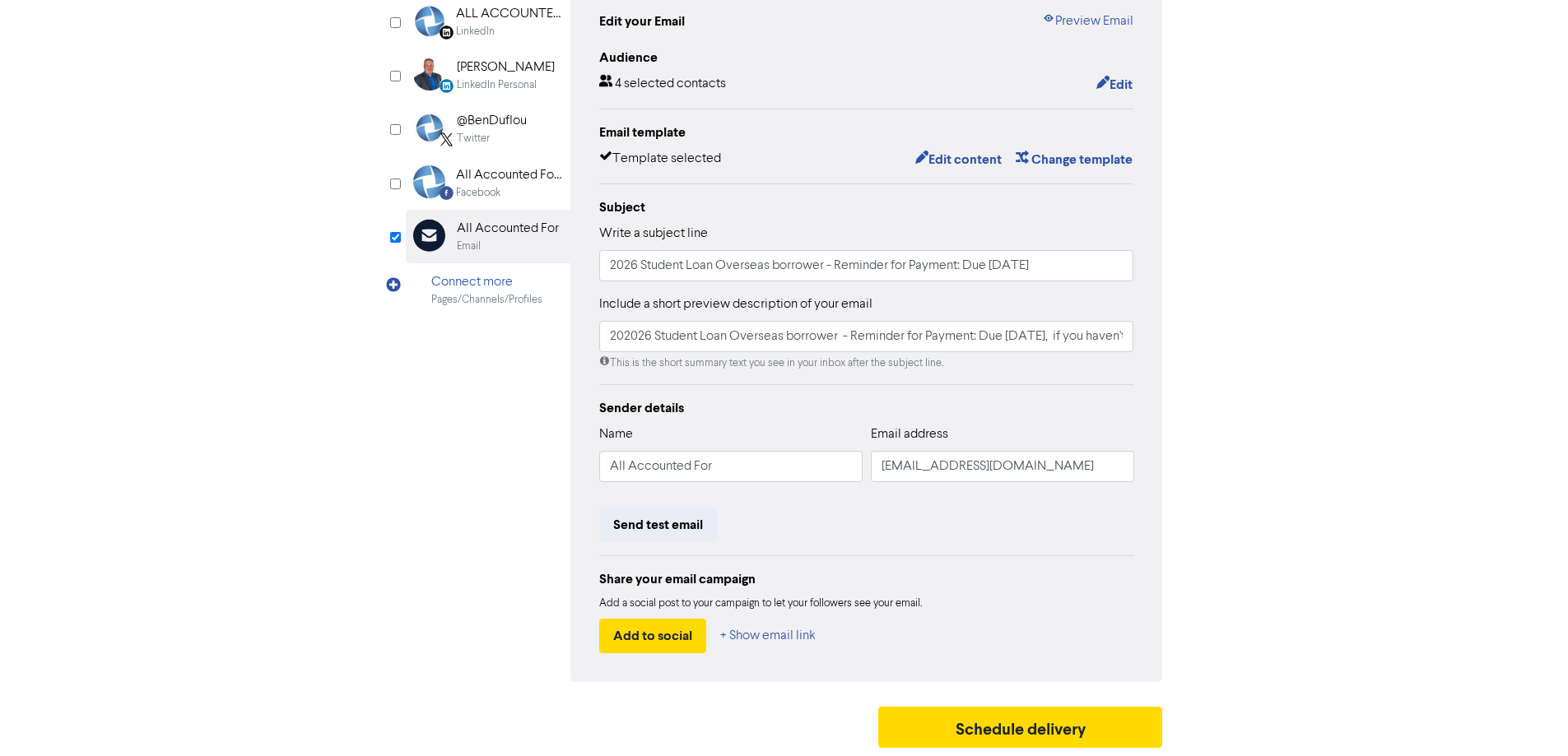
scroll to position [187, 0]
click at [641, 521] on button "Send test email" at bounding box center [658, 525] width 117 height 35
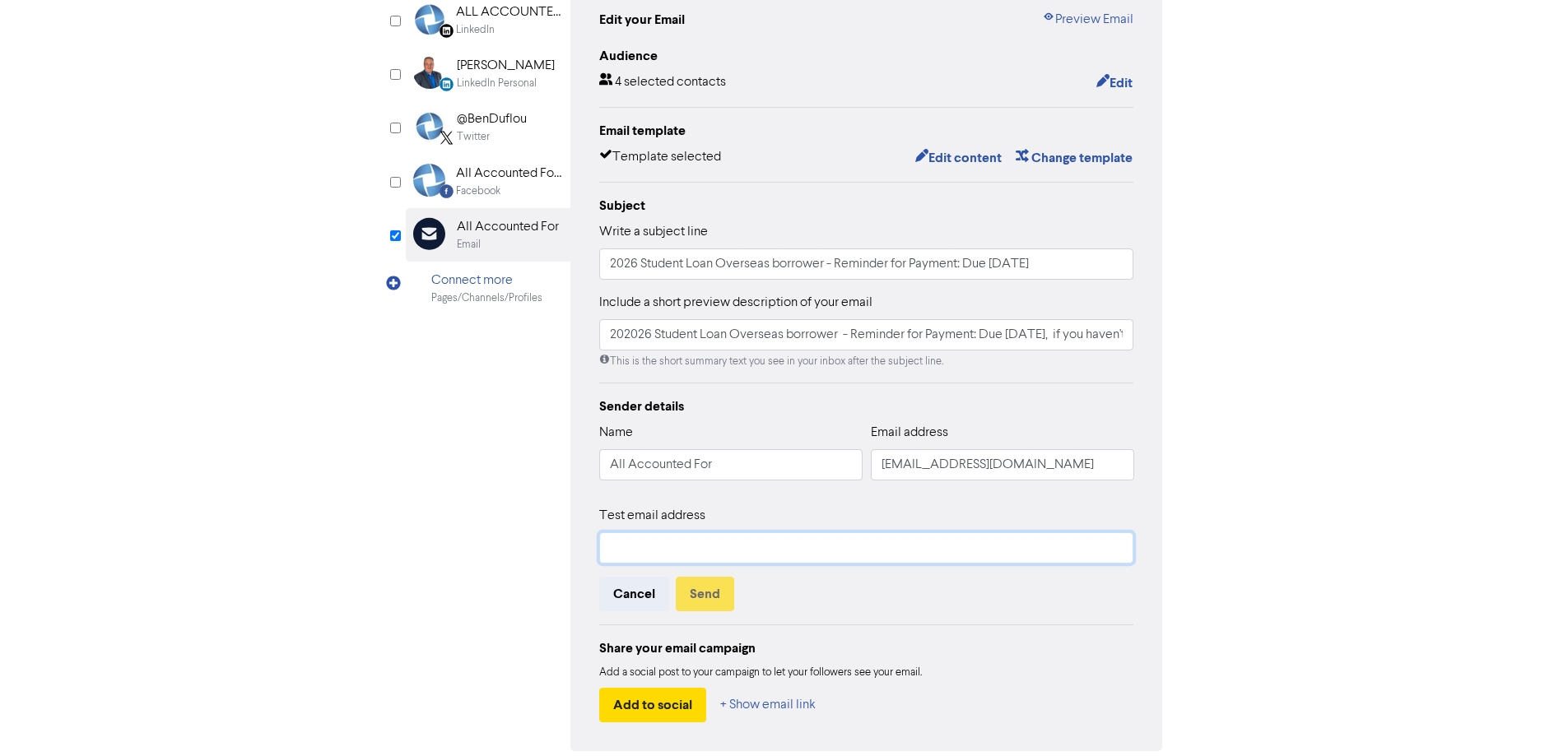
click at [713, 549] on input "text" at bounding box center [866, 548] width 535 height 31
type input "[EMAIL_ADDRESS][DOMAIN_NAME]"
click at [691, 609] on button "Send" at bounding box center [705, 594] width 59 height 35
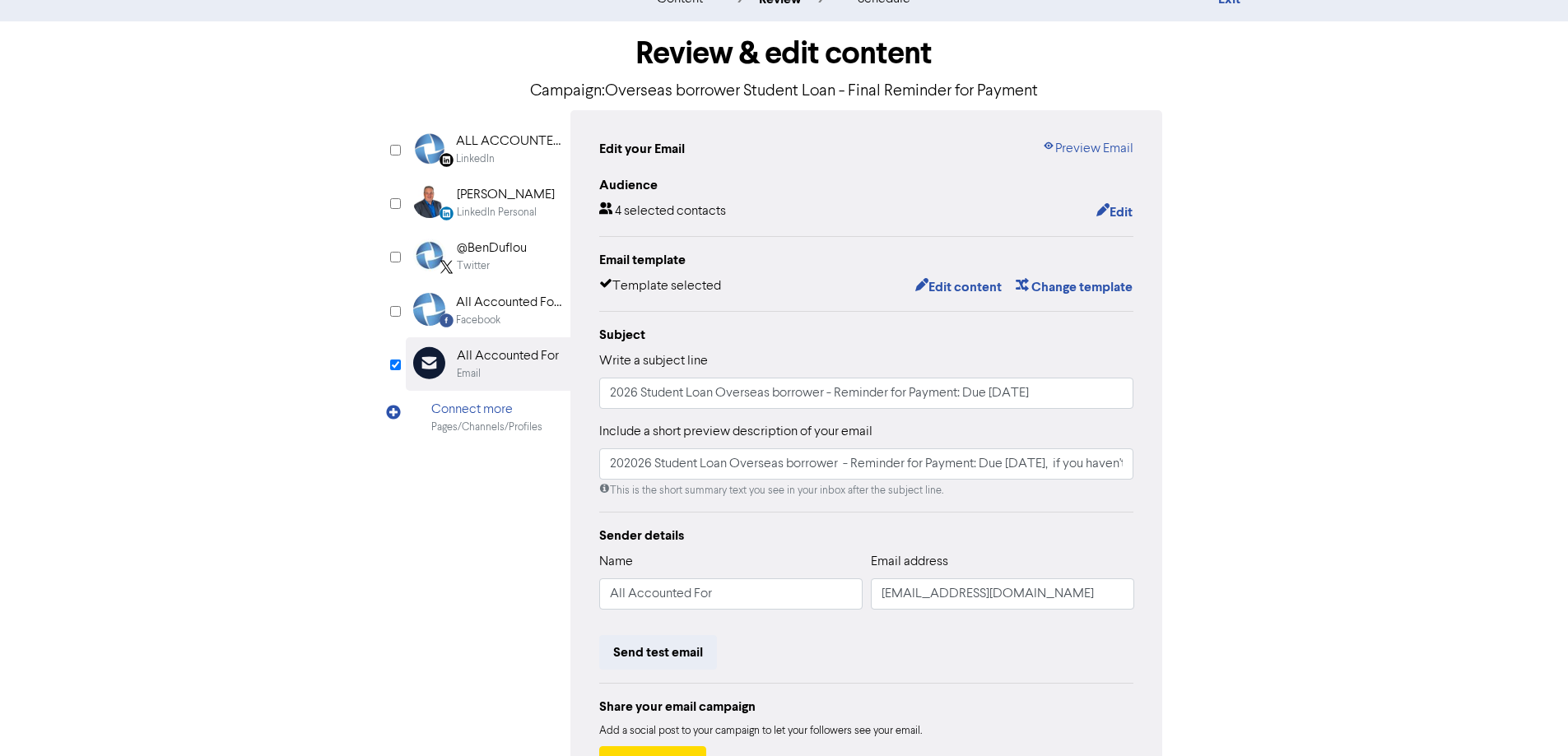
scroll to position [22, 0]
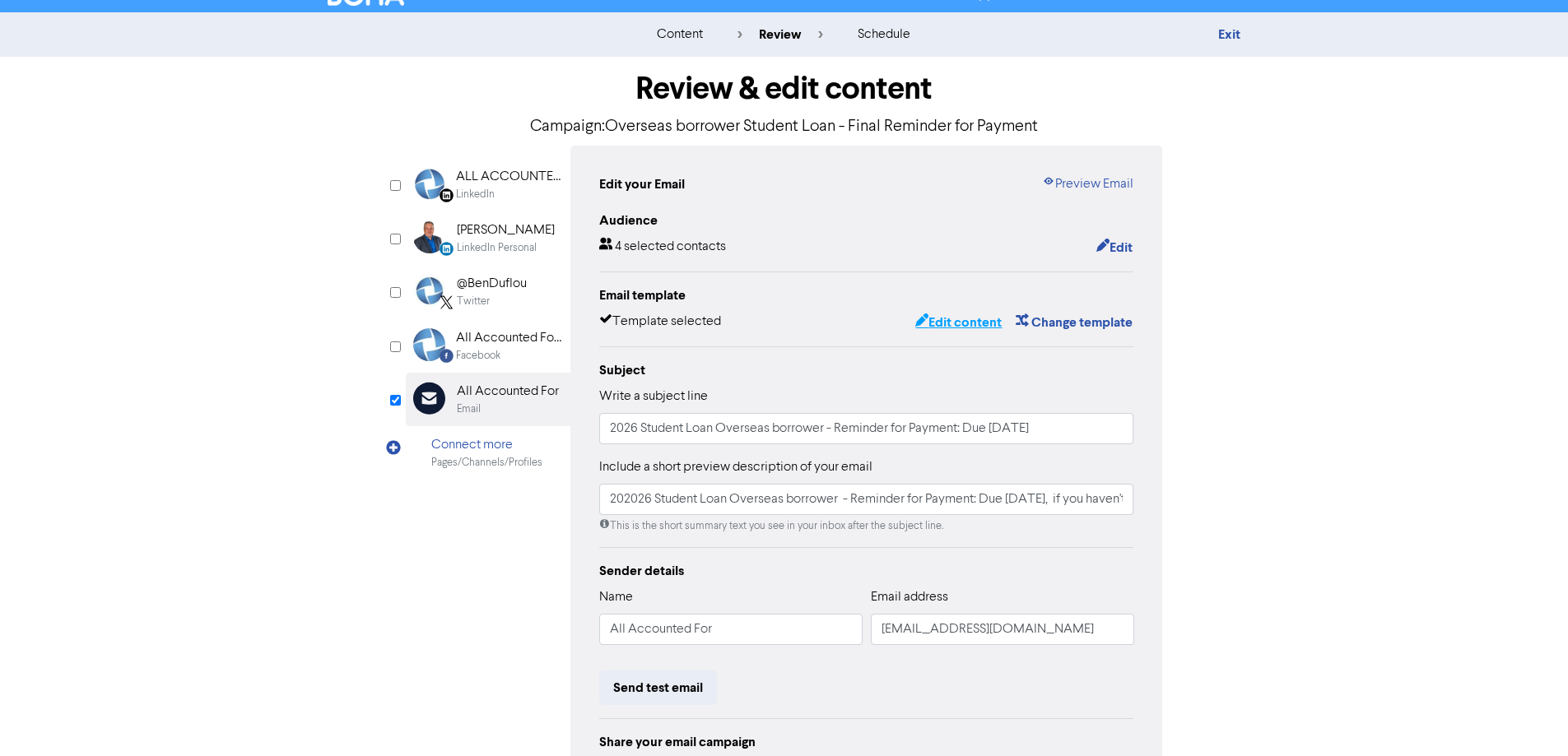
click at [963, 318] on button "Edit content" at bounding box center [958, 322] width 88 height 21
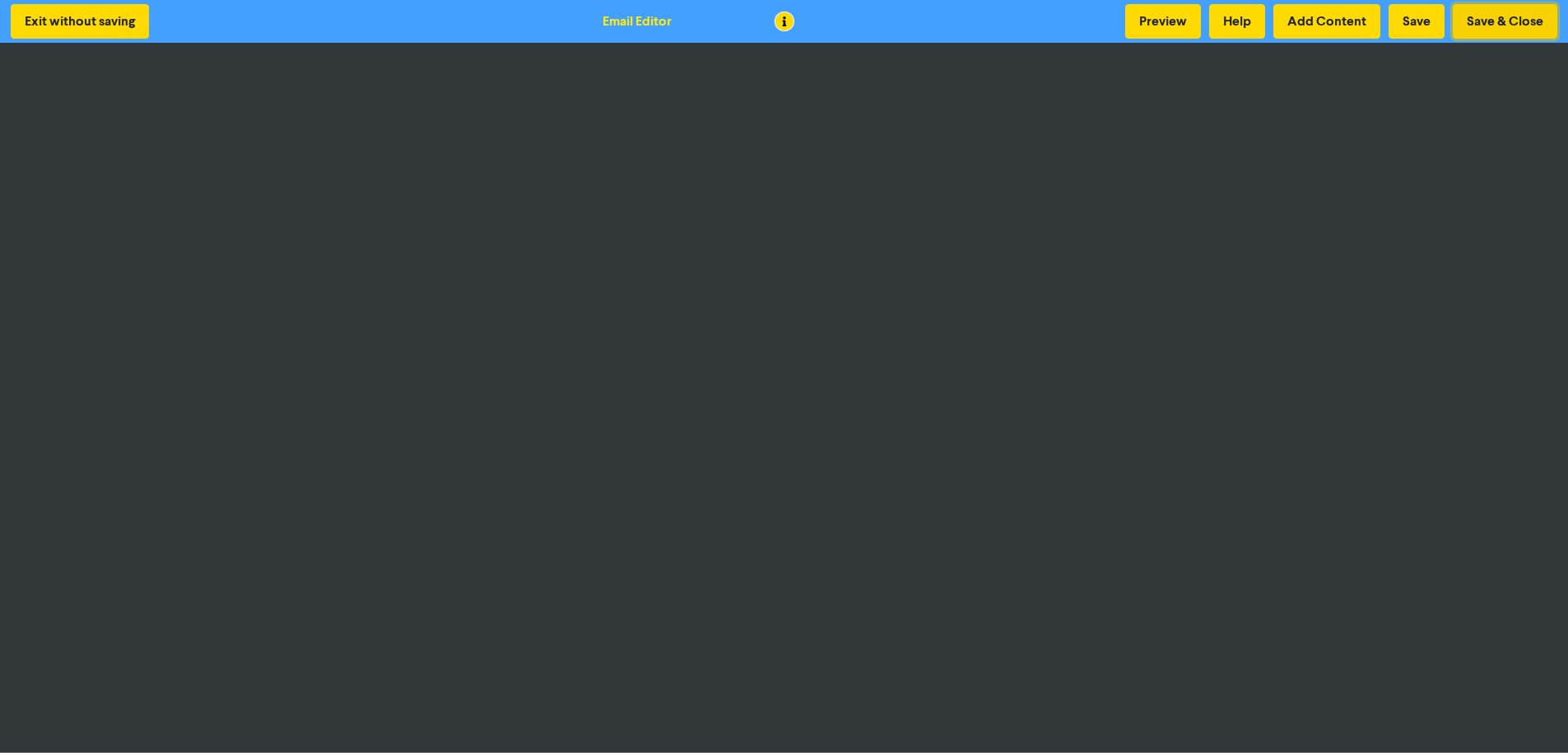
click at [1485, 27] on button "Save & Close" at bounding box center [1505, 21] width 104 height 35
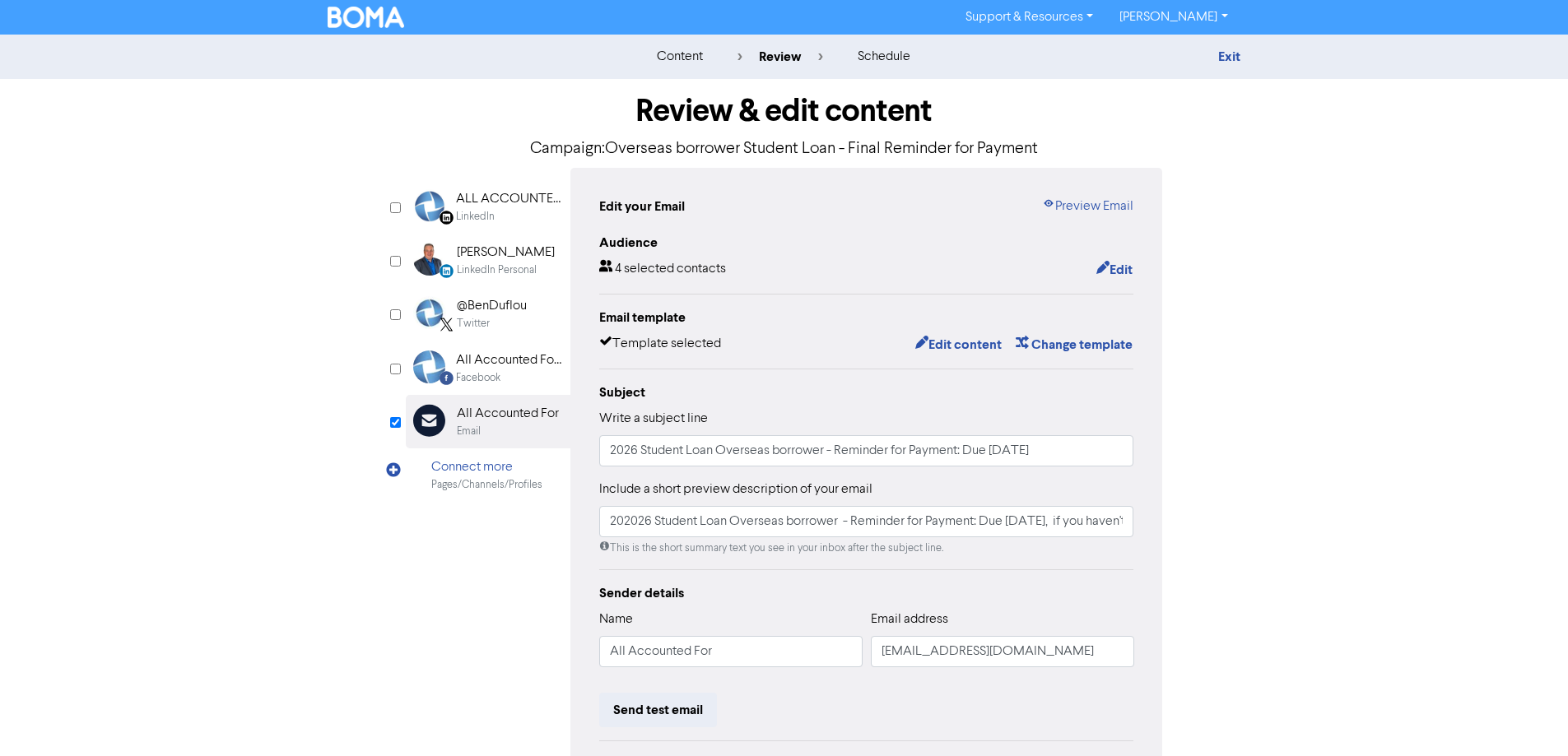
scroll to position [187, 0]
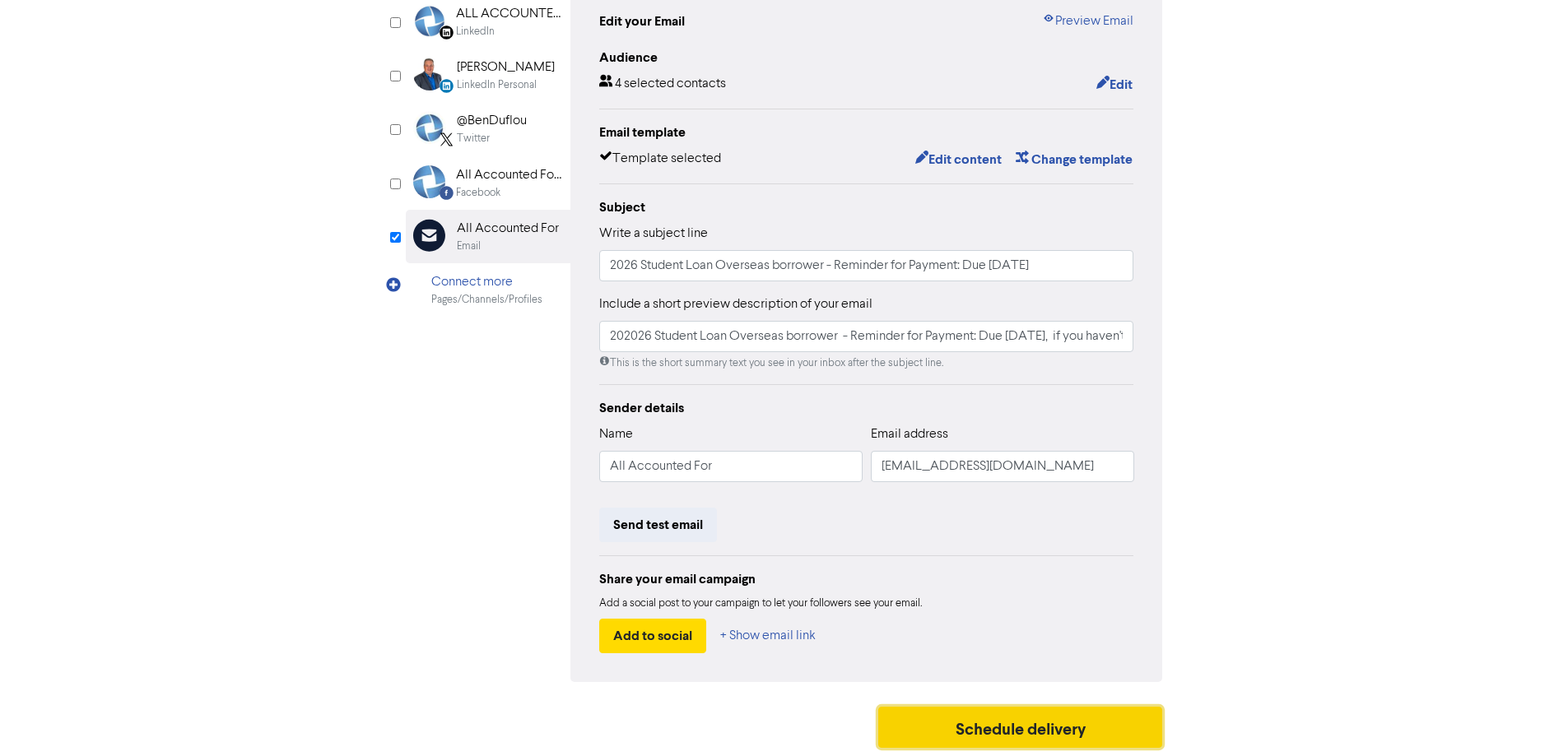
click at [1035, 725] on button "Schedule delivery" at bounding box center [1021, 727] width 285 height 41
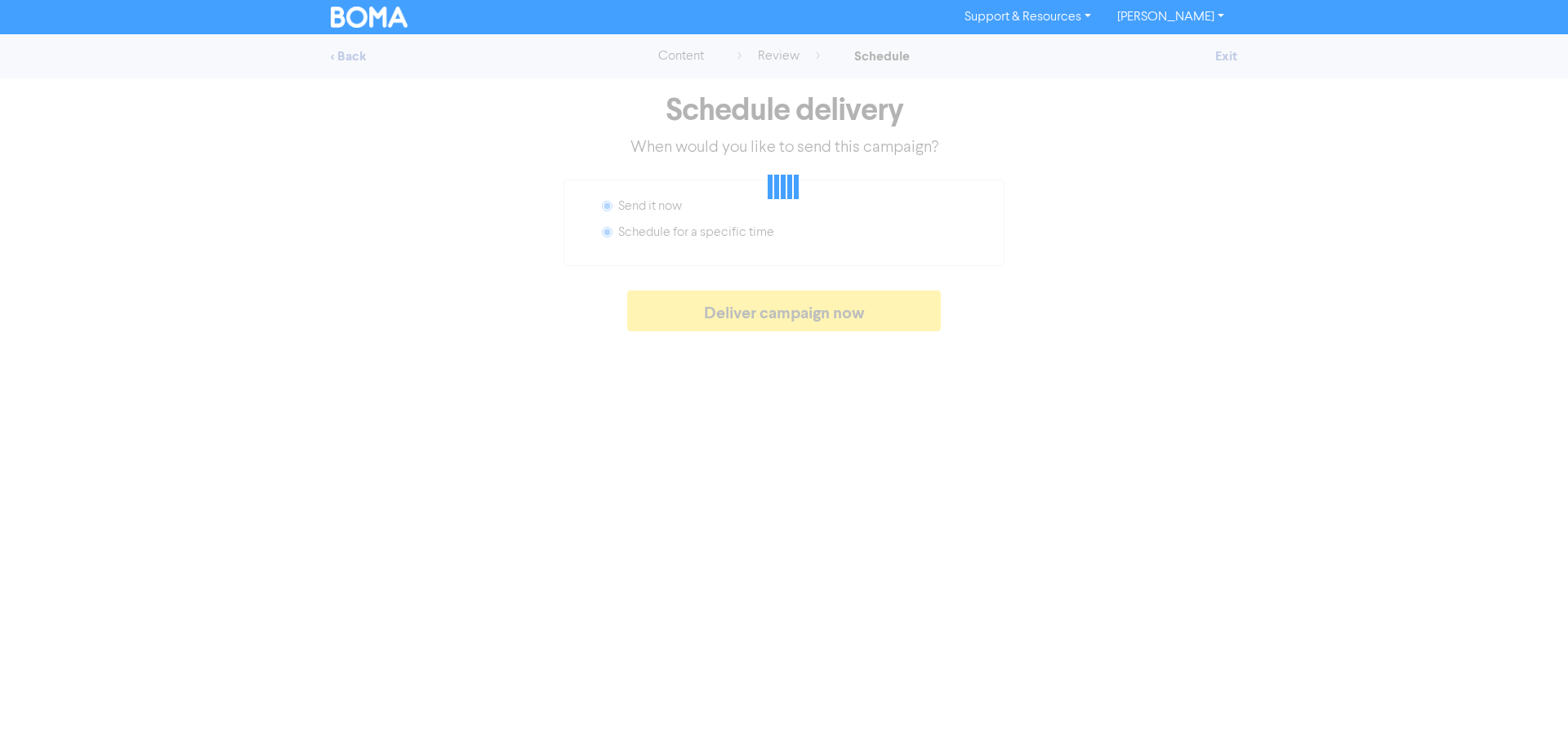
radio input "false"
radio input "true"
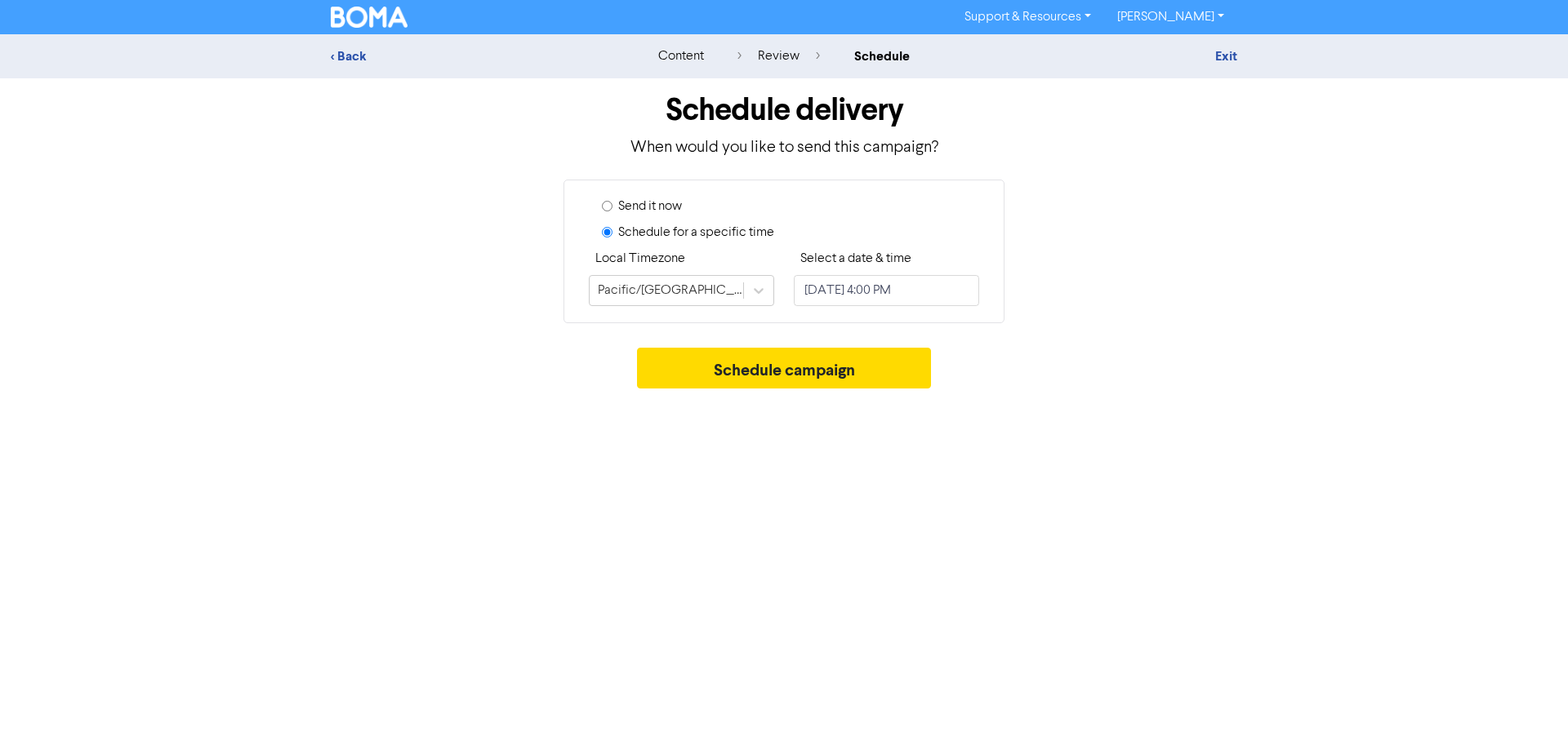
click at [608, 206] on input "Send it now" at bounding box center [607, 206] width 11 height 11
radio input "true"
radio input "false"
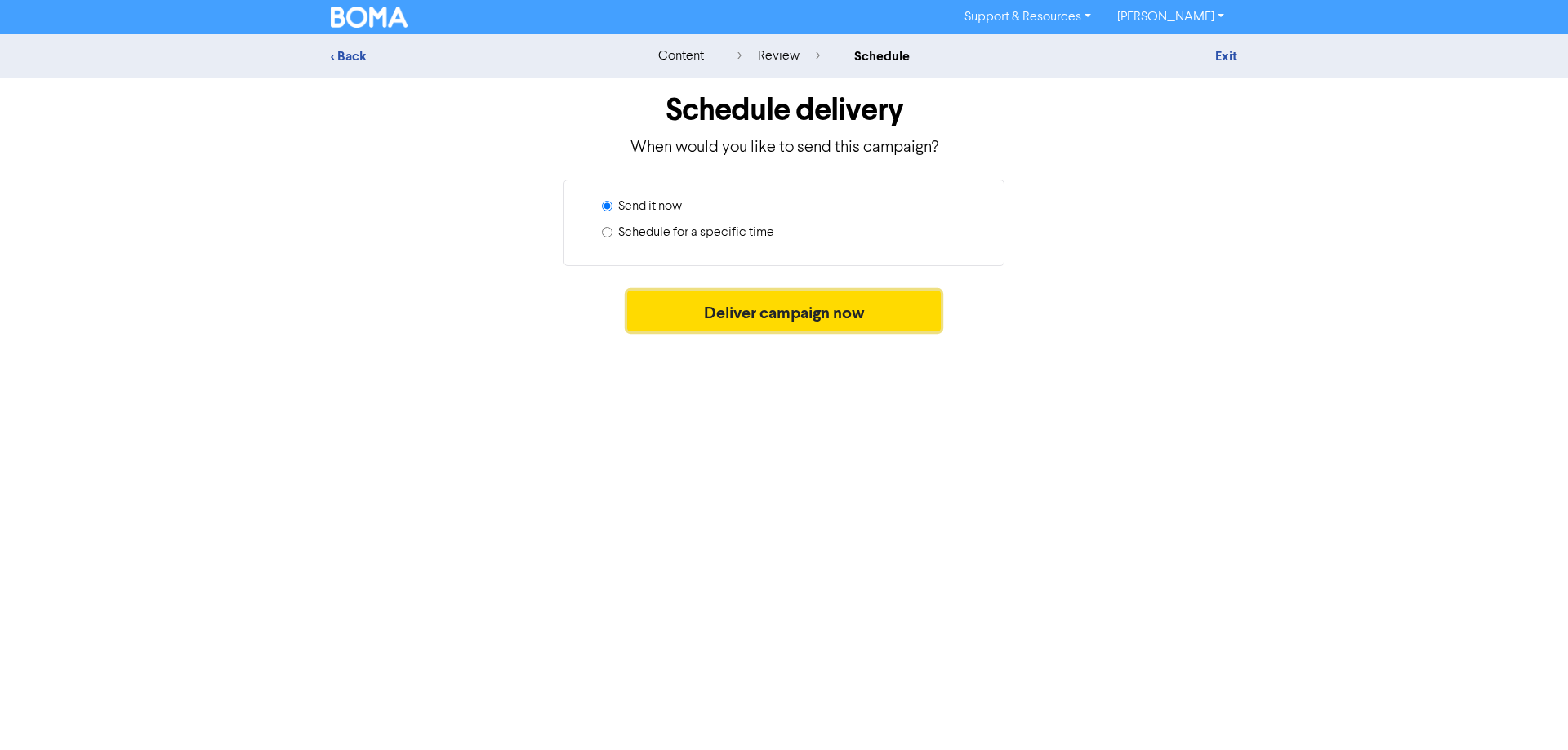
click at [814, 317] on button "Deliver campaign now" at bounding box center [784, 311] width 314 height 41
